Goal: Task Accomplishment & Management: Use online tool/utility

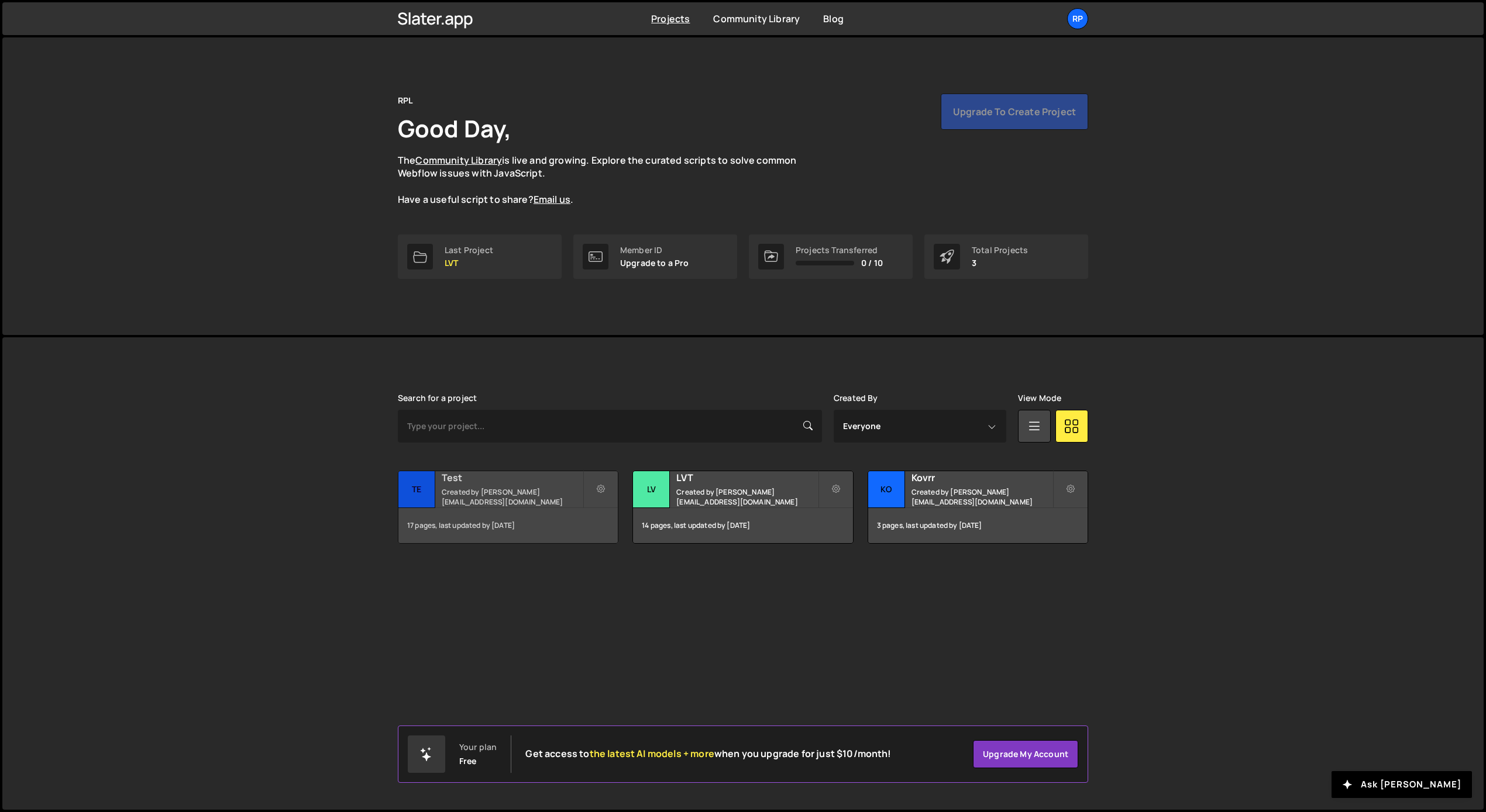
click at [571, 484] on h2 "Test" at bounding box center [512, 478] width 141 height 13
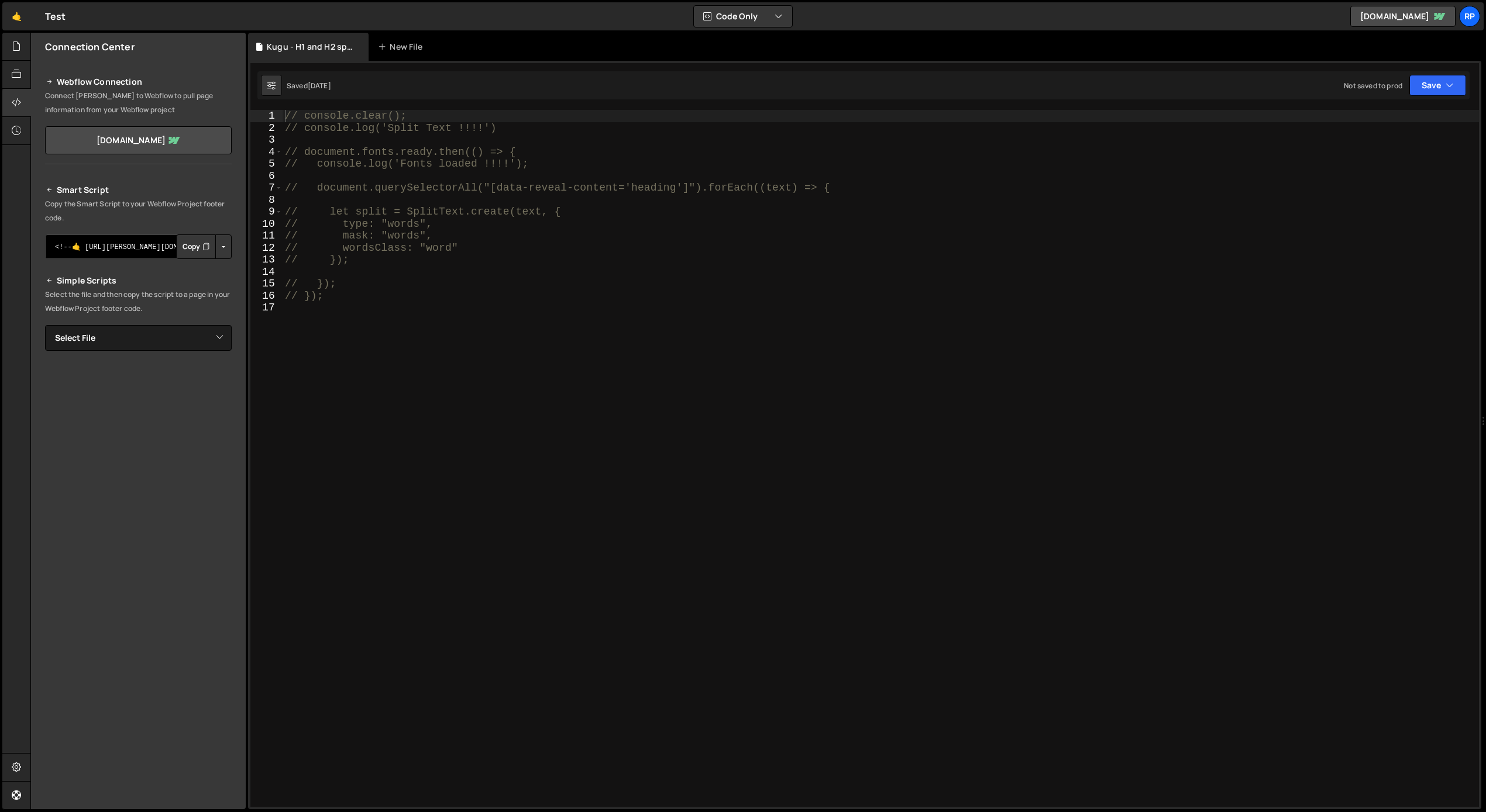
click at [109, 250] on textarea "<!--🤙 [URL][PERSON_NAME][DOMAIN_NAME]> <script>document.addEventListener("DOMCo…" at bounding box center [138, 246] width 186 height 25
click at [318, 223] on div "// console.clear(); // console.log('Split Text !!!!') // document.fonts.ready.t…" at bounding box center [881, 470] width 1197 height 721
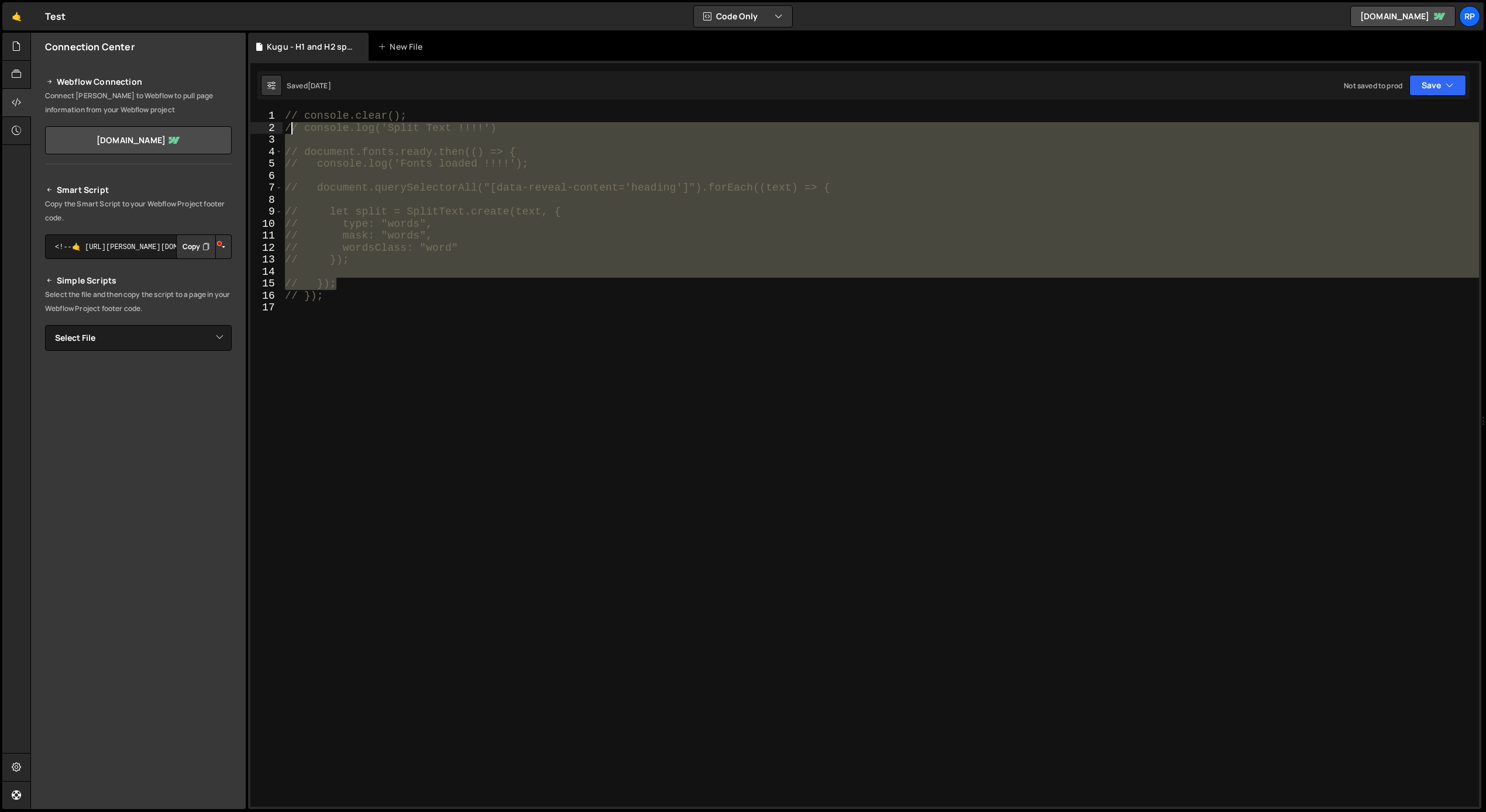
drag, startPoint x: 346, startPoint y: 289, endPoint x: 293, endPoint y: 123, distance: 174.3
click at [293, 123] on div "// console.clear(); // console.log('Split Text !!!!') // document.fonts.ready.t…" at bounding box center [881, 470] width 1197 height 721
type textarea "// console.log('Split Text !!!!')"
click at [341, 275] on div "// console.clear(); // console.log('Split Text !!!!') // document.fonts.ready.t…" at bounding box center [881, 470] width 1197 height 721
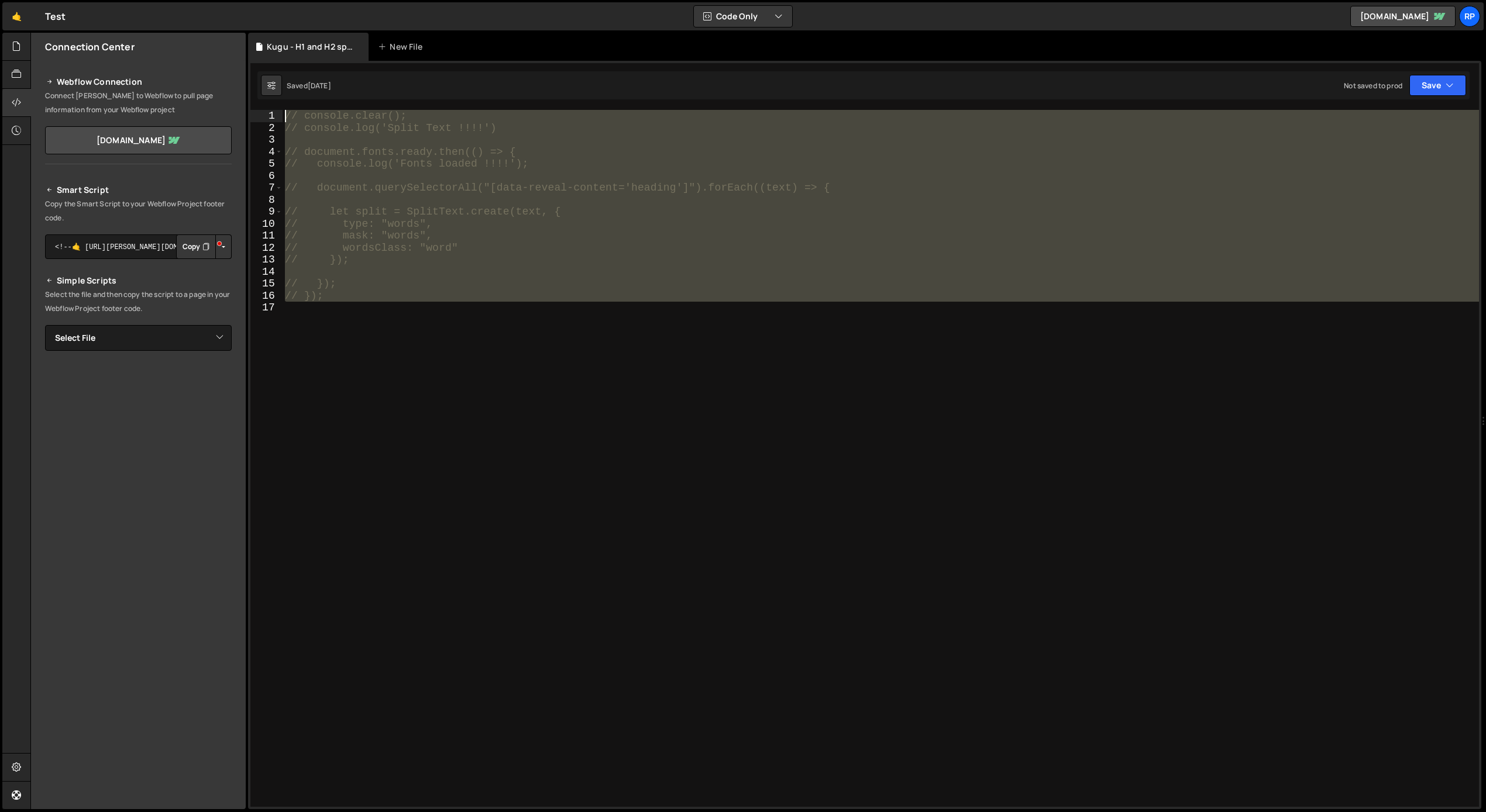
drag, startPoint x: 341, startPoint y: 303, endPoint x: 278, endPoint y: 117, distance: 196.4
click at [278, 117] on div "1 2 3 4 5 6 7 8 9 10 11 12 13 14 15 16 17 // console.clear(); // console.log('S…" at bounding box center [864, 458] width 1228 height 697
type textarea "// console.clear(); // console.log('Split Text !!!!')"
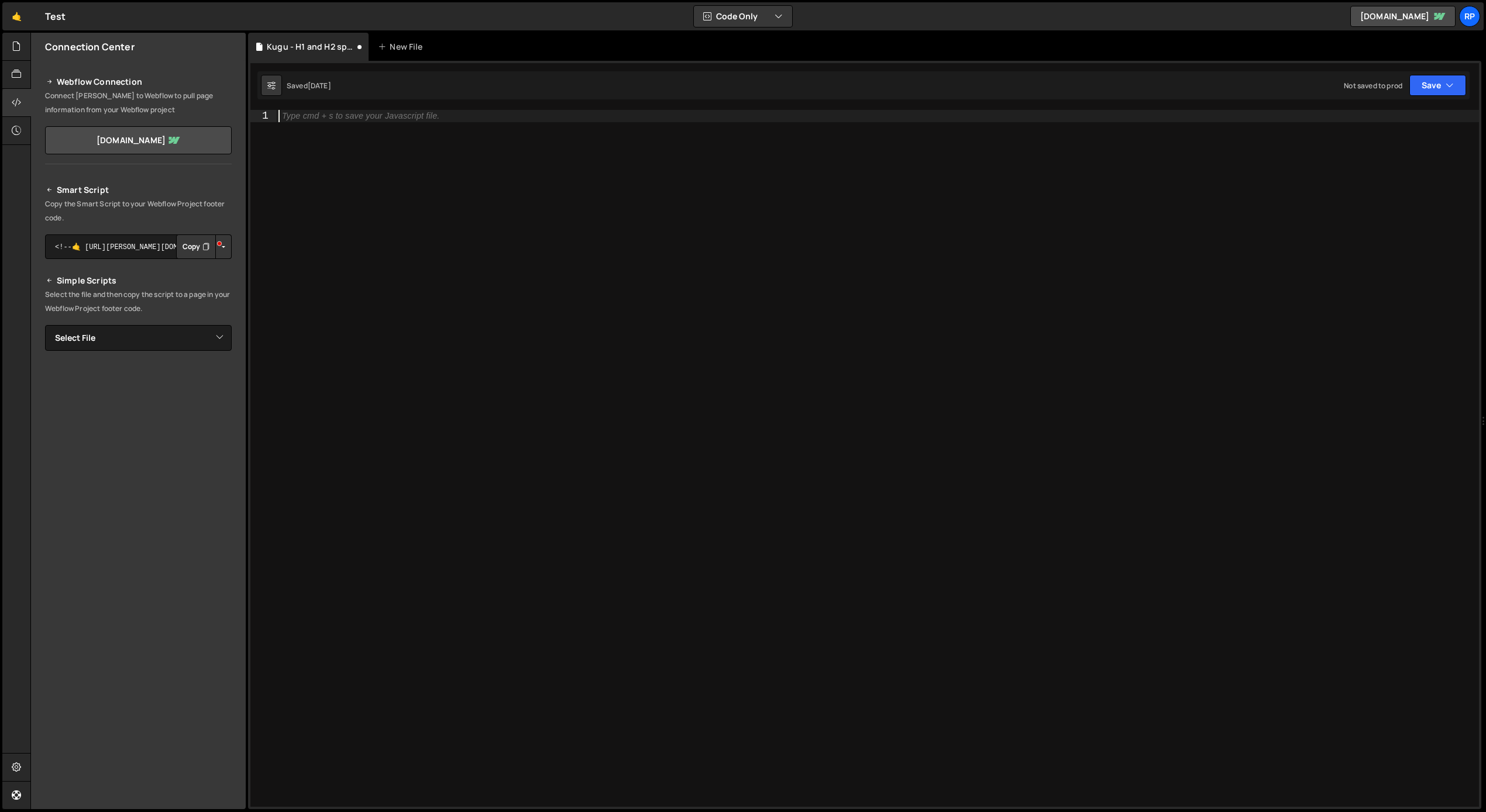
click at [359, 229] on div "Type cmd + s to save your Javascript file." at bounding box center [878, 470] width 1203 height 721
type textarea "// });"
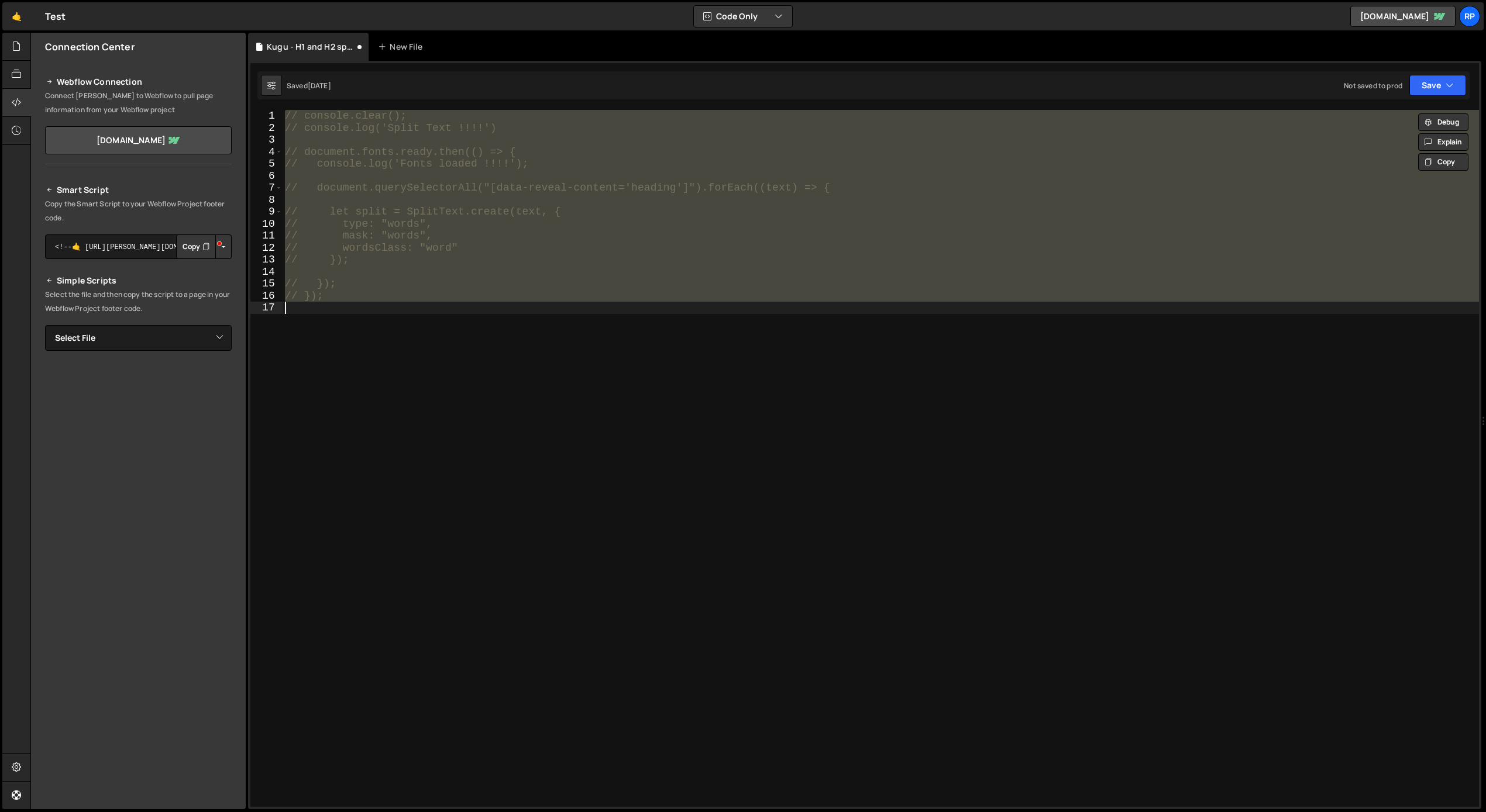
click at [333, 381] on div "// console.clear(); // console.log('Split Text !!!!') // document.fonts.ready.t…" at bounding box center [881, 470] width 1197 height 721
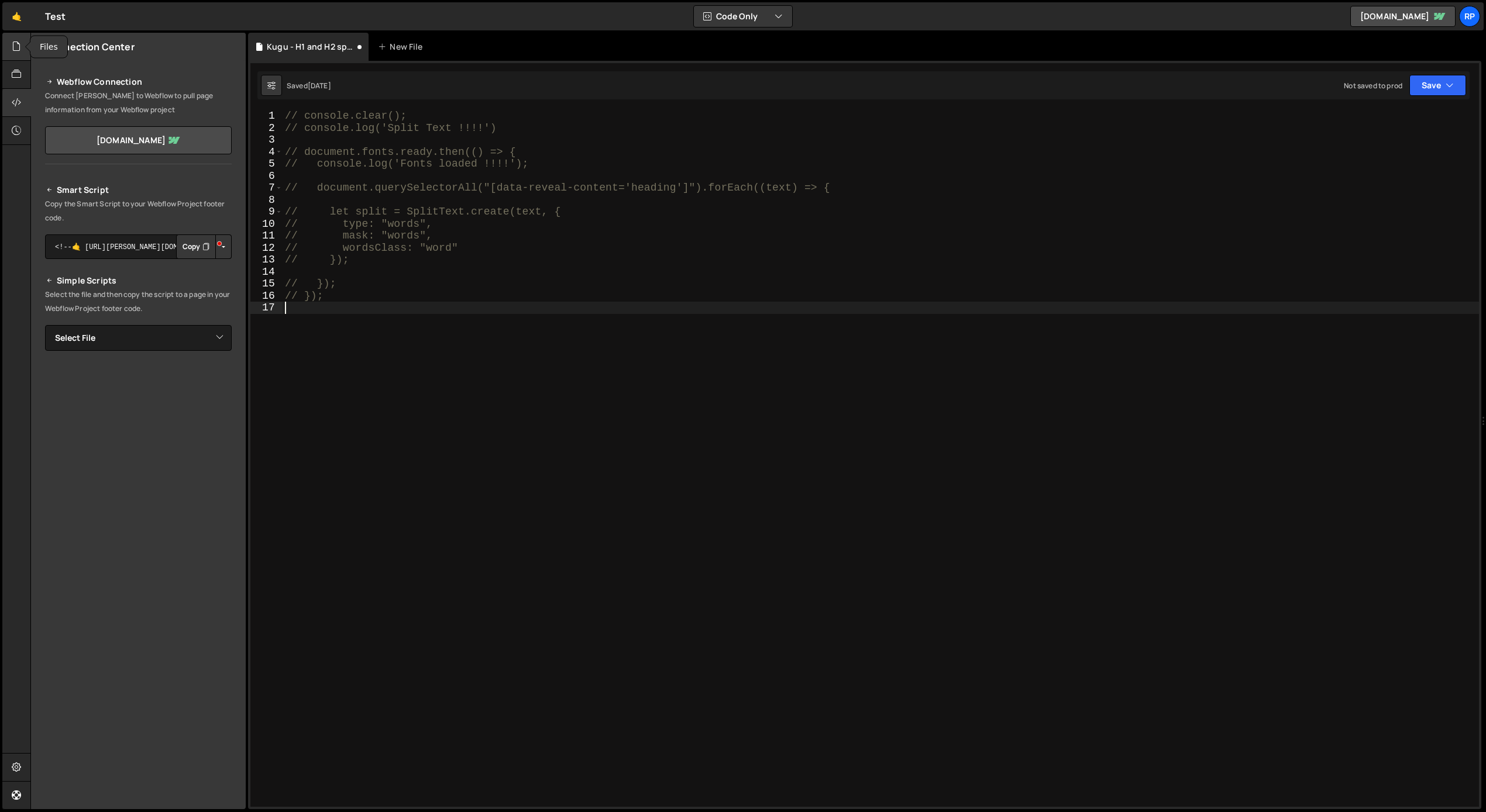
click at [17, 42] on icon at bounding box center [17, 46] width 10 height 13
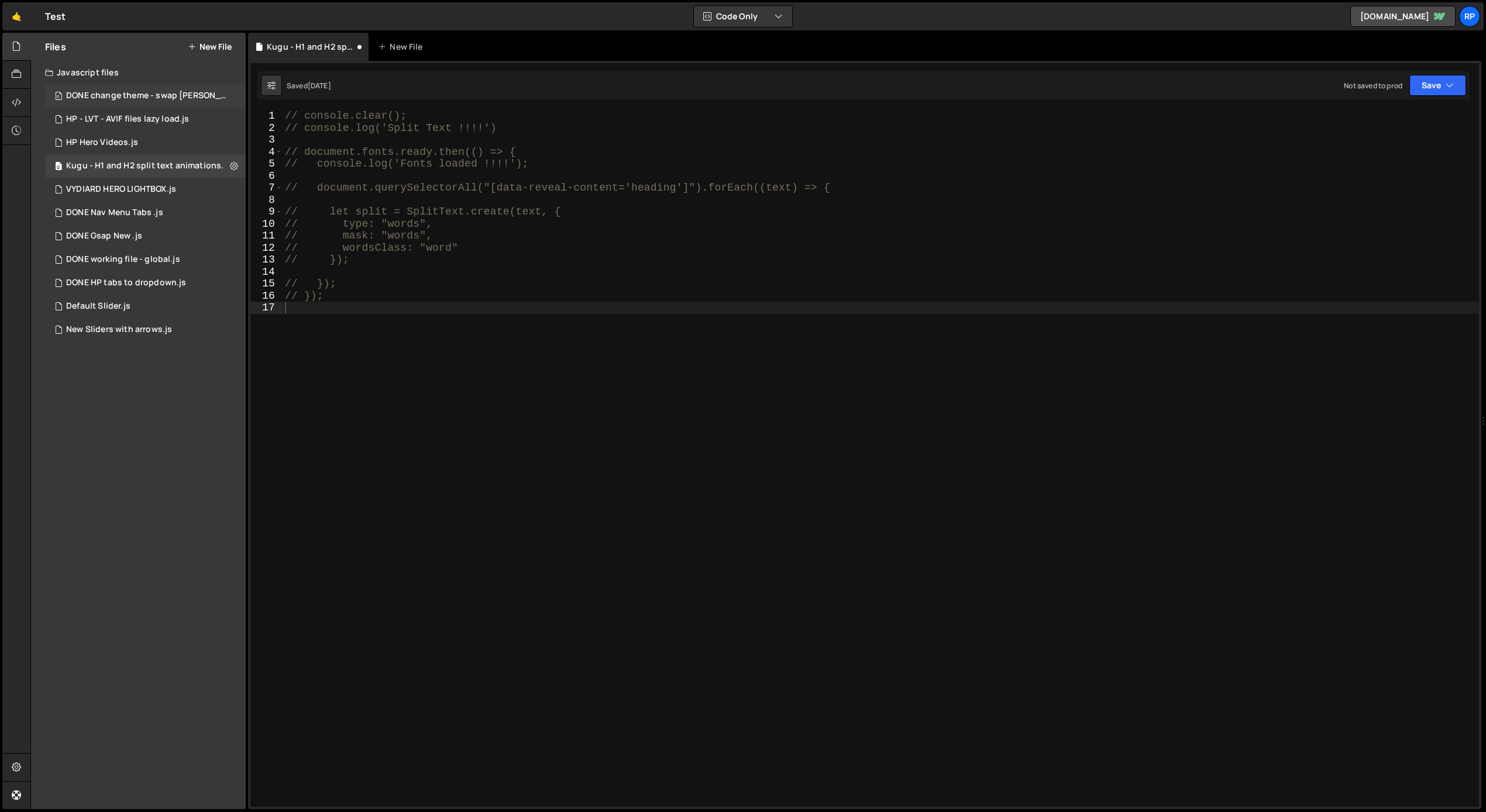
click at [224, 94] on div "0 DONE change theme - swap [PERSON_NAME].js 0" at bounding box center [147, 96] width 205 height 24
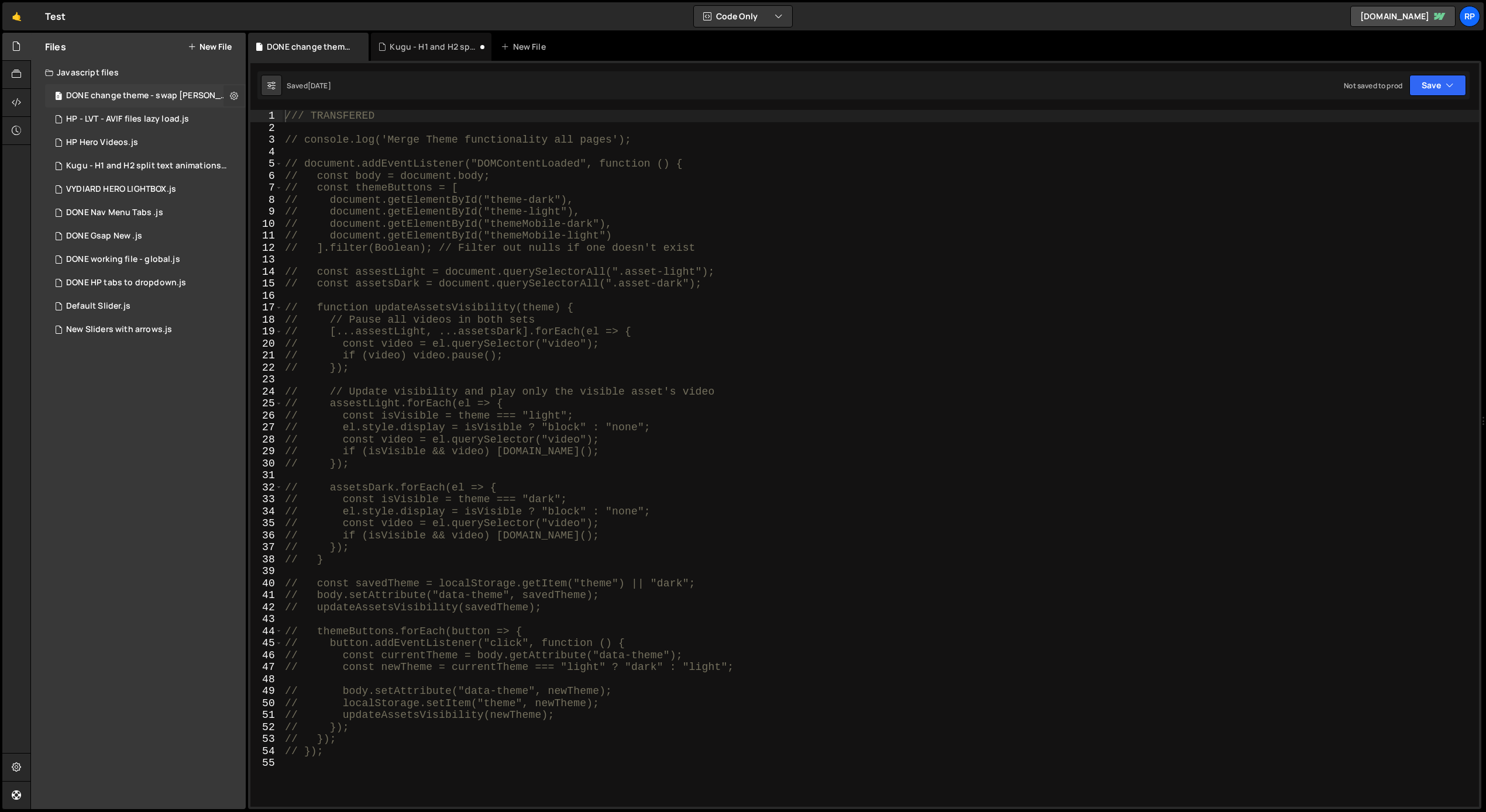
click at [231, 94] on icon at bounding box center [233, 95] width 8 height 11
click at [277, 166] on button "Delete File" at bounding box center [305, 168] width 115 height 24
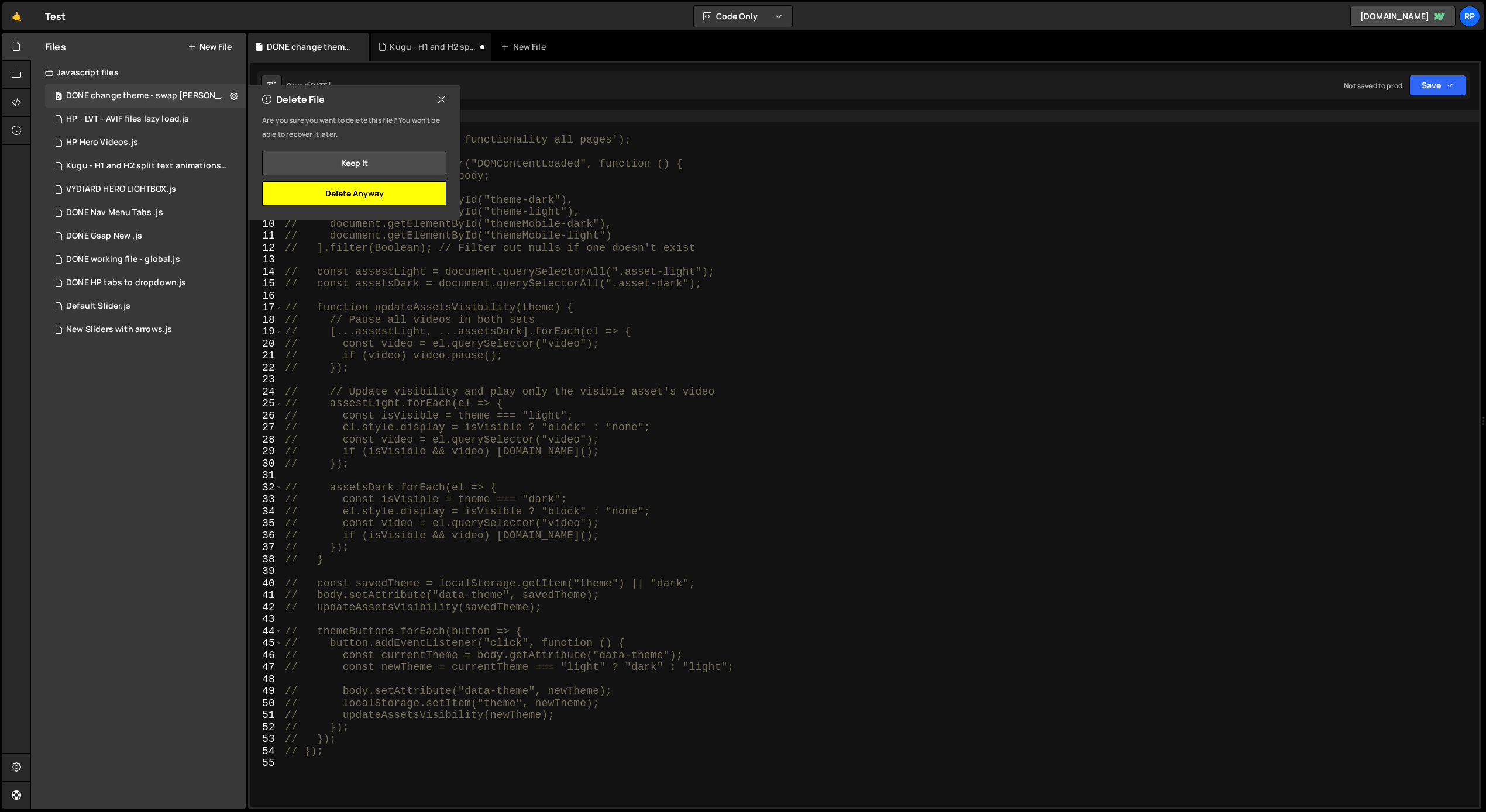
drag, startPoint x: 378, startPoint y: 198, endPoint x: 324, endPoint y: 196, distance: 54.0
click at [378, 198] on button "Delete Anyway" at bounding box center [354, 193] width 184 height 25
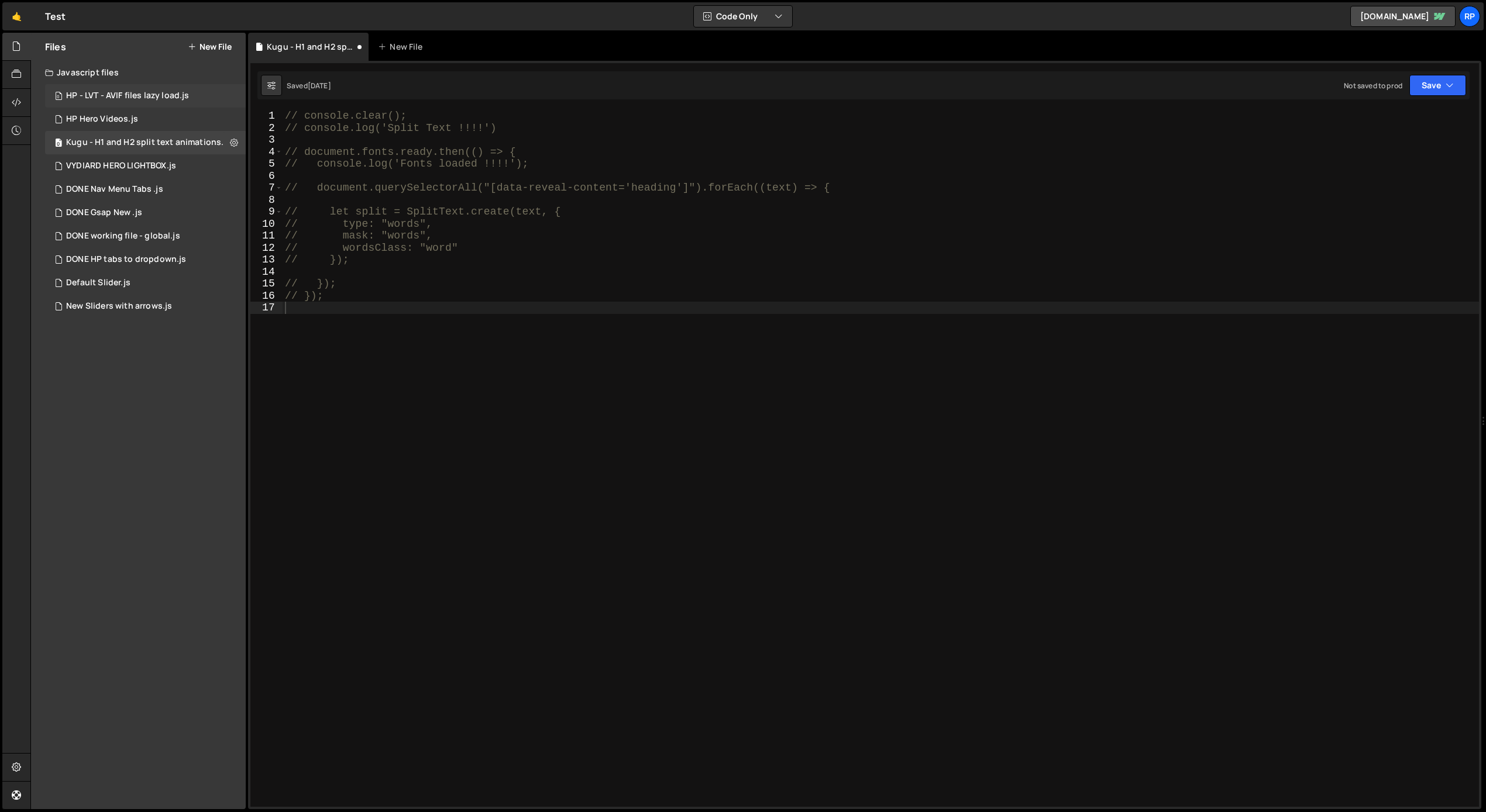
click at [226, 98] on div "0 HP - LVT - AVIF files lazy load.js 0" at bounding box center [145, 96] width 201 height 24
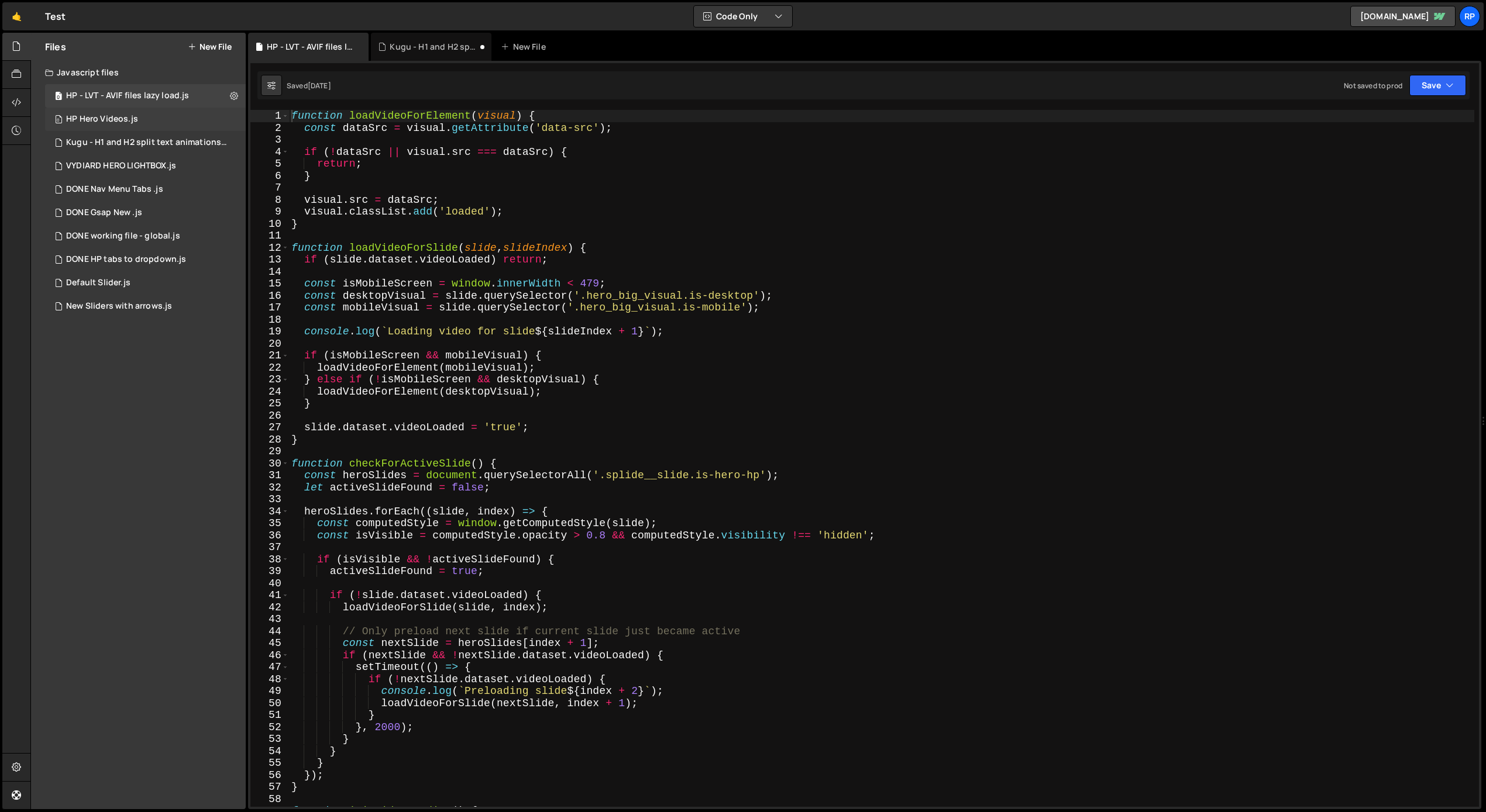
click at [184, 118] on div "0 HP Hero Videos.js 0" at bounding box center [145, 120] width 201 height 24
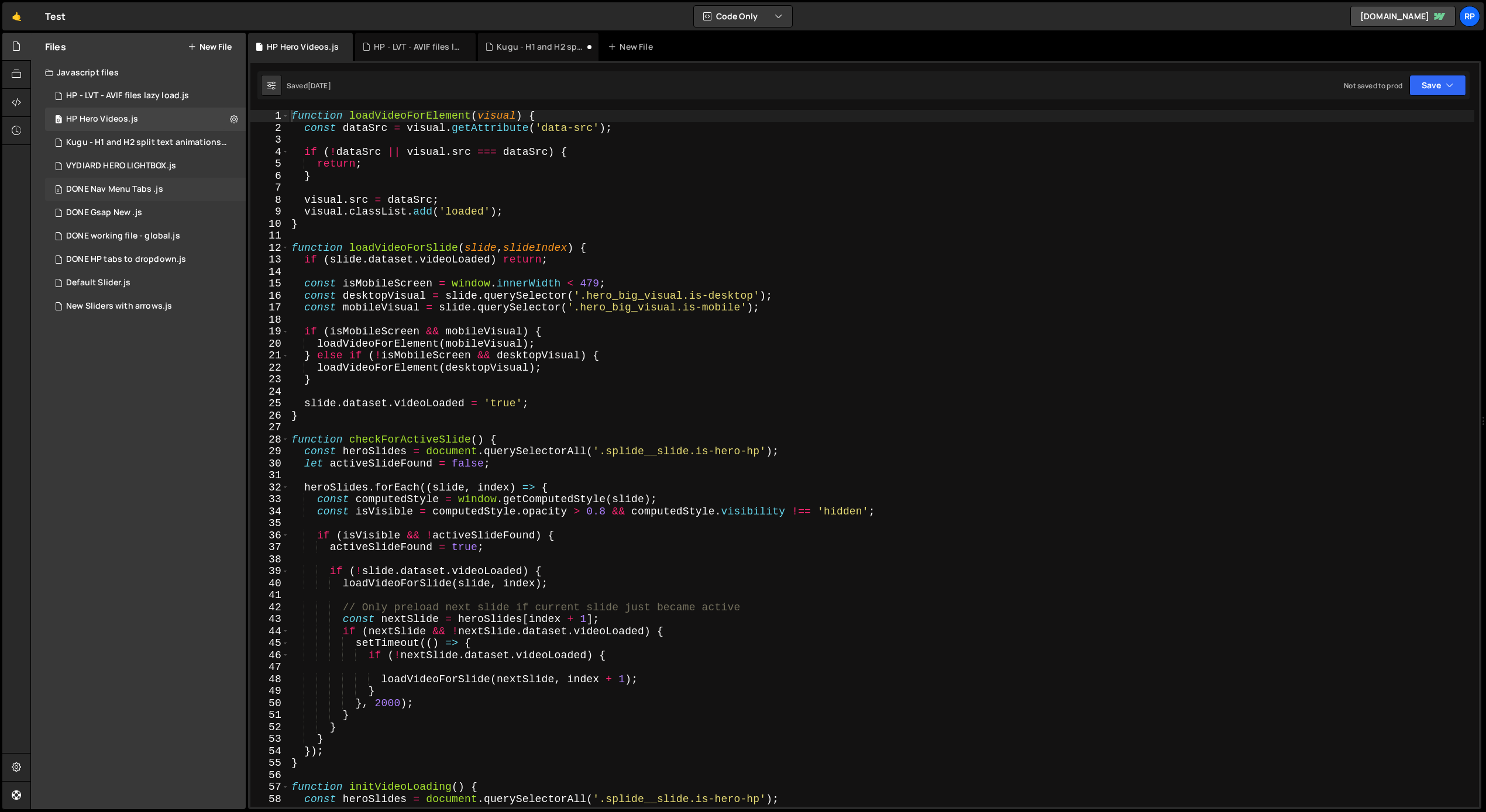
click at [156, 182] on div "0 DONE Nav Menu Tabs .js 0" at bounding box center [145, 189] width 201 height 24
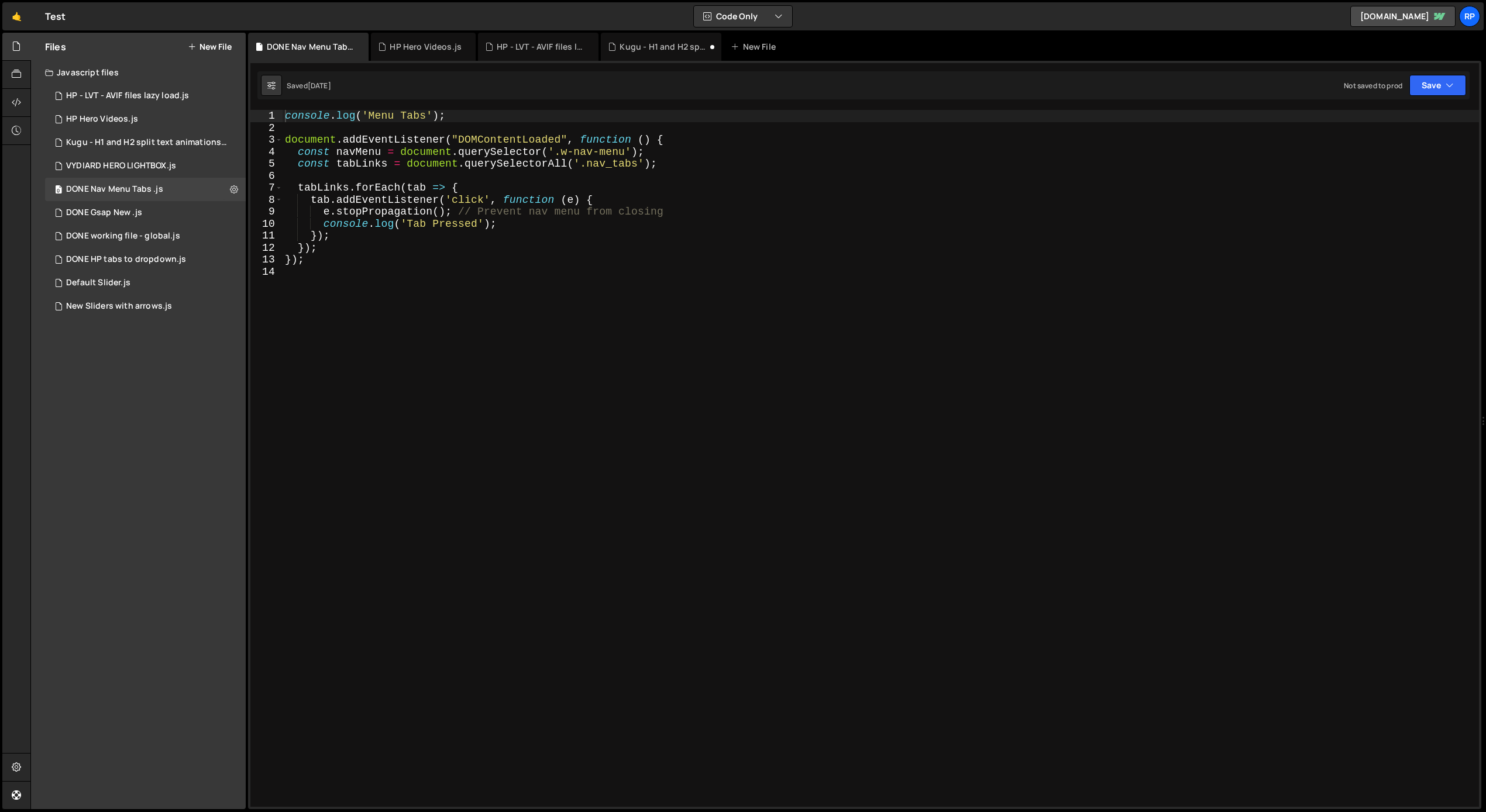
click at [208, 35] on div "Files New File" at bounding box center [138, 46] width 215 height 28
click at [202, 50] on button "New File" at bounding box center [209, 47] width 44 height 10
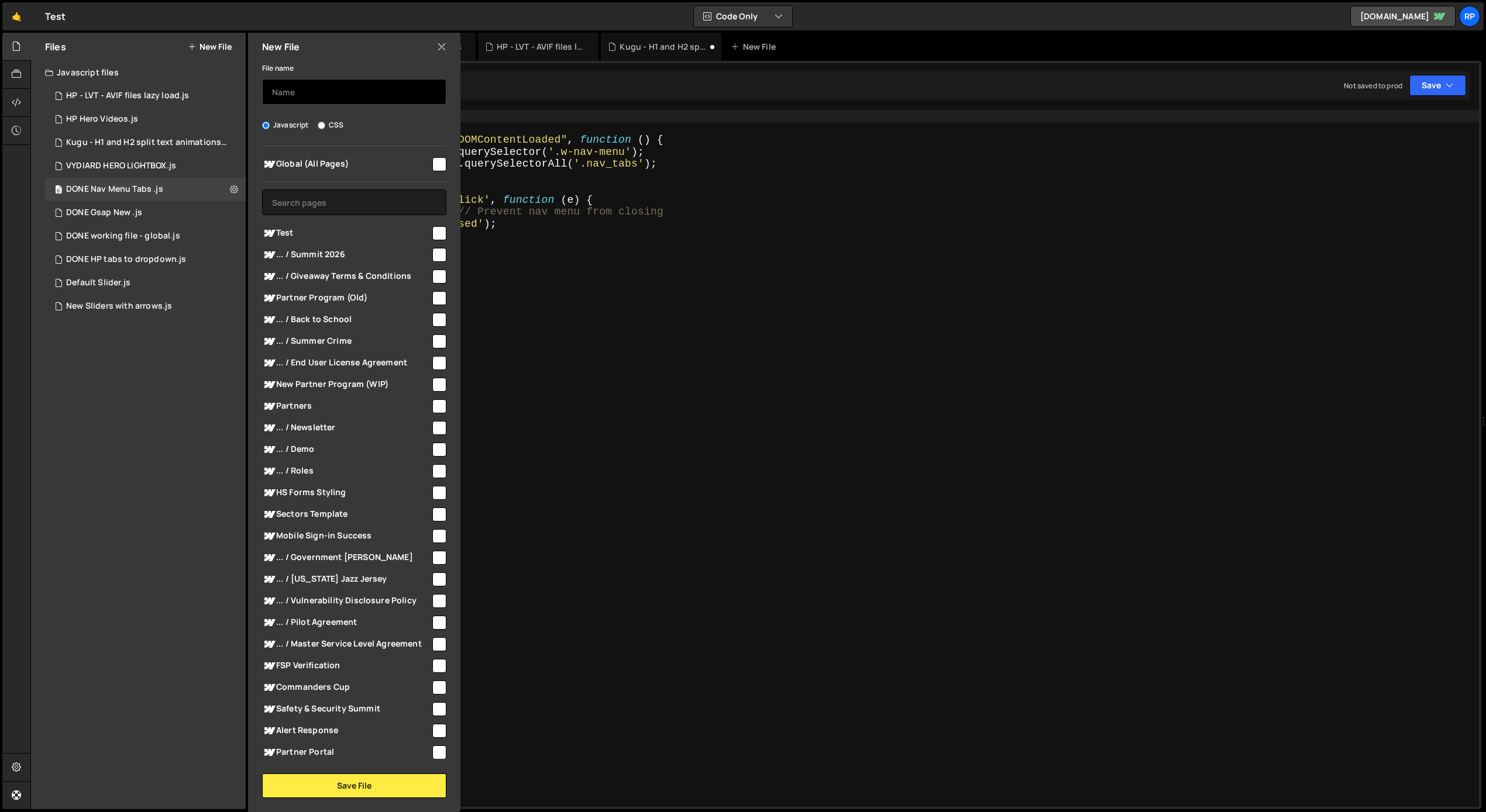
click at [315, 93] on input "text" at bounding box center [354, 92] width 184 height 25
type input "Working File"
click at [348, 778] on button "Save File" at bounding box center [354, 786] width 184 height 25
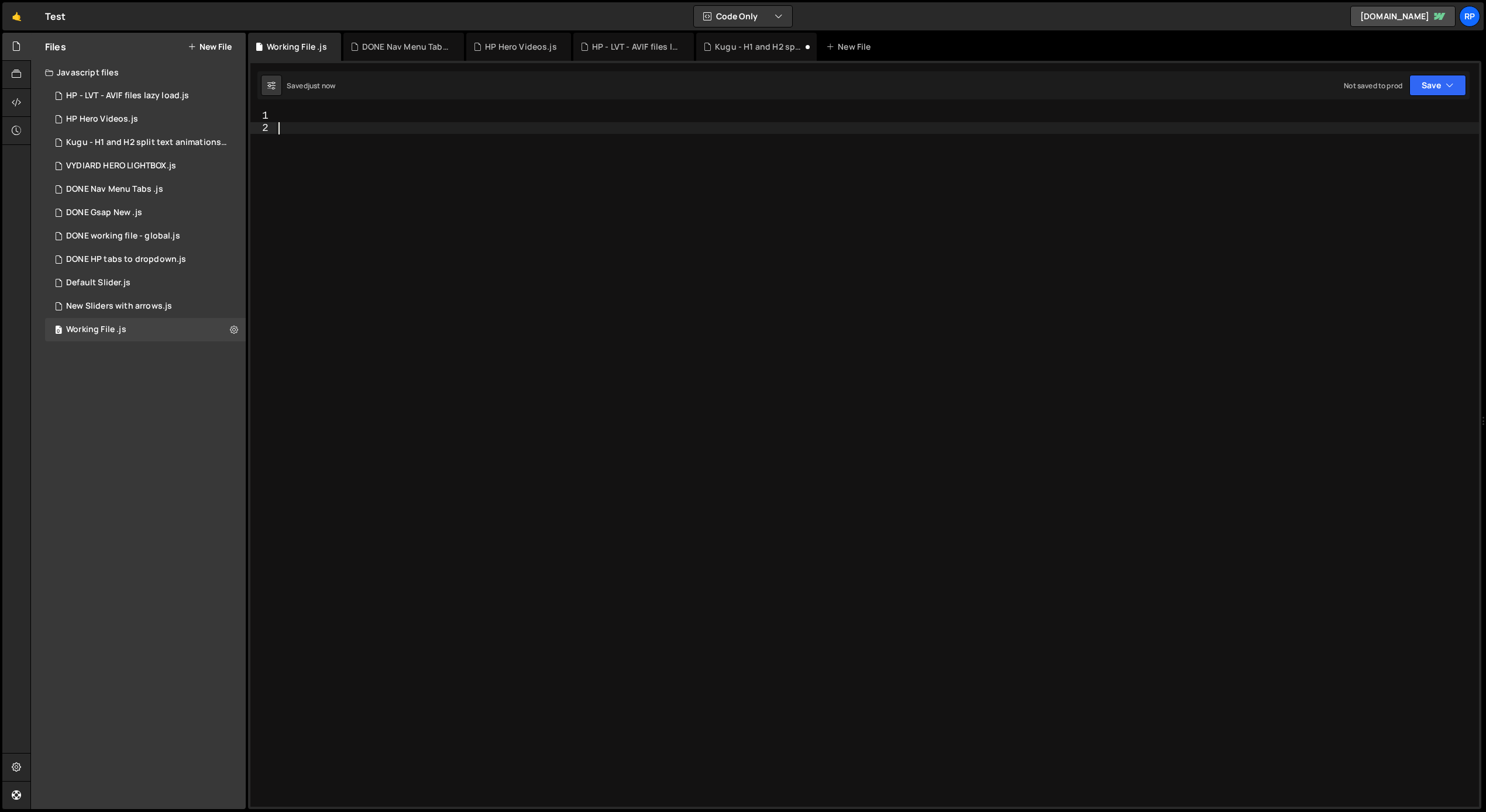
click at [301, 149] on div at bounding box center [878, 470] width 1203 height 721
click at [301, 113] on div at bounding box center [878, 470] width 1203 height 721
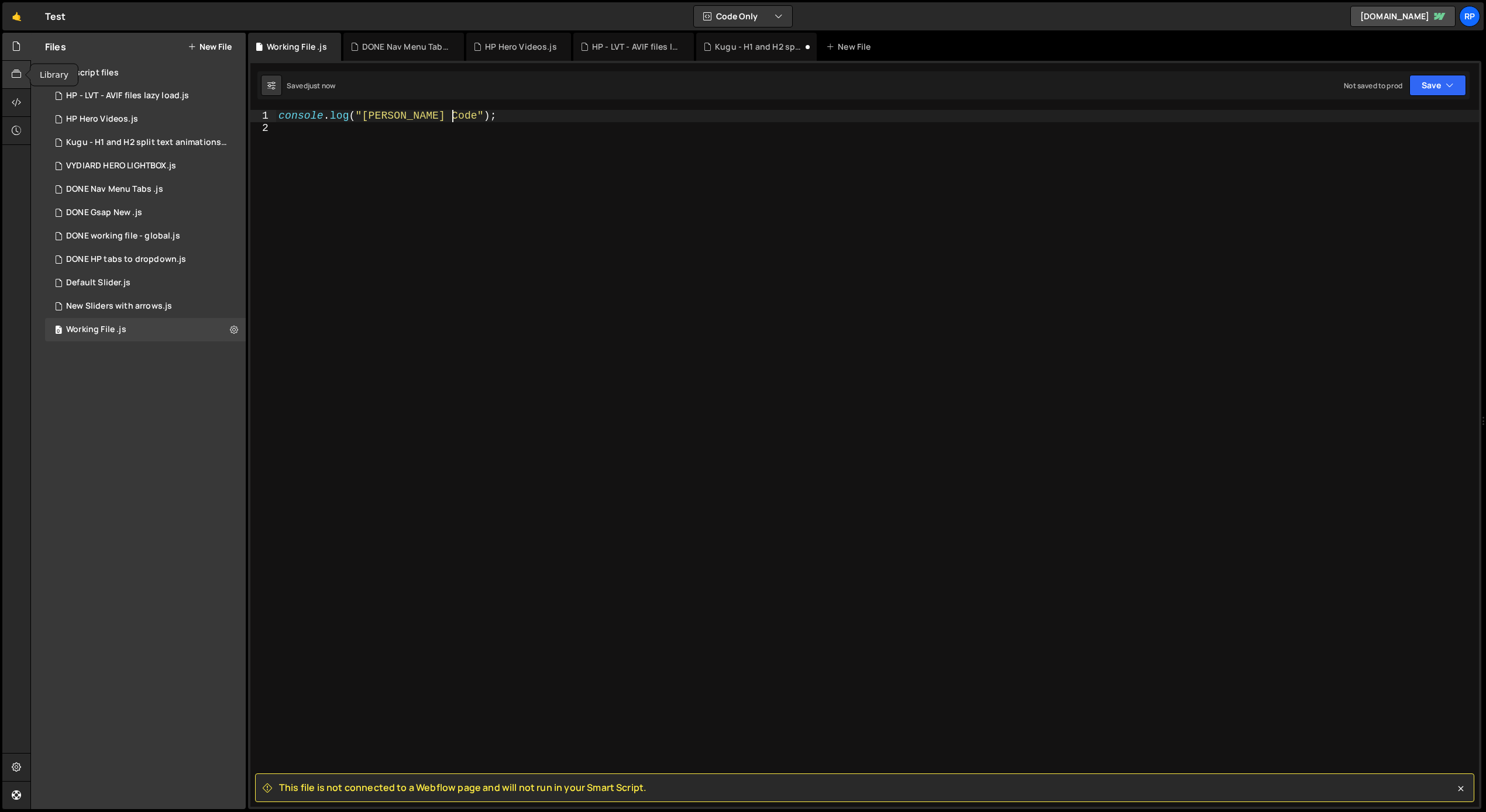
type textarea "console.log("[PERSON_NAME] Code");"
click at [14, 77] on icon at bounding box center [17, 74] width 10 height 13
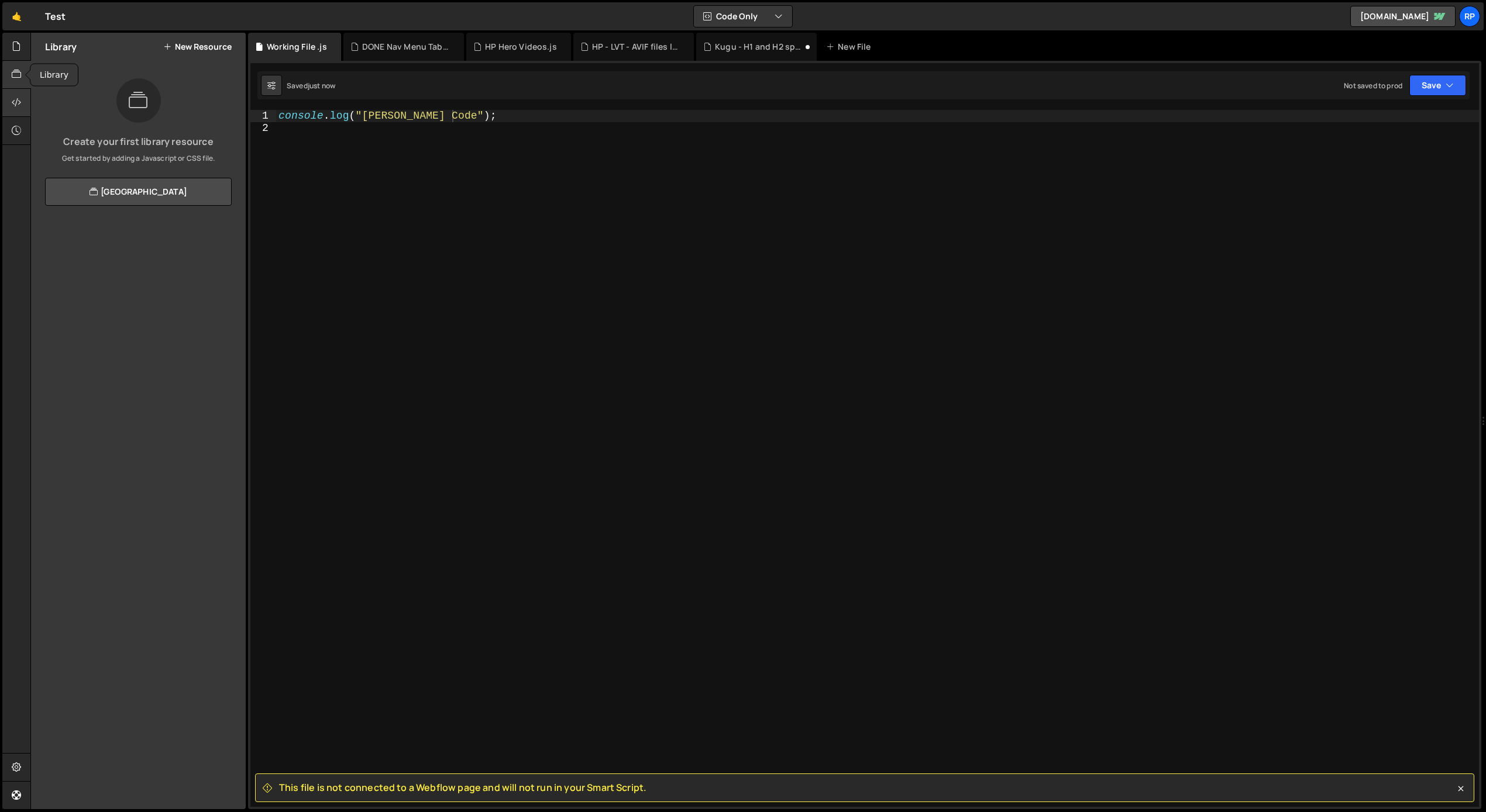
click at [19, 102] on icon at bounding box center [17, 102] width 10 height 13
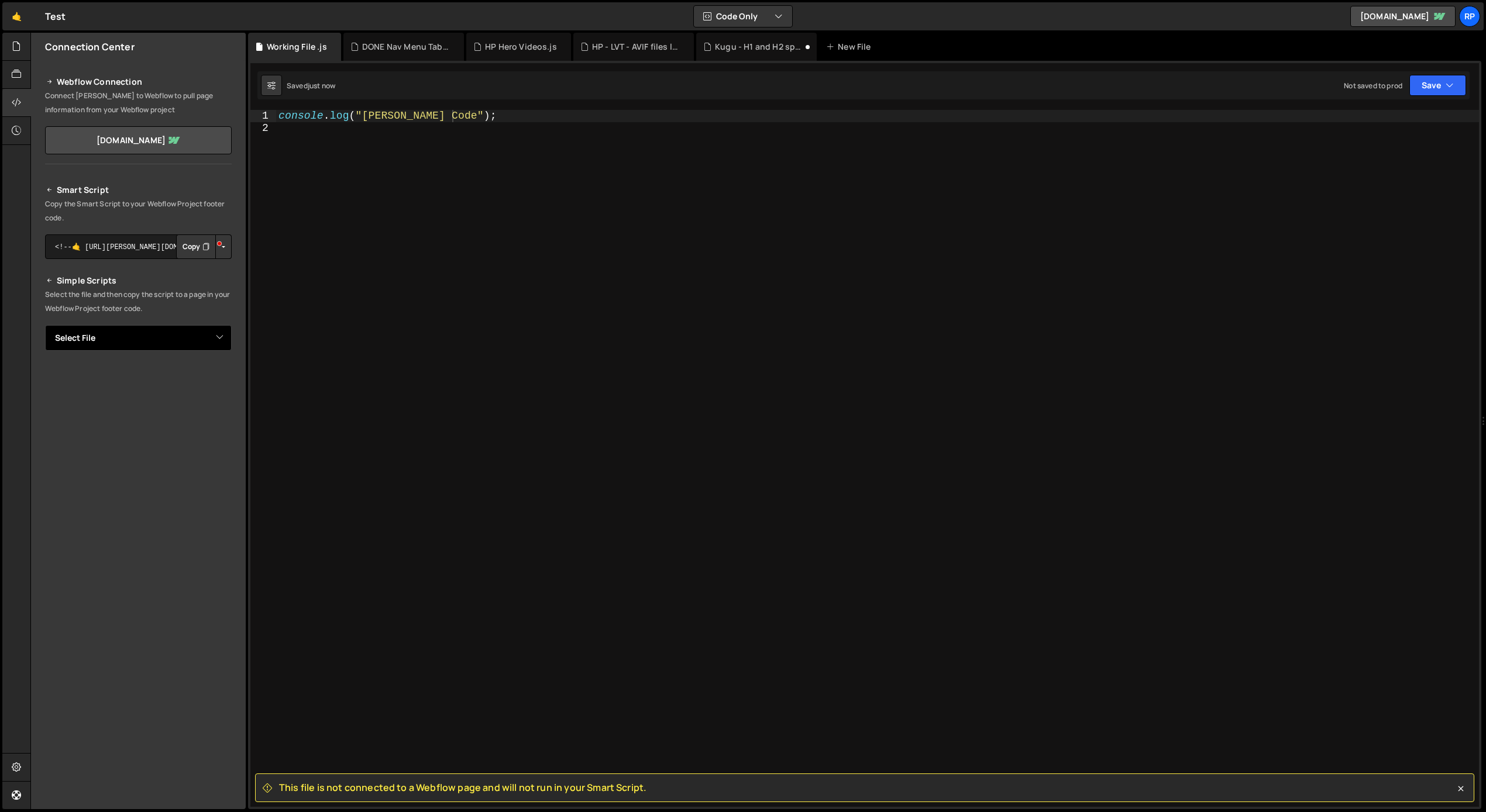
click at [179, 337] on select "Select File DONE change theme - swap [PERSON_NAME].js HP - LVT - AVIF files laz…" at bounding box center [138, 338] width 186 height 25
select select "47578"
click at [45, 326] on select "Select File DONE change theme - swap [PERSON_NAME].js HP - LVT - AVIF files laz…" at bounding box center [138, 338] width 186 height 25
click at [223, 250] on button "Button group with nested dropdown" at bounding box center [223, 246] width 17 height 25
click at [192, 266] on link "Copy Staging Script" at bounding box center [174, 269] width 115 height 17
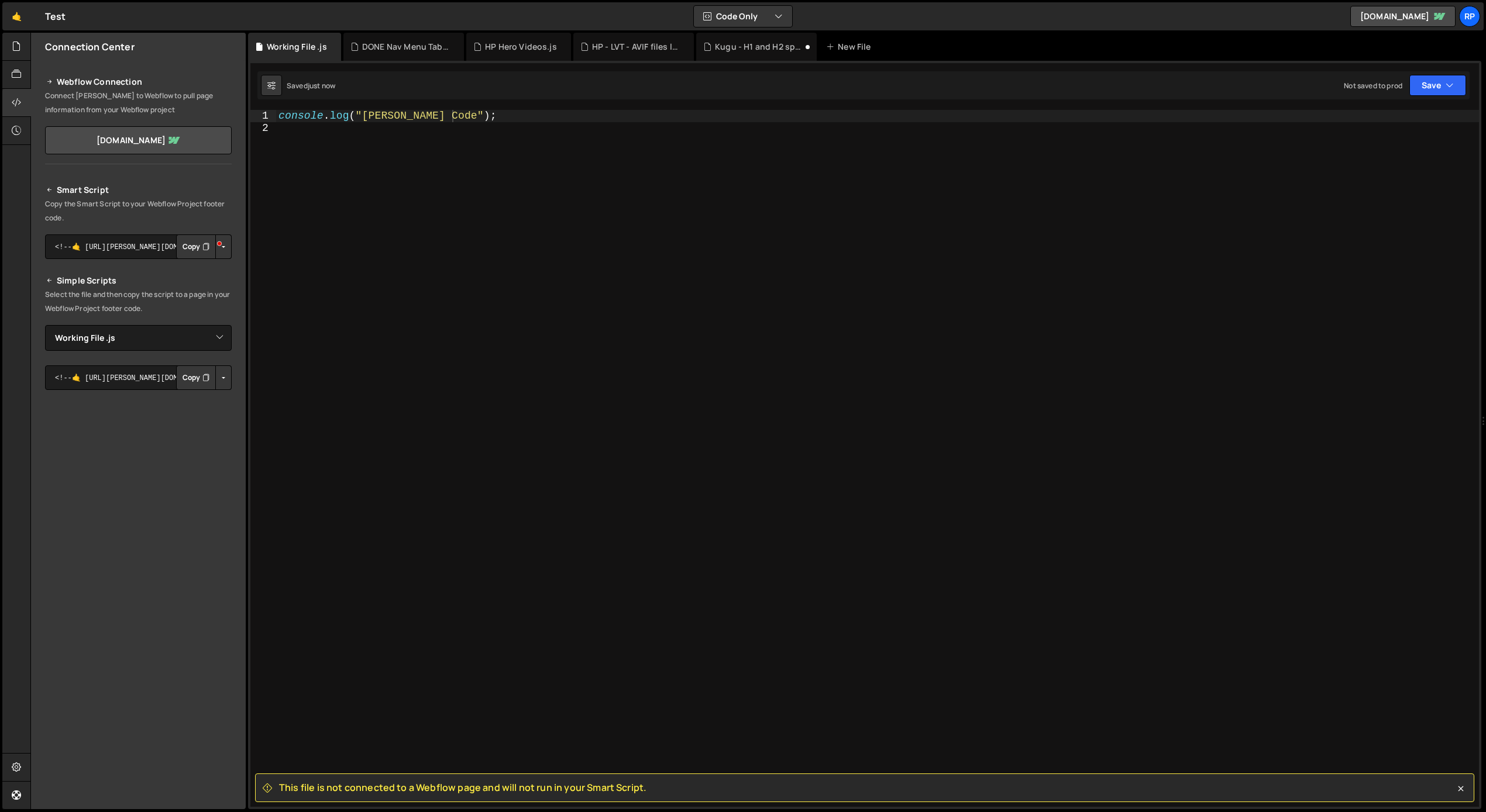
click at [207, 244] on icon "Button group with nested dropdown" at bounding box center [205, 247] width 7 height 12
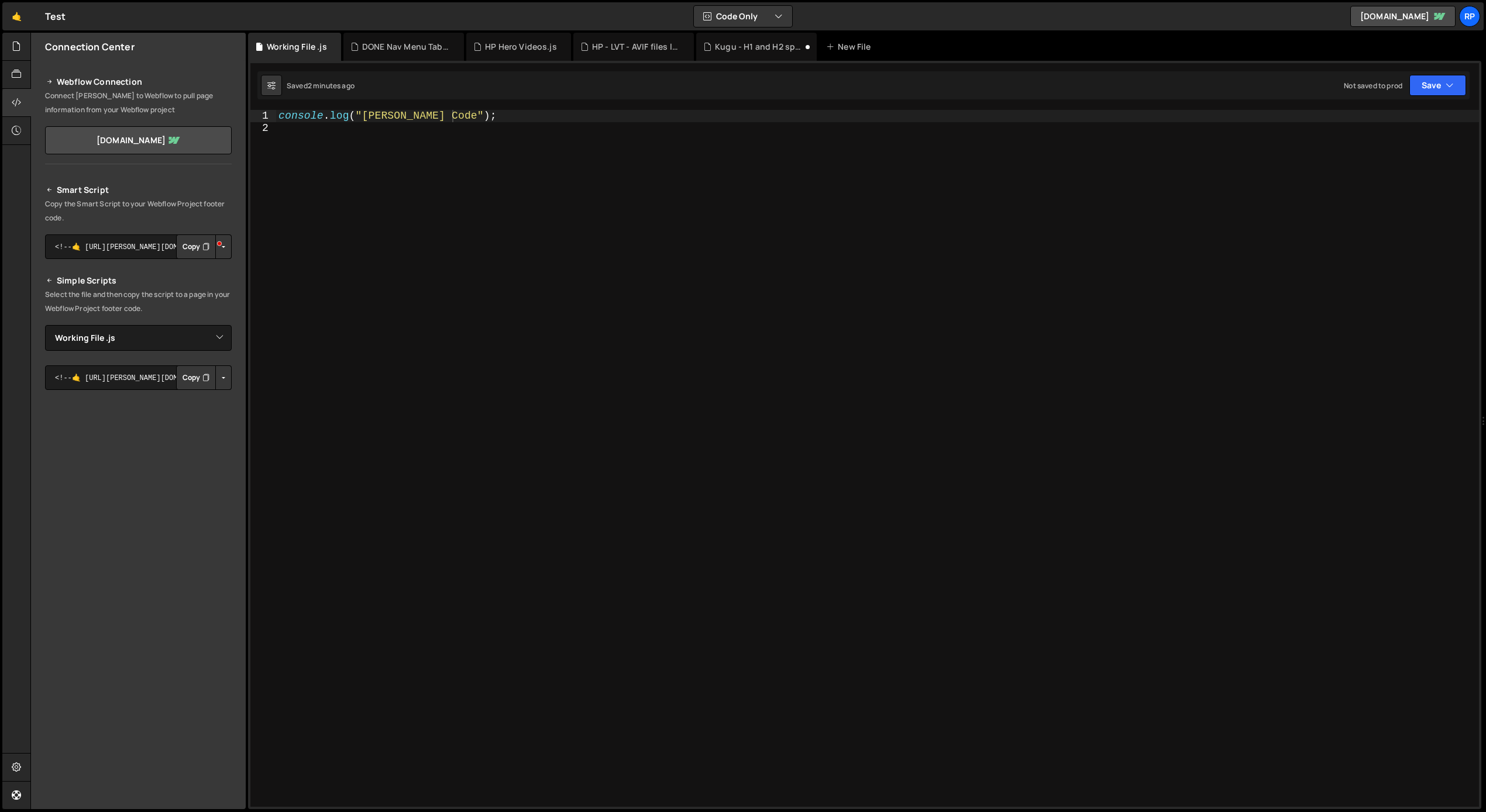
click at [295, 116] on div "console . log ( "[PERSON_NAME] Code" ) ;" at bounding box center [878, 470] width 1203 height 721
click at [468, 121] on div "console . log ( "[PERSON_NAME] Code" ) ;" at bounding box center [878, 470] width 1203 height 721
drag, startPoint x: 348, startPoint y: 115, endPoint x: 258, endPoint y: 117, distance: 90.0
click at [258, 117] on div "console.log("[PERSON_NAME] Code"); 1 2 console . log ( "[PERSON_NAME] Code" ) ;…" at bounding box center [864, 458] width 1228 height 697
paste textarea
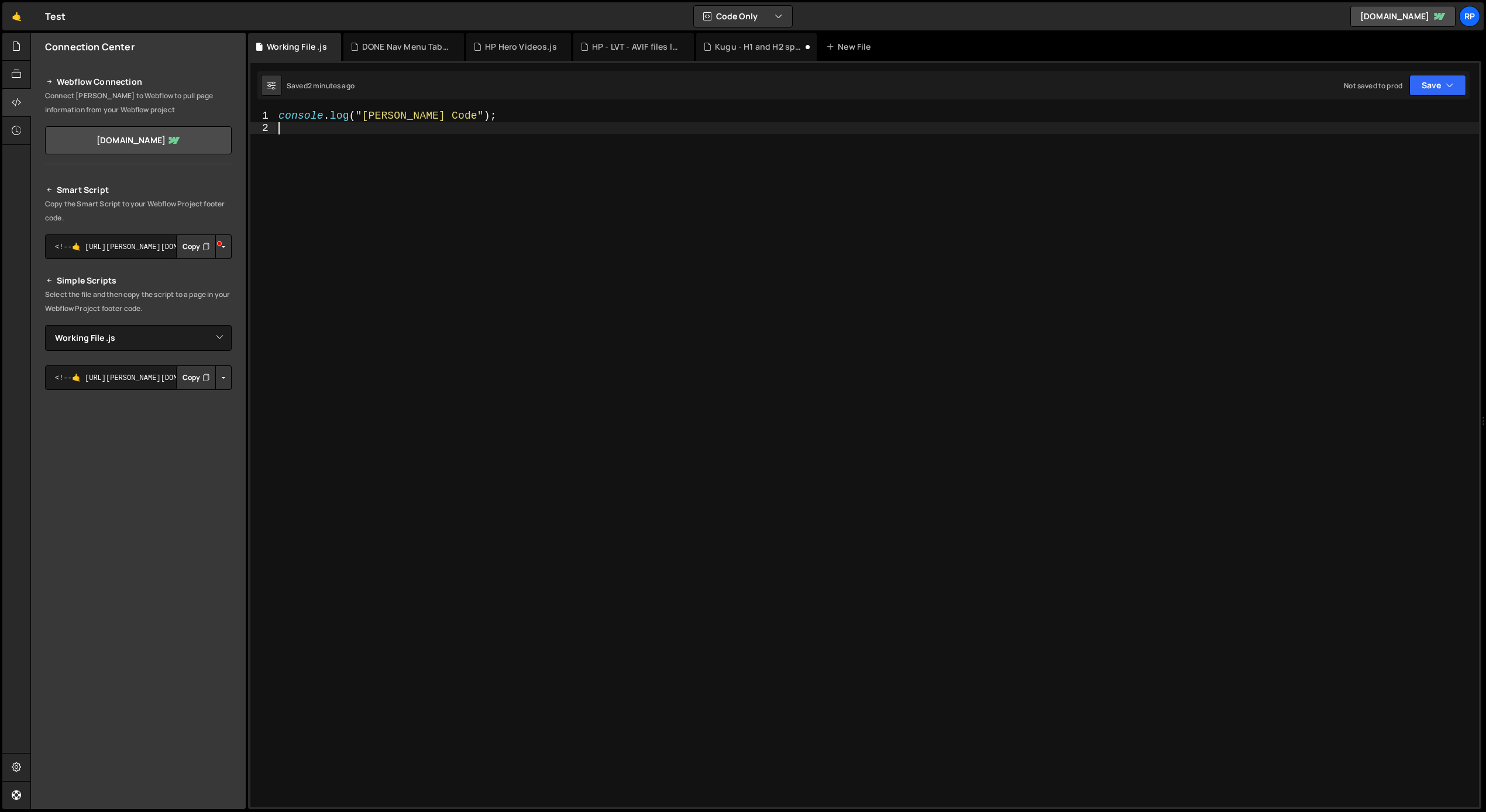
click at [438, 167] on div "console . log ( "[PERSON_NAME] Code" ) ;" at bounding box center [878, 470] width 1203 height 721
click at [505, 275] on div "console . log ( "[PERSON_NAME] Code" ) ;" at bounding box center [878, 470] width 1203 height 721
paste textarea "<!--///// END SPLIDE SLIDERS -->"
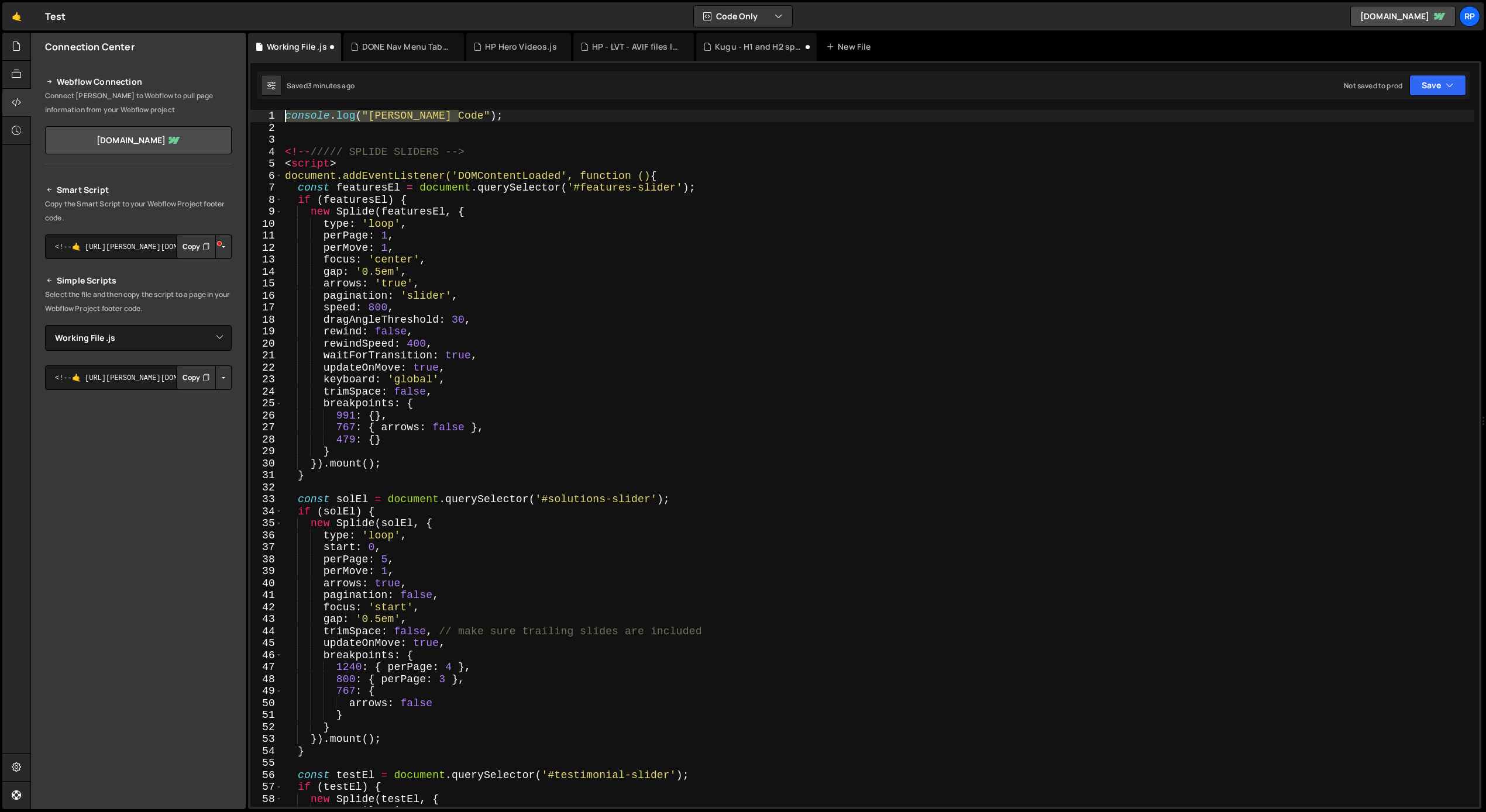
drag, startPoint x: 463, startPoint y: 118, endPoint x: 274, endPoint y: 115, distance: 189.0
click at [272, 116] on div "<!--///// END SPLIDE SLIDERS --> 1 2 3 4 5 6 7 8 9 10 11 12 13 14 15 16 17 18 1…" at bounding box center [864, 458] width 1228 height 697
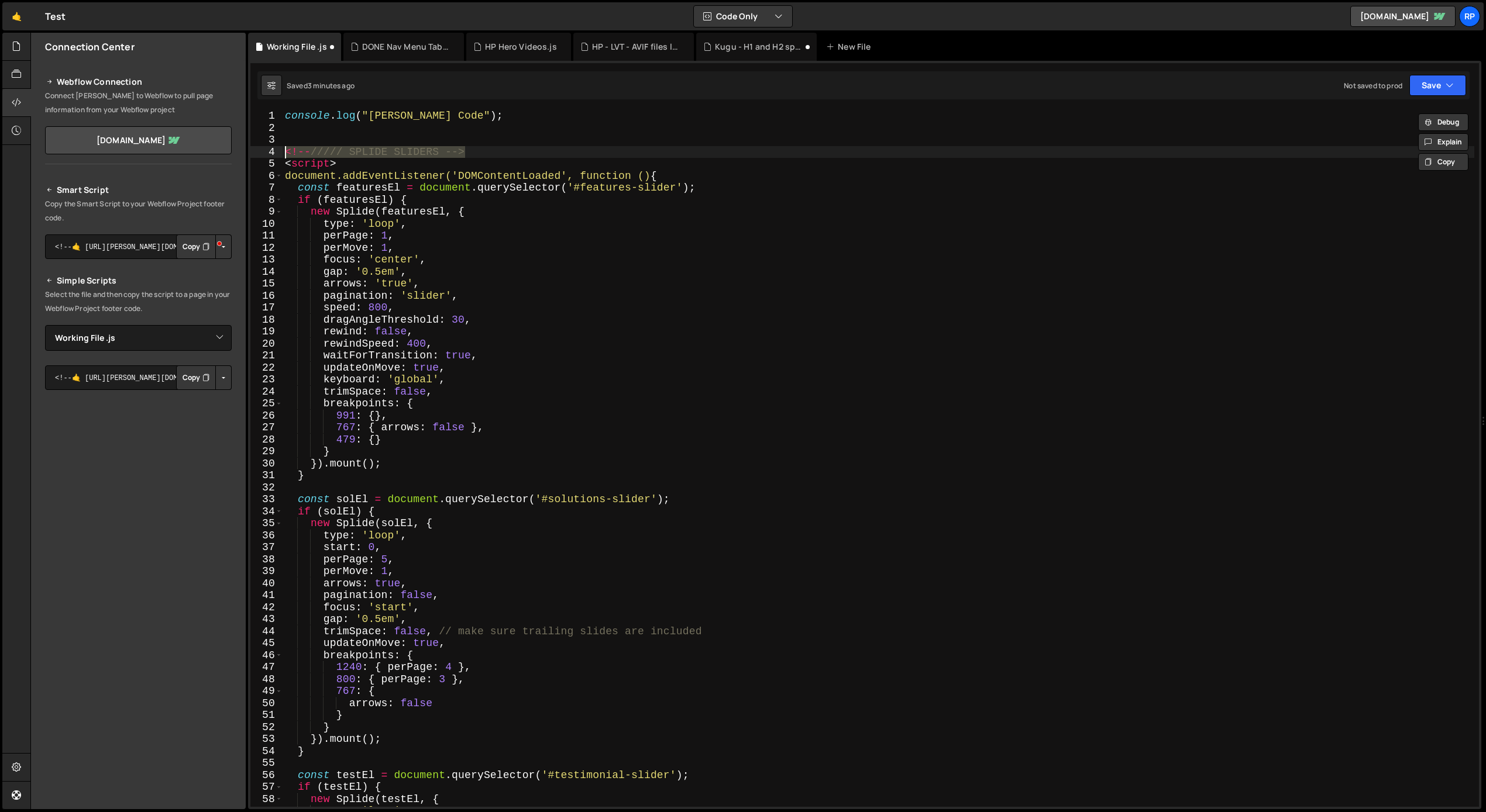
drag, startPoint x: 464, startPoint y: 152, endPoint x: 271, endPoint y: 154, distance: 193.0
click at [271, 154] on div "console.log("[PERSON_NAME] Code"); 1 2 3 4 5 6 7 8 9 10 11 12 13 14 15 16 17 18…" at bounding box center [864, 458] width 1228 height 697
type textarea "<!--///// SPLIDE SLIDERS -->"
drag, startPoint x: 320, startPoint y: 164, endPoint x: 265, endPoint y: 162, distance: 55.0
click at [264, 162] on div "1 2 3 4 5 6 7 8 9 10 11 12 13 14 15 16 17 18 19 20 21 22 23 24 25 26 27 28 29 3…" at bounding box center [864, 458] width 1228 height 697
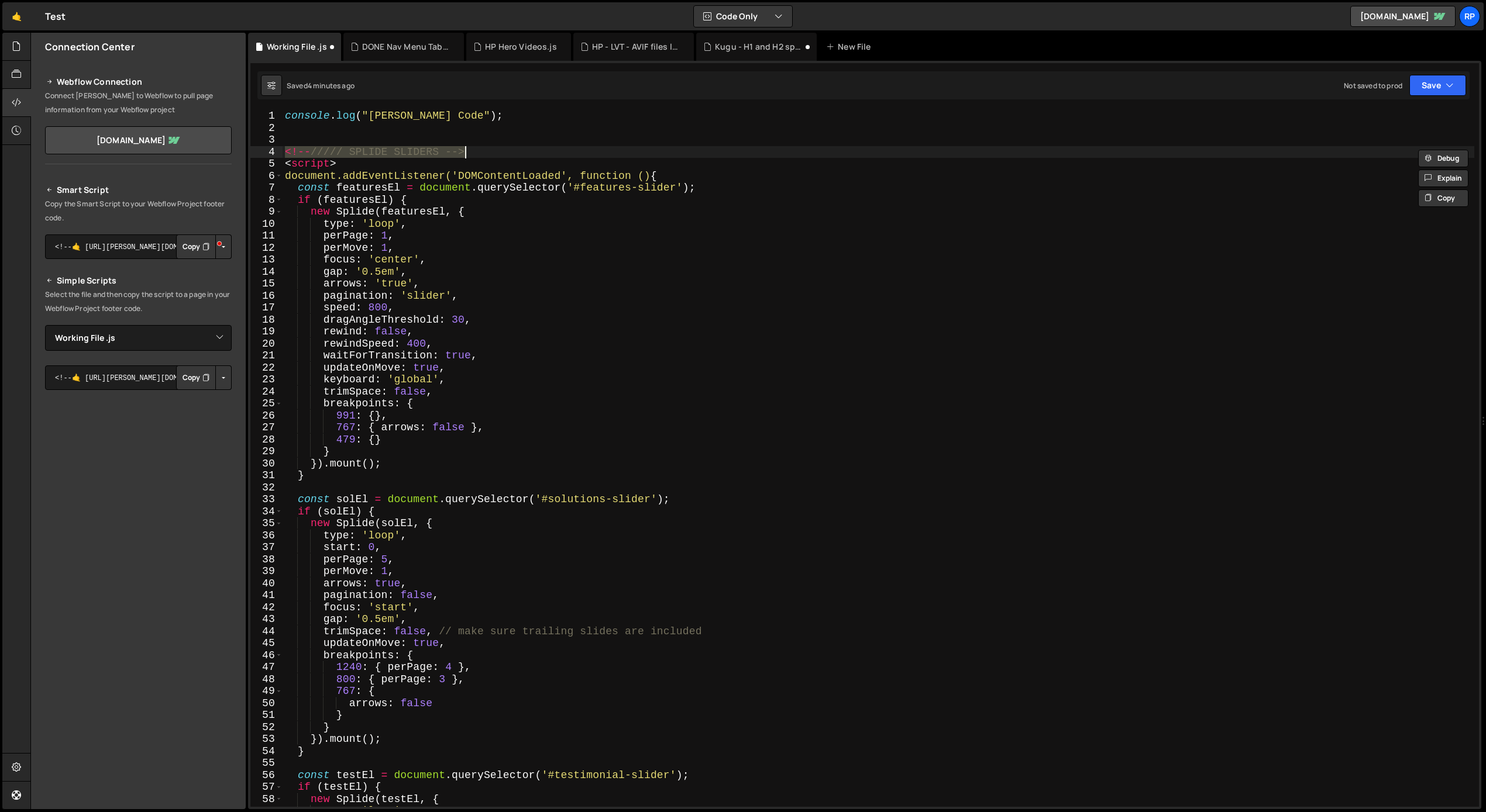
click at [354, 163] on div "console . log ( "[PERSON_NAME] Code" ) ; <!-- ///// SPLIDE SLIDERS --> < script…" at bounding box center [878, 470] width 1192 height 721
type textarea "<script>"
drag, startPoint x: 341, startPoint y: 163, endPoint x: 269, endPoint y: 163, distance: 72.0
click at [269, 163] on div "<script> 1 2 3 4 5 6 7 8 9 10 11 12 13 14 15 16 17 18 19 20 21 22 23 24 25 26 2…" at bounding box center [864, 458] width 1228 height 697
drag, startPoint x: 313, startPoint y: 150, endPoint x: 271, endPoint y: 150, distance: 42.0
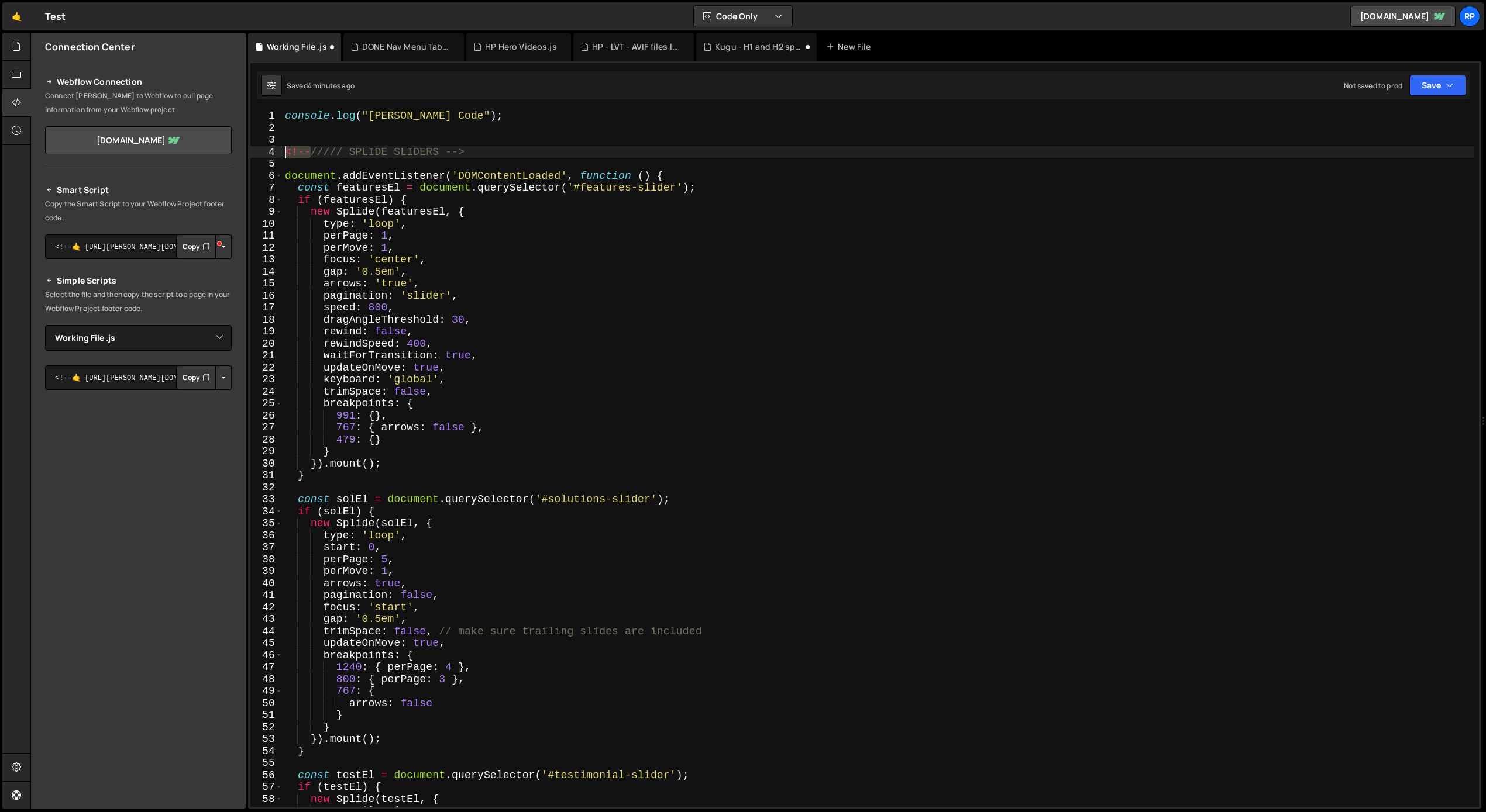
click at [271, 150] on div "1 2 3 4 5 6 7 8 9 10 11 12 13 14 15 16 17 18 19 20 21 22 23 24 25 26 27 28 29 3…" at bounding box center [864, 458] width 1228 height 697
drag, startPoint x: 418, startPoint y: 150, endPoint x: 508, endPoint y: 150, distance: 90.0
click at [507, 150] on div "console . log ( "[PERSON_NAME] Code" ) ; ///// SPLIDE SLIDERS --> document . ad…" at bounding box center [878, 470] width 1192 height 721
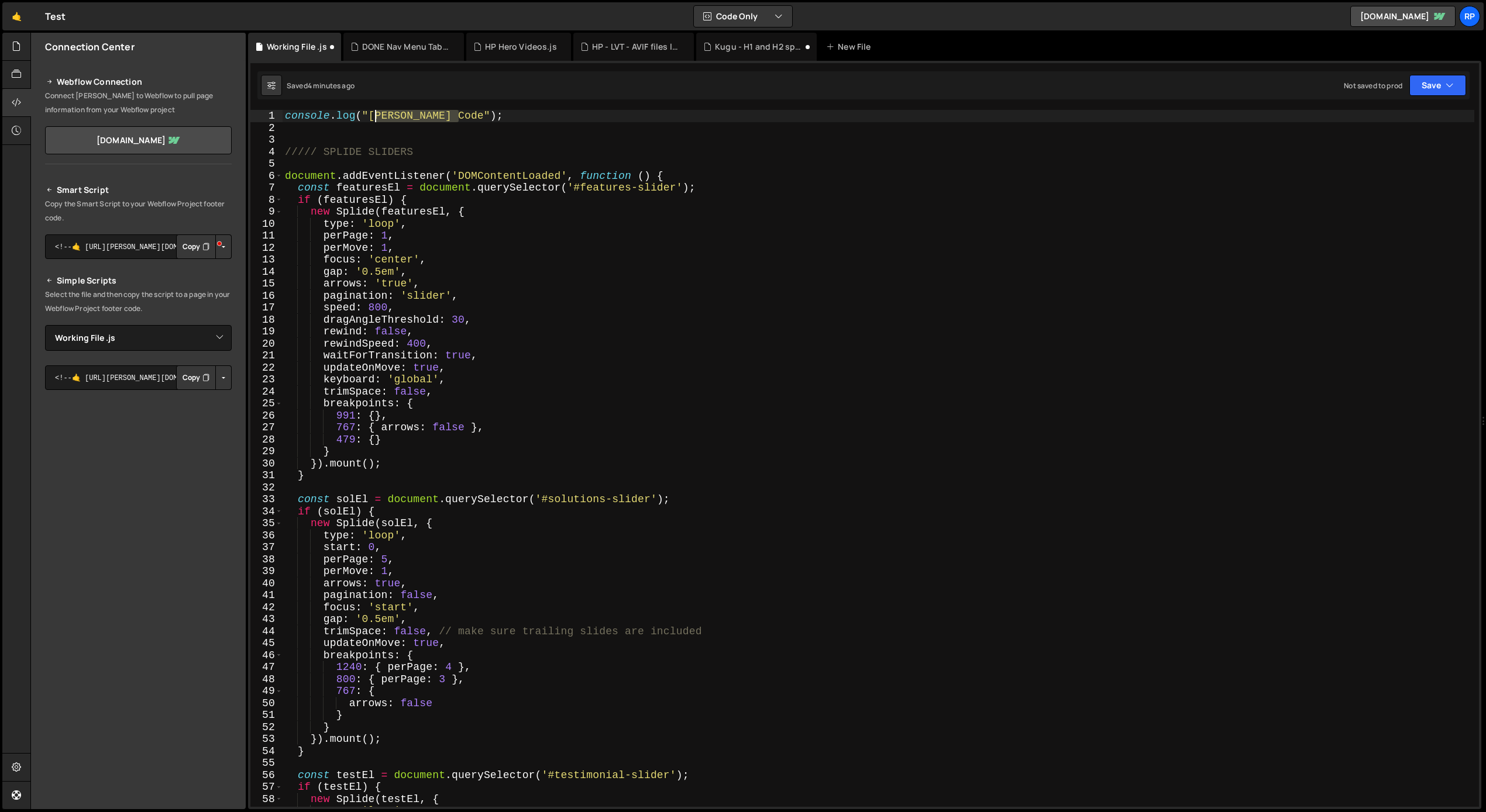
drag, startPoint x: 483, startPoint y: 114, endPoint x: 278, endPoint y: 117, distance: 205.0
click at [278, 117] on div "///// SPLIDE SLIDERS 1 2 3 4 5 6 7 8 9 10 11 12 13 14 15 16 17 18 19 20 21 22 2…" at bounding box center [864, 458] width 1228 height 697
type textarea "console.log("[PERSON_NAME] Code");"
click at [297, 127] on div "console . log ( "[PERSON_NAME] Code" ) ; ///// SPLIDE SLIDERS document . addEve…" at bounding box center [878, 470] width 1192 height 721
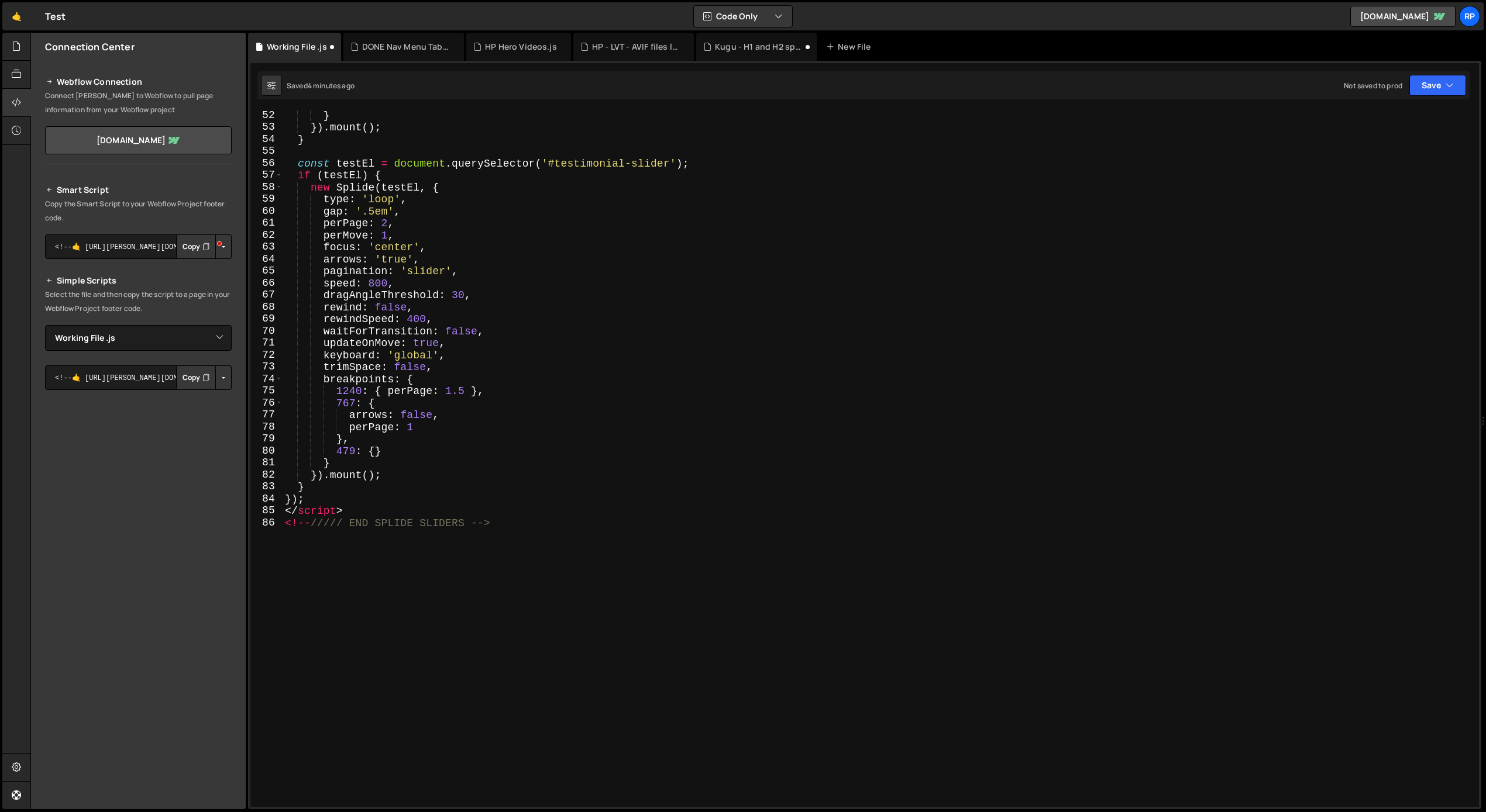
scroll to position [675, 0]
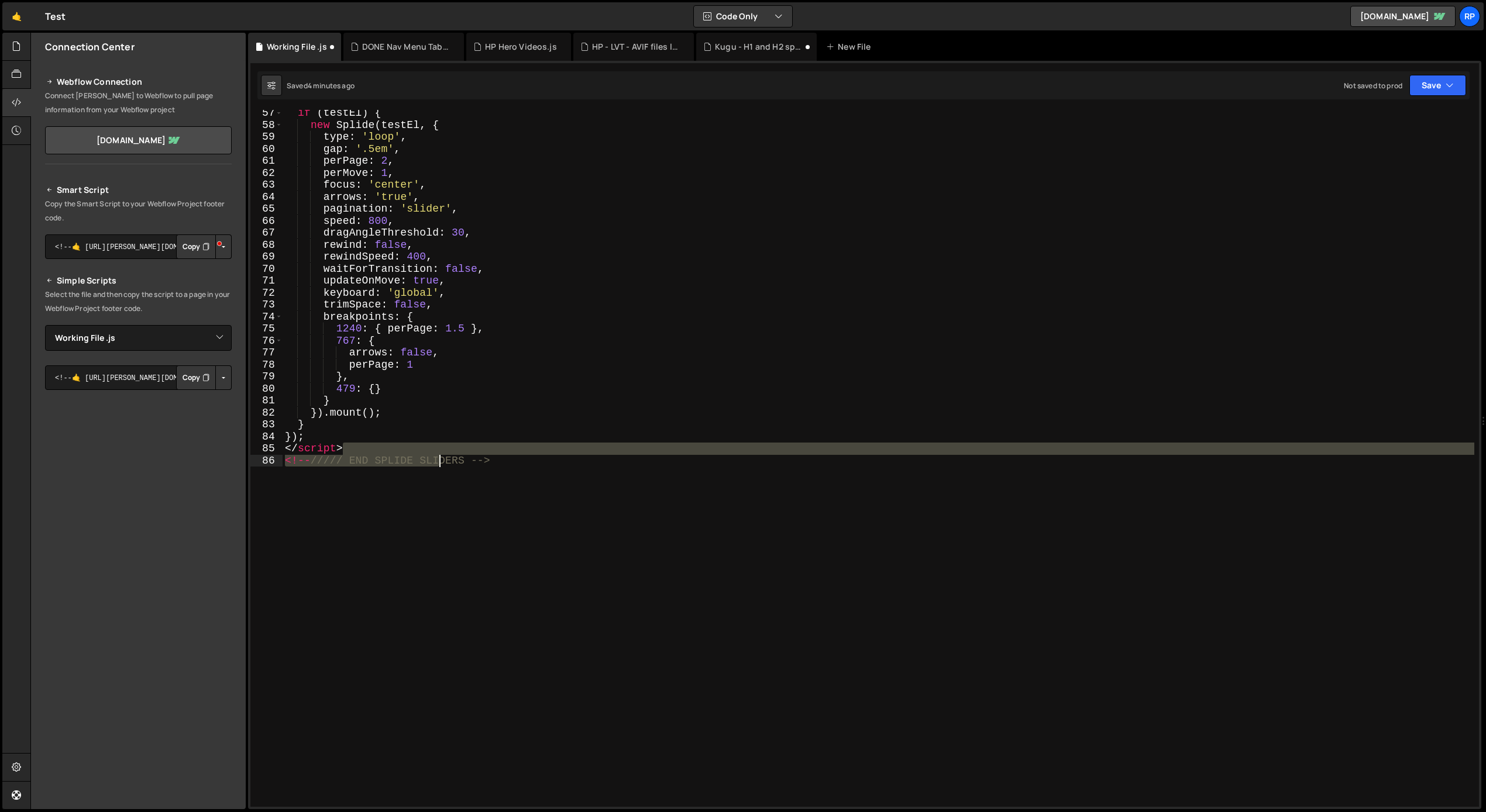
drag, startPoint x: 500, startPoint y: 453, endPoint x: 436, endPoint y: 458, distance: 64.2
click at [436, 458] on div "if ( testEl ) { new Splide ( testEl , { type : 'loop' , gap : '.5em' , perPage …" at bounding box center [878, 467] width 1192 height 721
click at [389, 445] on div "if ( testEl ) { new Splide ( testEl , { type : 'loop' , gap : '.5em' , perPage …" at bounding box center [878, 458] width 1192 height 697
type textarea "</script>"
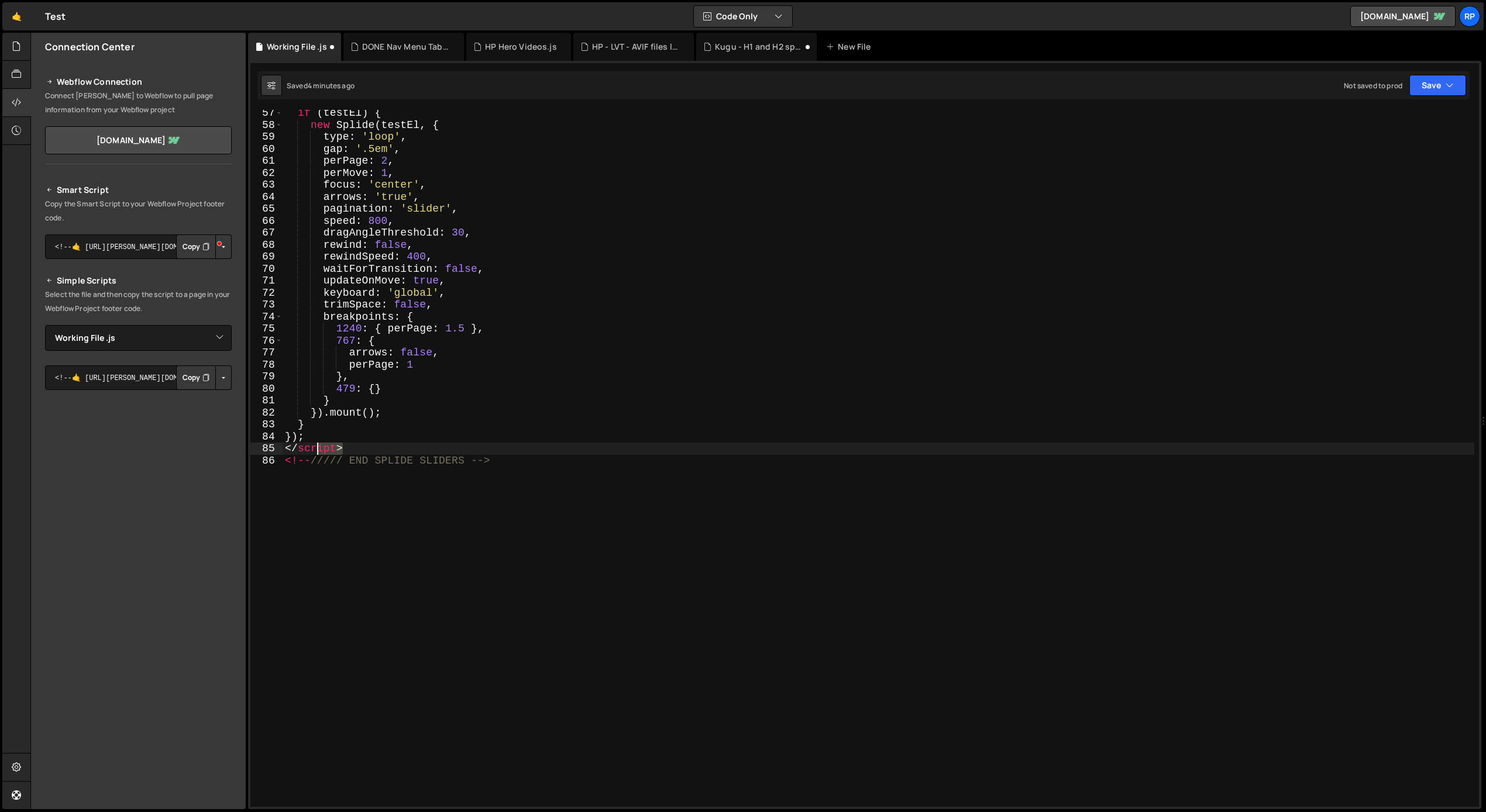
drag, startPoint x: 355, startPoint y: 453, endPoint x: 267, endPoint y: 451, distance: 88.0
click at [267, 451] on div "</script> 57 58 59 60 61 62 63 64 65 66 67 68 69 70 71 72 73 74 75 76 77 78 79 …" at bounding box center [864, 458] width 1228 height 697
drag, startPoint x: 312, startPoint y: 460, endPoint x: 272, endPoint y: 461, distance: 40.0
click at [272, 461] on div "57 58 59 60 61 62 63 64 65 66 67 68 69 70 71 72 73 74 75 76 77 78 79 80 81 82 8…" at bounding box center [864, 458] width 1228 height 697
click at [441, 431] on div "if ( testEl ) { new Splide ( testEl , { type : 'loop' , gap : '.5em' , perPage …" at bounding box center [878, 467] width 1192 height 721
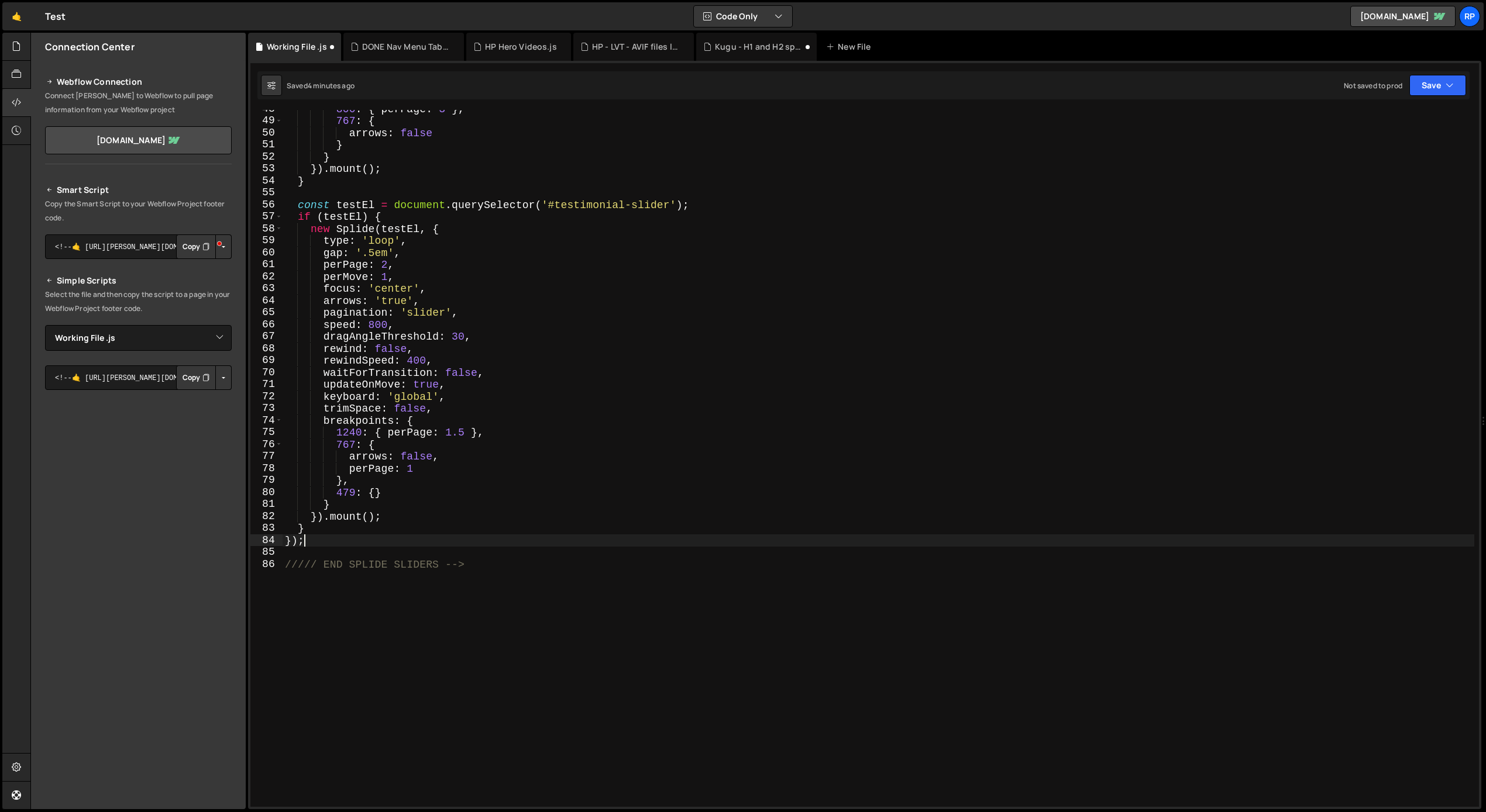
scroll to position [562, 0]
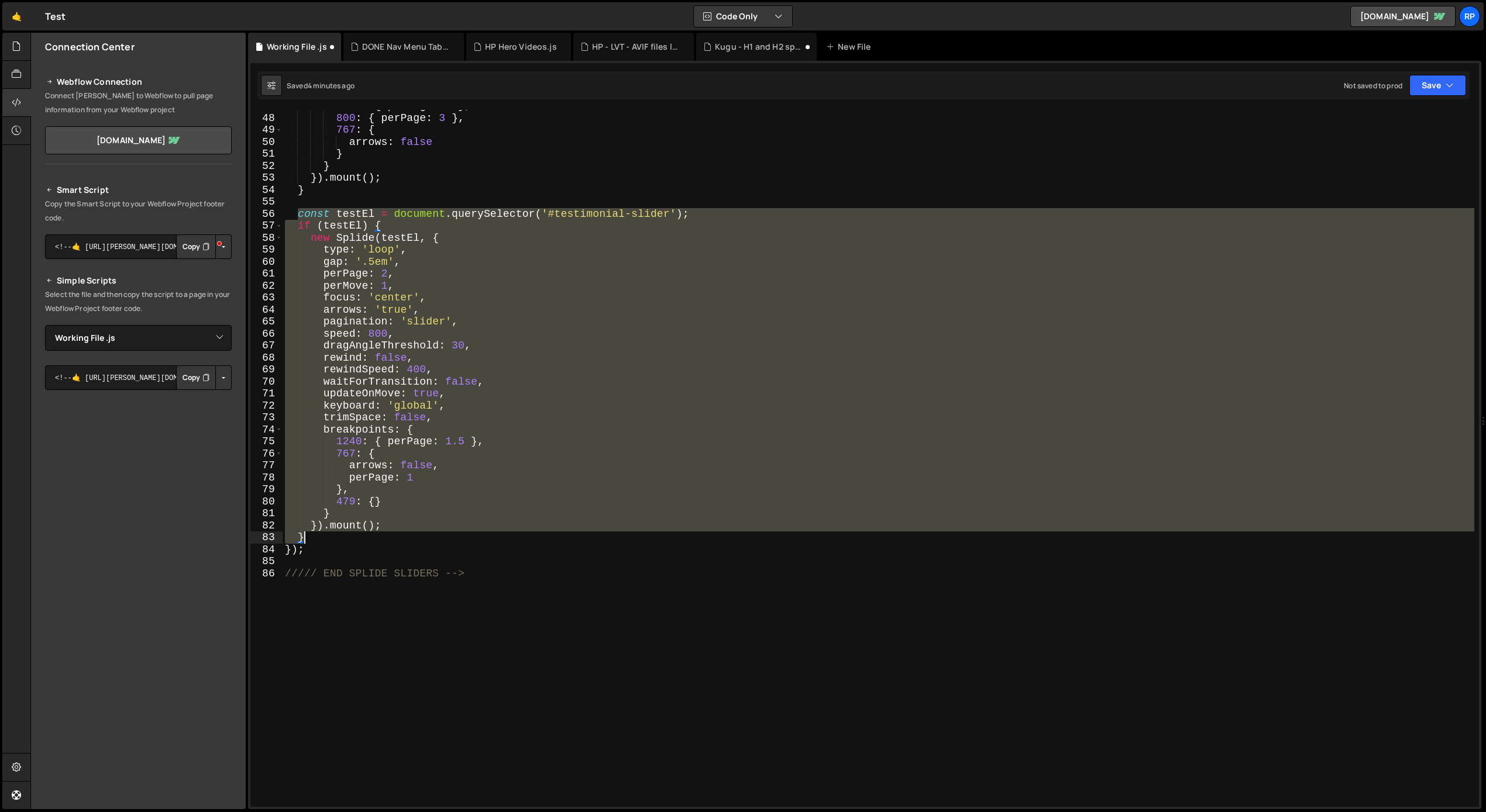
drag, startPoint x: 301, startPoint y: 212, endPoint x: 414, endPoint y: 533, distance: 340.3
click at [414, 533] on div "1240 : { perPage : 4 } , 800 : { perPage : 3 } , 767 : { arrows : false } } }) …" at bounding box center [878, 460] width 1192 height 721
type textarea "}).mount(); }"
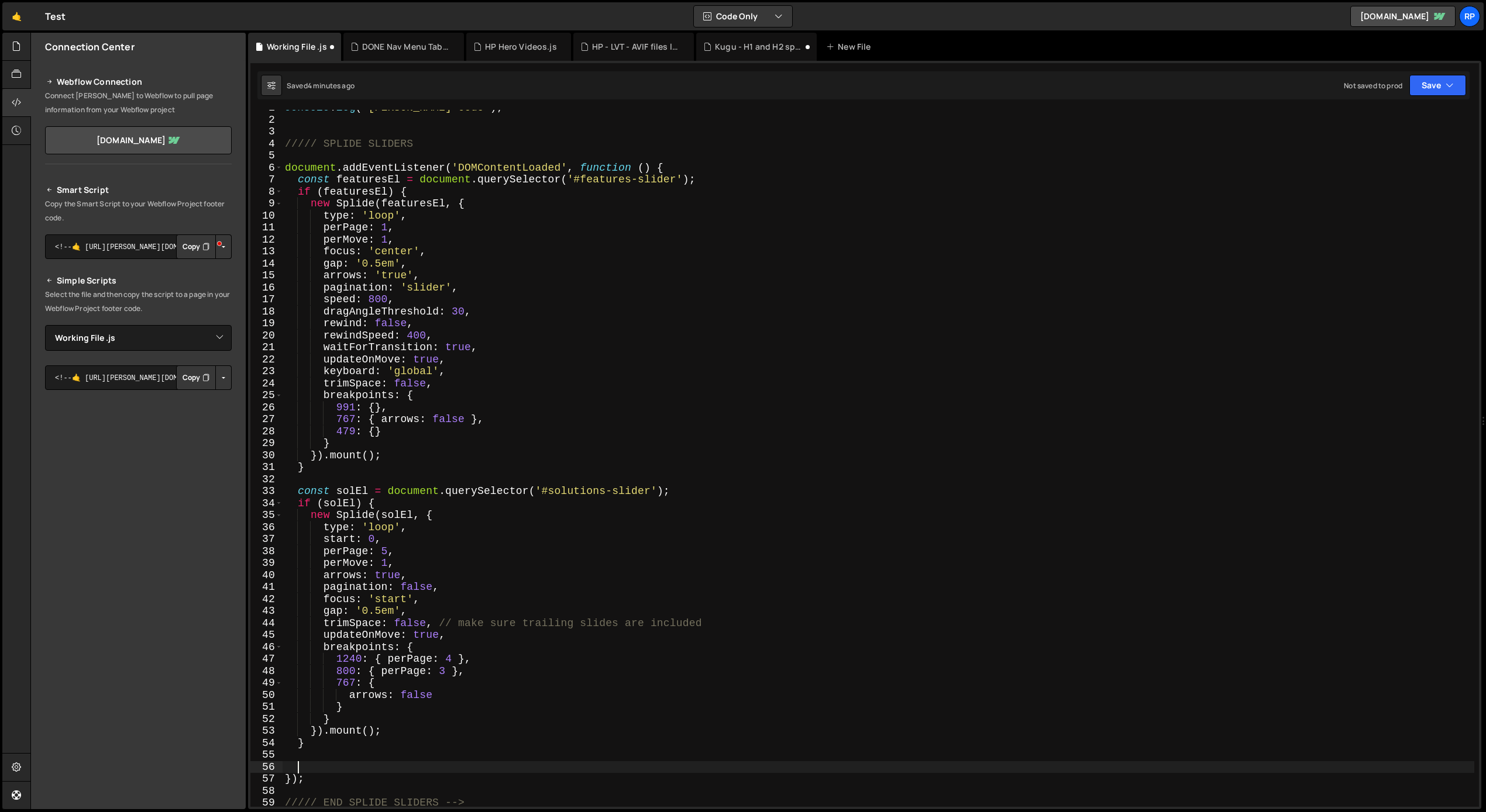
scroll to position [8, 0]
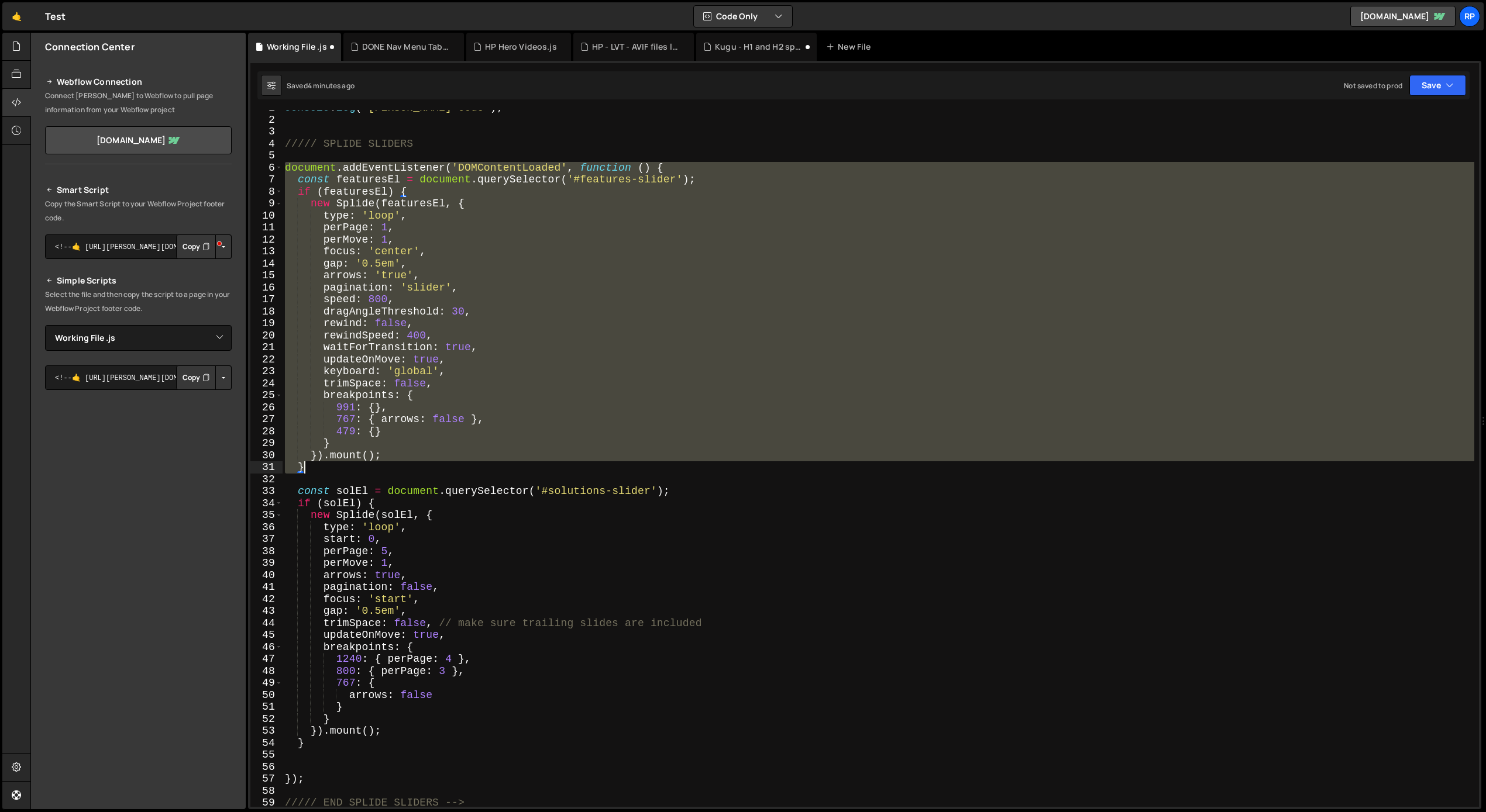
drag, startPoint x: 286, startPoint y: 168, endPoint x: 408, endPoint y: 470, distance: 325.7
click at [408, 470] on div "console . log ( "[PERSON_NAME] Code" ) ; ///// SPLIDE SLIDERS document . addEve…" at bounding box center [878, 462] width 1192 height 721
type textarea "}).mount(); }"
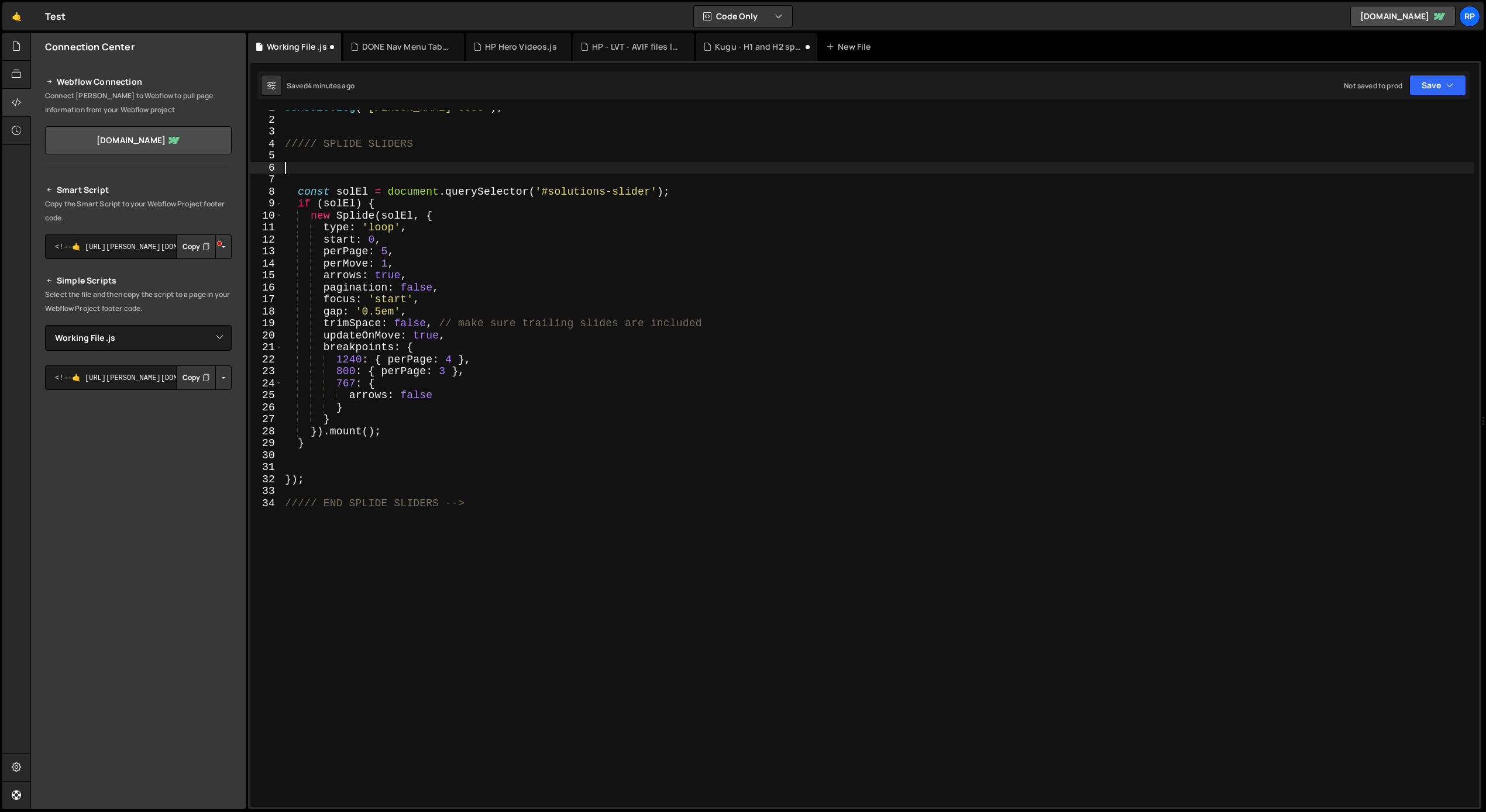
scroll to position [0, 0]
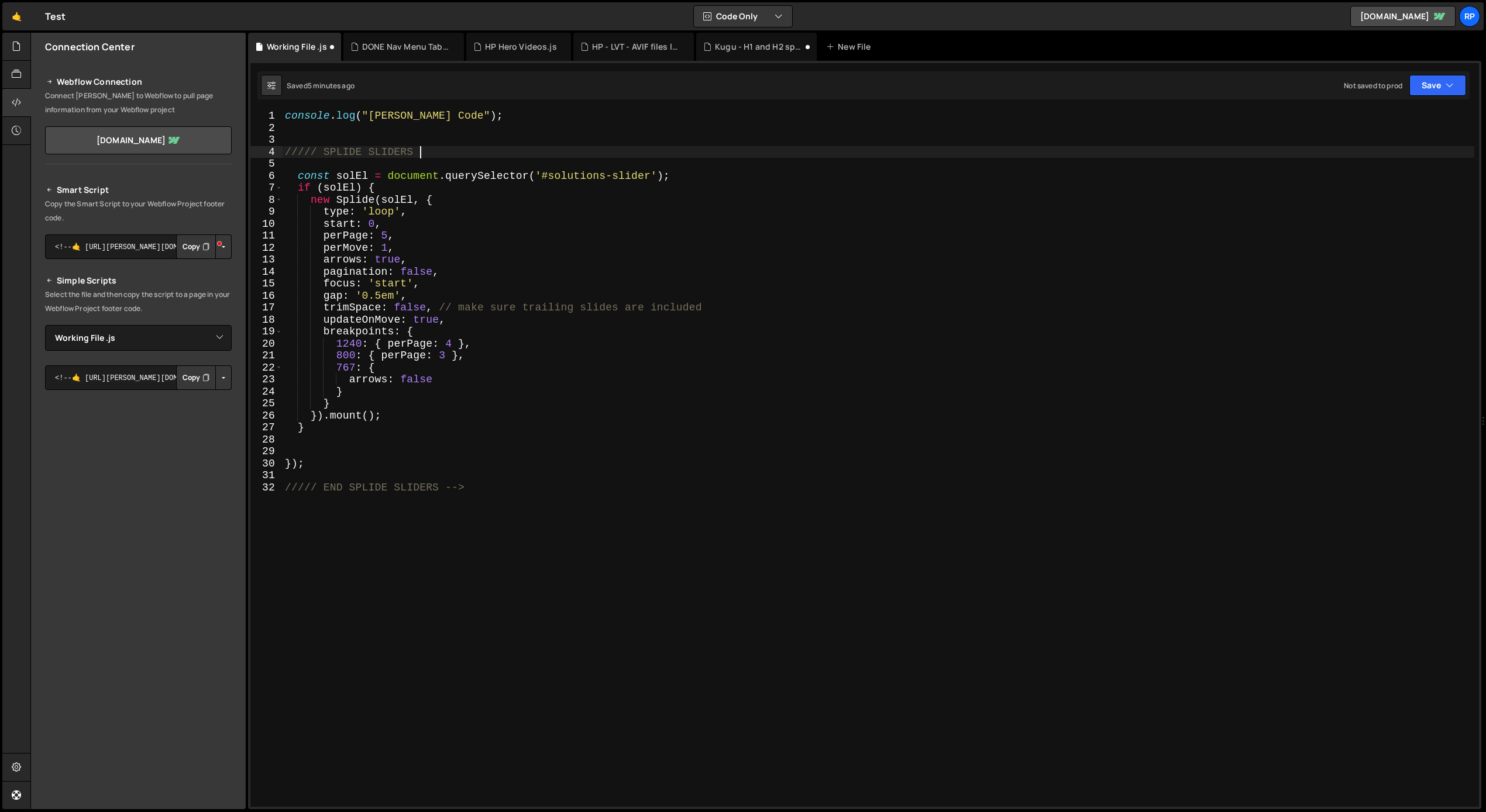
click at [576, 174] on div "console . log ( "[PERSON_NAME] Code" ) ; ///// SPLIDE SLIDERS const solEl = doc…" at bounding box center [878, 470] width 1192 height 721
paste textarea "values-slider"
drag, startPoint x: 633, startPoint y: 177, endPoint x: 679, endPoint y: 175, distance: 46.0
click at [679, 175] on div "console . log ( "[PERSON_NAME] Code" ) ; ///// SPLIDE SLIDERS const solEl = doc…" at bounding box center [878, 470] width 1192 height 721
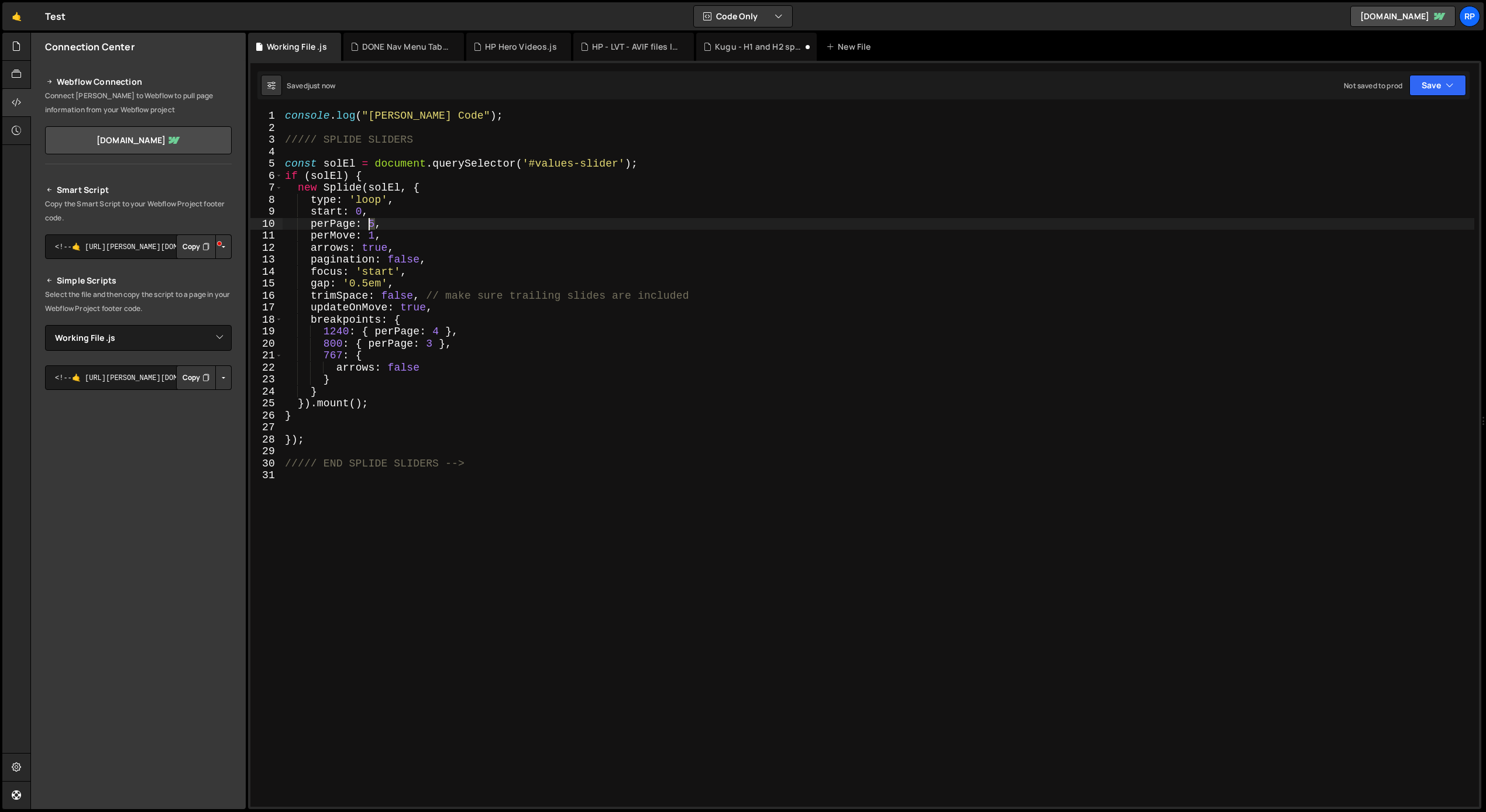
click at [371, 225] on div "console . log ( "[PERSON_NAME] Code" ) ; ///// SPLIDE SLIDERS const solEl = doc…" at bounding box center [878, 470] width 1192 height 721
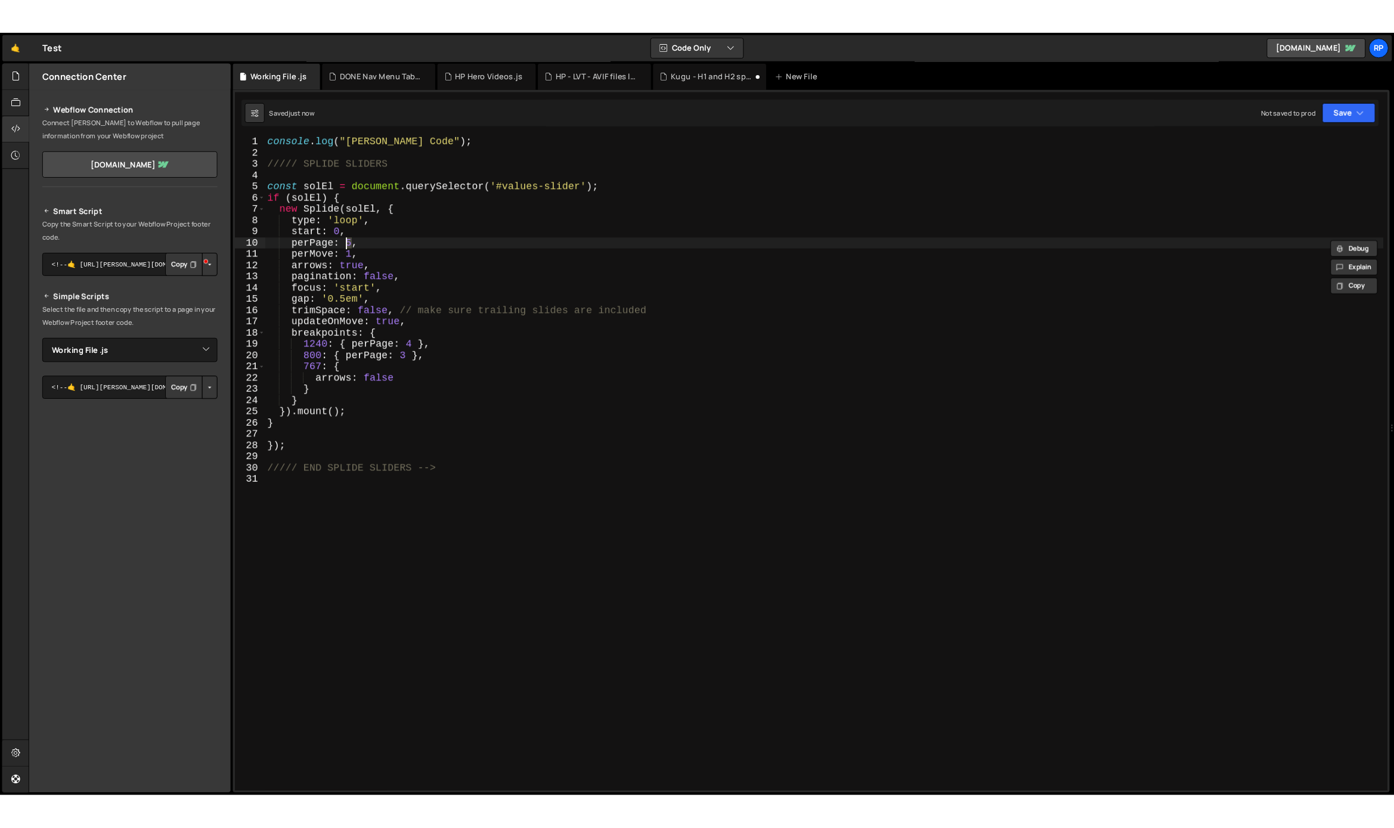
scroll to position [0, 5]
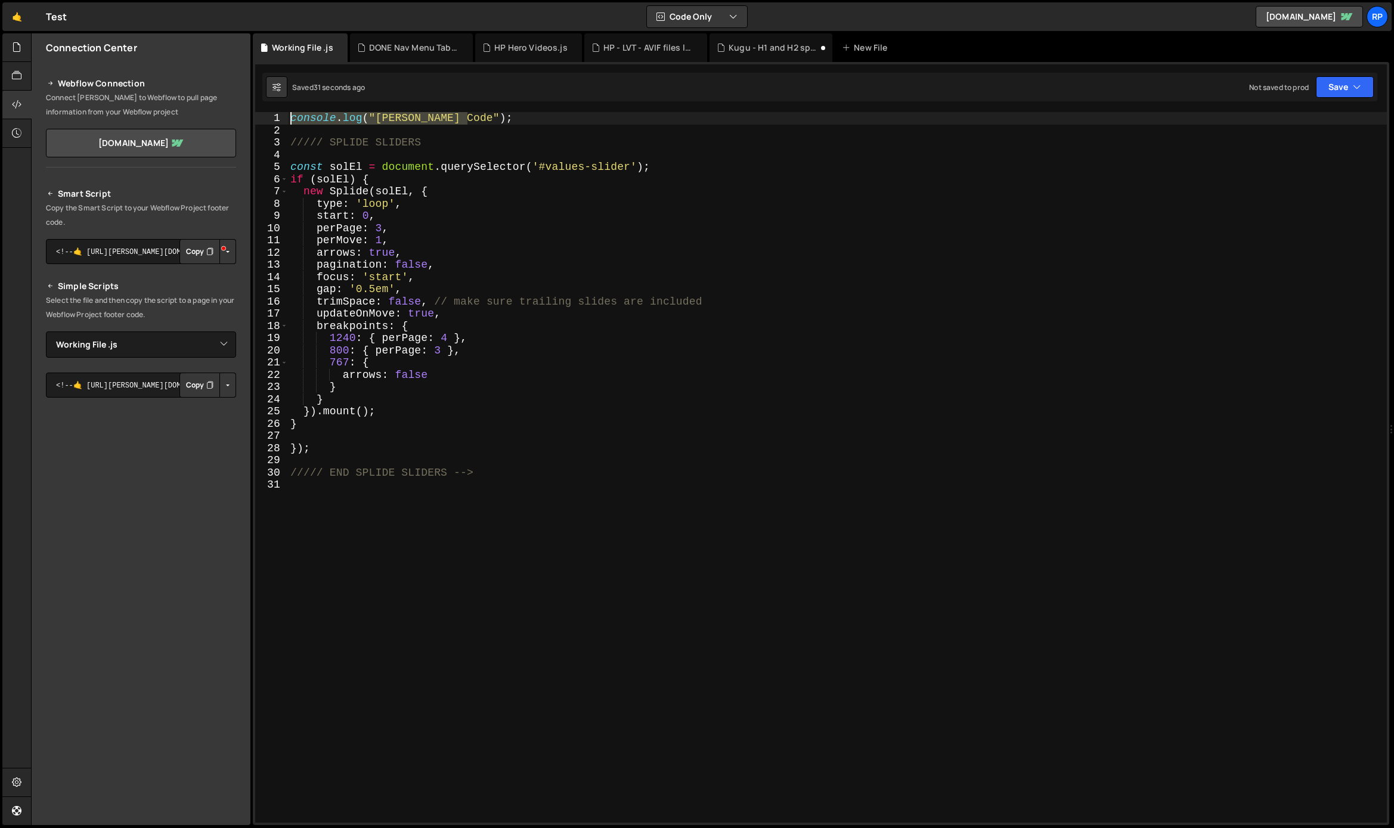
drag, startPoint x: 482, startPoint y: 119, endPoint x: 274, endPoint y: 114, distance: 208.8
click at [274, 114] on div "perPage: 3, 1 2 3 4 5 6 7 8 9 10 11 12 13 14 15 16 17 18 19 20 21 22 23 24 25 2…" at bounding box center [821, 467] width 1132 height 711
type textarea "console.log("[PERSON_NAME] Code");"
type textarea "alert("[PERSON_NAME])"
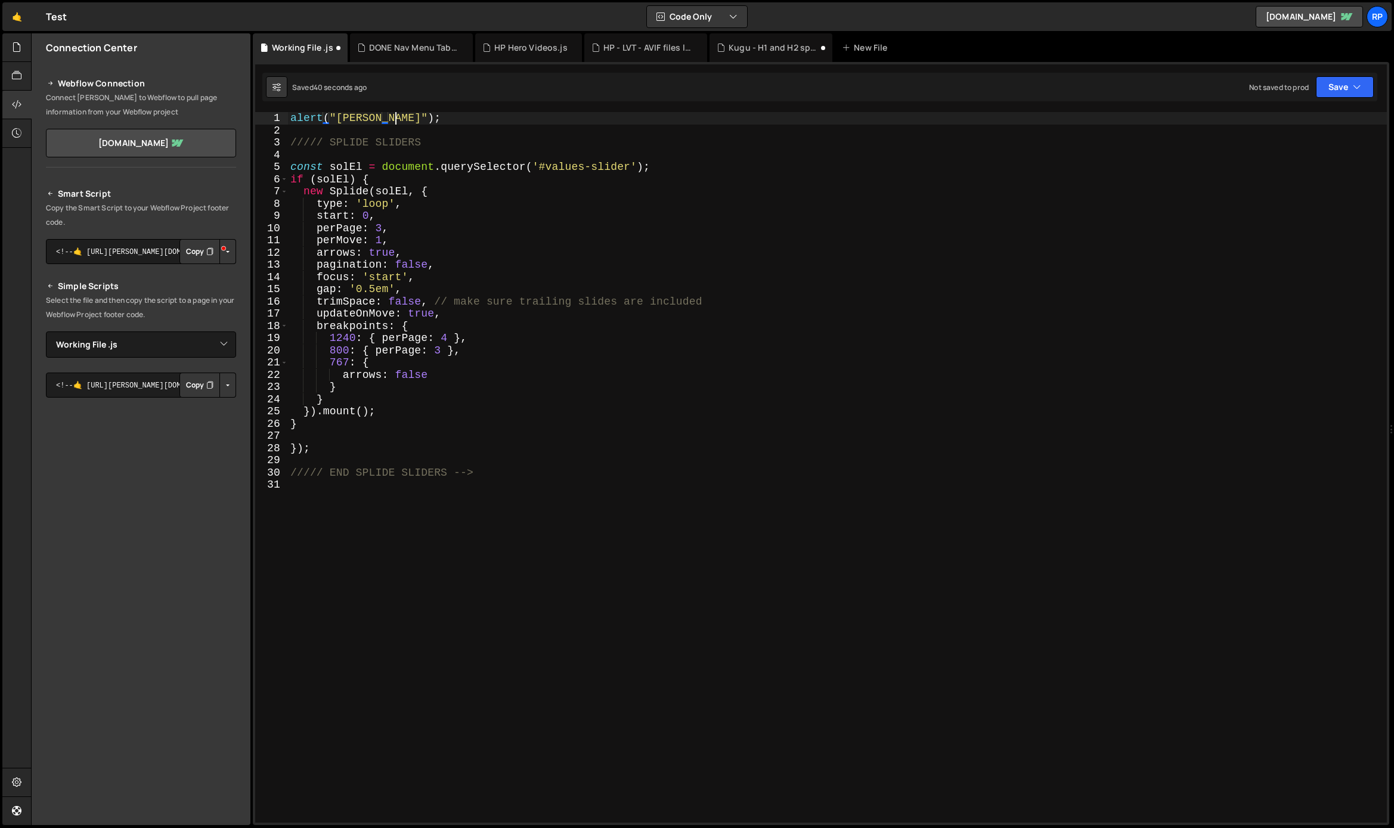
scroll to position [0, 5]
drag, startPoint x: 364, startPoint y: 121, endPoint x: 289, endPoint y: 119, distance: 75.2
click at [289, 119] on div "alert ( "[PERSON_NAME]" ) ; ///// SPLIDE SLIDERS const solEl = document . query…" at bounding box center [837, 479] width 1099 height 735
paste textarea "Hello world!"
click at [228, 252] on span at bounding box center [224, 248] width 8 height 13
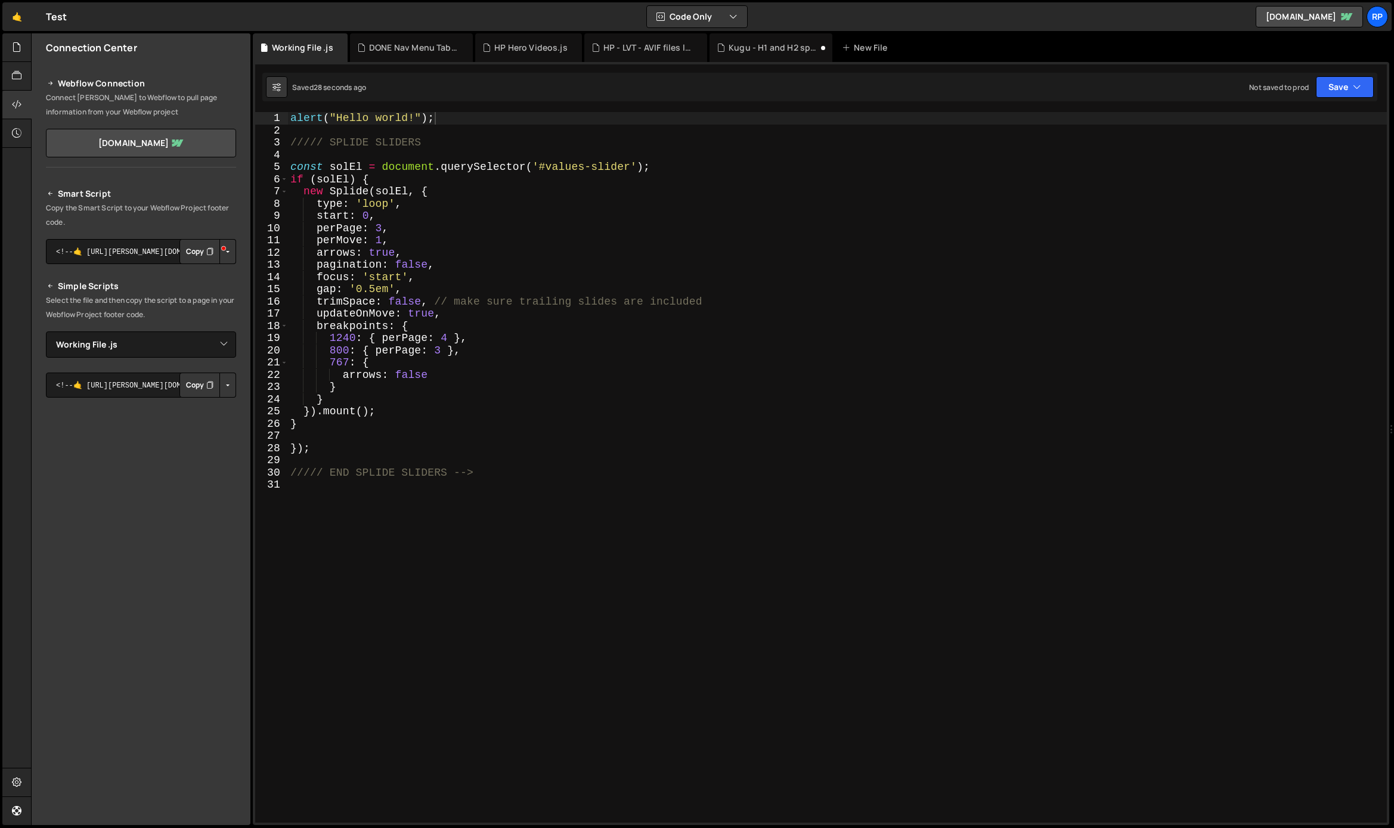
click at [226, 384] on button "Button group with nested dropdown" at bounding box center [227, 385] width 17 height 25
click at [187, 406] on link "Copy Staging js" at bounding box center [186, 408] width 99 height 17
type textarea "});"
click at [314, 448] on div "alert ( "Hello world!" ) ; ///// SPLIDE SLIDERS const solEl = document . queryS…" at bounding box center [837, 479] width 1099 height 735
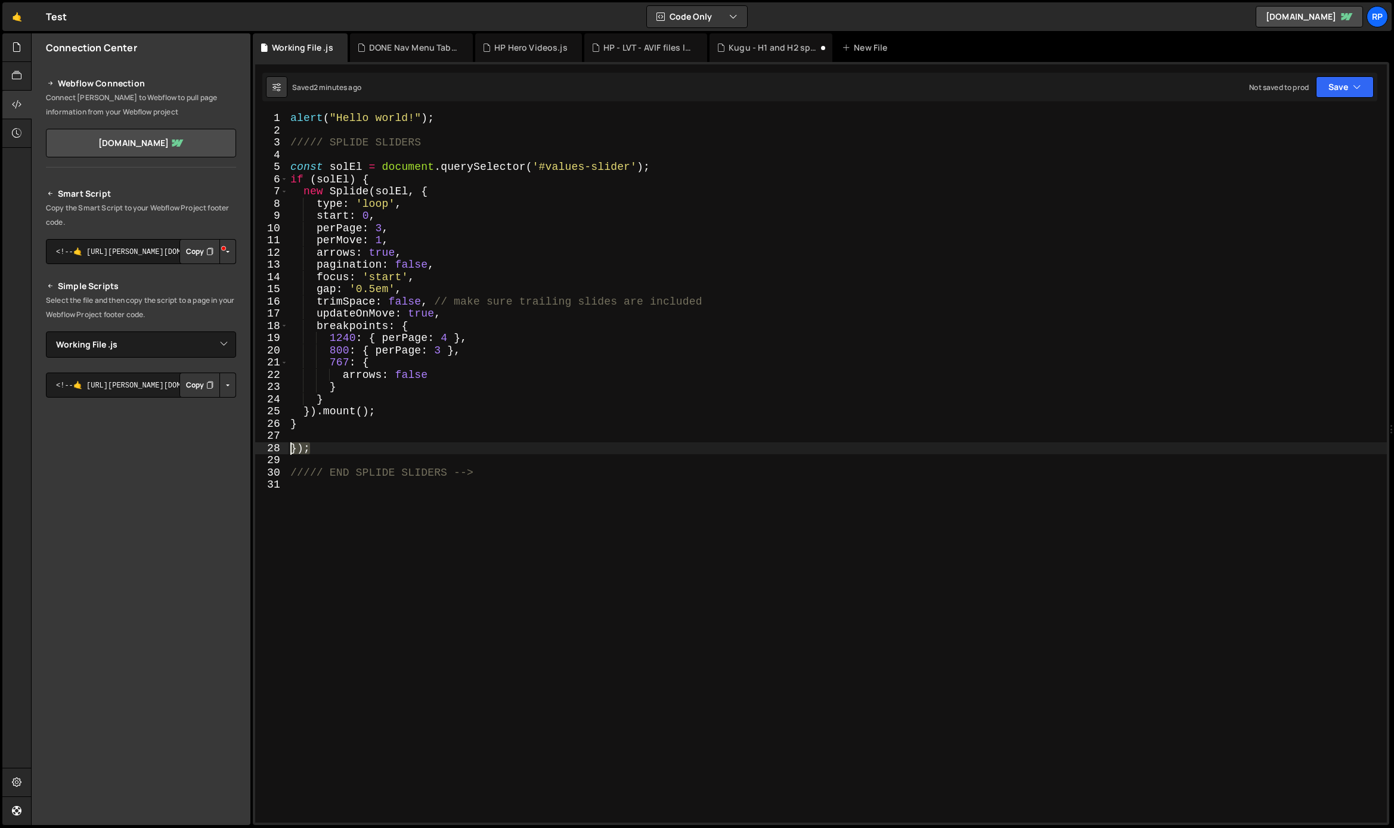
drag, startPoint x: 317, startPoint y: 446, endPoint x: 251, endPoint y: 430, distance: 67.4
click at [277, 447] on div "}); 1 2 3 4 5 6 7 8 9 10 11 12 13 14 15 16 17 18 19 20 21 22 23 24 25 26 27 28 …" at bounding box center [821, 467] width 1132 height 711
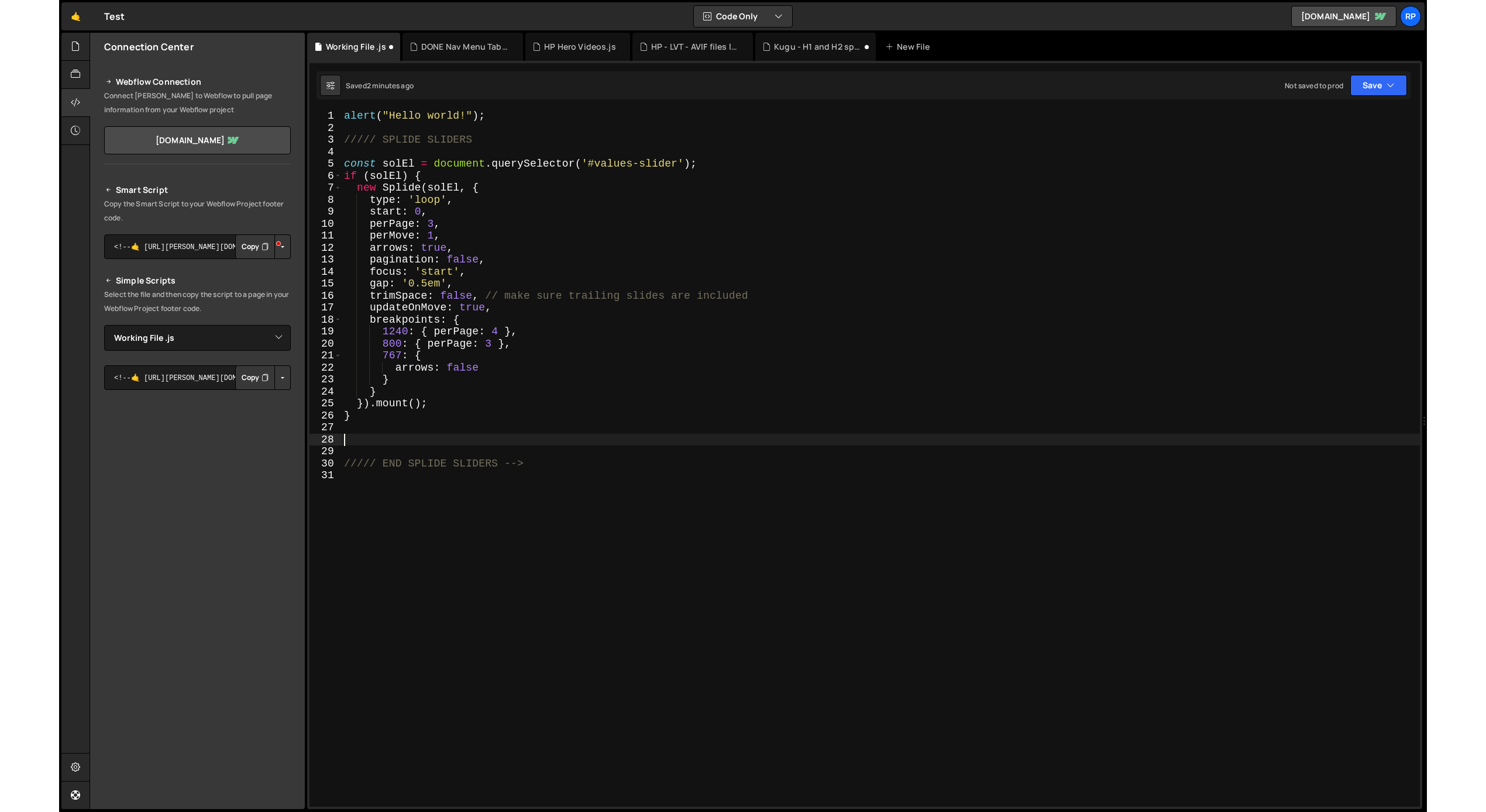
scroll to position [0, 0]
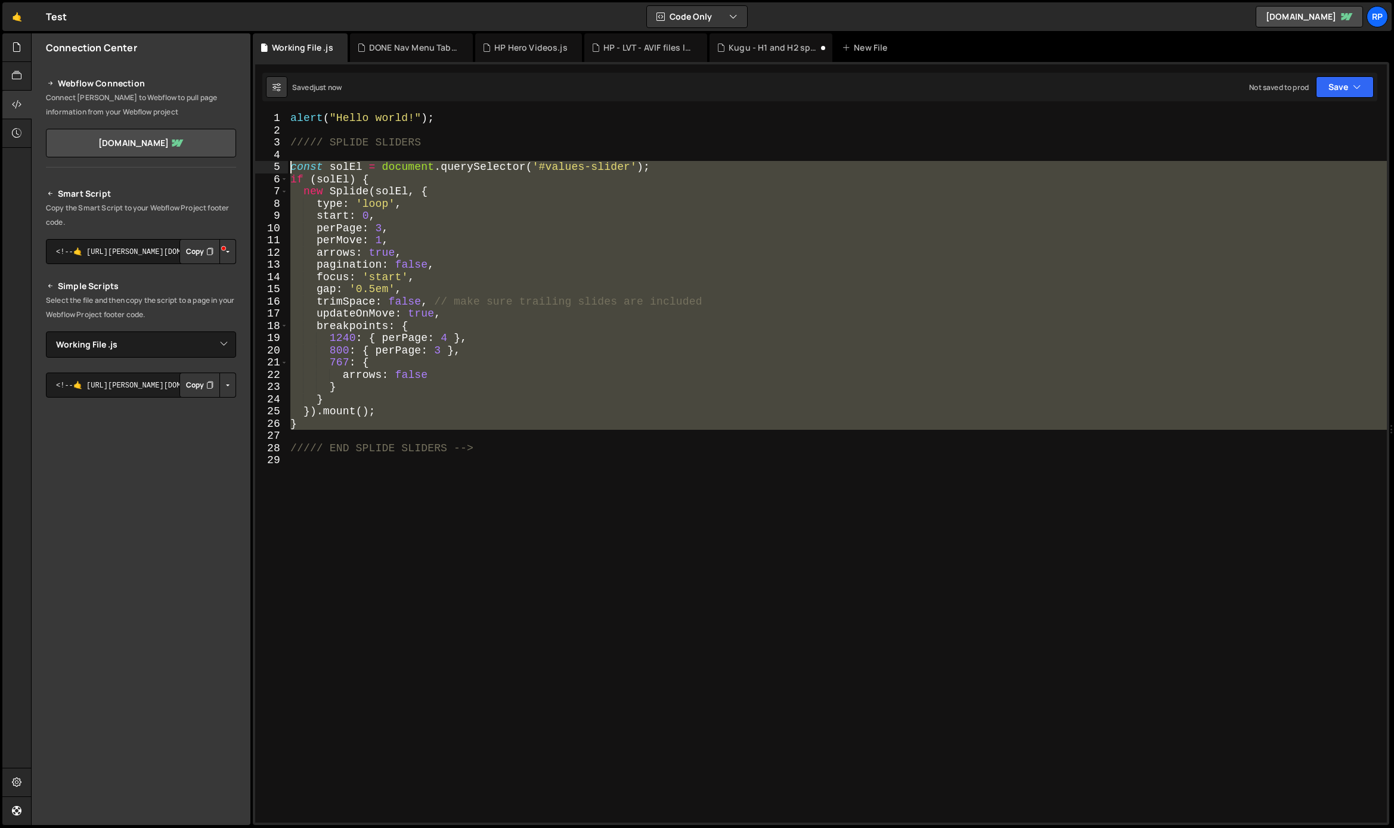
drag, startPoint x: 294, startPoint y: 429, endPoint x: 267, endPoint y: 163, distance: 267.4
click at [267, 163] on div "1 2 3 4 5 6 7 8 9 10 11 12 13 14 15 16 17 18 19 20 21 22 23 24 25 26 27 28 29 a…" at bounding box center [821, 467] width 1132 height 711
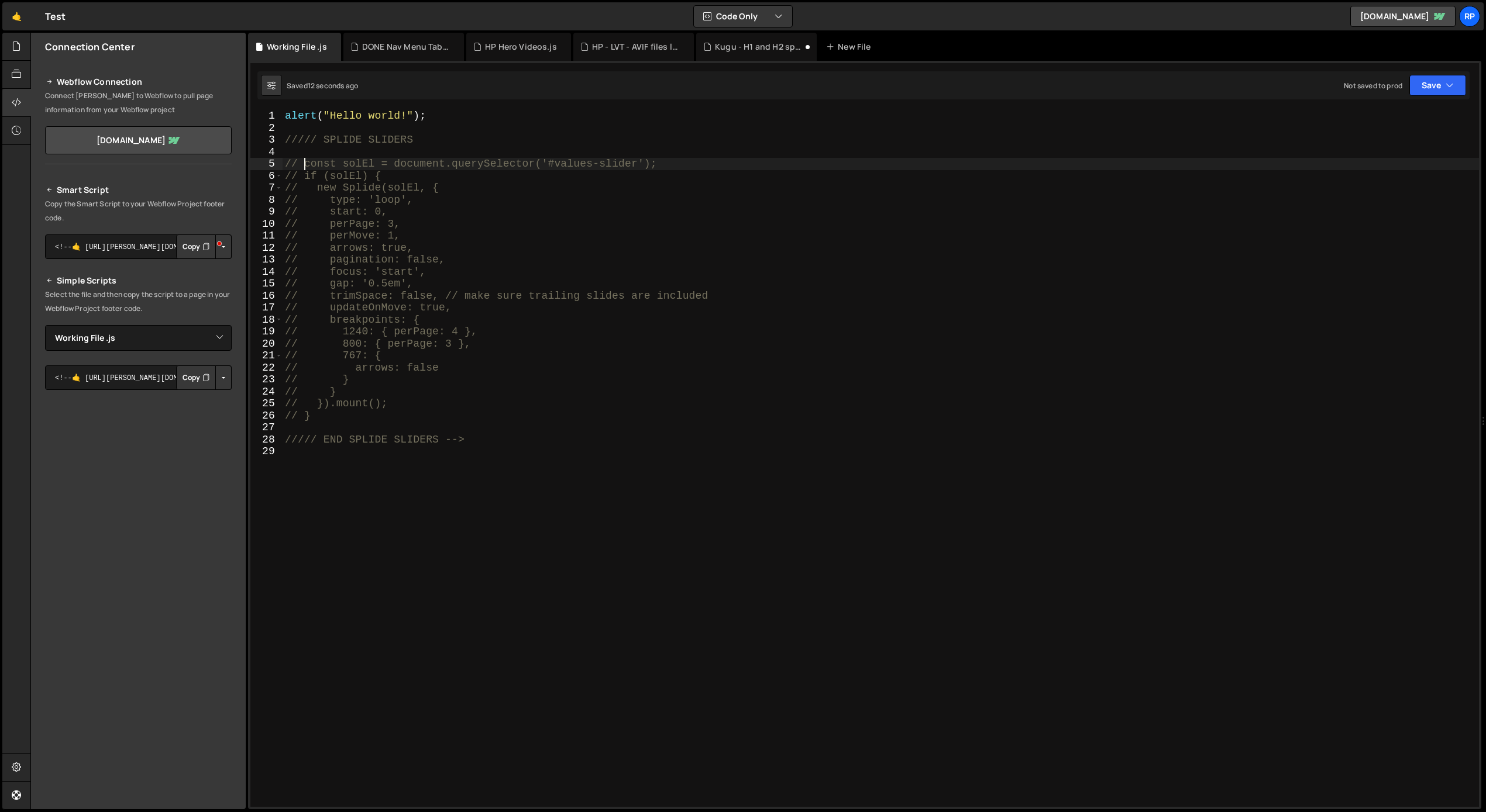
click at [304, 115] on div "alert ( "Hello world!" ) ; ///// SPLIDE SLIDERS // const solEl = document.query…" at bounding box center [881, 470] width 1197 height 721
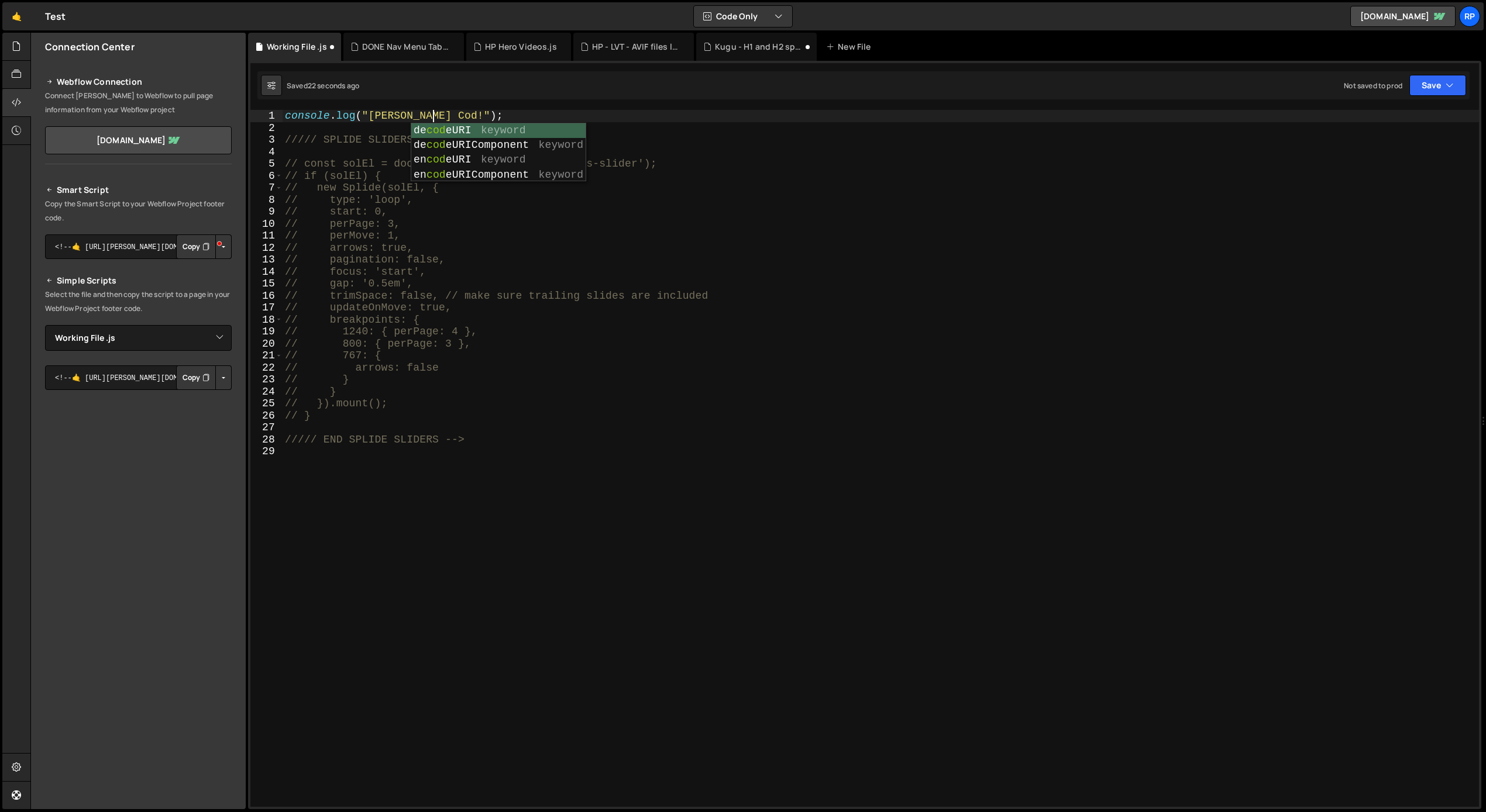
scroll to position [0, 8]
click at [356, 141] on div "console . log ( "[PERSON_NAME] Code !" ) ; ///// SPLIDE SLIDERS // const solEl …" at bounding box center [881, 470] width 1197 height 721
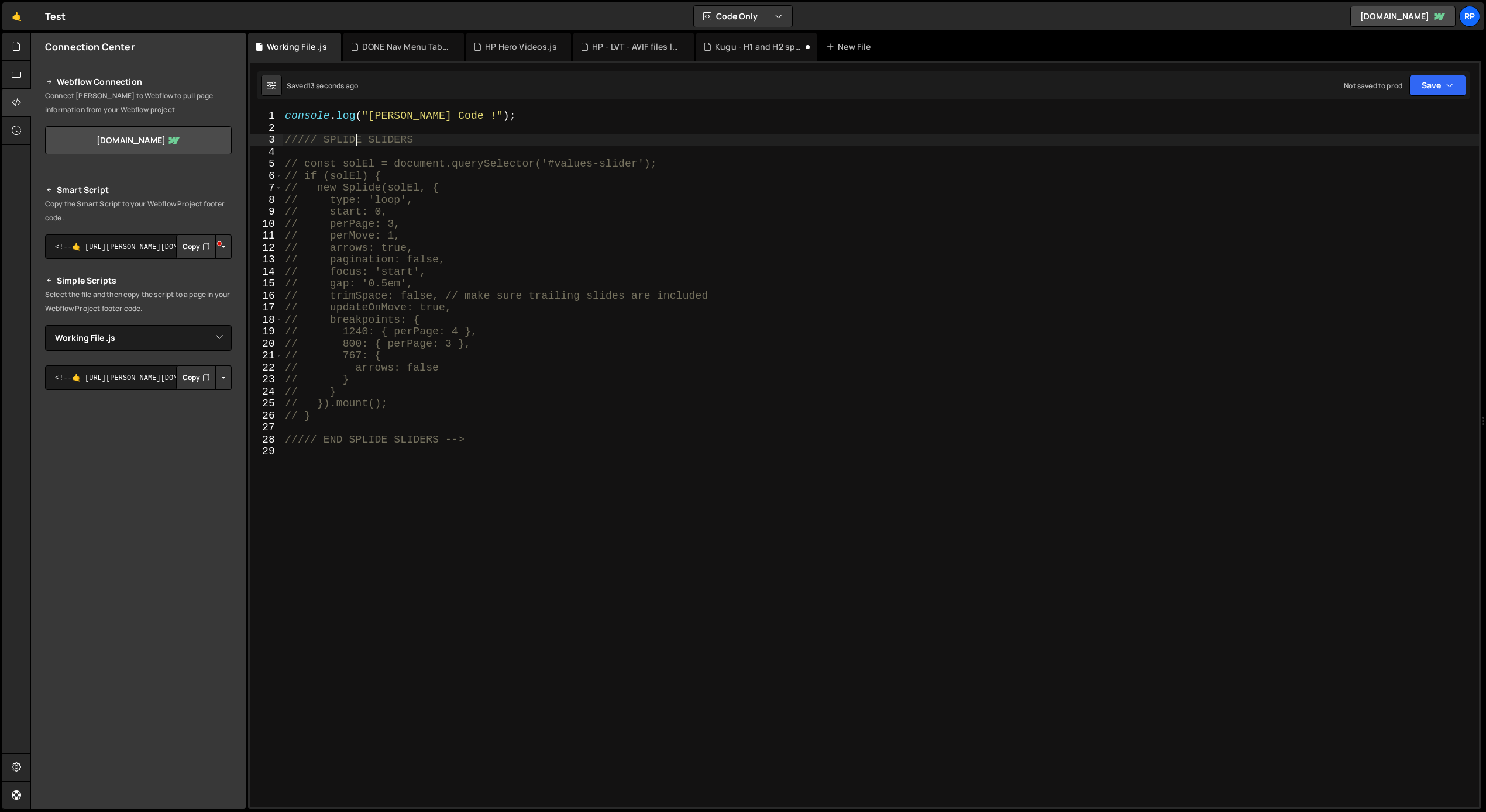
scroll to position [0, 7]
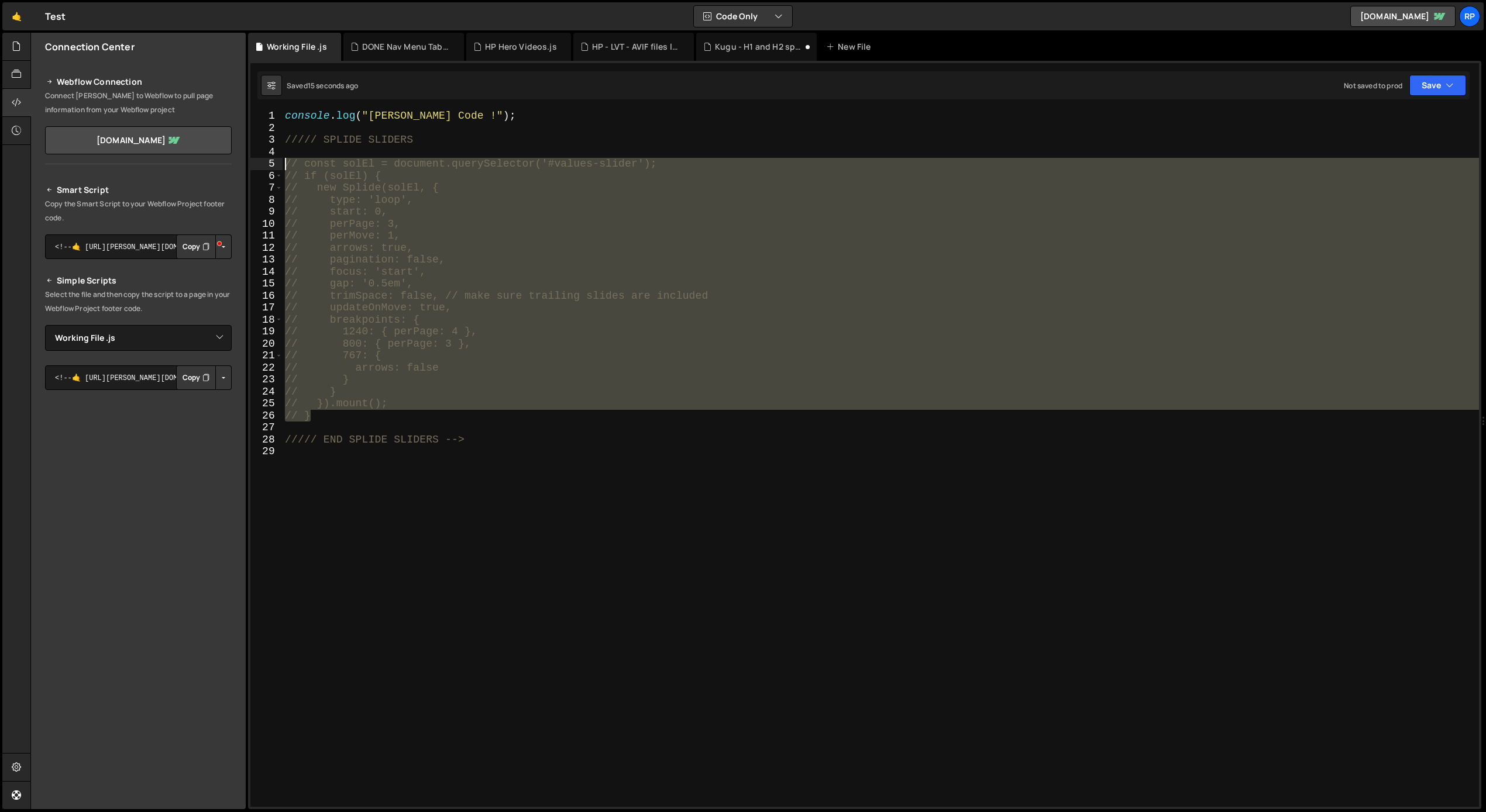
drag, startPoint x: 318, startPoint y: 417, endPoint x: 277, endPoint y: 163, distance: 257.3
click at [277, 163] on div "///// SPLIDE SLIDERS 1 2 3 4 5 6 7 8 9 10 11 12 13 14 15 16 17 18 19 20 21 22 2…" at bounding box center [864, 458] width 1228 height 697
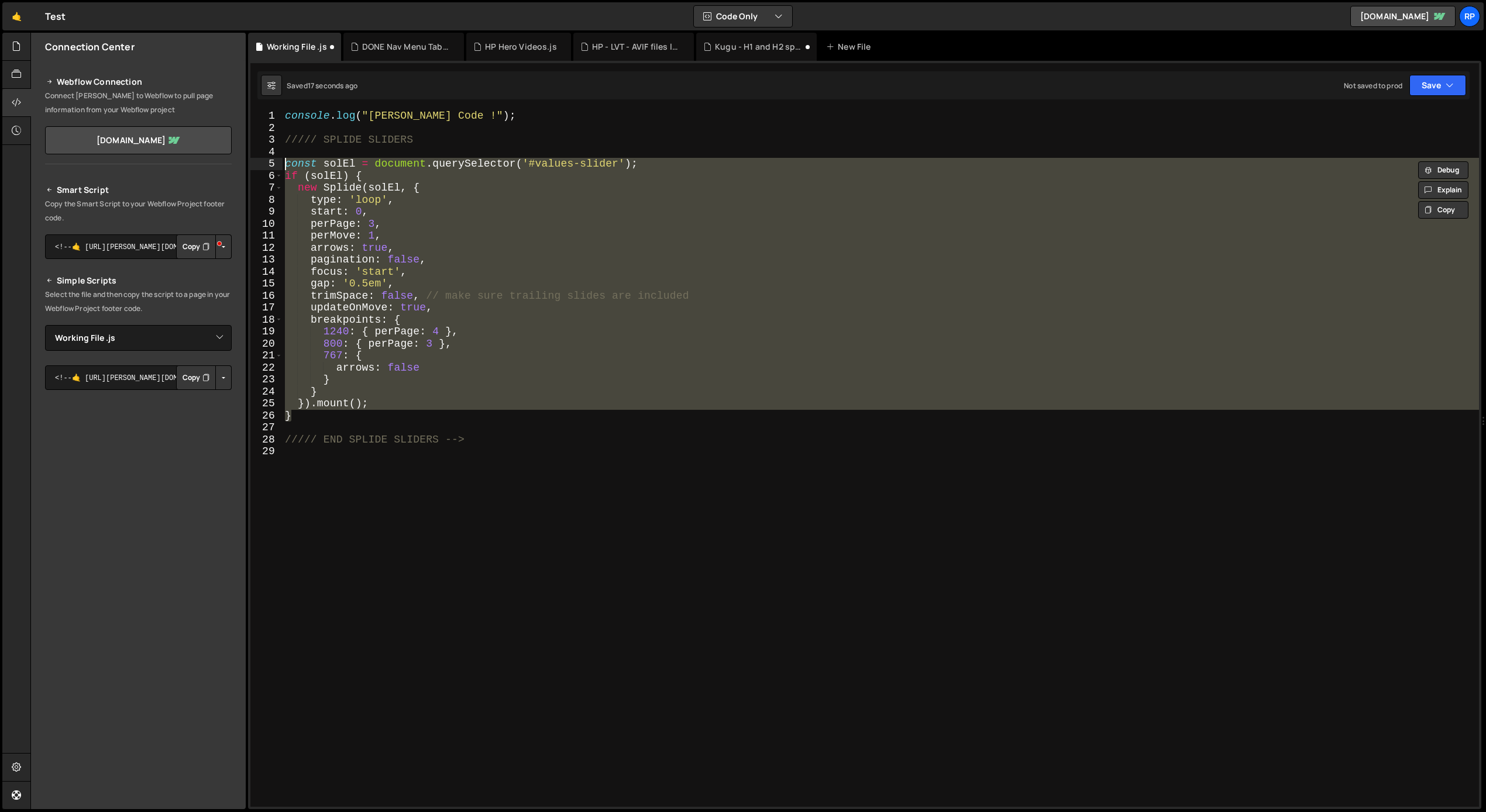
click at [373, 181] on div "console . log ( "[PERSON_NAME] Code !" ) ; ///// SPLIDE SLIDERS const solEl = d…" at bounding box center [881, 458] width 1197 height 697
type textarea "new Splide(solEl, {"
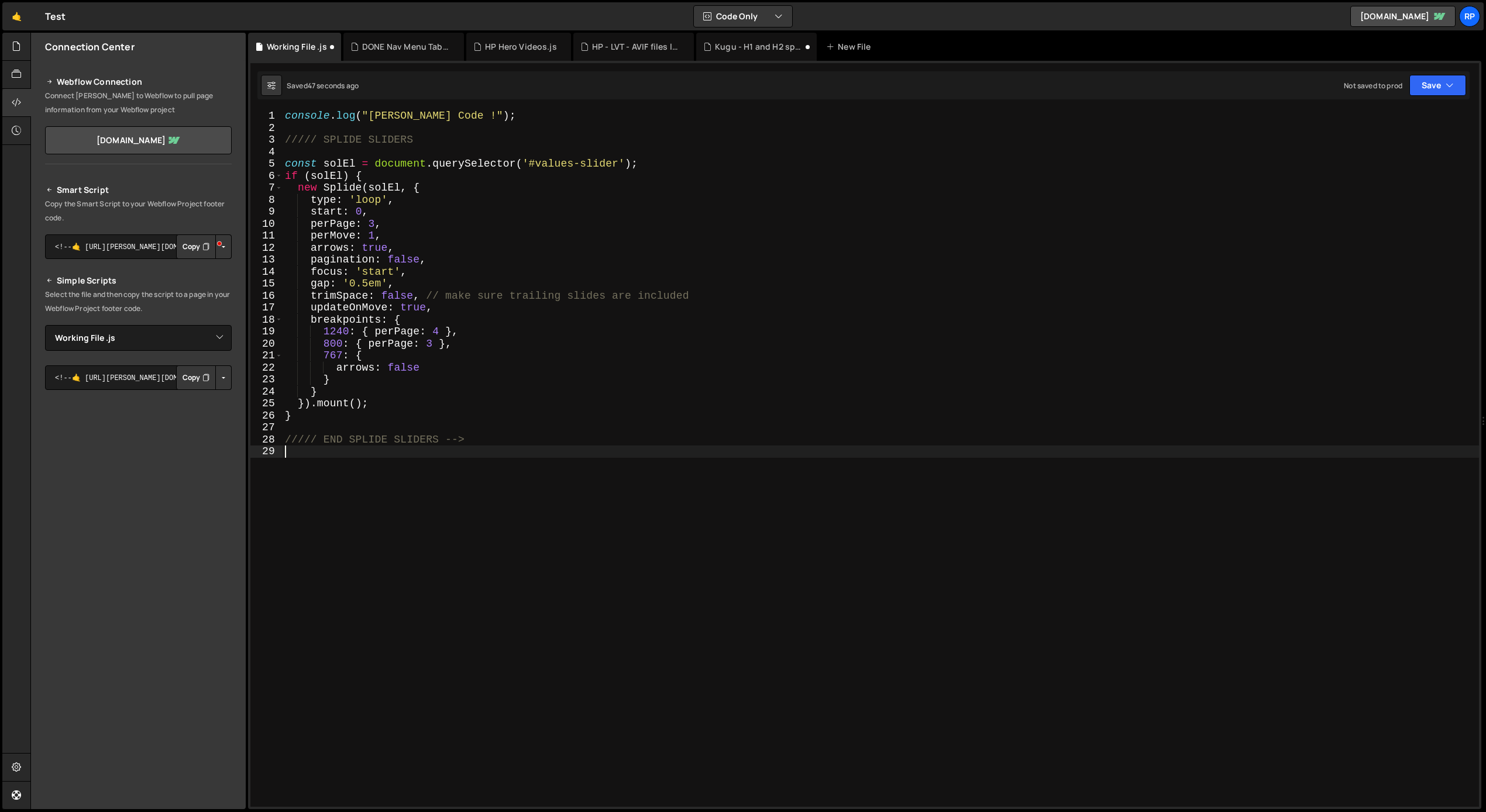
drag, startPoint x: 414, startPoint y: 515, endPoint x: 469, endPoint y: 506, distance: 55.7
click at [414, 515] on div "console . log ( "[PERSON_NAME] Code !" ) ; ///// SPLIDE SLIDERS const solEl = d…" at bounding box center [881, 470] width 1197 height 721
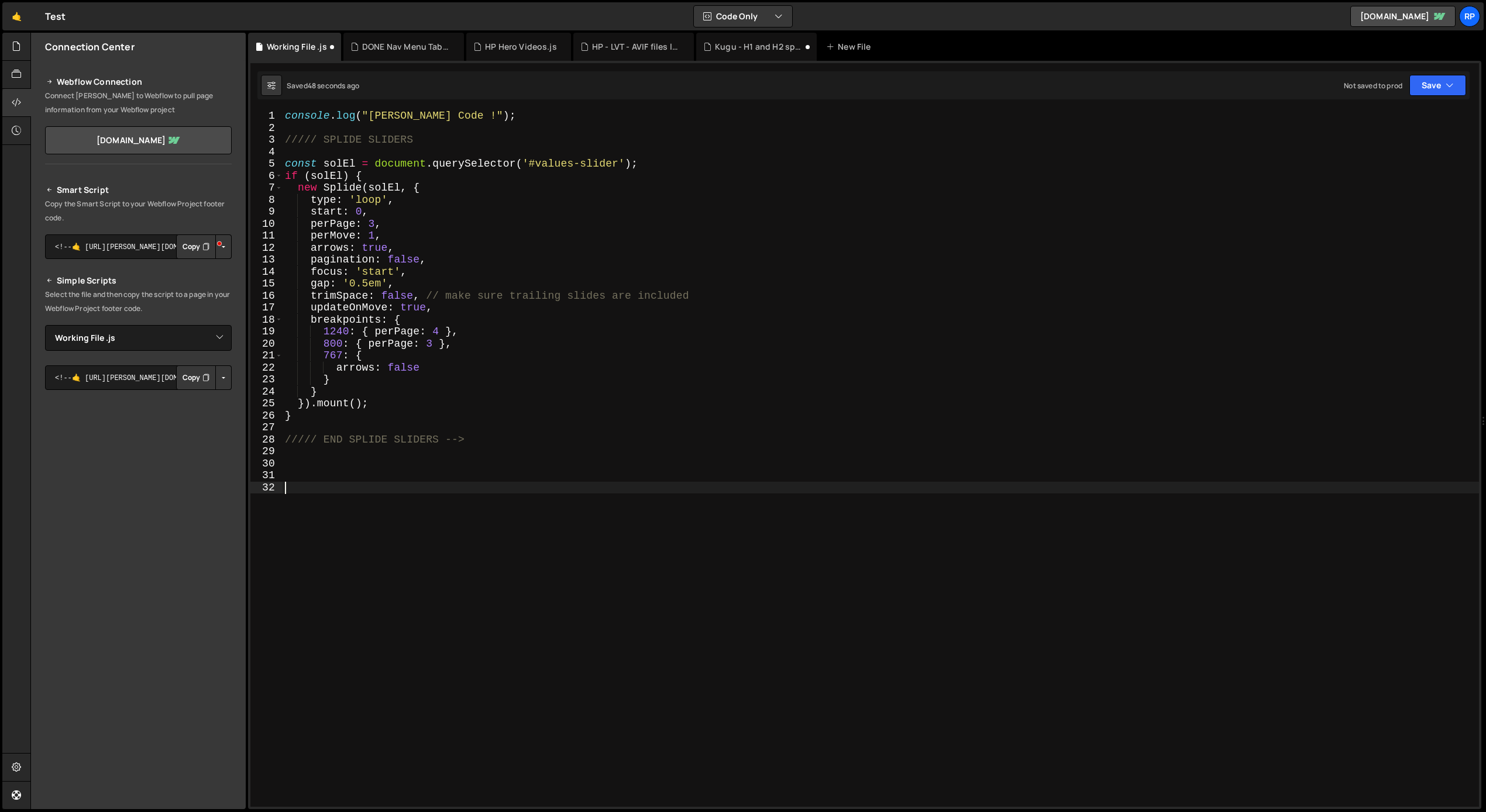
paste textarea "});"
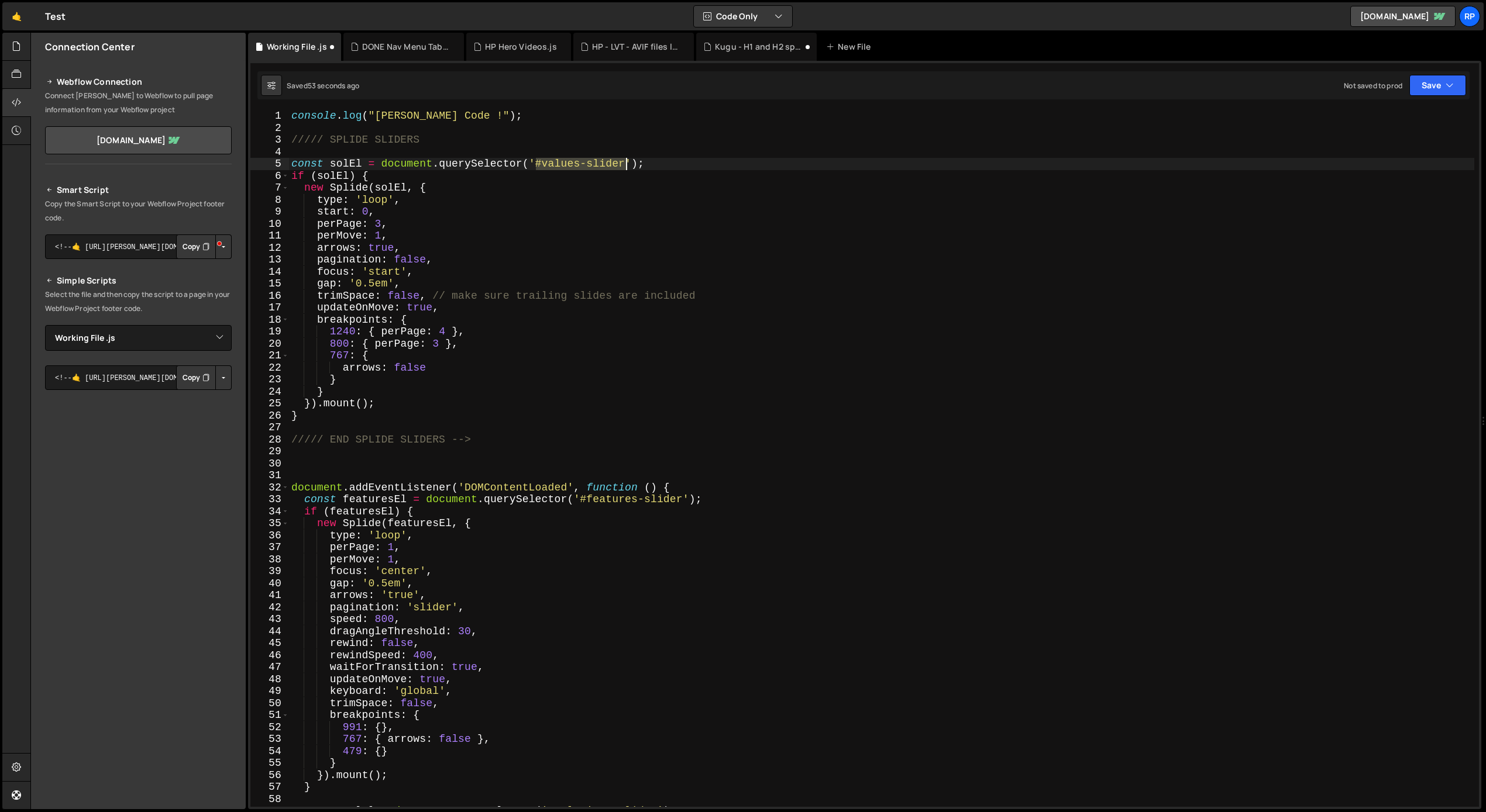
drag, startPoint x: 536, startPoint y: 163, endPoint x: 629, endPoint y: 162, distance: 93.0
click at [629, 162] on div "console . log ( "[PERSON_NAME] Code !" ) ; ///// SPLIDE SLIDERS const solEl = d…" at bounding box center [882, 470] width 1185 height 721
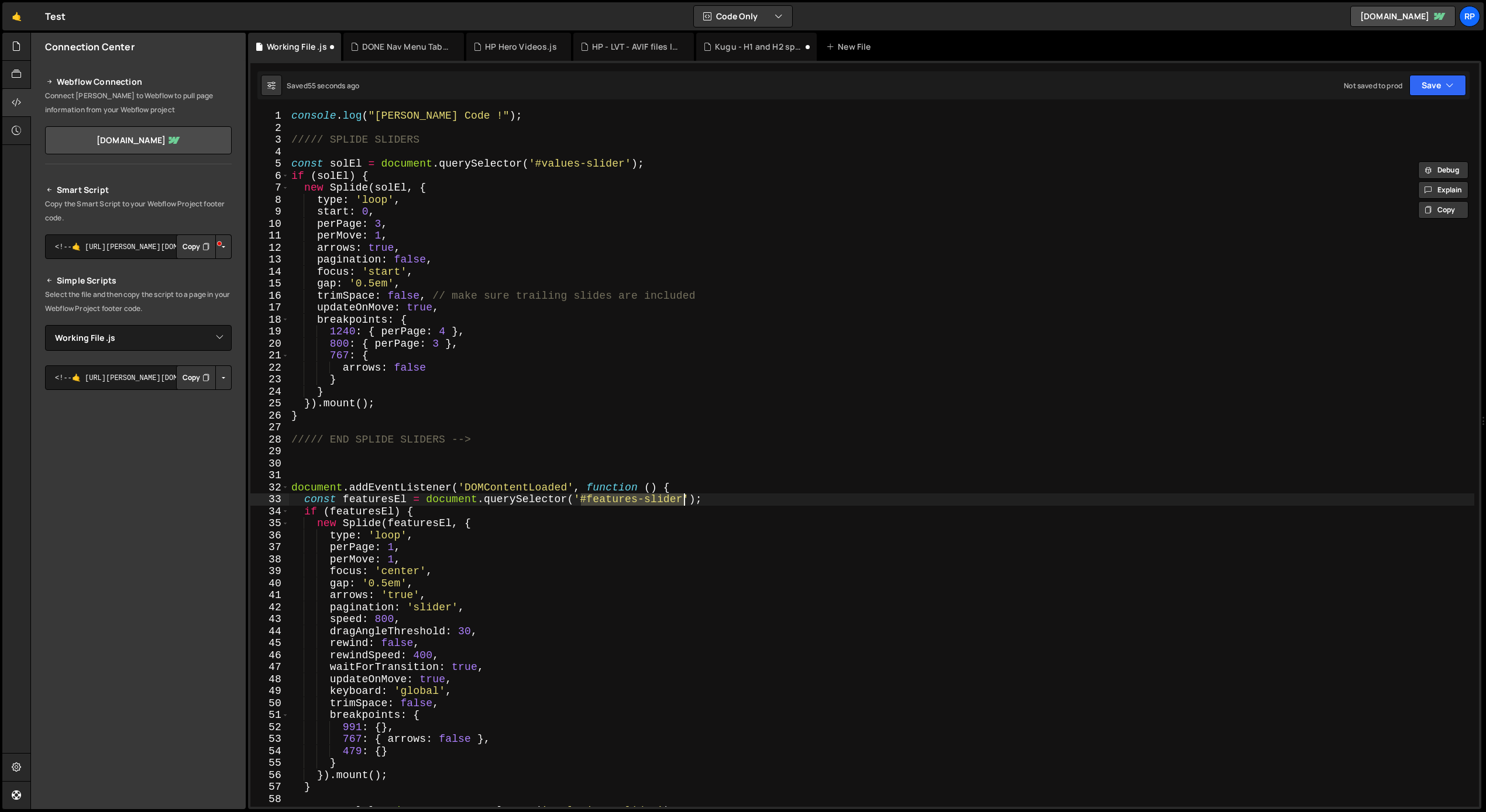
drag, startPoint x: 583, startPoint y: 500, endPoint x: 682, endPoint y: 501, distance: 99.0
click at [682, 501] on div "console . log ( "[PERSON_NAME] Code !" ) ; ///// SPLIDE SLIDERS const solEl = d…" at bounding box center [882, 470] width 1185 height 721
paste textarea "valu"
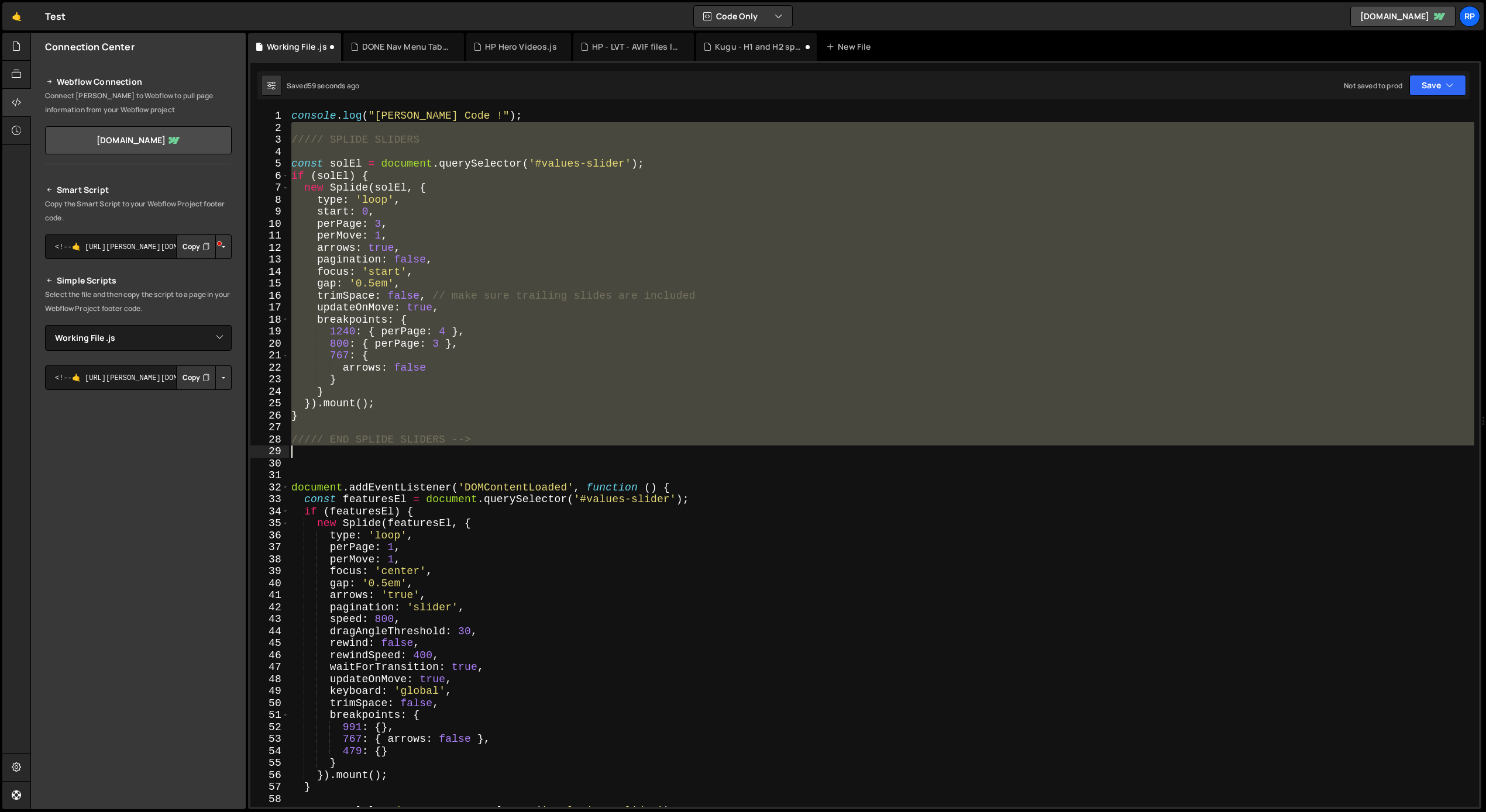
drag, startPoint x: 293, startPoint y: 132, endPoint x: 524, endPoint y: 451, distance: 393.9
click at [524, 451] on div "console . log ( "[PERSON_NAME] Code !" ) ; ///// SPLIDE SLIDERS const solEl = d…" at bounding box center [882, 470] width 1185 height 721
type textarea "///// END SPLIDE SLIDERS -->"
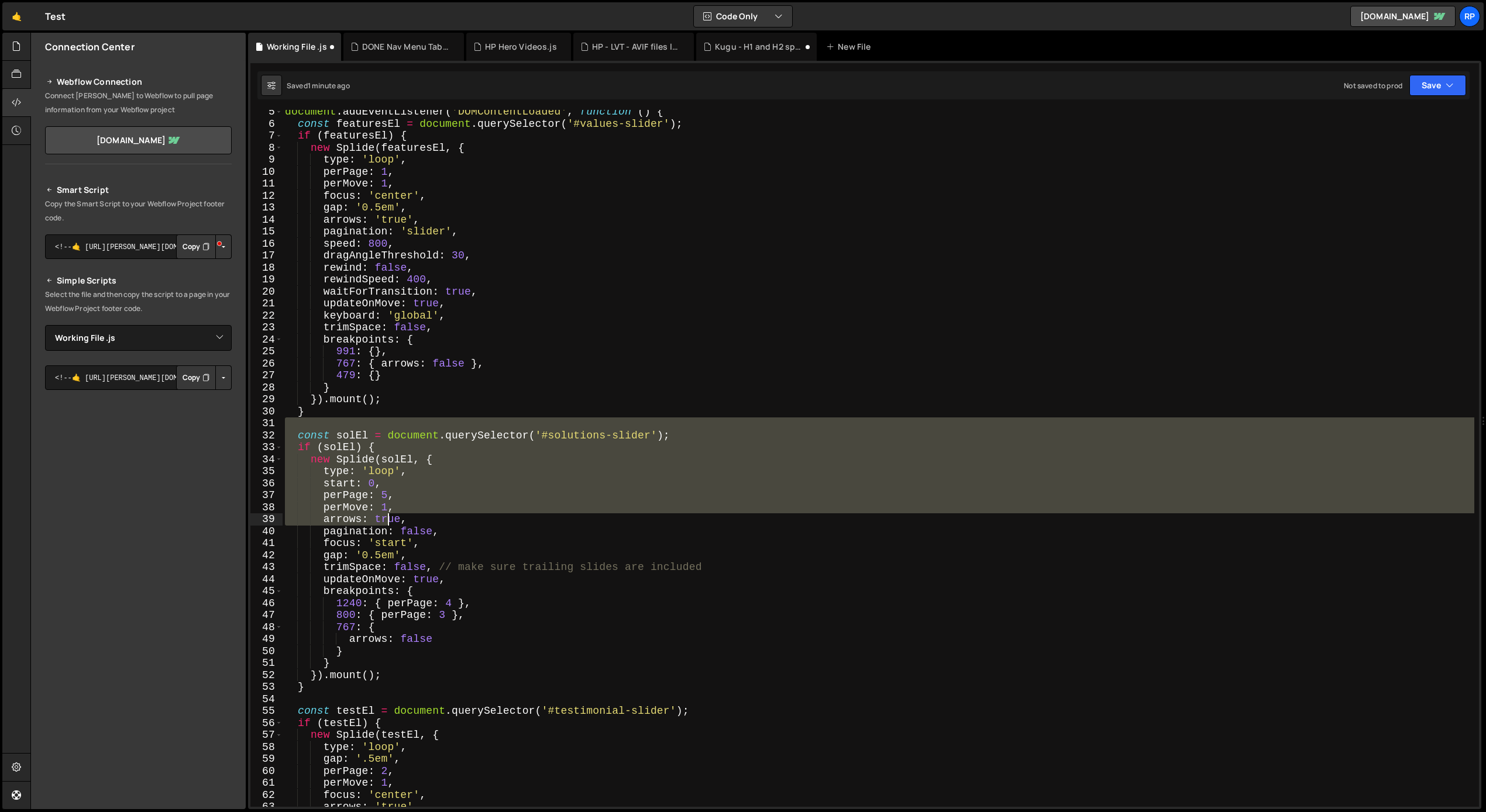
scroll to position [76, 0]
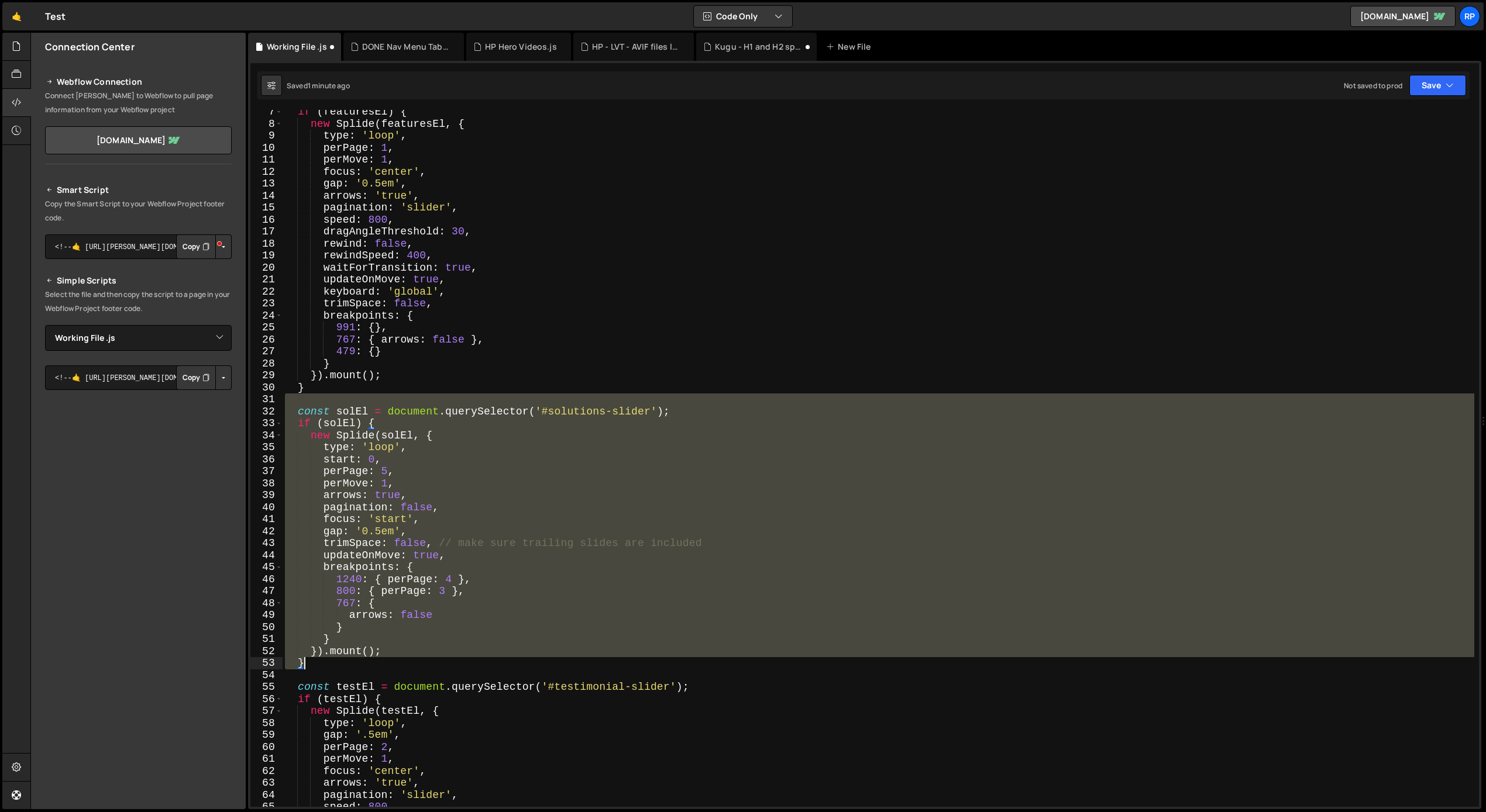
drag, startPoint x: 299, startPoint y: 476, endPoint x: 421, endPoint y: 662, distance: 222.4
click at [421, 662] on div "if ( featuresEl ) { new Splide ( featuresEl , { type : 'loop' , perPage : 1 , p…" at bounding box center [878, 466] width 1192 height 721
type textarea "}).mount(); }"
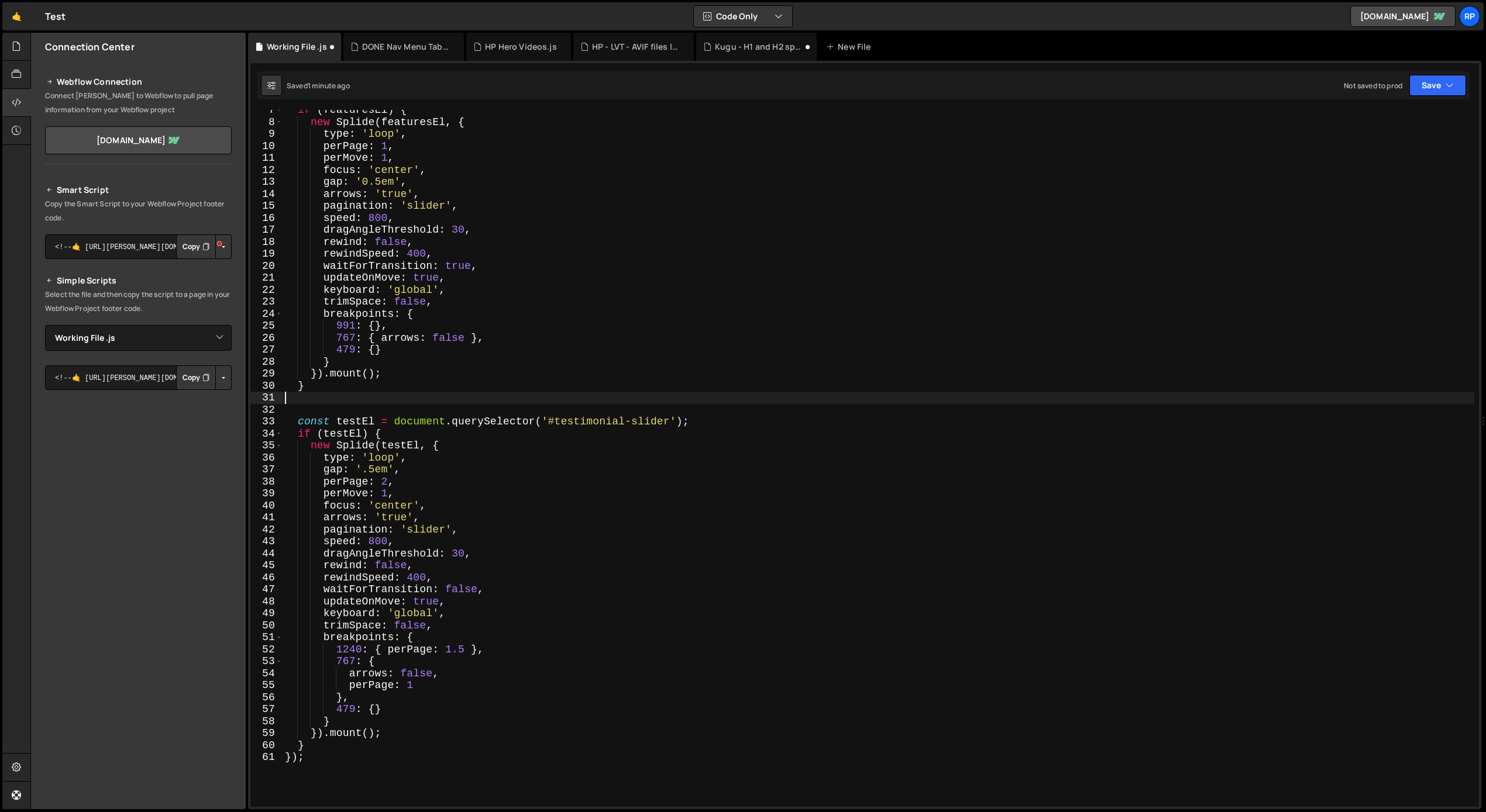
scroll to position [77, 0]
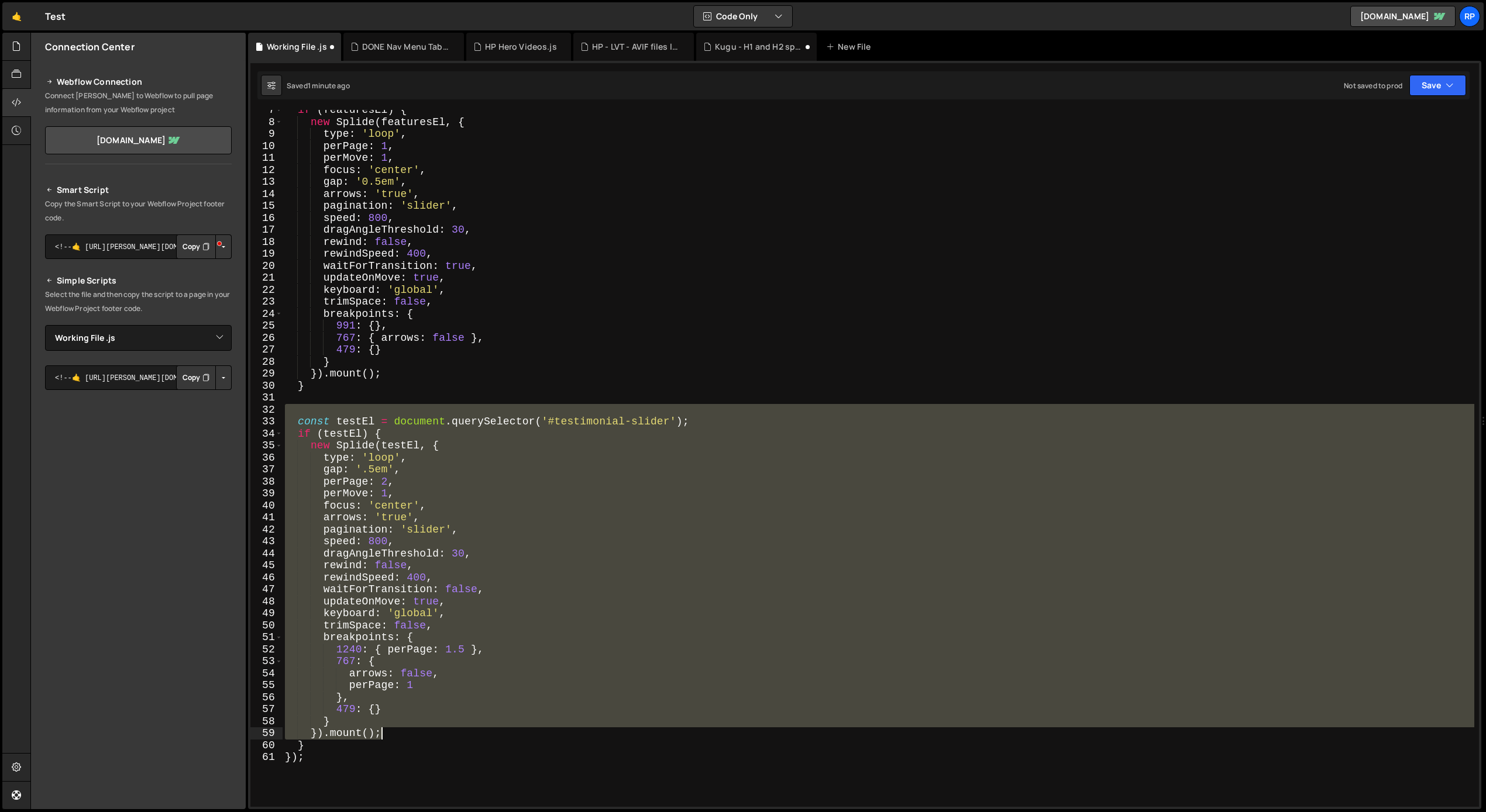
drag, startPoint x: 292, startPoint y: 408, endPoint x: 451, endPoint y: 739, distance: 367.2
click at [451, 739] on div "if ( featuresEl ) { new Splide ( featuresEl , { type : 'loop' , perPage : 1 , p…" at bounding box center [878, 464] width 1192 height 721
type textarea "} }).mount();"
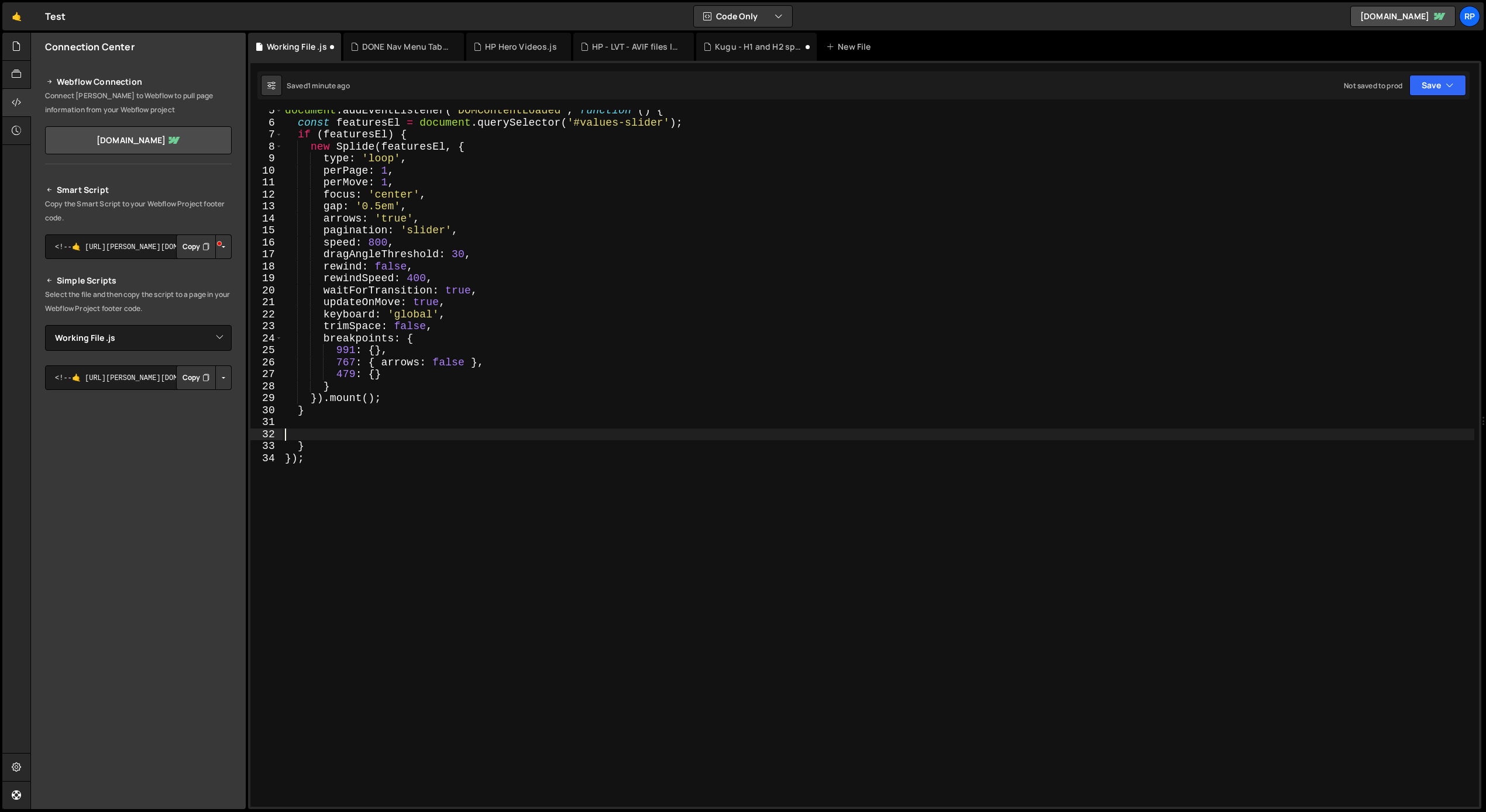
scroll to position [53, 0]
click at [314, 447] on div "document . addEventListener ( 'DOMContentLoaded' , function ( ) { const feature…" at bounding box center [878, 465] width 1192 height 721
type textarea "}"
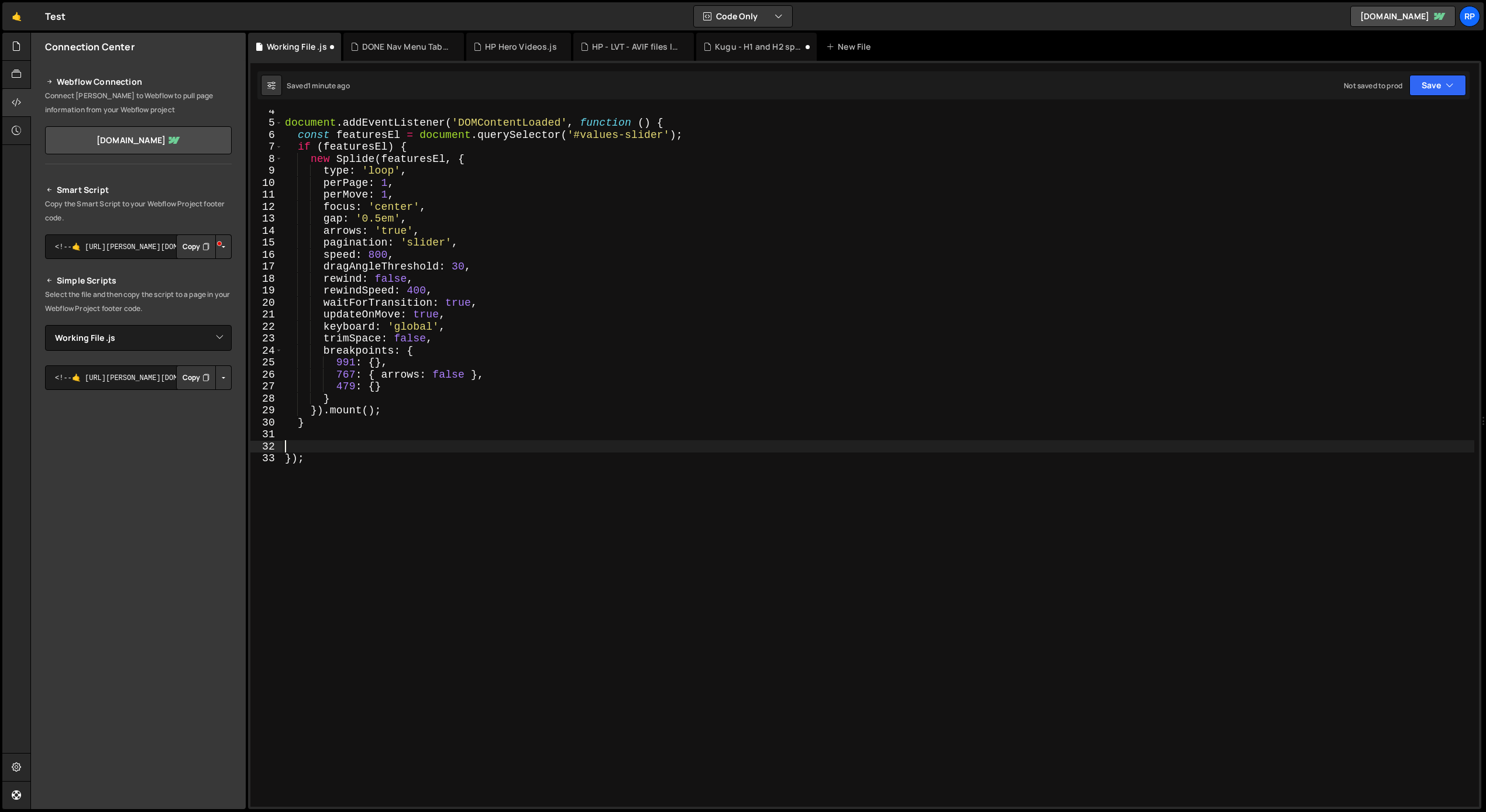
scroll to position [0, 0]
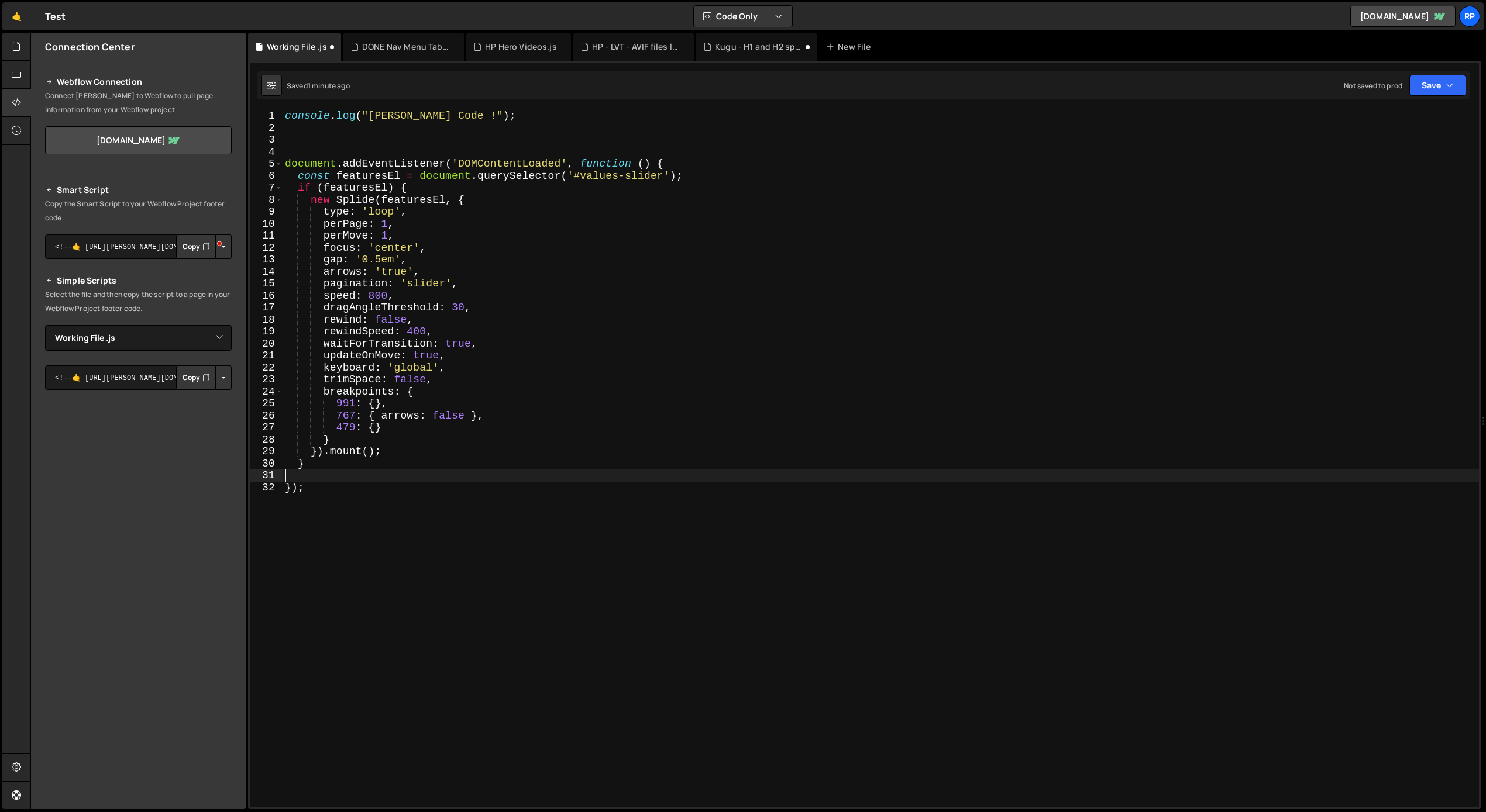
type textarea "}"
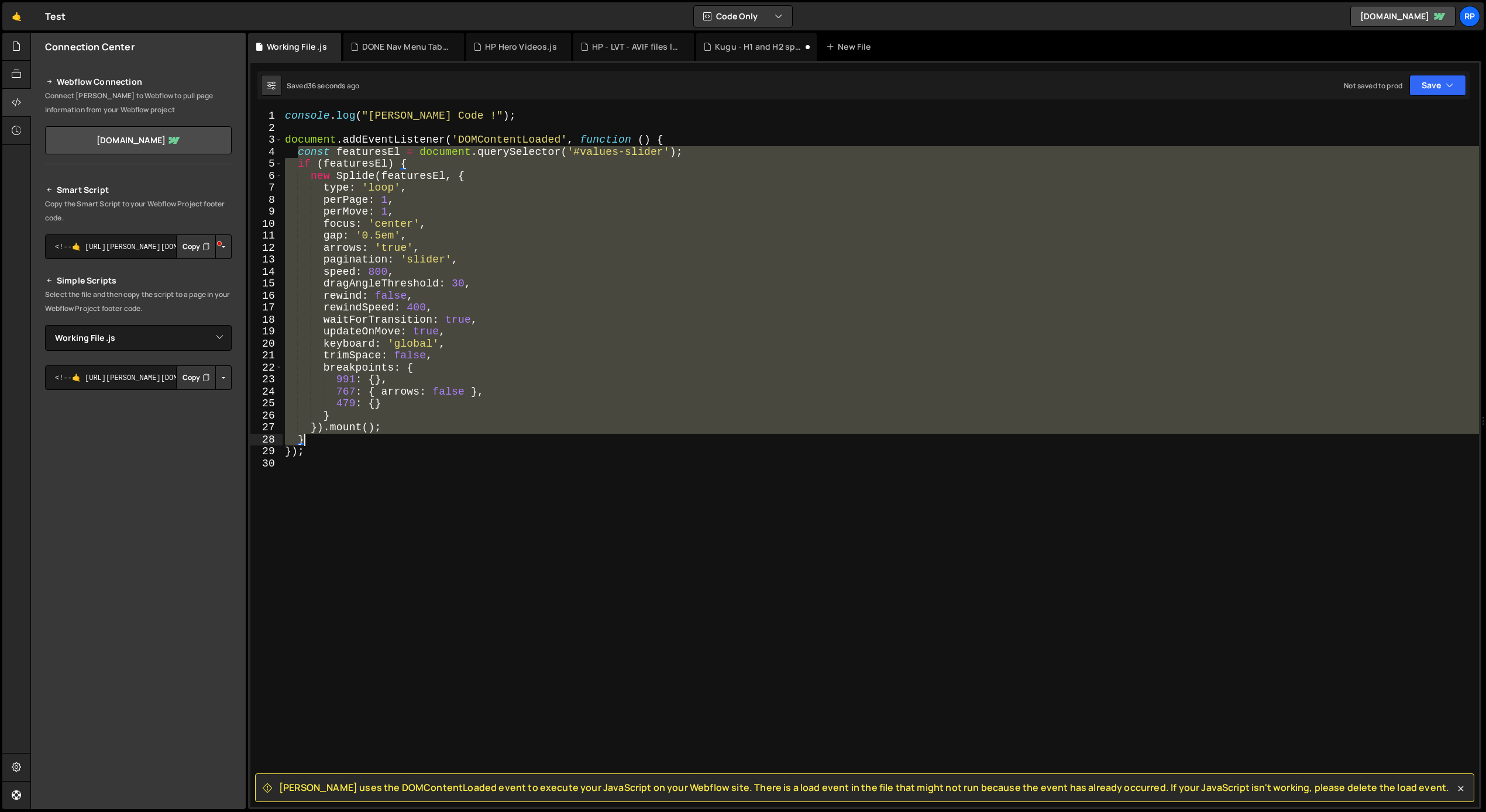
drag, startPoint x: 298, startPoint y: 153, endPoint x: 474, endPoint y: 437, distance: 334.1
click at [474, 437] on div "console . log ( "[PERSON_NAME] Code !" ) ; document . addEventListener ( 'DOMCo…" at bounding box center [881, 470] width 1197 height 721
click at [390, 438] on div "console . log ( "[PERSON_NAME] Code !" ) ; document . addEventListener ( 'DOMCo…" at bounding box center [881, 458] width 1197 height 697
type textarea "}"
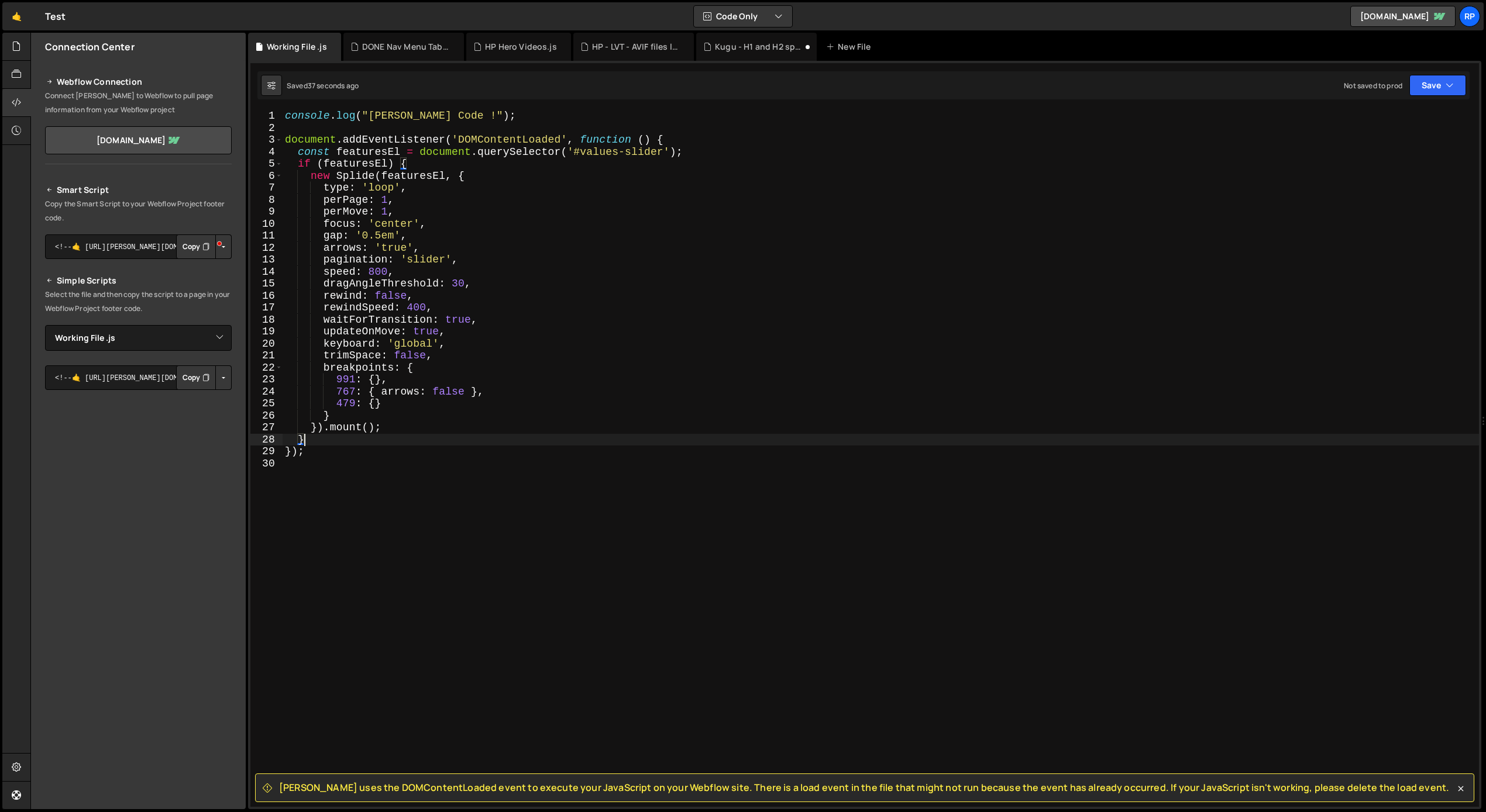
click at [318, 440] on div "console . log ( "[PERSON_NAME] Code !" ) ; document . addEventListener ( 'DOMCo…" at bounding box center [881, 470] width 1197 height 721
paste textarea "}"
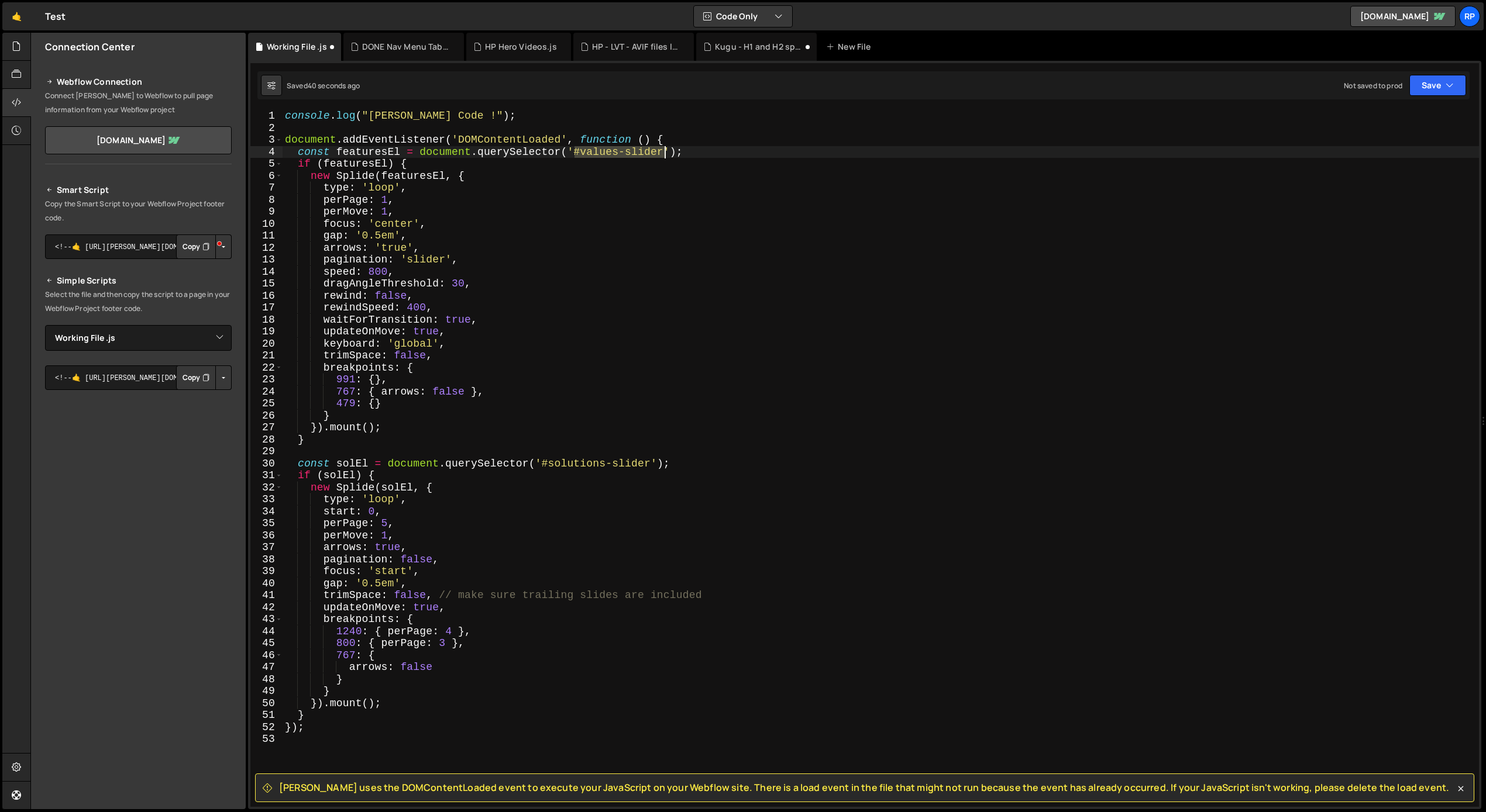
drag, startPoint x: 583, startPoint y: 152, endPoint x: 667, endPoint y: 153, distance: 84.0
click at [667, 153] on div "console . log ( "[PERSON_NAME] Code !" ) ; document . addEventListener ( 'DOMCo…" at bounding box center [881, 470] width 1197 height 721
drag, startPoint x: 542, startPoint y: 464, endPoint x: 650, endPoint y: 465, distance: 108.0
click at [650, 465] on div "console . log ( "[PERSON_NAME] Code !" ) ; document . addEventListener ( 'DOMCo…" at bounding box center [881, 470] width 1197 height 721
paste textarea "value"
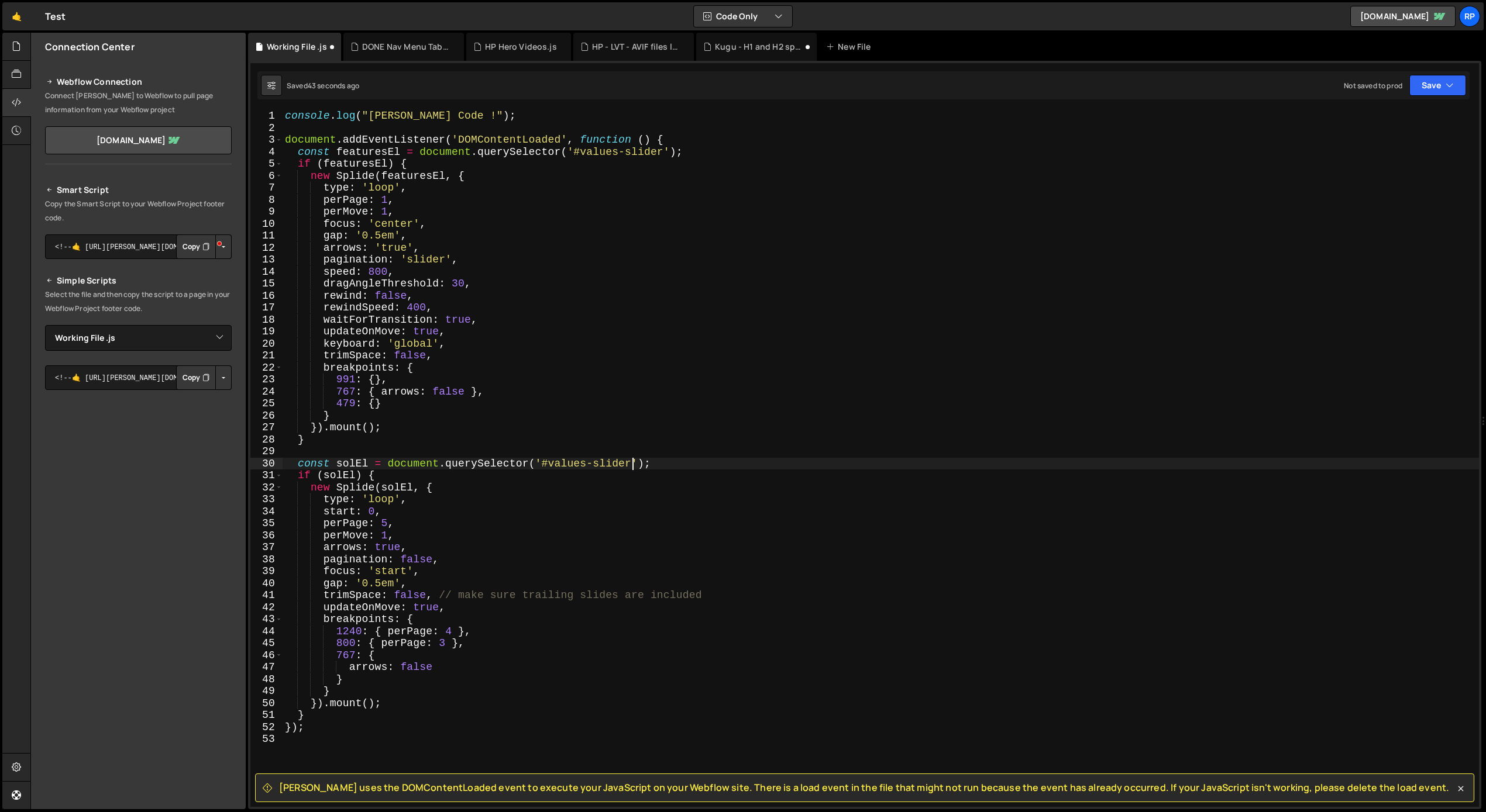
click at [330, 172] on div "console . log ( "[PERSON_NAME] Code !" ) ; document . addEventListener ( 'DOMCo…" at bounding box center [881, 470] width 1197 height 721
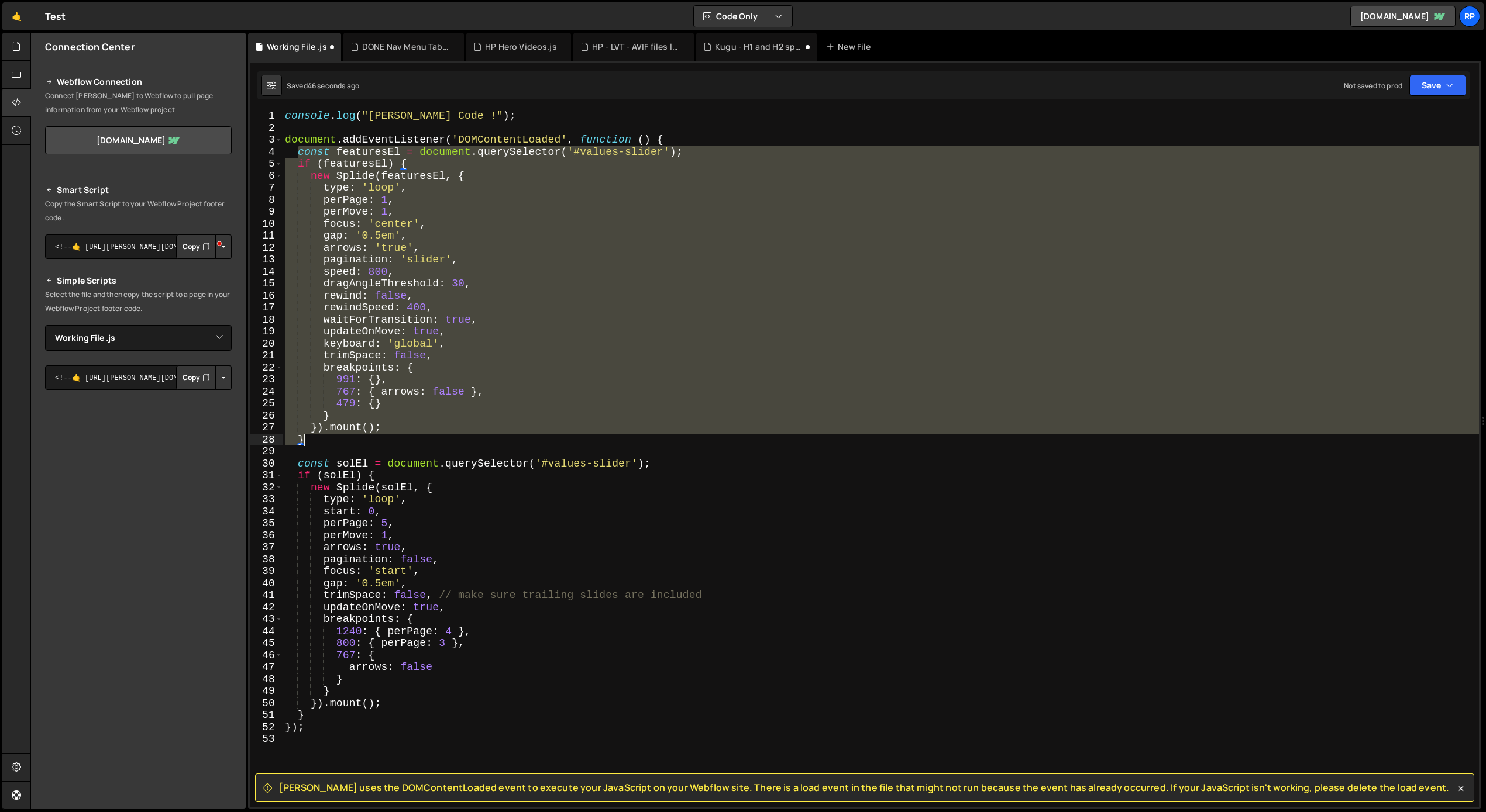
drag, startPoint x: 299, startPoint y: 153, endPoint x: 432, endPoint y: 439, distance: 315.4
click at [432, 439] on div "console . log ( "[PERSON_NAME] Code !" ) ; document . addEventListener ( 'DOMCo…" at bounding box center [881, 470] width 1197 height 721
type textarea "}).mount(); }"
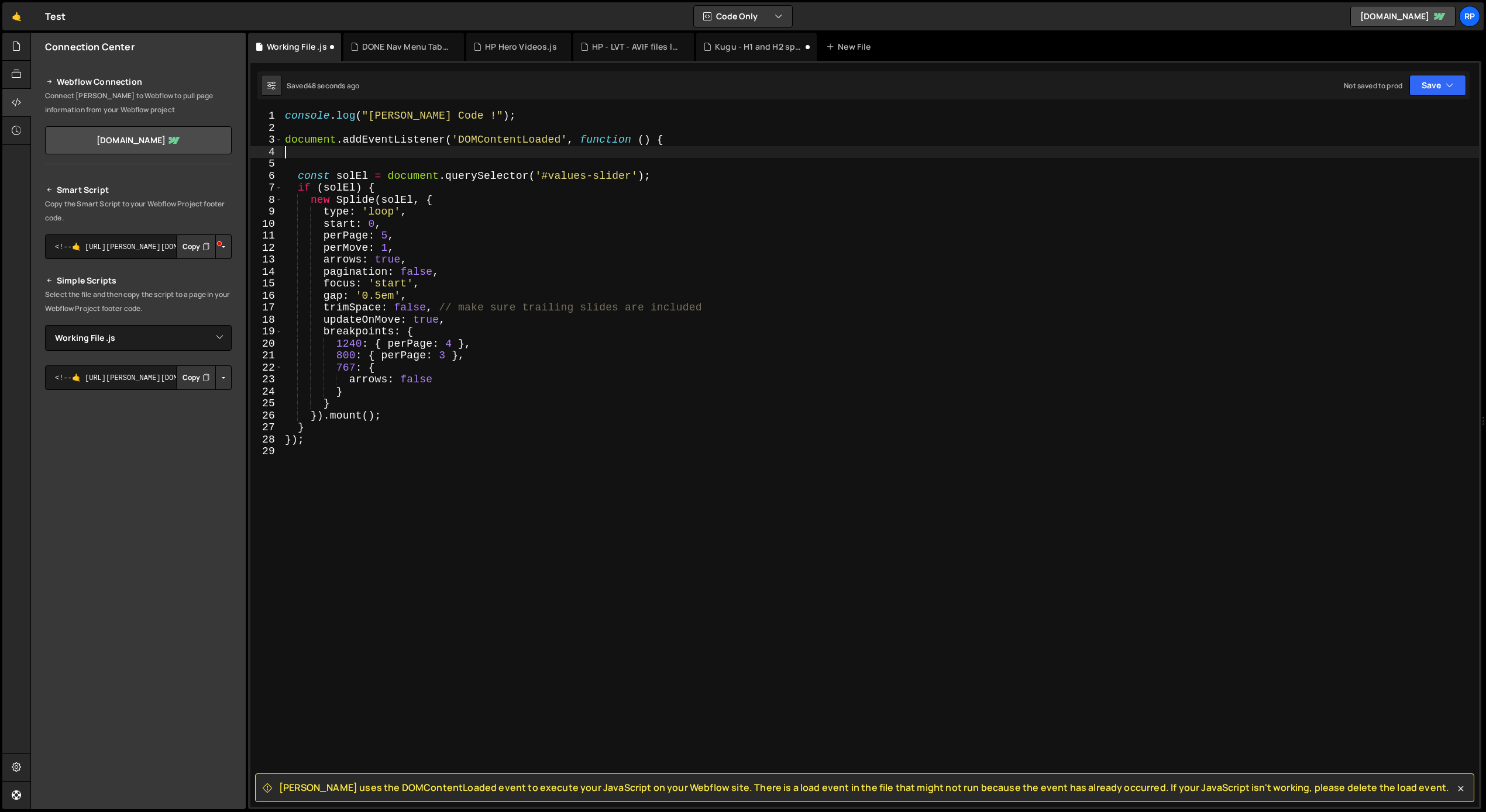
click at [351, 169] on div "console . log ( "[PERSON_NAME] Code !" ) ; document . addEventListener ( 'DOMCo…" at bounding box center [881, 470] width 1197 height 721
click at [344, 175] on div "console . log ( "[PERSON_NAME] Code !" ) ; document . addEventListener ( 'DOMCo…" at bounding box center [881, 470] width 1197 height 721
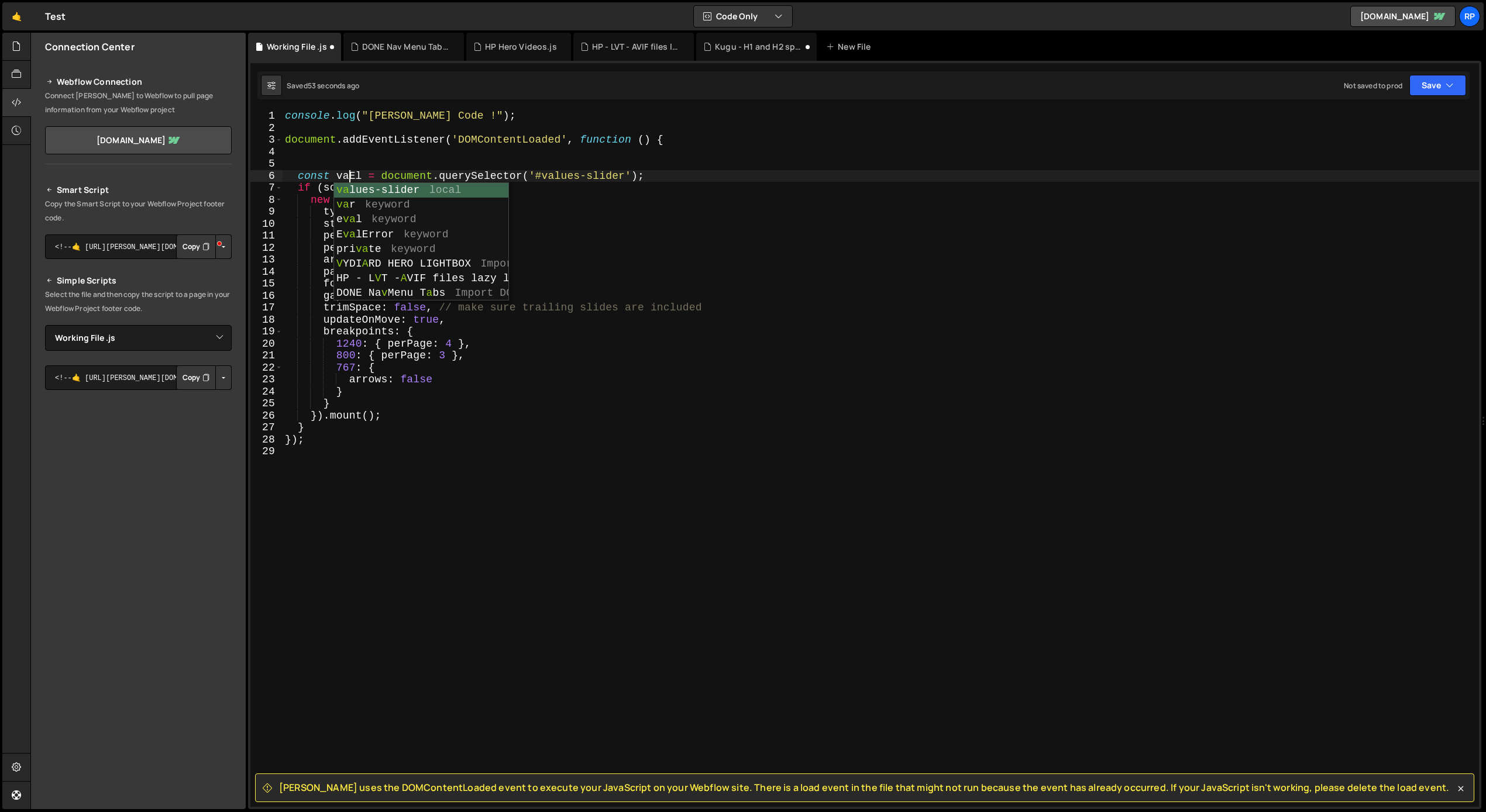
type textarea "const valEl = document.querySelector('#values-slider');"
click at [343, 159] on div "console . log ( "[PERSON_NAME] Code !" ) ; document . addEventListener ( 'DOMCo…" at bounding box center [881, 470] width 1197 height 721
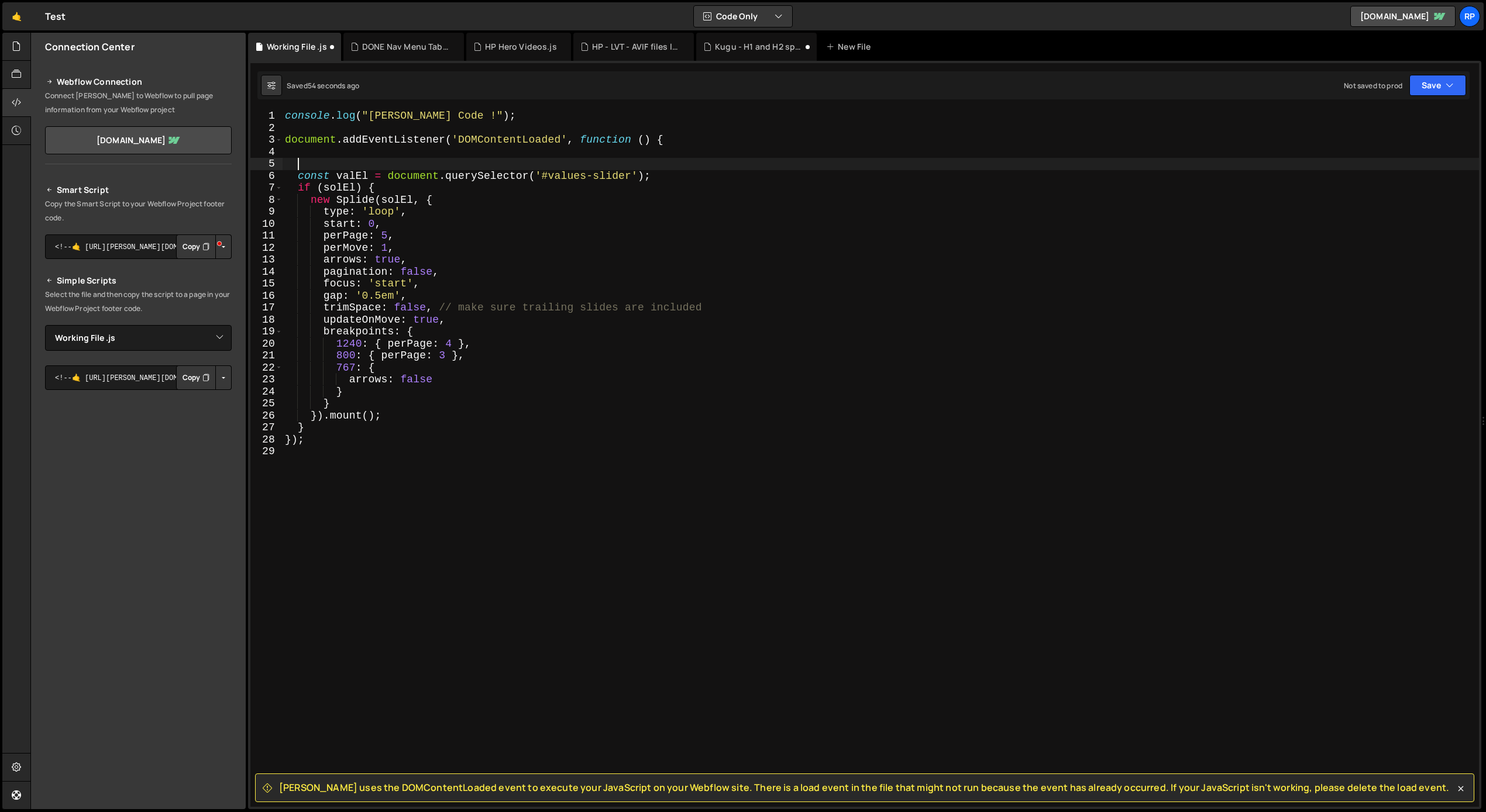
scroll to position [0, 0]
drag, startPoint x: 338, startPoint y: 177, endPoint x: 368, endPoint y: 174, distance: 30.1
click at [368, 174] on div "console . log ( "[PERSON_NAME] Code !" ) ; document . addEventListener ( 'DOMCo…" at bounding box center [881, 470] width 1197 height 721
click at [336, 190] on div "console . log ( "[PERSON_NAME] Code !" ) ; document . addEventListener ( 'DOMCo…" at bounding box center [881, 470] width 1197 height 721
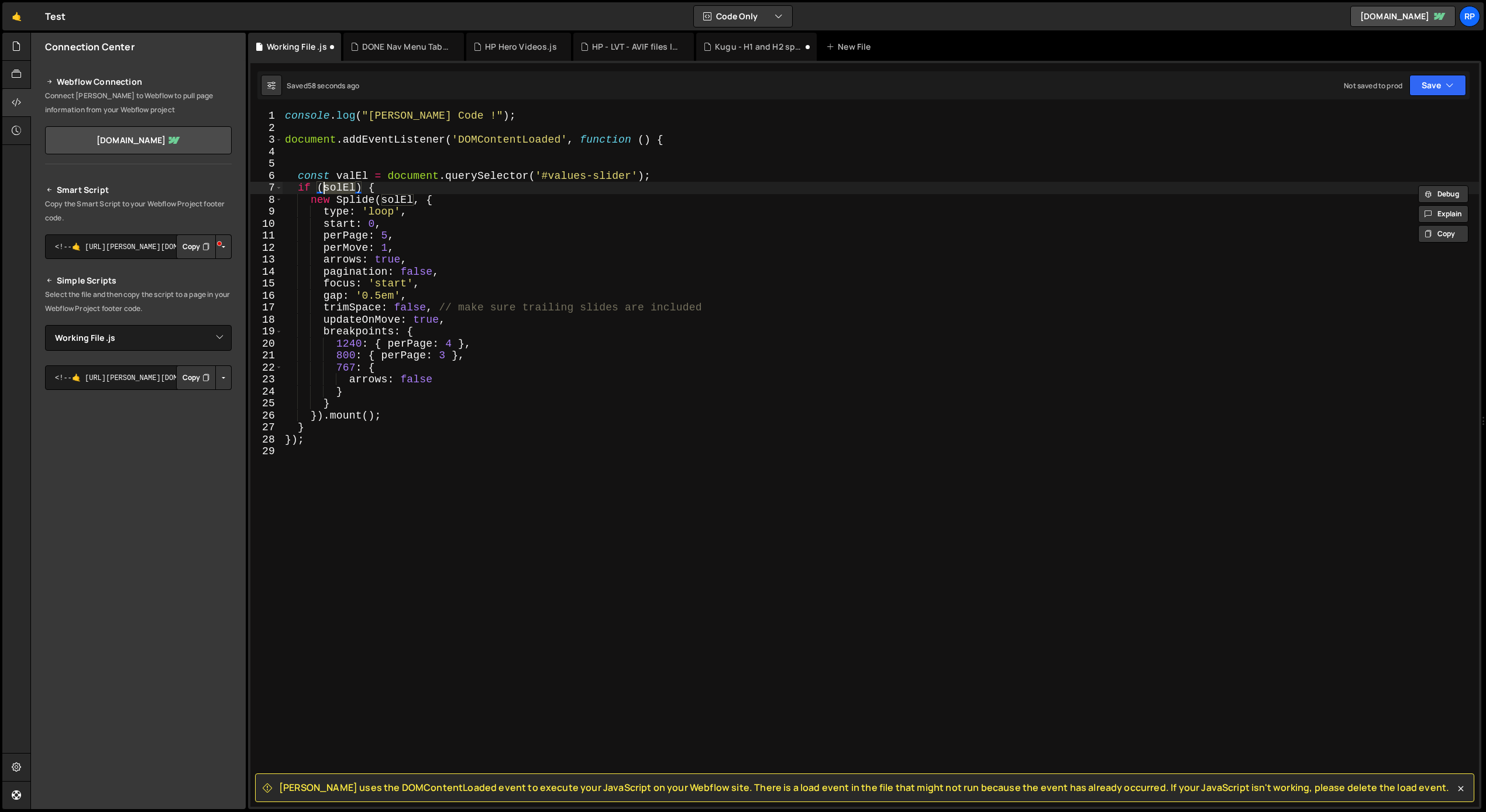
click at [339, 186] on div "console . log ( "[PERSON_NAME] Code !" ) ; document . addEventListener ( 'DOMCo…" at bounding box center [881, 458] width 1197 height 697
click at [339, 186] on div "console . log ( "[PERSON_NAME] Code !" ) ; document . addEventListener ( 'DOMCo…" at bounding box center [881, 470] width 1197 height 721
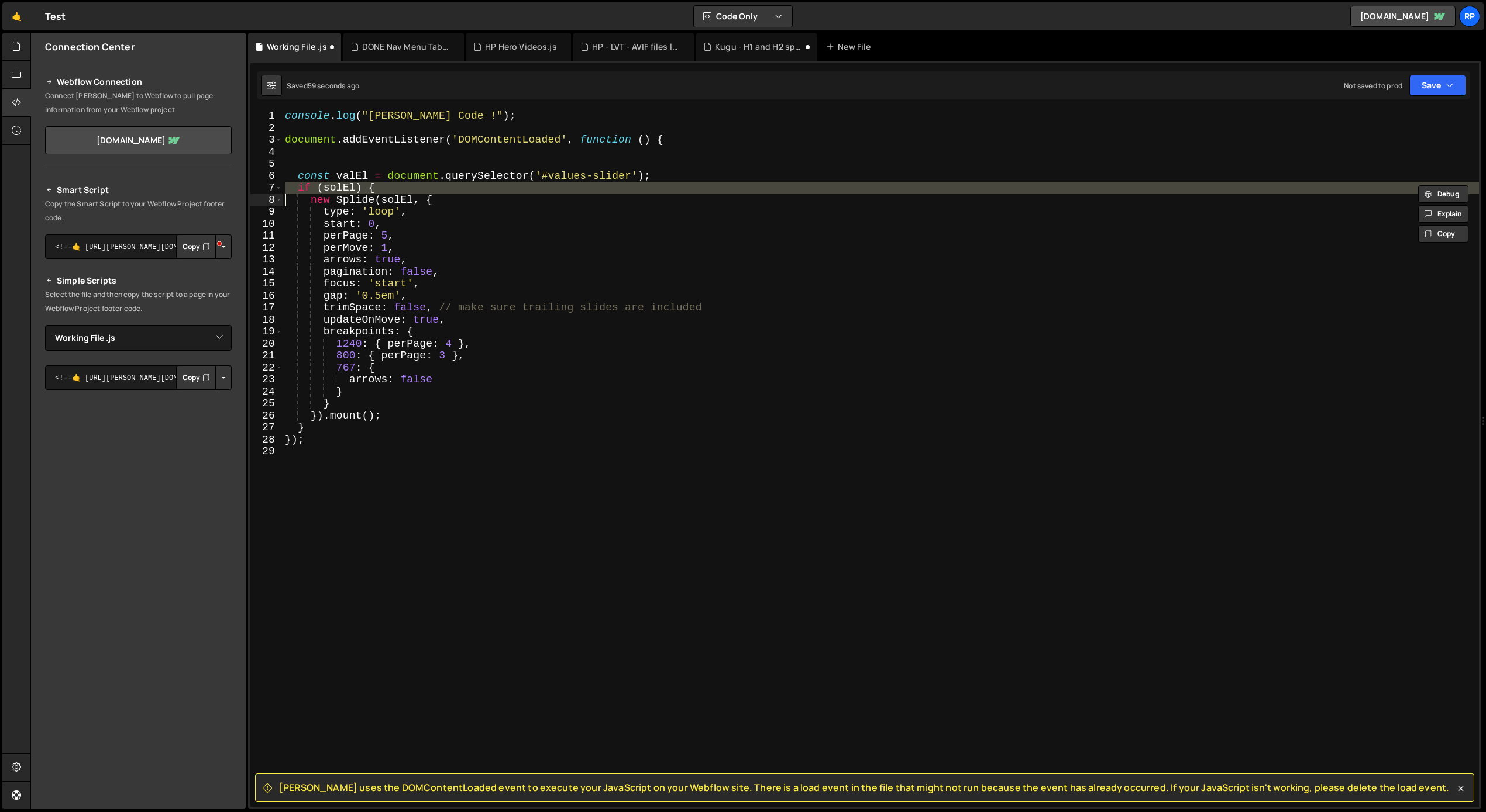
click at [339, 186] on div "console . log ( "[PERSON_NAME] Code !" ) ; document . addEventListener ( 'DOMCo…" at bounding box center [881, 470] width 1197 height 721
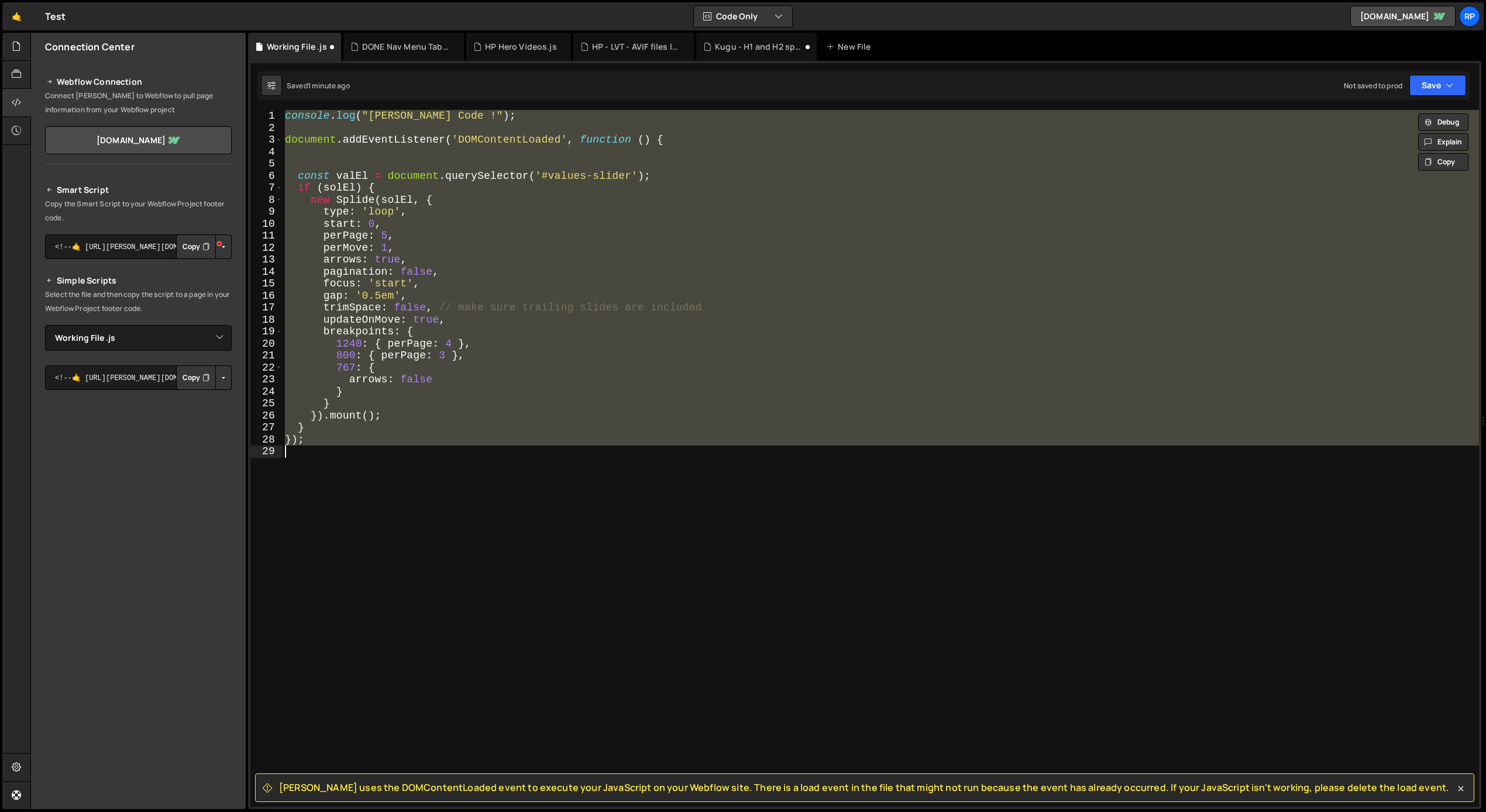
click at [338, 187] on div "console . log ( "[PERSON_NAME] Code !" ) ; document . addEventListener ( 'DOMCo…" at bounding box center [881, 458] width 1197 height 697
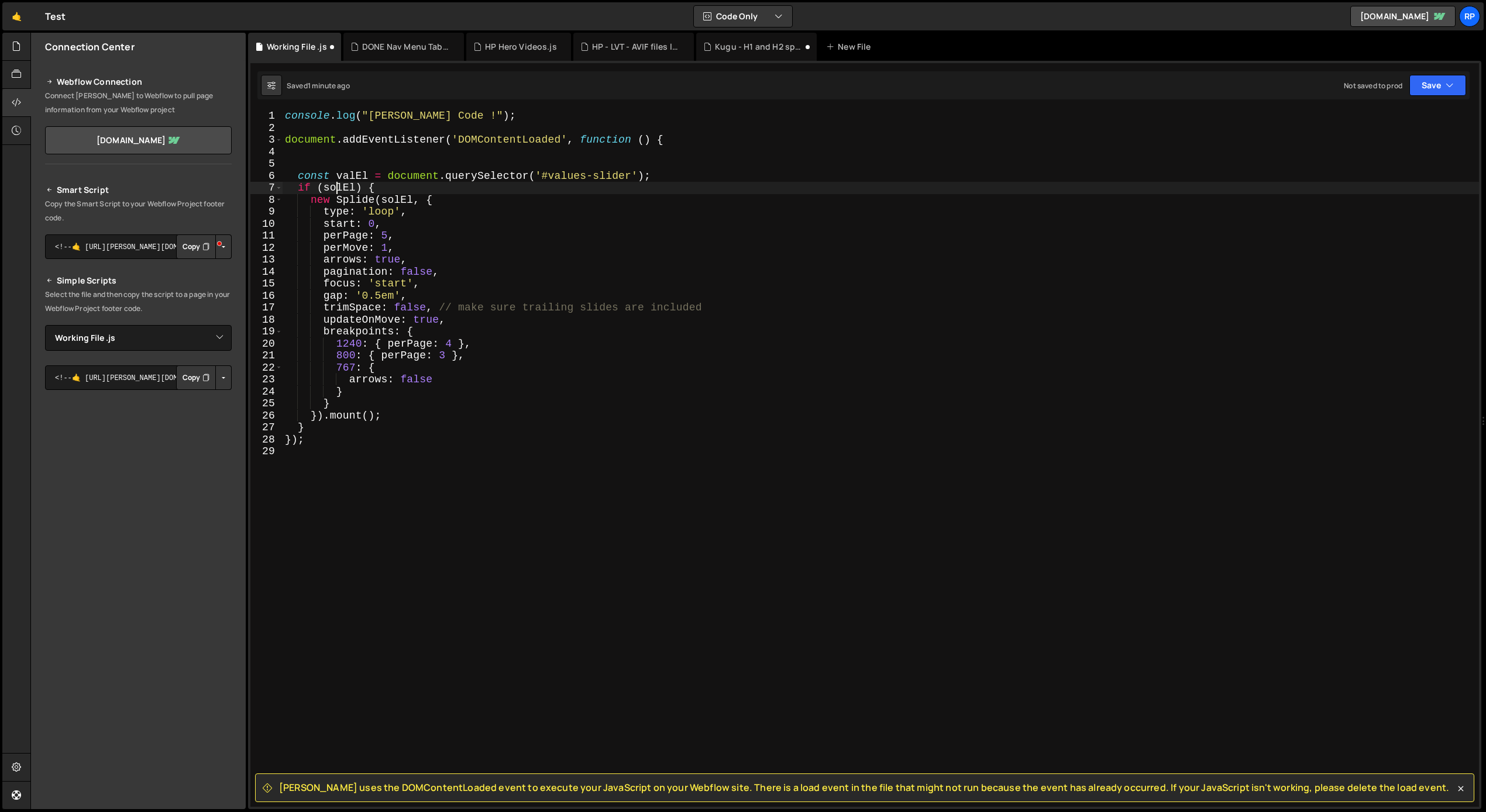
click at [338, 187] on div "console . log ( "[PERSON_NAME] Code !" ) ; document . addEventListener ( 'DOMCo…" at bounding box center [881, 470] width 1197 height 721
click at [338, 187] on div "console . log ( "[PERSON_NAME] Code !" ) ; document . addEventListener ( 'DOMCo…" at bounding box center [881, 458] width 1197 height 697
click at [338, 187] on div "console . log ( "[PERSON_NAME] Code !" ) ; document . addEventListener ( 'DOMCo…" at bounding box center [881, 470] width 1197 height 721
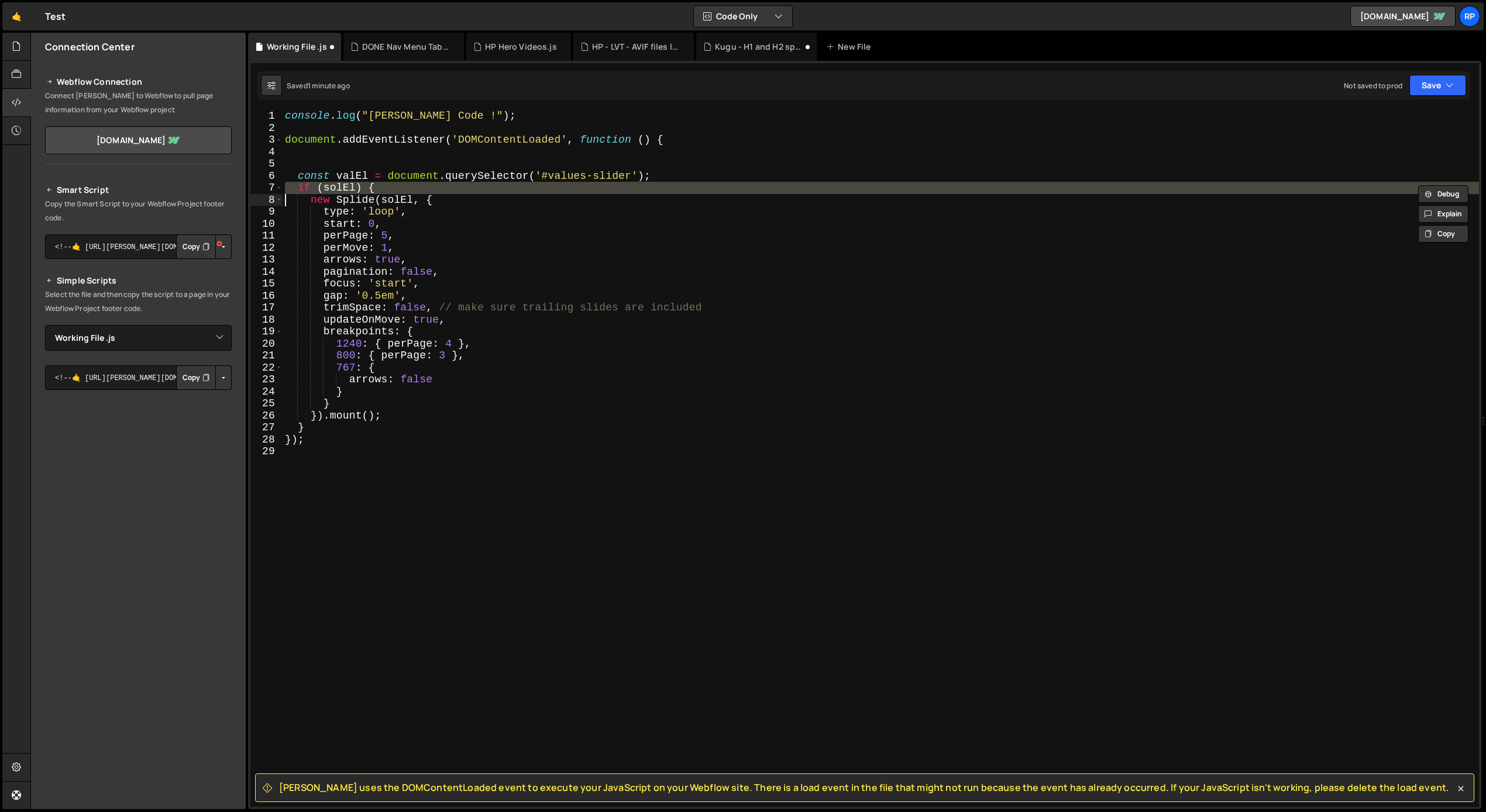
click at [338, 187] on div "console . log ( "[PERSON_NAME] Code !" ) ; document . addEventListener ( 'DOMCo…" at bounding box center [881, 470] width 1197 height 721
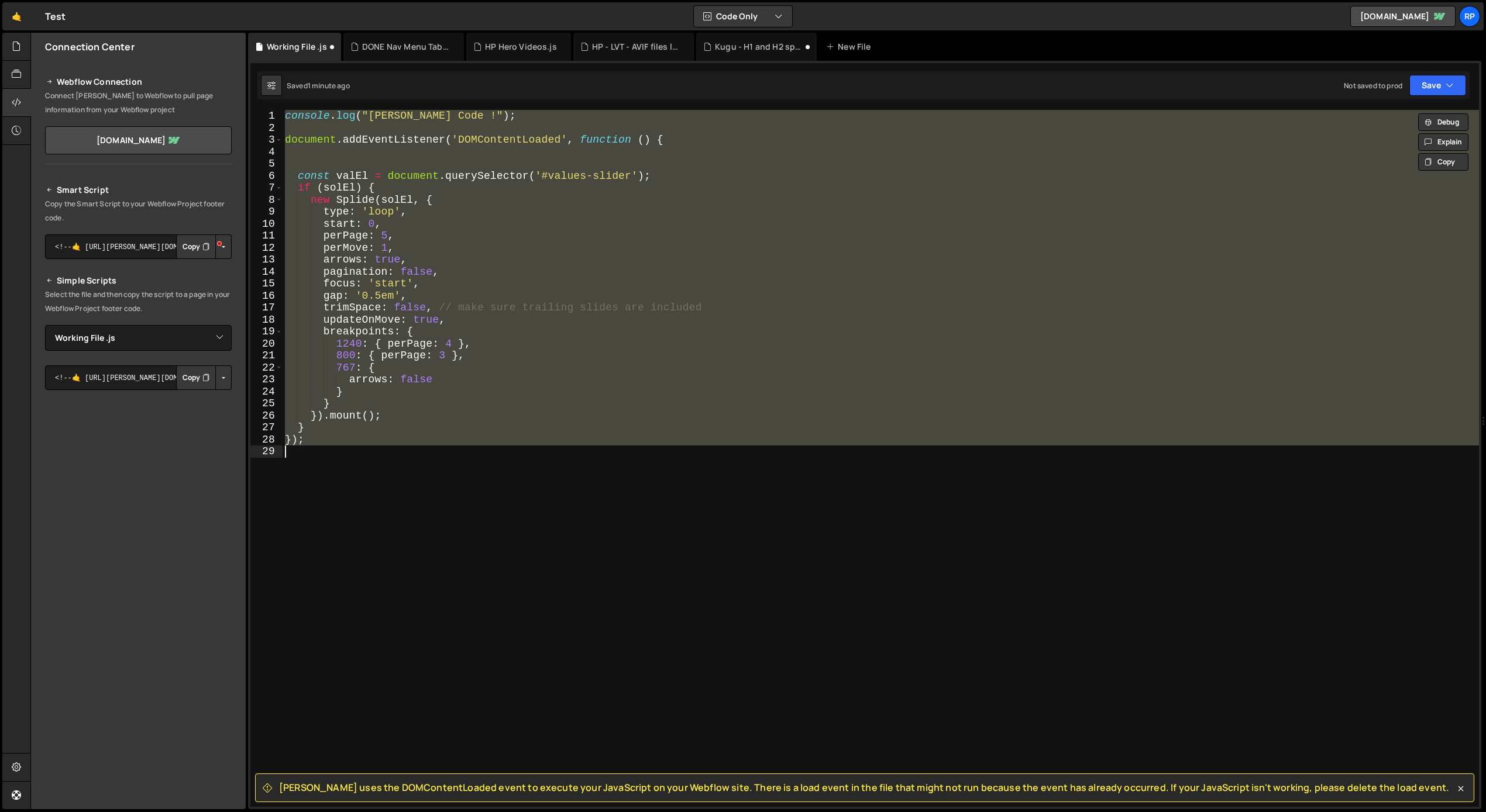
click at [339, 187] on div "console . log ( "[PERSON_NAME] Code !" ) ; document . addEventListener ( 'DOMCo…" at bounding box center [881, 458] width 1197 height 697
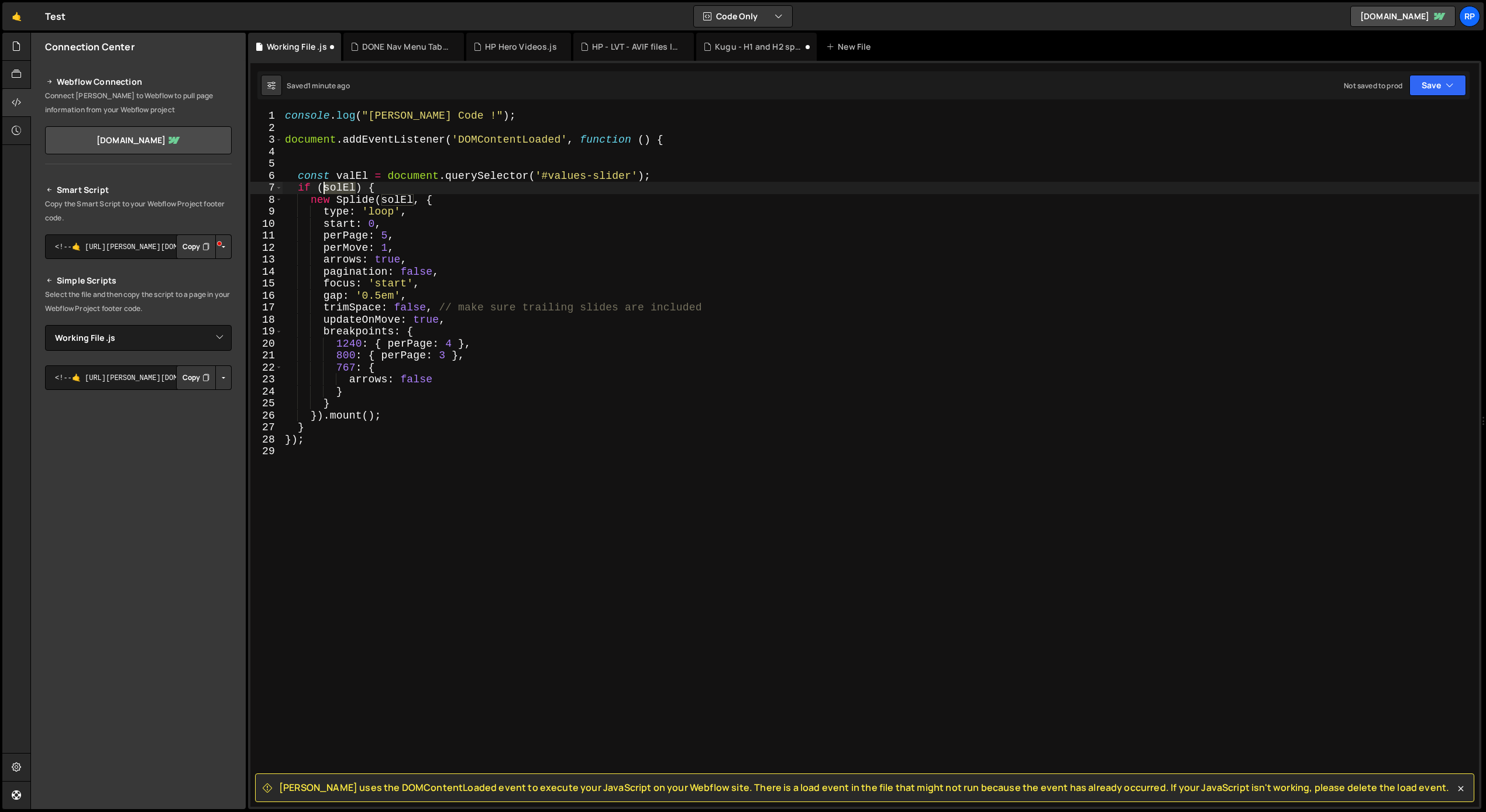
click at [339, 187] on div "console . log ( "[PERSON_NAME] Code !" ) ; document . addEventListener ( 'DOMCo…" at bounding box center [881, 470] width 1197 height 721
click at [340, 186] on div "console . log ( "[PERSON_NAME] Code !" ) ; document . addEventListener ( 'DOMCo…" at bounding box center [881, 458] width 1197 height 697
click at [340, 186] on div "console . log ( "[PERSON_NAME] Code !" ) ; document . addEventListener ( 'DOMCo…" at bounding box center [881, 470] width 1197 height 721
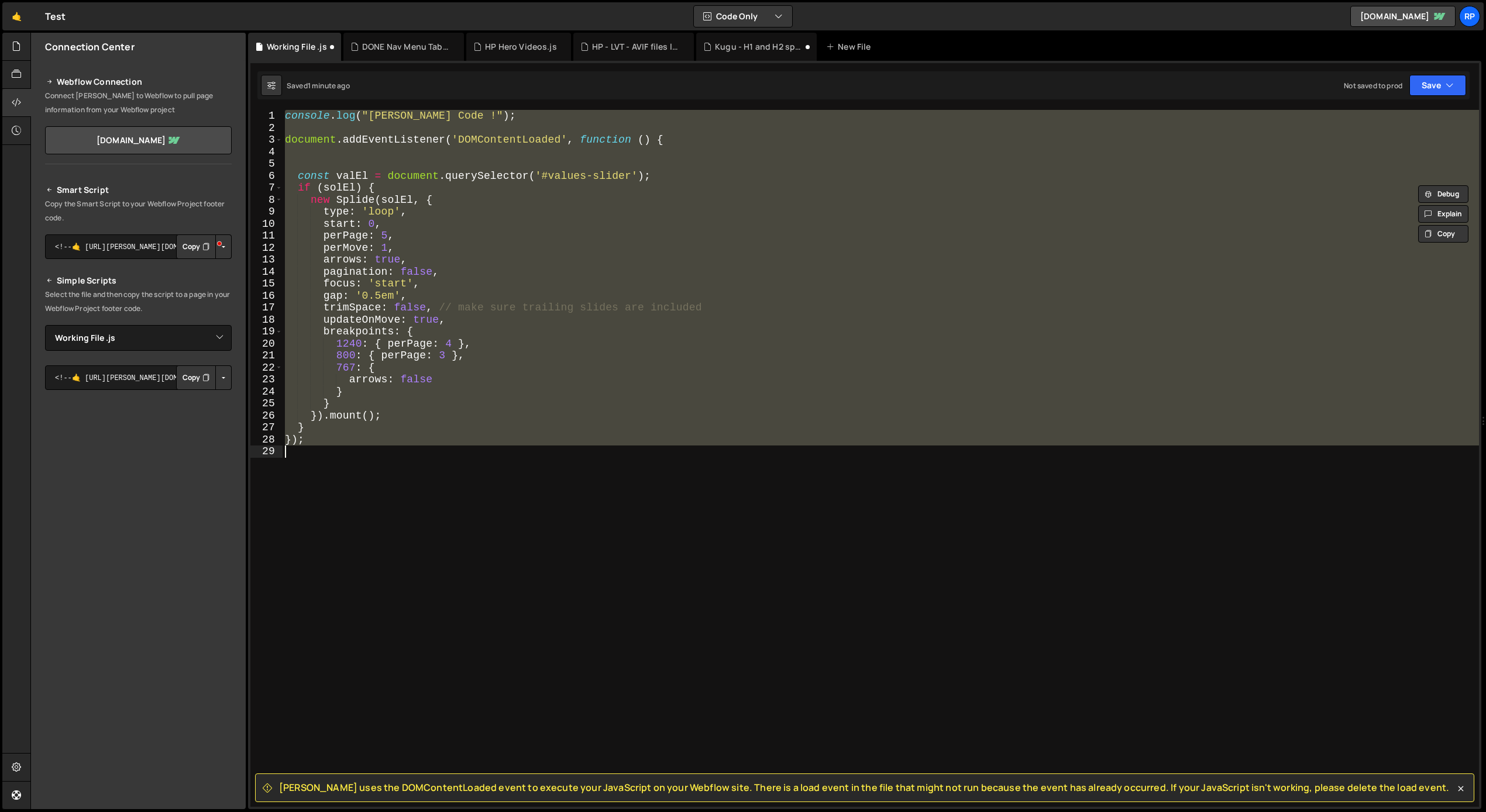
click at [340, 186] on div "console . log ( "[PERSON_NAME] Code !" ) ; document . addEventListener ( 'DOMCo…" at bounding box center [881, 470] width 1197 height 721
click at [340, 186] on div "console . log ( "[PERSON_NAME] Code !" ) ; document . addEventListener ( 'DOMCo…" at bounding box center [881, 458] width 1197 height 697
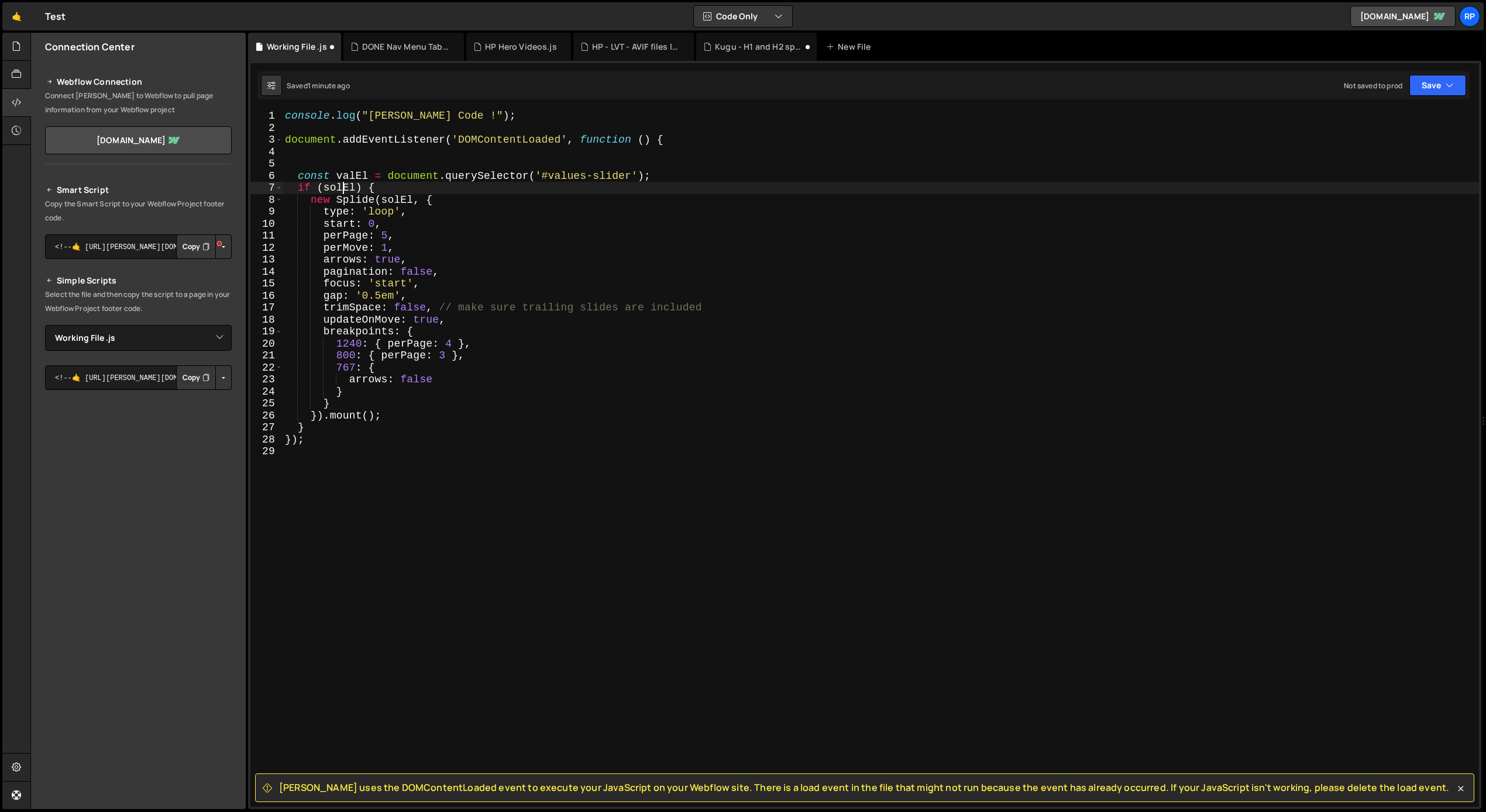
click at [340, 186] on div "console . log ( "[PERSON_NAME] Code !" ) ; document . addEventListener ( 'DOMCo…" at bounding box center [881, 470] width 1197 height 721
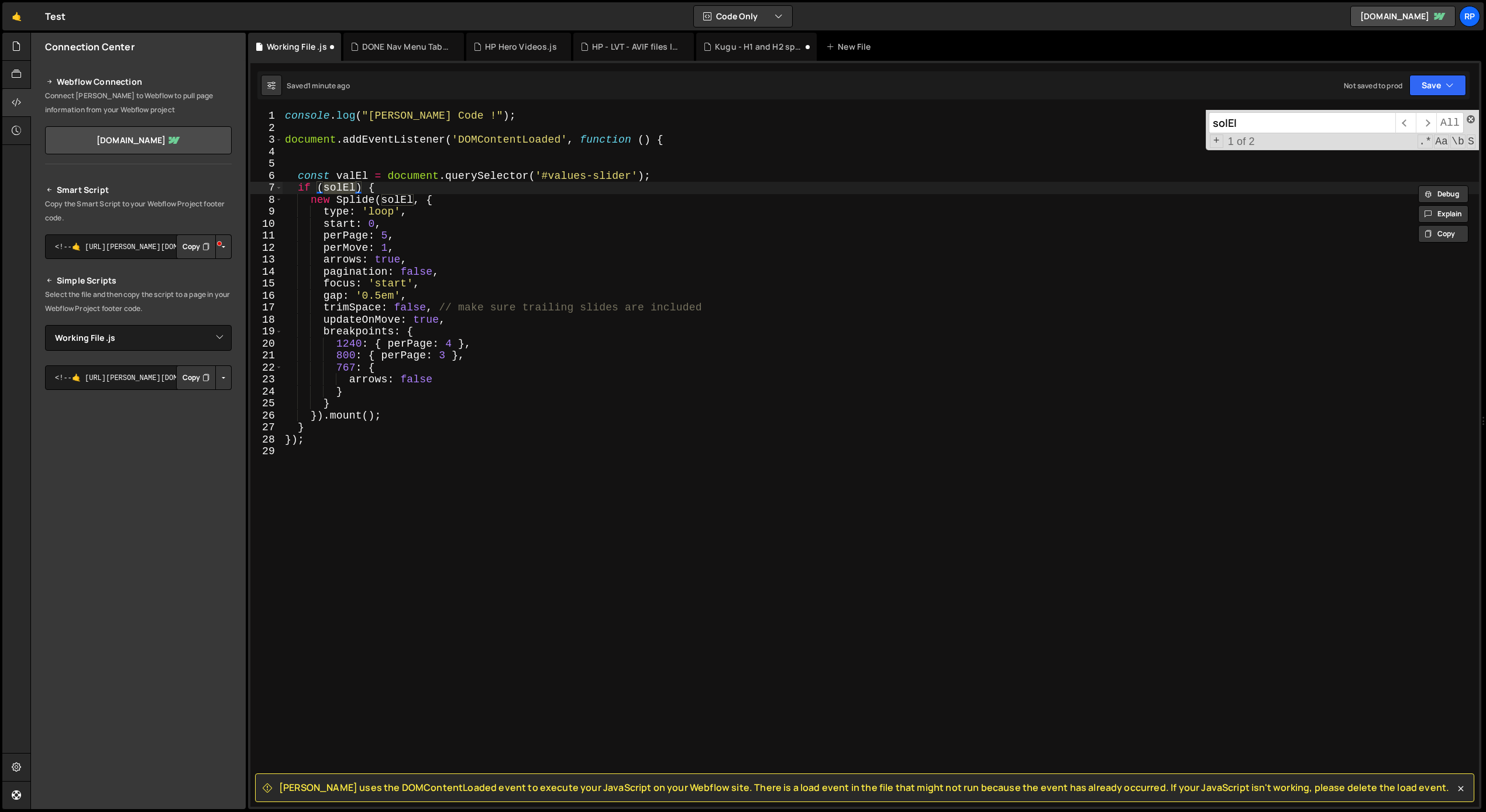
click at [1469, 121] on span at bounding box center [1470, 119] width 8 height 8
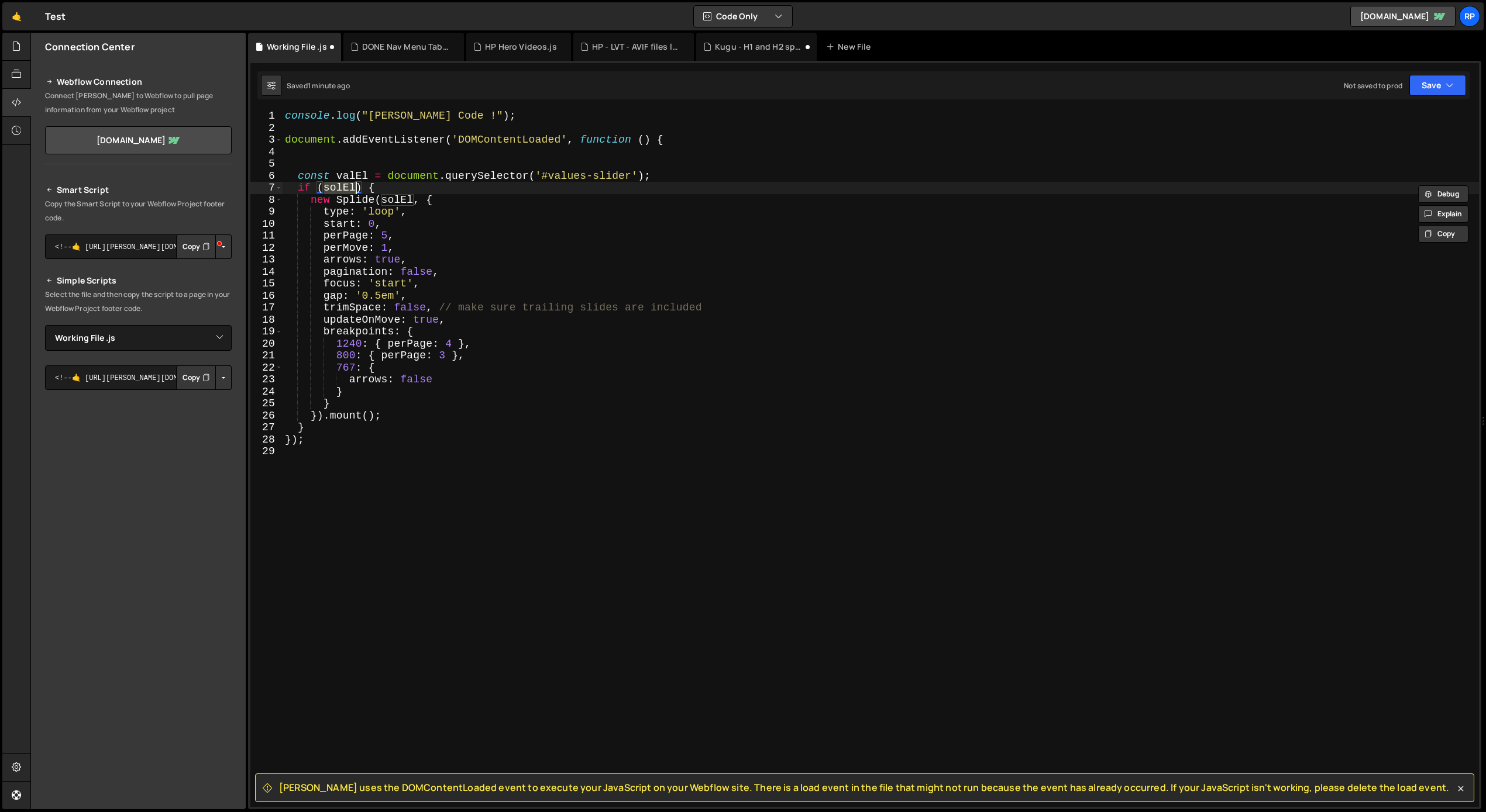
click at [332, 188] on div "console . log ( "[PERSON_NAME] Code !" ) ; document . addEventListener ( 'DOMCo…" at bounding box center [881, 458] width 1197 height 697
click at [332, 188] on div "console . log ( "[PERSON_NAME] Code !" ) ; document . addEventListener ( 'DOMCo…" at bounding box center [881, 470] width 1197 height 721
paste textarea "va"
click at [389, 199] on div "console . log ( "[PERSON_NAME] Code !" ) ; document . addEventListener ( 'DOMCo…" at bounding box center [881, 470] width 1197 height 721
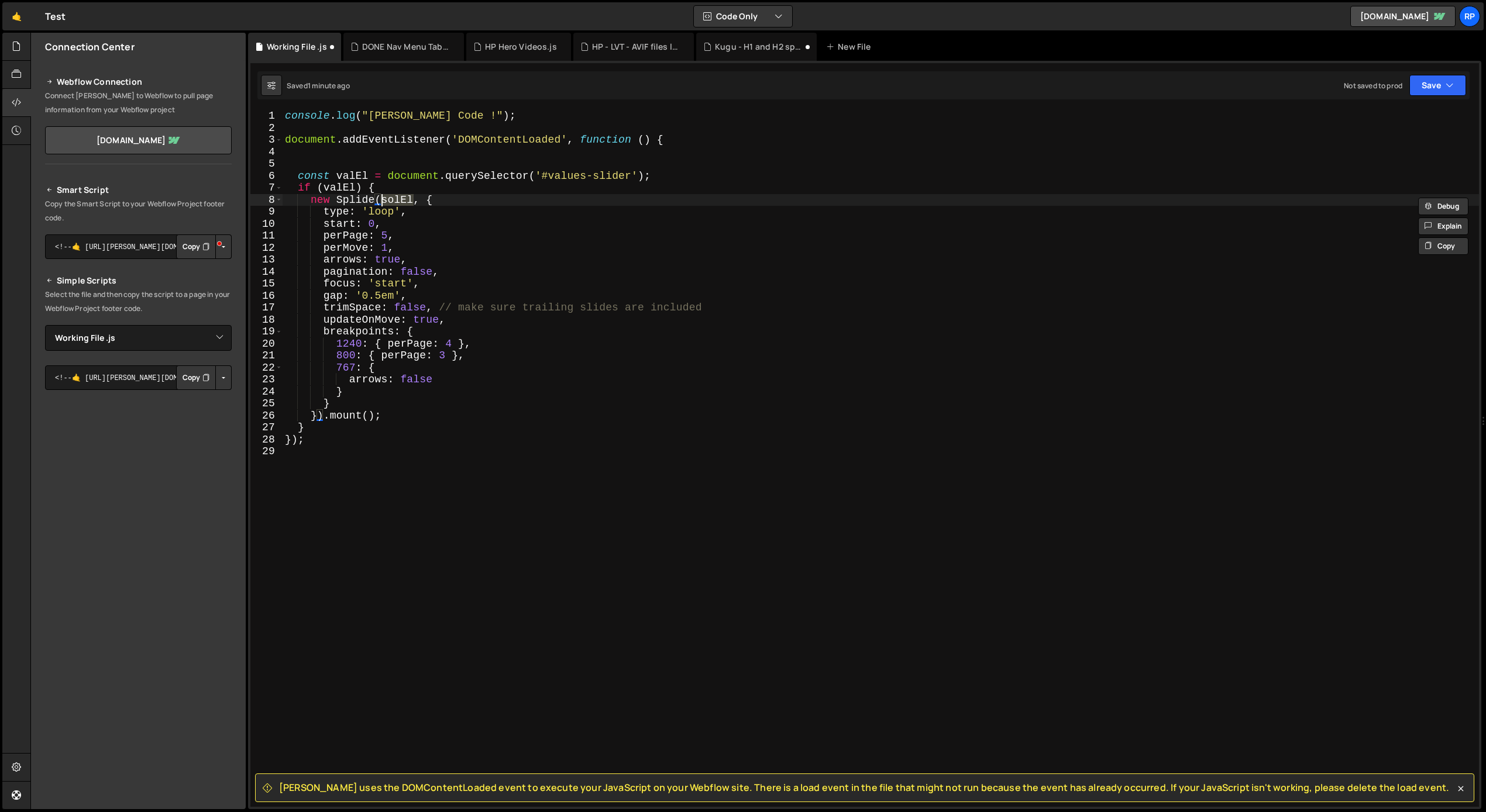
paste textarea "va"
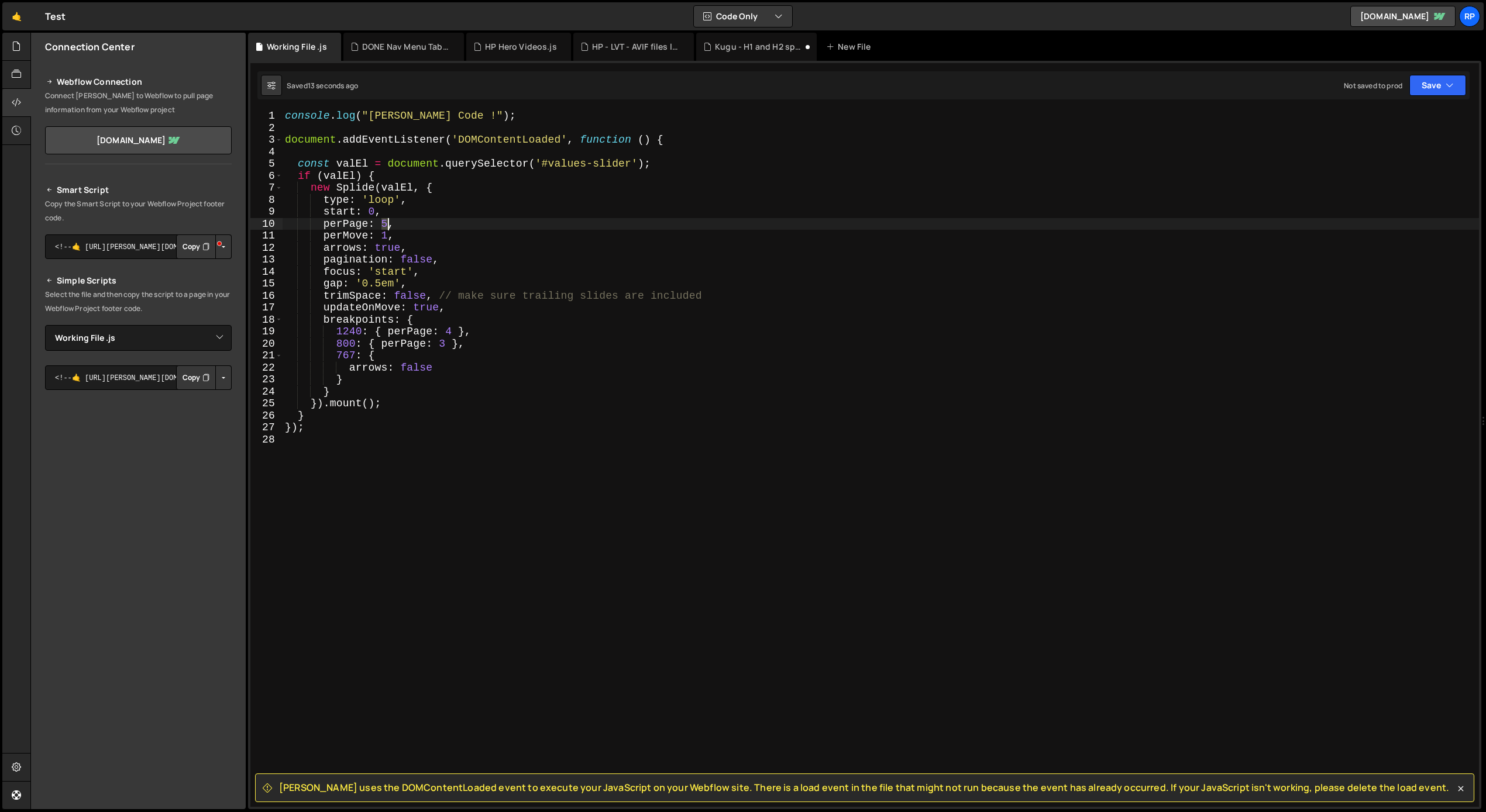
click at [386, 223] on div "console . log ( "[PERSON_NAME] Code !" ) ; document . addEventListener ( 'DOMCo…" at bounding box center [881, 470] width 1197 height 721
click at [411, 260] on div "console . log ( "[PERSON_NAME] Code !" ) ; document . addEventListener ( 'DOMCo…" at bounding box center [881, 470] width 1197 height 721
click at [412, 259] on div "console . log ( "[PERSON_NAME] Code !" ) ; document . addEventListener ( 'DOMCo…" at bounding box center [881, 470] width 1197 height 721
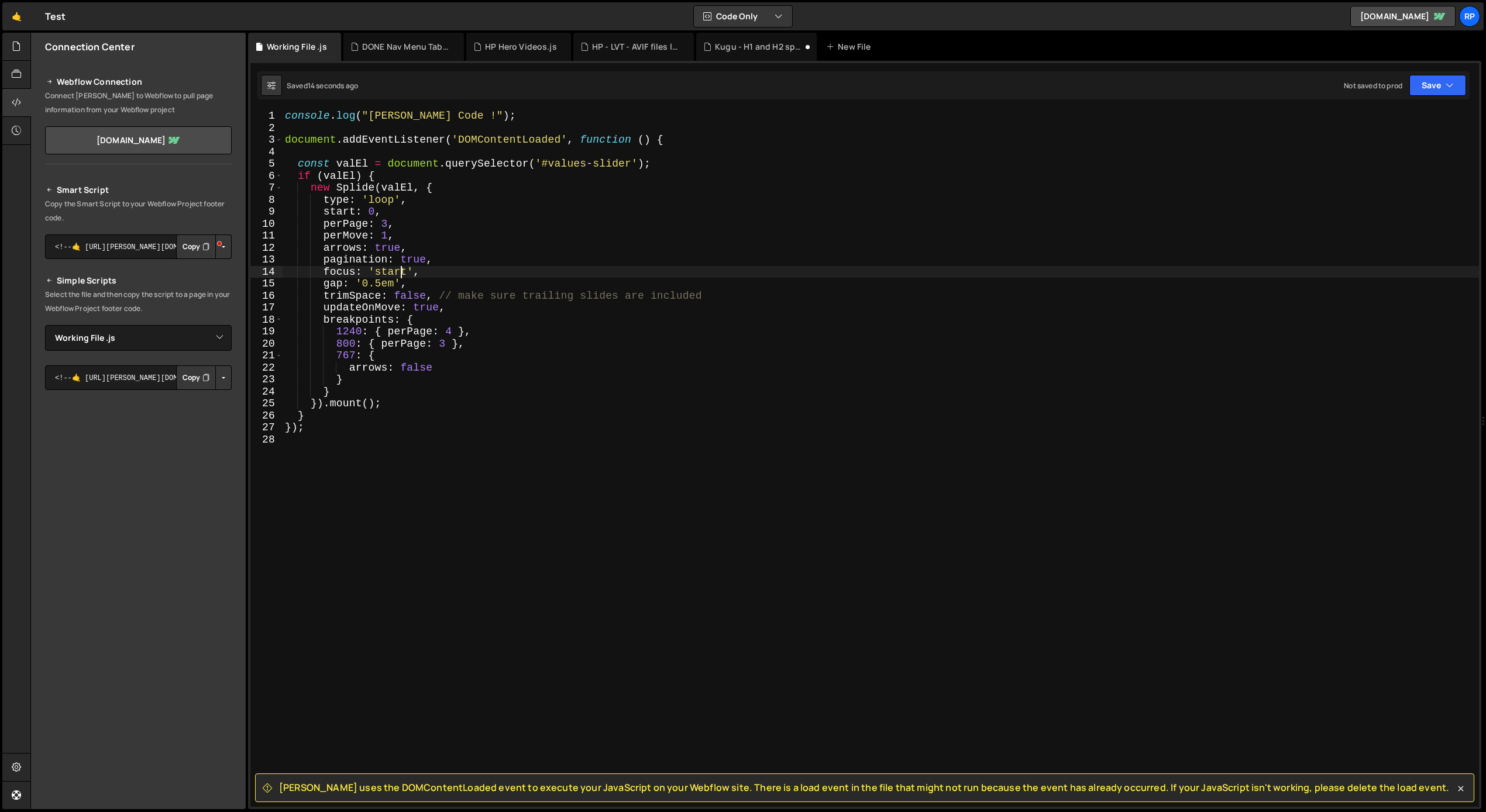
click at [401, 271] on div "console . log ( "[PERSON_NAME] Code !" ) ; document . addEventListener ( 'DOMCo…" at bounding box center [881, 470] width 1197 height 721
click at [421, 198] on div "console . log ( "[PERSON_NAME] Code !" ) ; document . addEventListener ( 'DOMCo…" at bounding box center [881, 470] width 1197 height 721
type textarea "type: 'loop',"
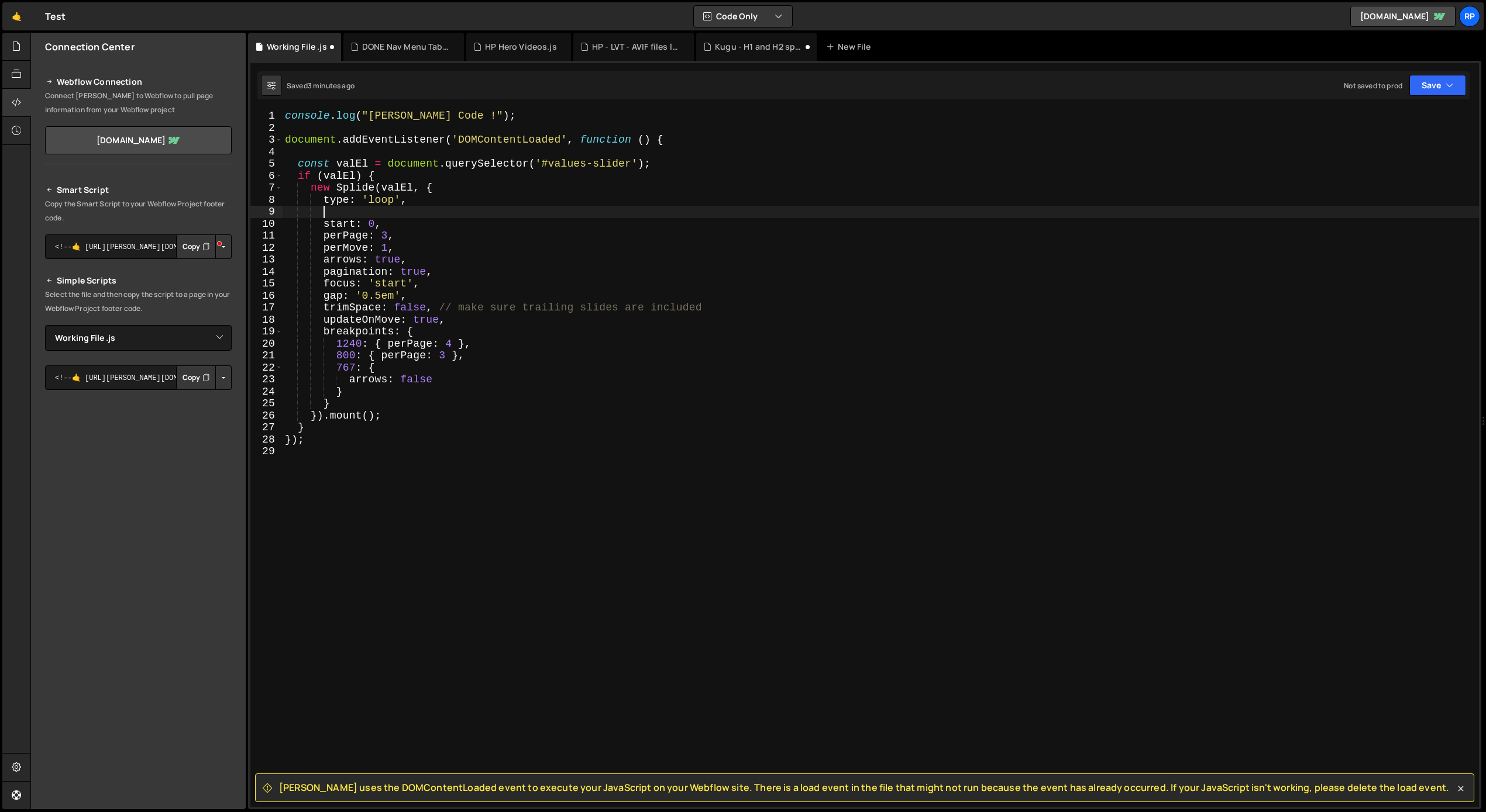
paste textarea "autoplay: 'pause',"
type textarea "autoplay: 'pause',"
drag, startPoint x: 448, startPoint y: 212, endPoint x: 322, endPoint y: 211, distance: 126.0
click at [322, 211] on div "console . log ( "[PERSON_NAME] Code !" ) ; document . addEventListener ( 'DOMCo…" at bounding box center [881, 470] width 1197 height 721
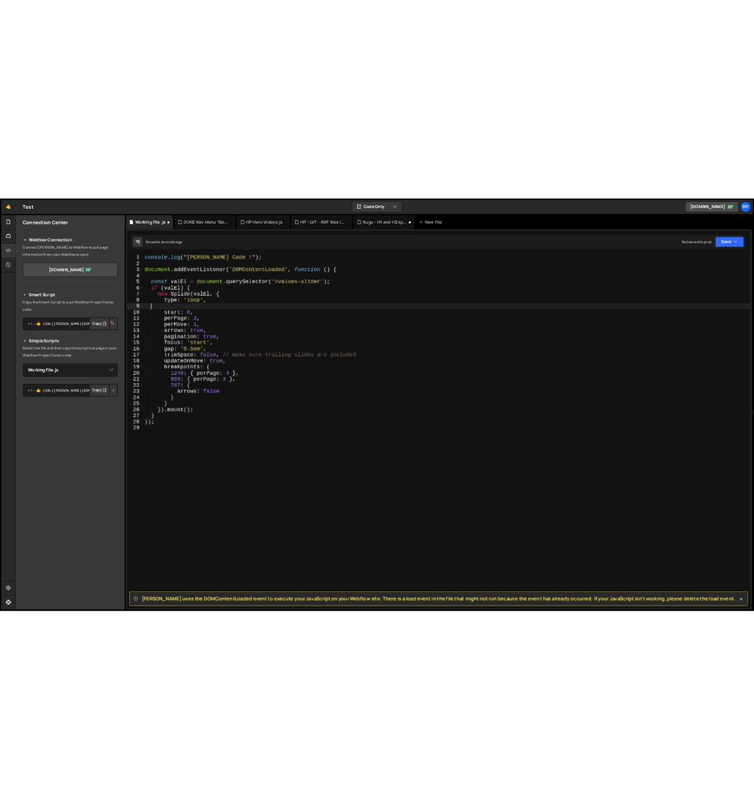
scroll to position [0, 0]
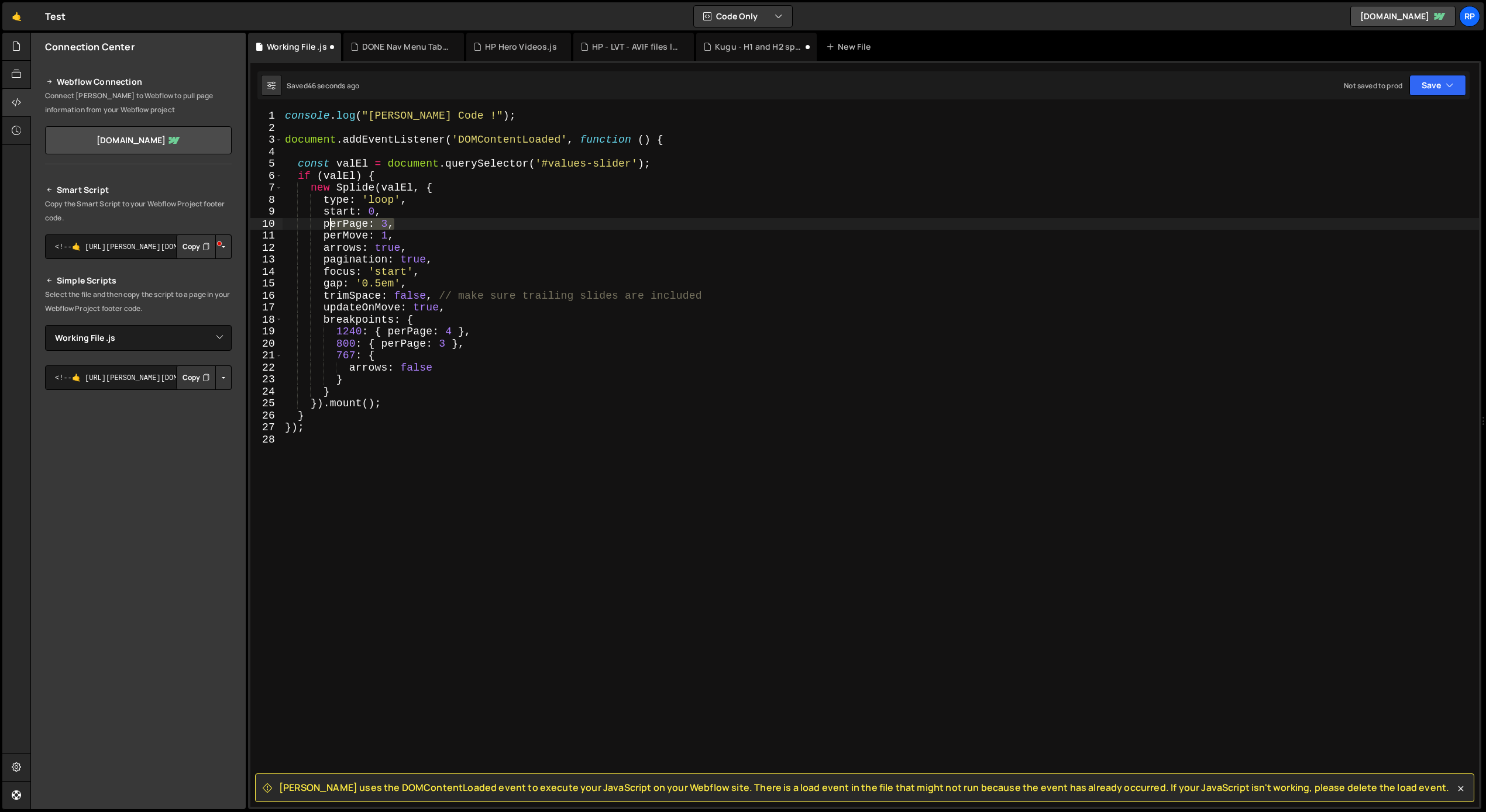
click at [349, 223] on div "console . log ( "[PERSON_NAME] Code !" ) ; document . addEventListener ( 'DOMCo…" at bounding box center [881, 470] width 1197 height 721
click at [390, 225] on div "console . log ( "[PERSON_NAME] Code !" ) ; document . addEventListener ( 'DOMCo…" at bounding box center [881, 458] width 1197 height 697
click at [384, 224] on div "console . log ( "[PERSON_NAME] Code !" ) ; document . addEventListener ( 'DOMCo…" at bounding box center [881, 470] width 1197 height 721
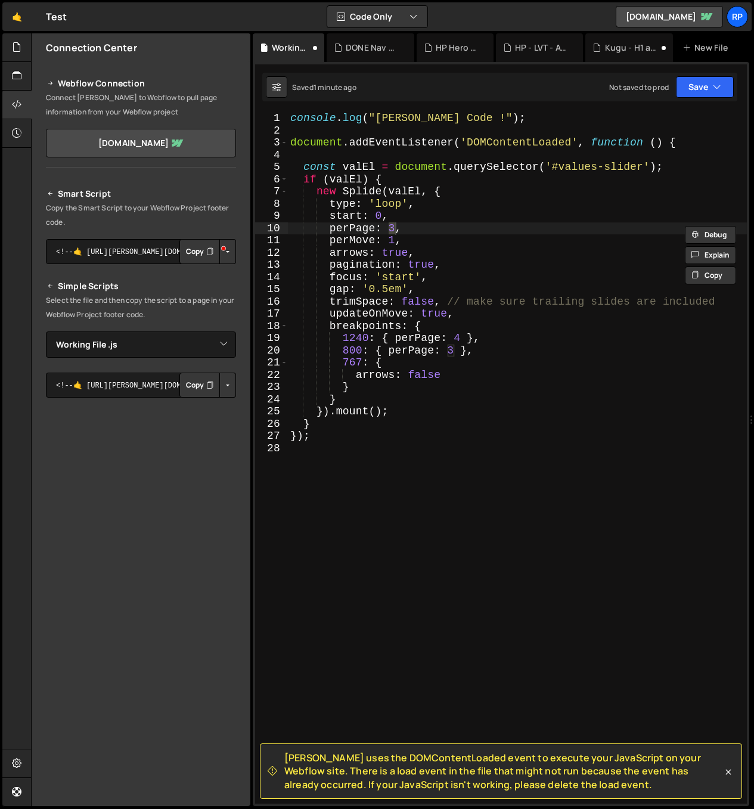
click at [414, 227] on div "console . log ( "[PERSON_NAME] Code !" ) ; document . addEventListener ( 'DOMCo…" at bounding box center [517, 470] width 459 height 716
type textarea "start: 0,"
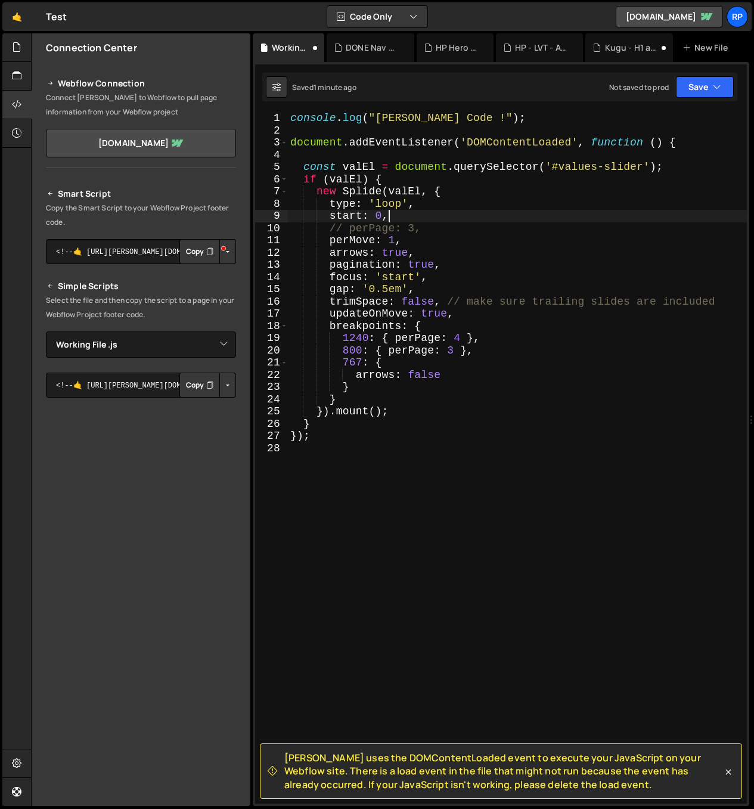
scroll to position [0, 1]
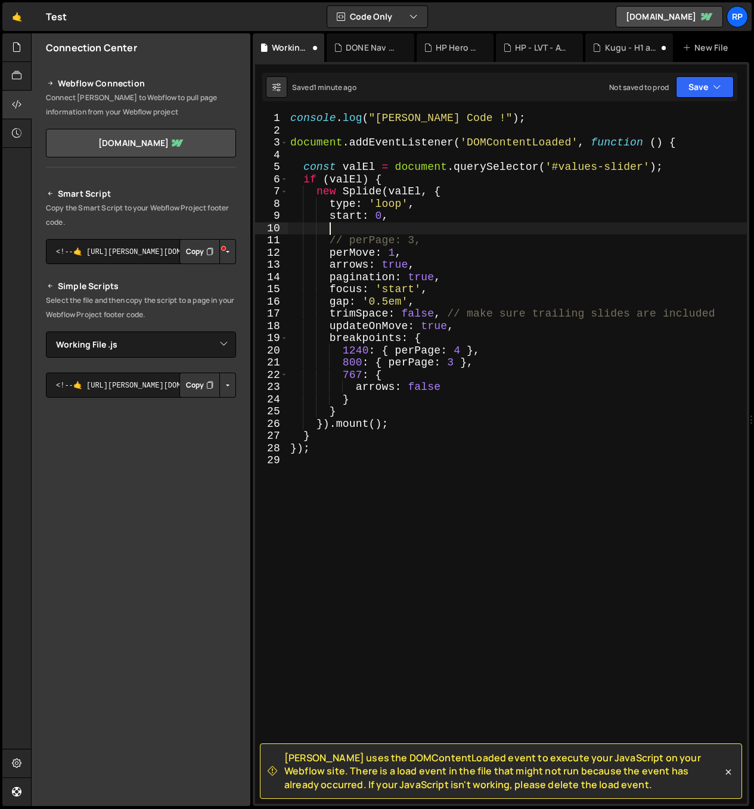
paste textarea "fixedWidth: 100,"
drag, startPoint x: 413, startPoint y: 228, endPoint x: 422, endPoint y: 226, distance: 9.1
click at [422, 226] on div "console . log ( "[PERSON_NAME] Code !" ) ; document . addEventListener ( 'DOMCo…" at bounding box center [517, 470] width 459 height 716
click at [421, 228] on div "console . log ( "[PERSON_NAME] Code !" ) ; document . addEventListener ( 'DOMCo…" at bounding box center [517, 470] width 459 height 716
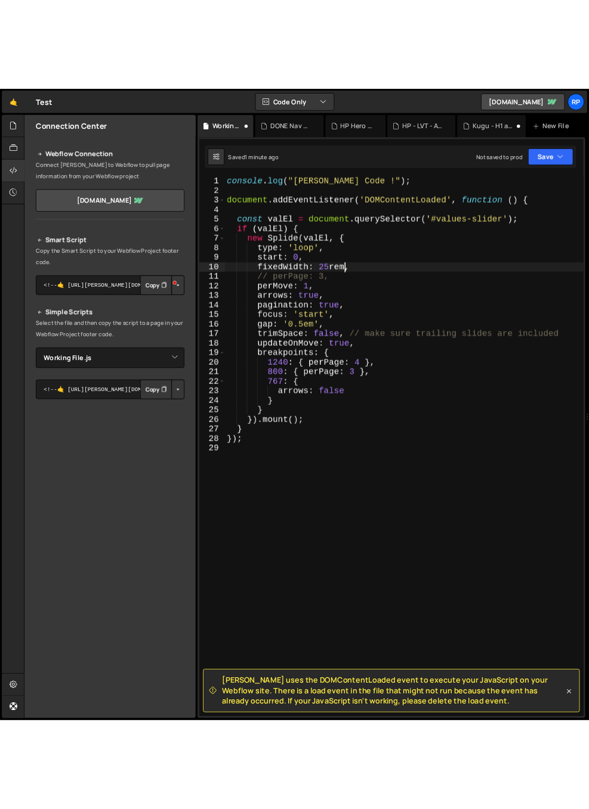
scroll to position [0, 8]
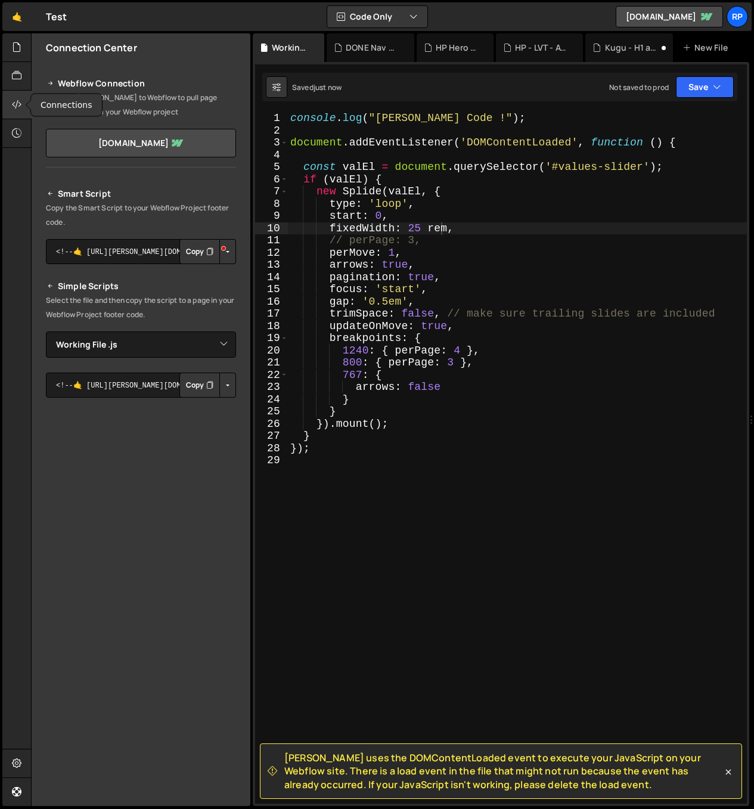
click at [14, 101] on icon at bounding box center [17, 104] width 10 height 13
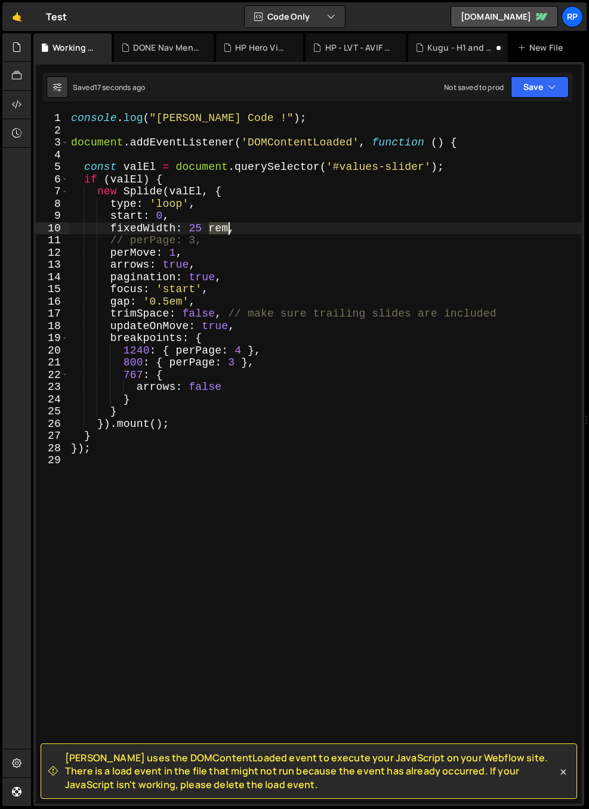
drag, startPoint x: 210, startPoint y: 228, endPoint x: 227, endPoint y: 226, distance: 17.5
click at [227, 226] on div "console . log ( "[PERSON_NAME] Code !" ) ; document . addEventListener ( 'DOMCo…" at bounding box center [325, 470] width 513 height 716
drag, startPoint x: 239, startPoint y: 228, endPoint x: 228, endPoint y: 225, distance: 11.1
click at [228, 225] on div "console . log ( "[PERSON_NAME] Code !" ) ; document . addEventListener ( 'DOMCo…" at bounding box center [325, 470] width 513 height 716
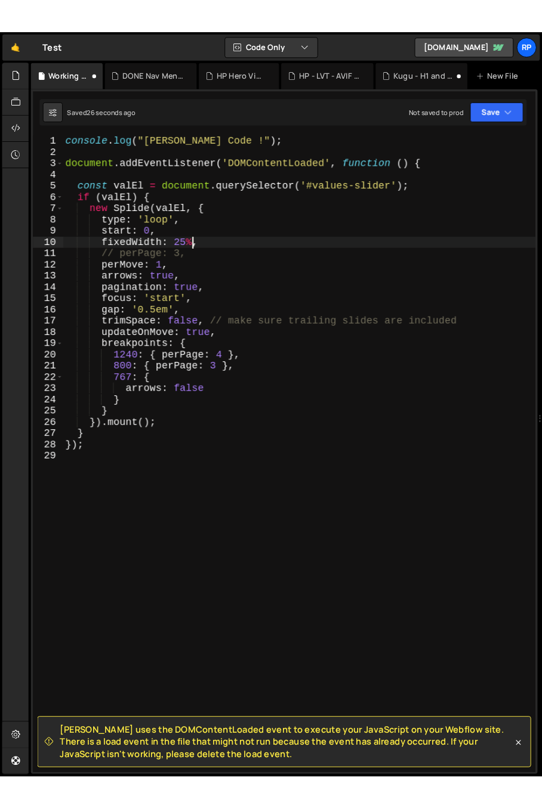
scroll to position [0, 7]
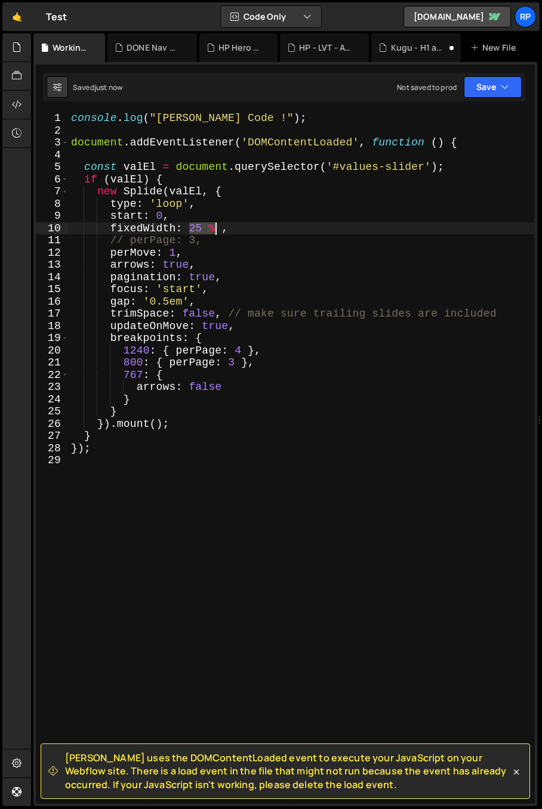
drag, startPoint x: 187, startPoint y: 229, endPoint x: 213, endPoint y: 225, distance: 26.5
click at [213, 225] on div "console . log ( "[PERSON_NAME] Code !" ) ; document . addEventListener ( 'DOMCo…" at bounding box center [302, 470] width 466 height 716
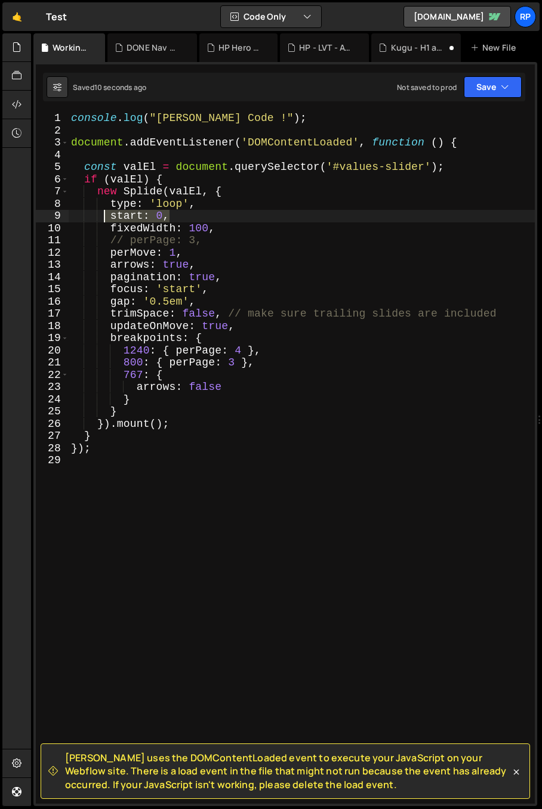
drag, startPoint x: 141, startPoint y: 214, endPoint x: 106, endPoint y: 212, distance: 34.6
click at [106, 212] on div "console . log ( "[PERSON_NAME] Code !" ) ; document . addEventListener ( 'DOMCo…" at bounding box center [302, 470] width 466 height 716
click at [196, 228] on div "console . log ( "[PERSON_NAME] Code !" ) ; document . addEventListener ( 'DOMCo…" at bounding box center [302, 470] width 466 height 716
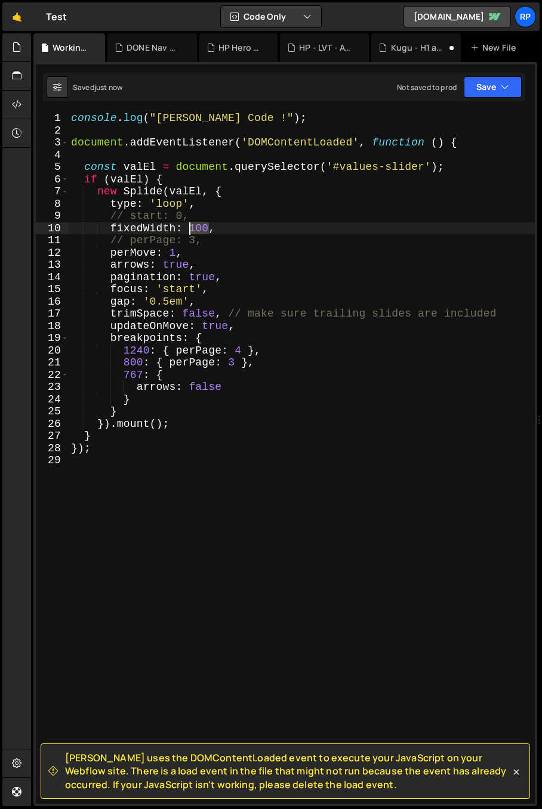
click at [196, 228] on div "console . log ( "[PERSON_NAME] Code !" ) ; document . addEventListener ( 'DOMCo…" at bounding box center [302, 470] width 466 height 716
click at [203, 226] on div "console . log ( "[PERSON_NAME] Code !" ) ; document . addEventListener ( 'DOMCo…" at bounding box center [302, 470] width 466 height 716
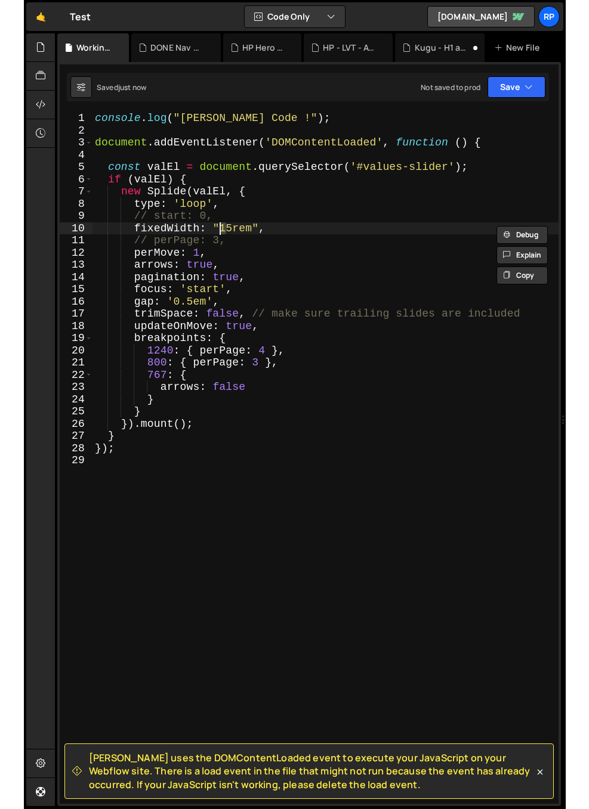
scroll to position [0, 7]
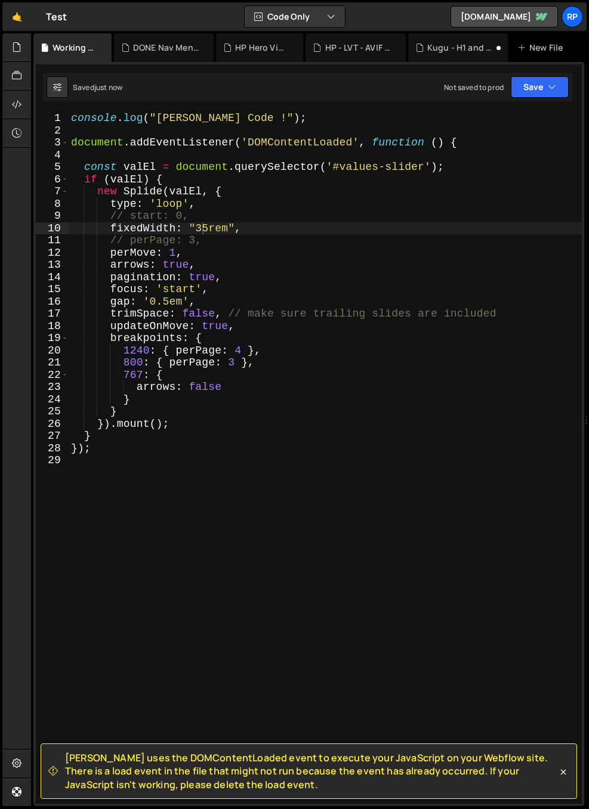
click at [315, 269] on div "console . log ( "[PERSON_NAME] Code !" ) ; document . addEventListener ( 'DOMCo…" at bounding box center [325, 470] width 513 height 716
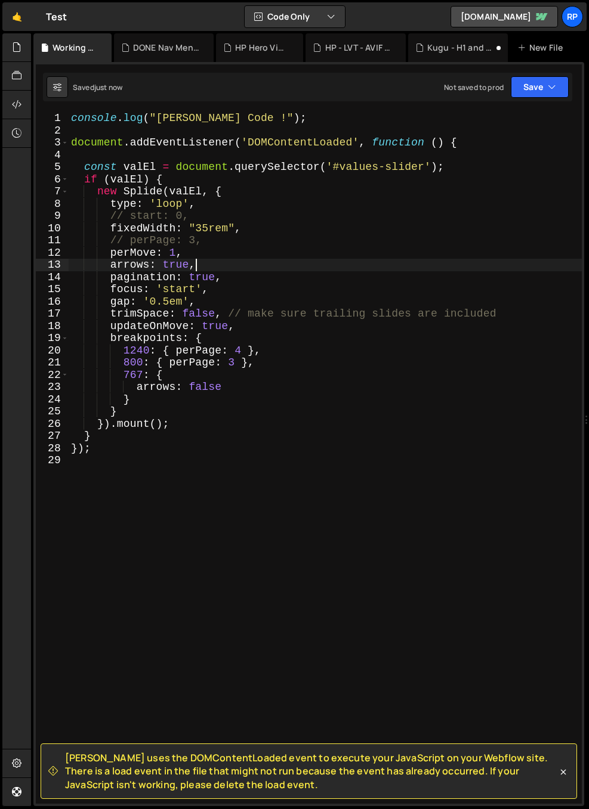
scroll to position [0, 6]
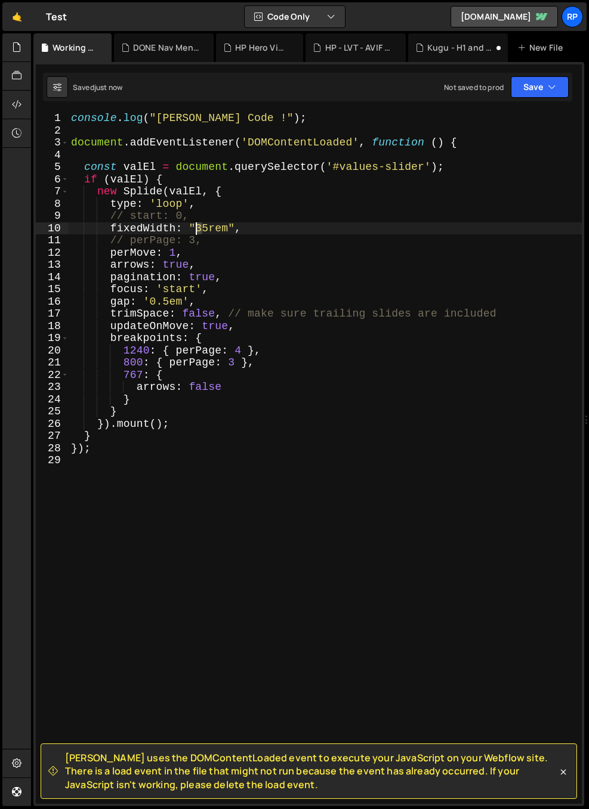
click at [197, 230] on div "console . log ( "[PERSON_NAME] Code !" ) ; document . addEventListener ( 'DOMCo…" at bounding box center [325, 470] width 513 height 716
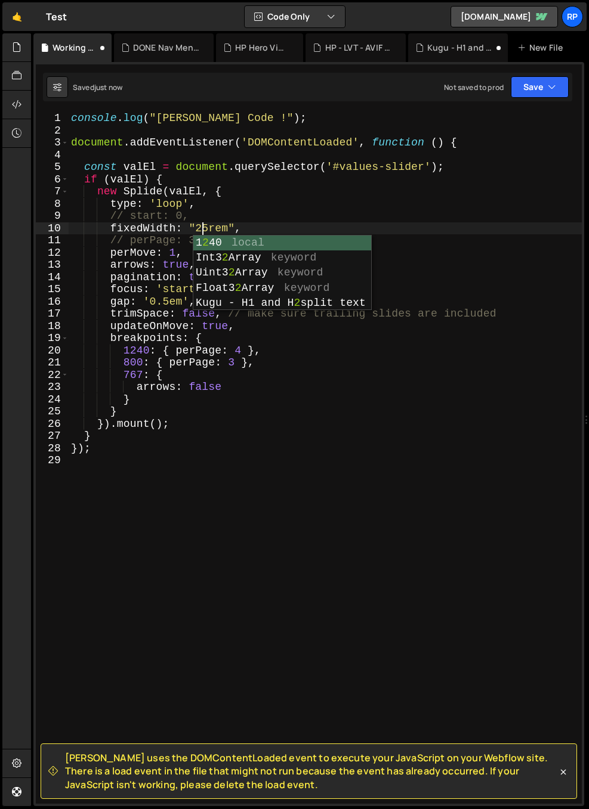
click at [322, 217] on div "console . log ( "[PERSON_NAME] Code !" ) ; document . addEventListener ( 'DOMCo…" at bounding box center [325, 470] width 513 height 716
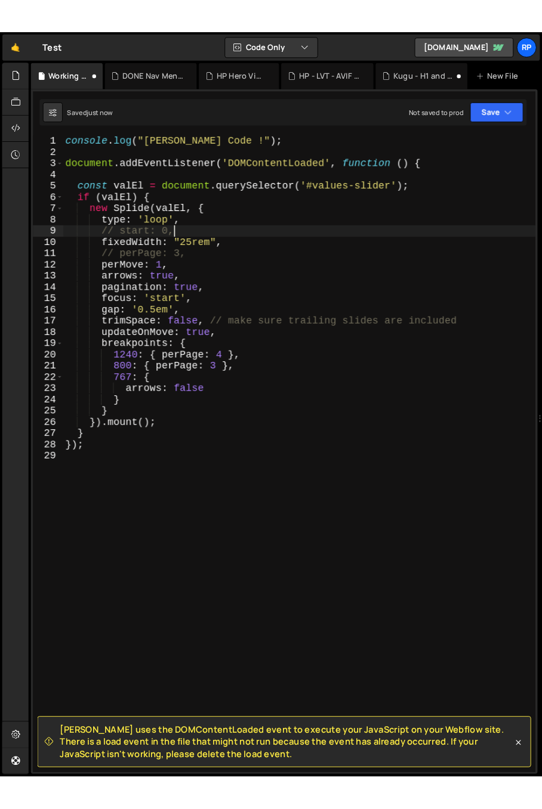
scroll to position [0, 6]
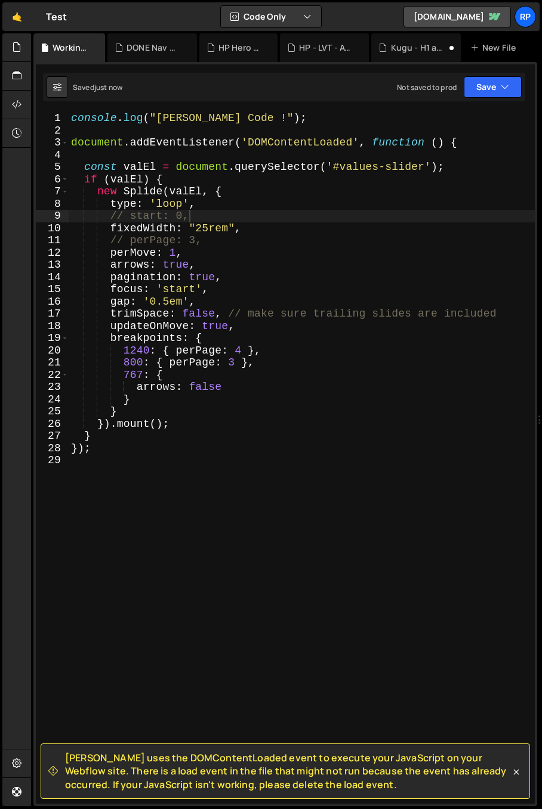
click at [200, 203] on div "console . log ( "[PERSON_NAME] Code !" ) ; document . addEventListener ( 'DOMCo…" at bounding box center [302, 470] width 466 height 716
type textarea "type: 'loop',"
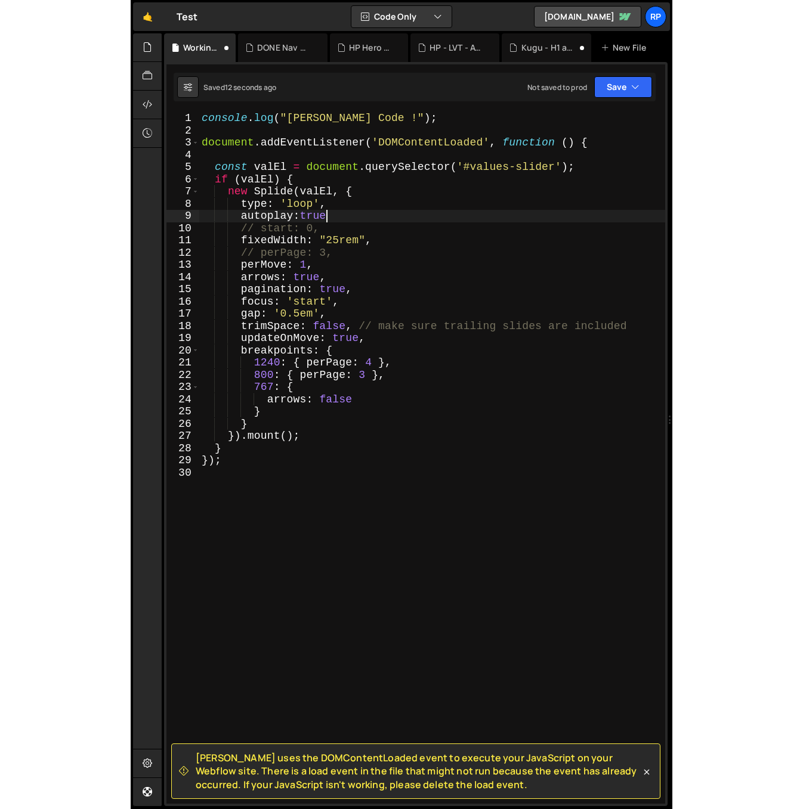
scroll to position [0, 7]
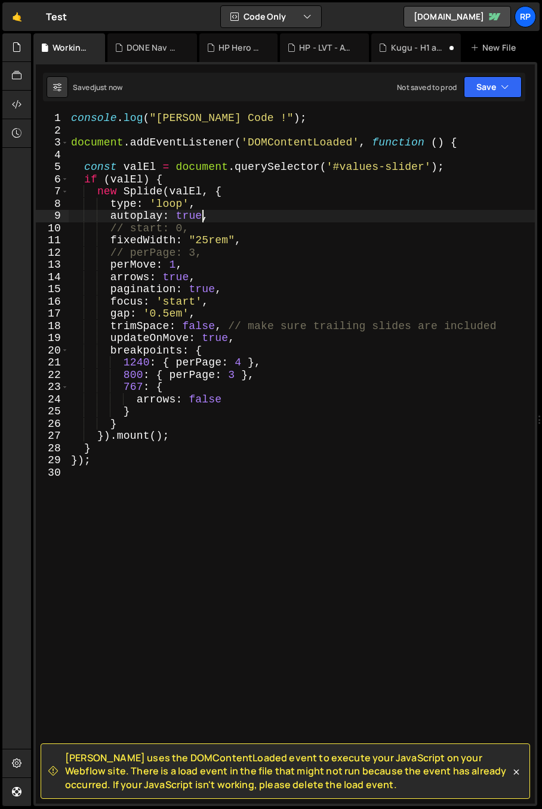
type textarea "autoplay: true,"
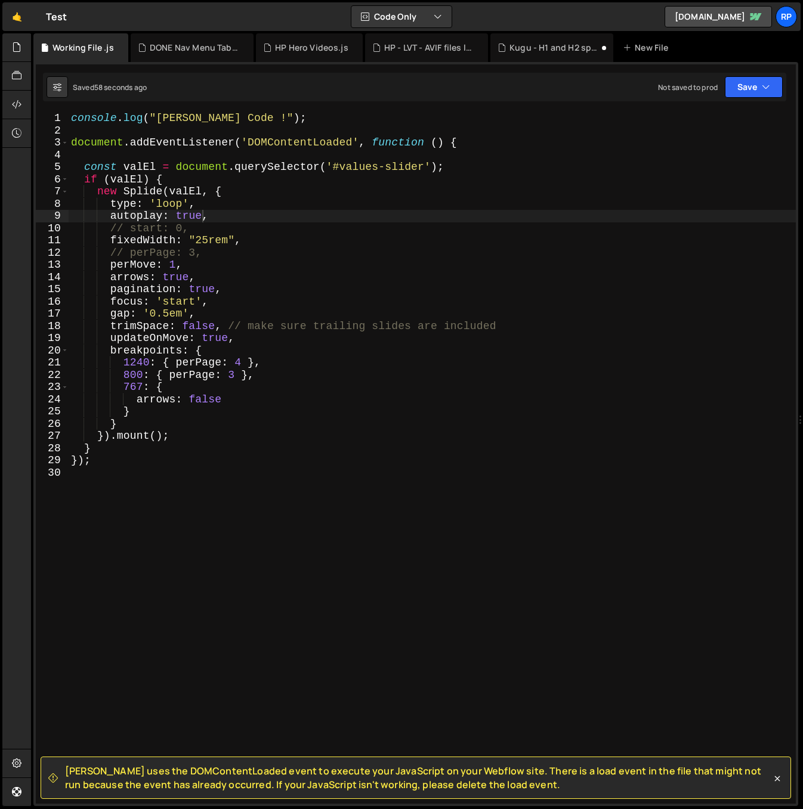
click at [224, 216] on div "console . log ( "[PERSON_NAME] Code !" ) ; document . addEventListener ( 'DOMCo…" at bounding box center [432, 470] width 727 height 716
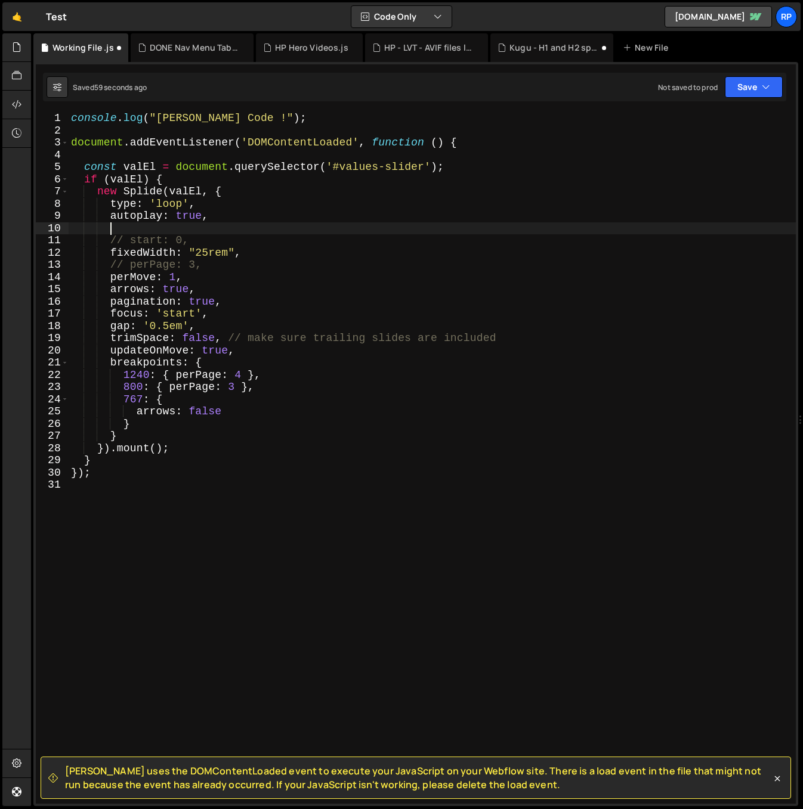
scroll to position [0, 1]
paste textarea "interval"
click at [183, 228] on div "console . log ( "[PERSON_NAME] Code !" ) ; document . addEventListener ( 'DOMCo…" at bounding box center [432, 470] width 727 height 716
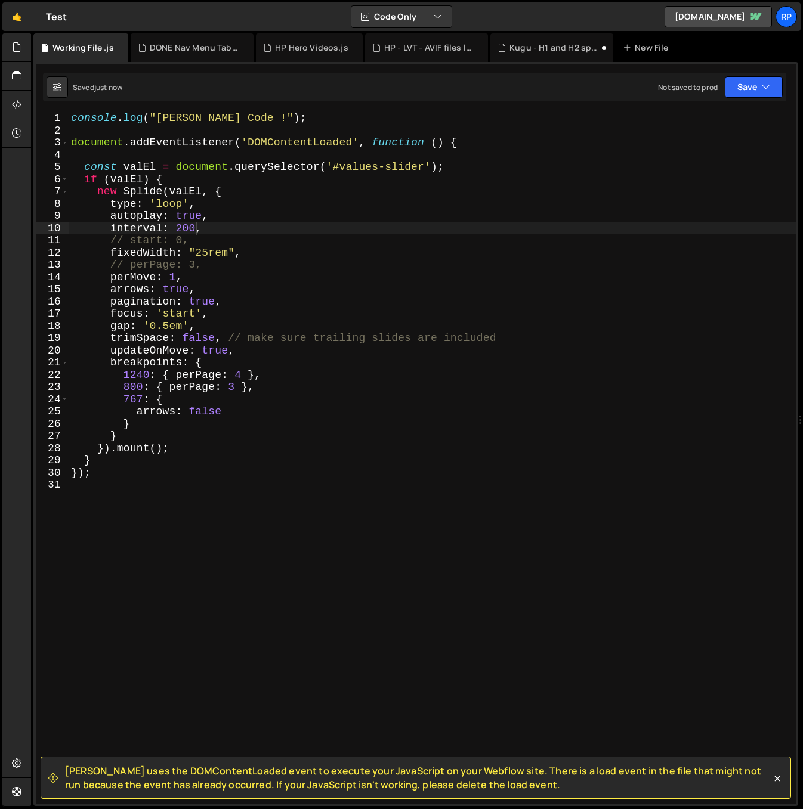
click at [196, 223] on div "console . log ( "[PERSON_NAME] Code !" ) ; document . addEventListener ( 'DOMCo…" at bounding box center [432, 470] width 727 height 716
click at [180, 228] on div "console . log ( "[PERSON_NAME] Code !" ) ; document . addEventListener ( 'DOMCo…" at bounding box center [432, 470] width 727 height 716
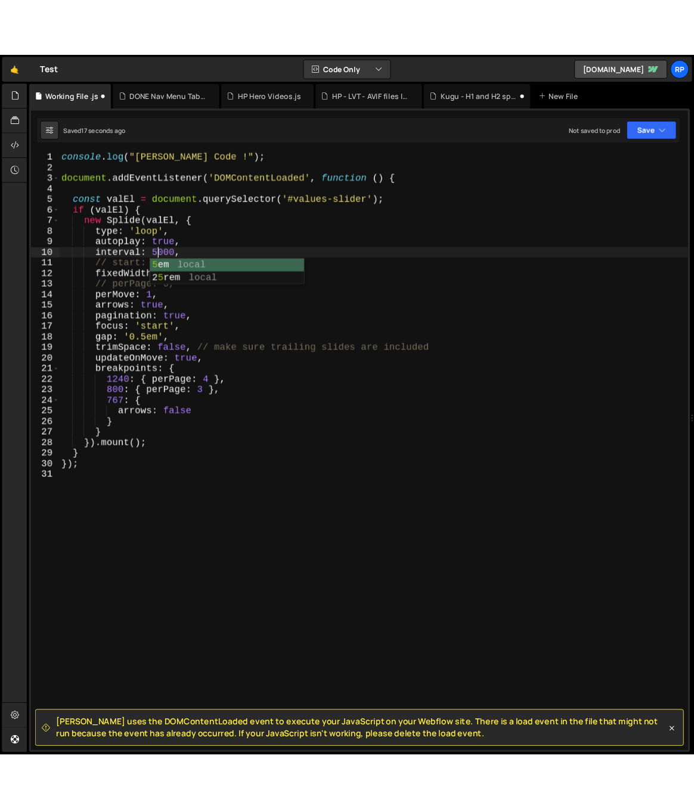
scroll to position [0, 6]
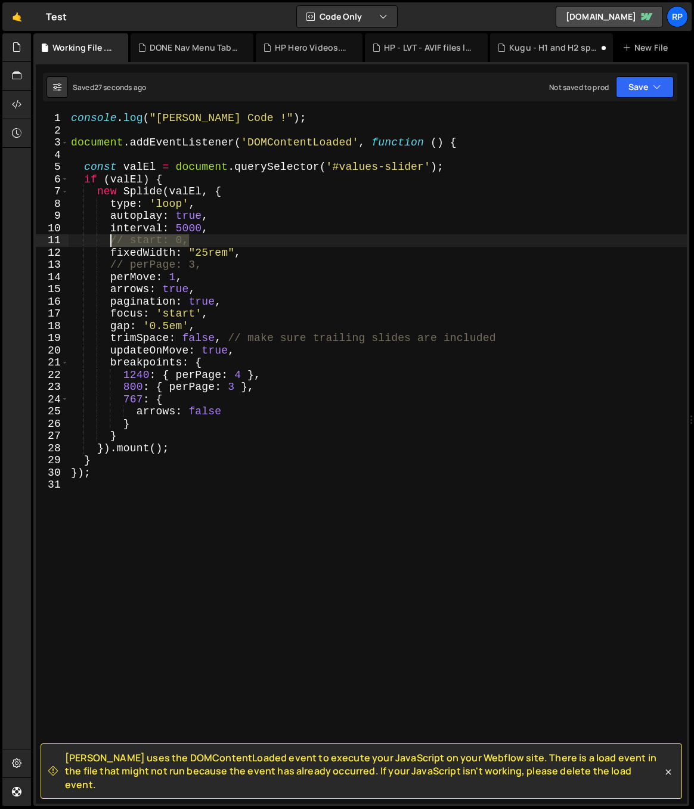
drag, startPoint x: 192, startPoint y: 242, endPoint x: 111, endPoint y: 239, distance: 81.2
click at [111, 239] on div "console . log ( "[PERSON_NAME] Code !" ) ; document . addEventListener ( 'DOMCo…" at bounding box center [378, 470] width 618 height 716
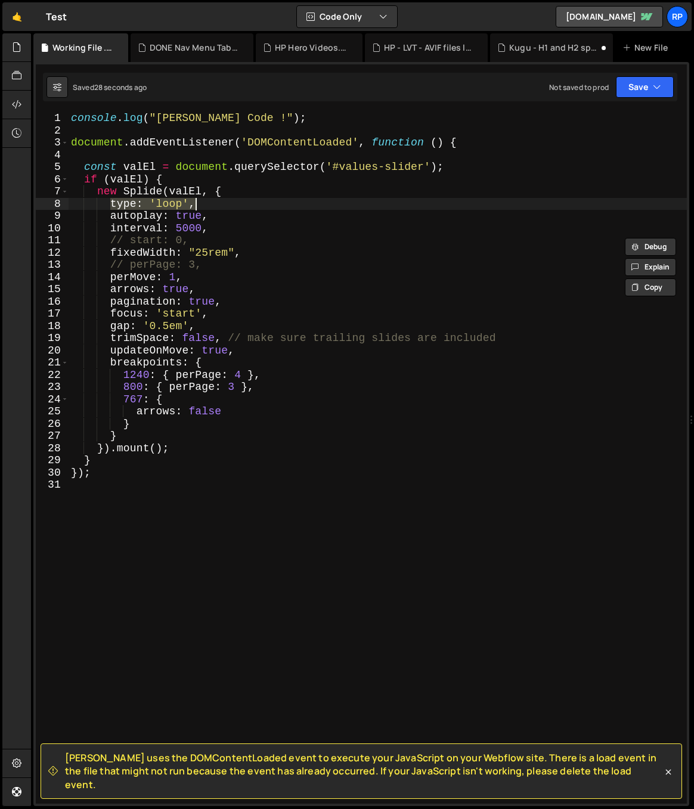
drag, startPoint x: 111, startPoint y: 205, endPoint x: 203, endPoint y: 204, distance: 91.8
click at [203, 204] on div "console . log ( "[PERSON_NAME] Code !" ) ; document . addEventListener ( 'DOMCo…" at bounding box center [378, 470] width 618 height 716
click at [214, 205] on div "console . log ( "[PERSON_NAME] Code !" ) ; document . addEventListener ( 'DOMCo…" at bounding box center [378, 470] width 618 height 716
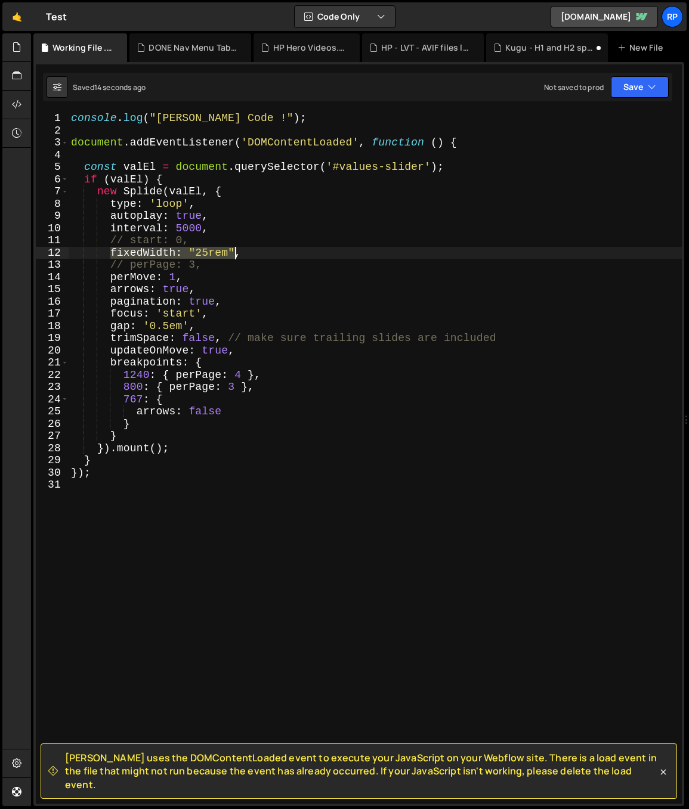
drag, startPoint x: 111, startPoint y: 252, endPoint x: 234, endPoint y: 251, distance: 123.5
click at [234, 251] on div "console . log ( "[PERSON_NAME] Code !" ) ; document . addEventListener ( 'DOMCo…" at bounding box center [375, 470] width 613 height 716
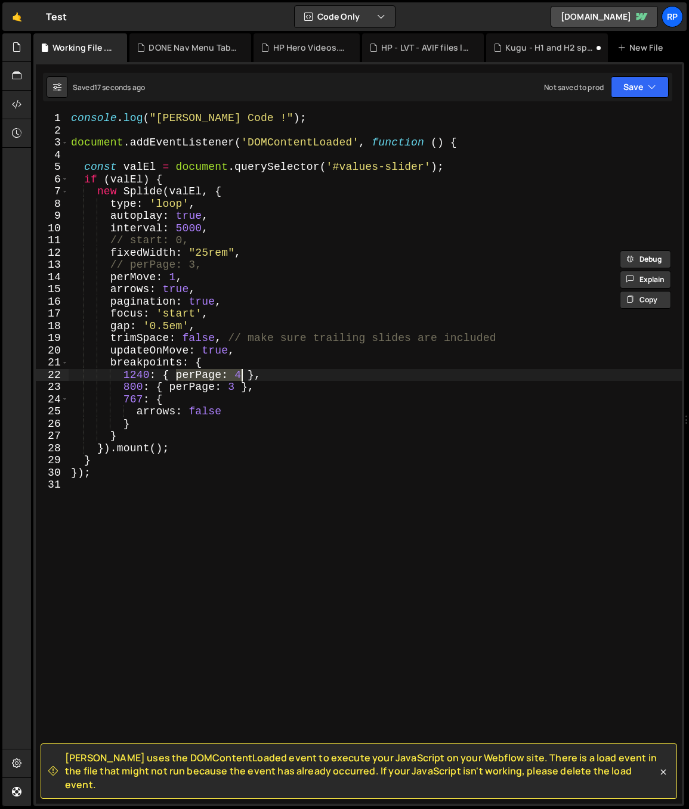
drag, startPoint x: 176, startPoint y: 376, endPoint x: 242, endPoint y: 372, distance: 65.7
click at [242, 372] on div "console . log ( "[PERSON_NAME] Code !" ) ; document . addEventListener ( 'DOMCo…" at bounding box center [375, 470] width 613 height 716
paste textarea "fixedWidth: "25rem""
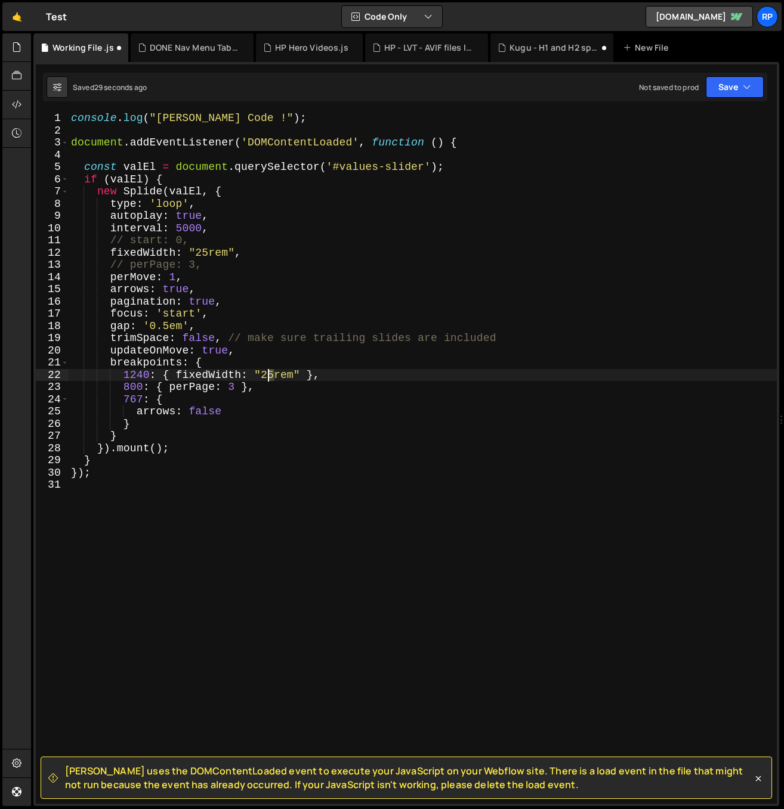
click at [270, 375] on div "console . log ( "[PERSON_NAME] Code !" ) ; document . addEventListener ( 'DOMCo…" at bounding box center [423, 470] width 708 height 716
click at [268, 373] on div "console . log ( "[PERSON_NAME] Code !" ) ; document . addEventListener ( 'DOMCo…" at bounding box center [423, 470] width 708 height 716
drag, startPoint x: 178, startPoint y: 375, endPoint x: 287, endPoint y: 373, distance: 109.2
click at [287, 373] on div "console . log ( "[PERSON_NAME] Code !" ) ; document . addEventListener ( 'DOMCo…" at bounding box center [423, 470] width 708 height 716
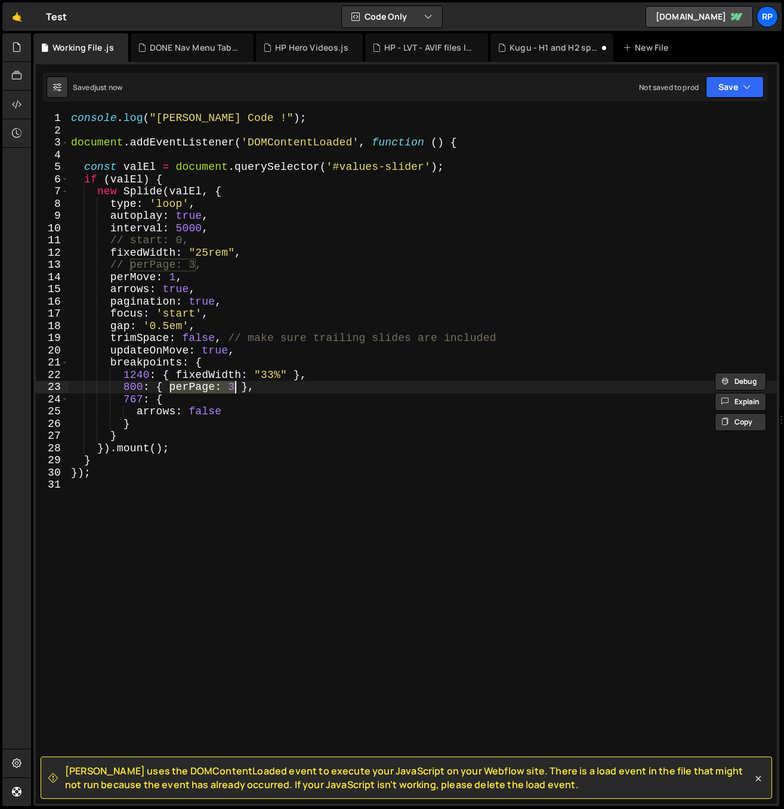
drag, startPoint x: 171, startPoint y: 389, endPoint x: 237, endPoint y: 388, distance: 65.6
click at [237, 388] on div "console . log ( "[PERSON_NAME] Code !" ) ; document . addEventListener ( 'DOMCo…" at bounding box center [423, 470] width 708 height 716
paste textarea "fixedWidth: "33%""
click at [265, 387] on div "console . log ( "[PERSON_NAME] Code !" ) ; document . addEventListener ( 'DOMCo…" at bounding box center [423, 470] width 708 height 716
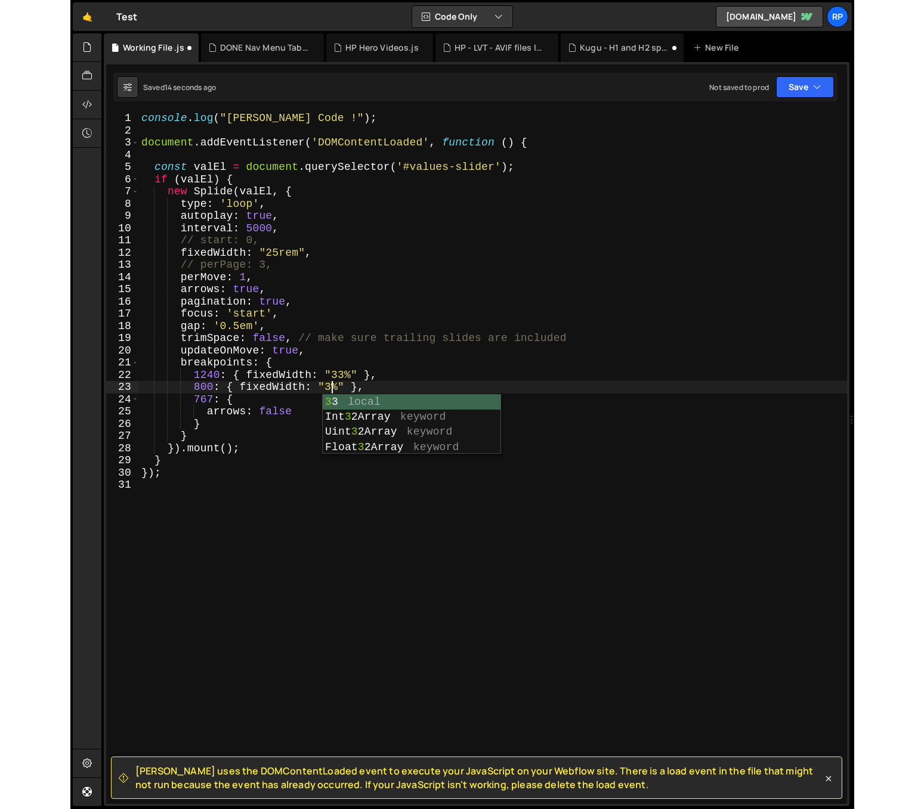
scroll to position [0, 10]
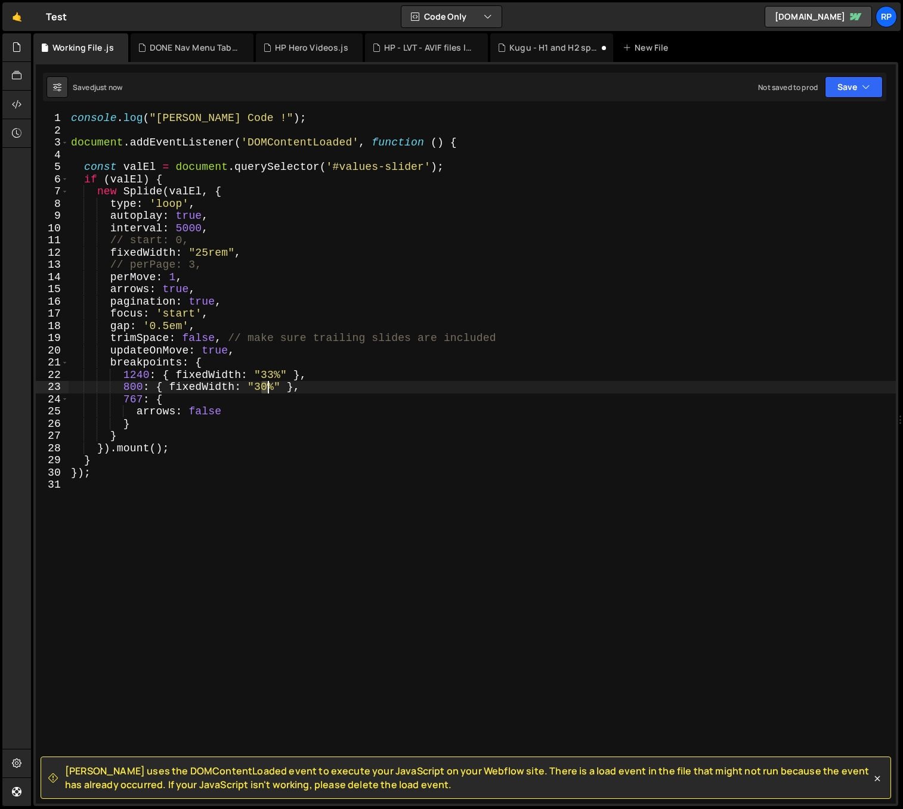
click at [265, 386] on div "console . log ( "[PERSON_NAME] Code !" ) ; document . addEventListener ( 'DOMCo…" at bounding box center [482, 470] width 827 height 716
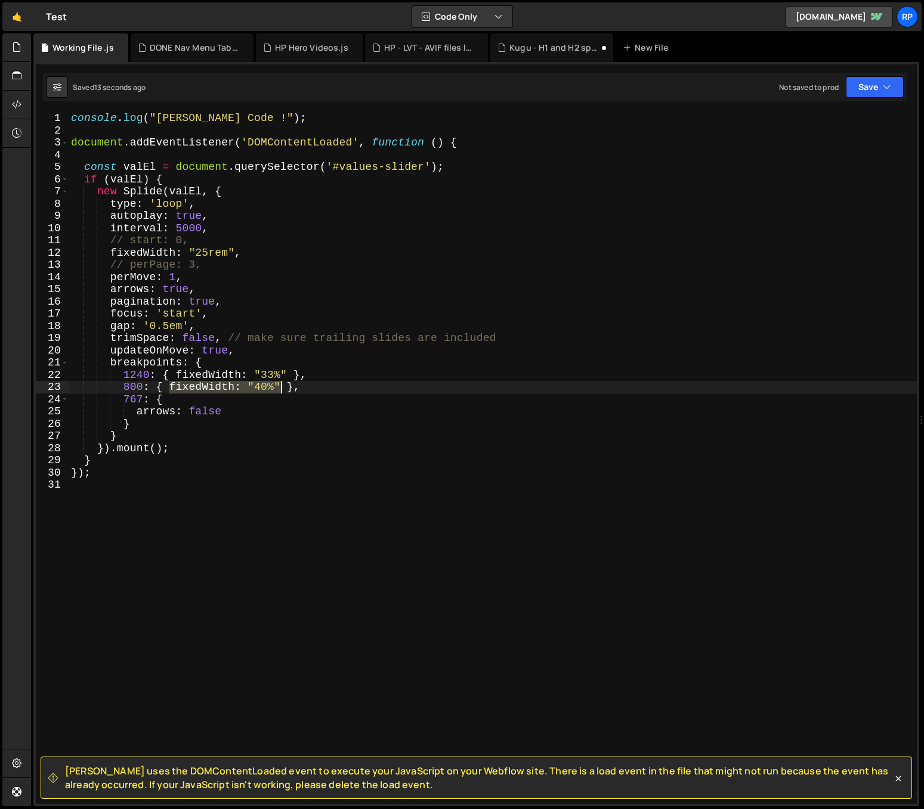
drag, startPoint x: 172, startPoint y: 386, endPoint x: 280, endPoint y: 388, distance: 108.0
click at [280, 388] on div "console . log ( "[PERSON_NAME] Code !" ) ; document . addEventListener ( 'DOMCo…" at bounding box center [493, 470] width 848 height 716
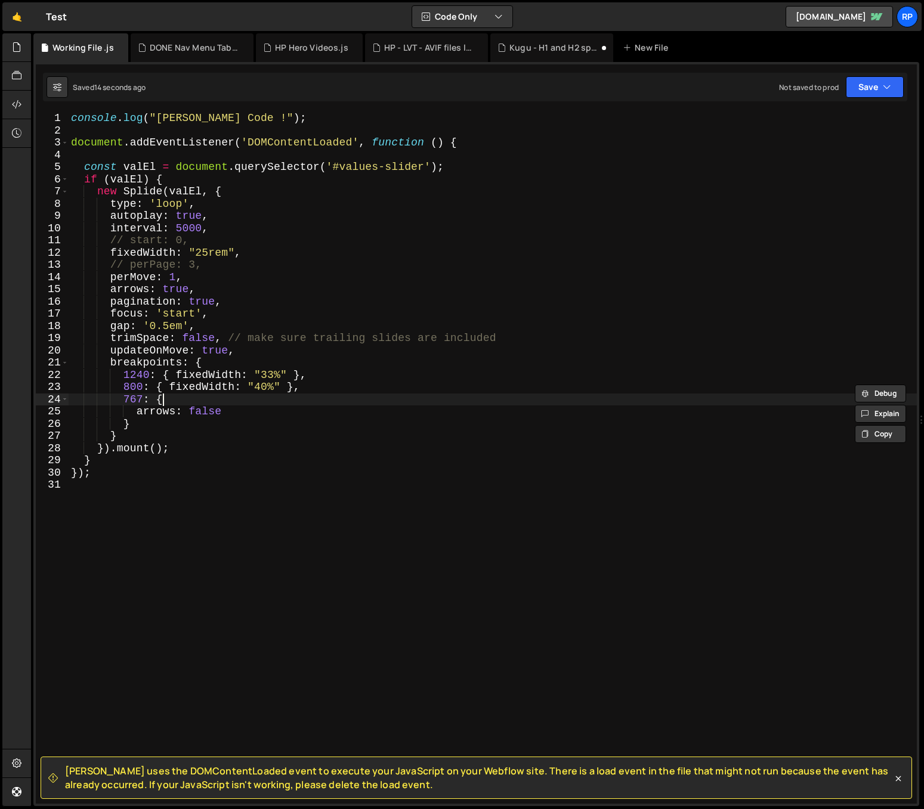
click at [171, 400] on div "console . log ( "[PERSON_NAME] Code !" ) ; document . addEventListener ( 'DOMCo…" at bounding box center [493, 470] width 848 height 716
paste textarea "fixedWidth: "40%""
drag, startPoint x: 249, startPoint y: 401, endPoint x: 262, endPoint y: 401, distance: 13.1
click at [262, 401] on div "console . log ( "[PERSON_NAME] Code !" ) ; document . addEventListener ( 'DOMCo…" at bounding box center [493, 470] width 848 height 716
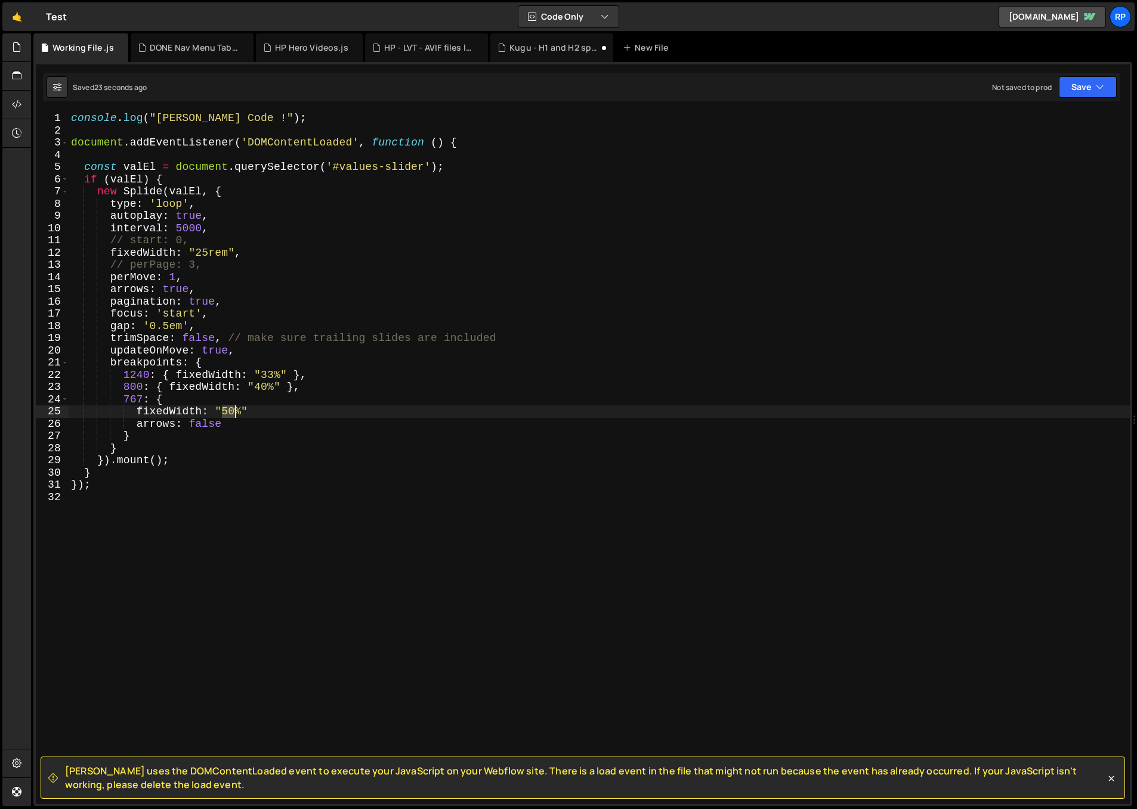
drag, startPoint x: 222, startPoint y: 411, endPoint x: 233, endPoint y: 410, distance: 10.2
click at [233, 410] on div "console . log ( "[PERSON_NAME] Code !" ) ; document . addEventListener ( 'DOMCo…" at bounding box center [599, 470] width 1061 height 716
click at [265, 413] on div "console . log ( "[PERSON_NAME] Code !" ) ; document . addEventListener ( 'DOMCo…" at bounding box center [599, 470] width 1061 height 716
drag, startPoint x: 223, startPoint y: 410, endPoint x: 233, endPoint y: 411, distance: 10.2
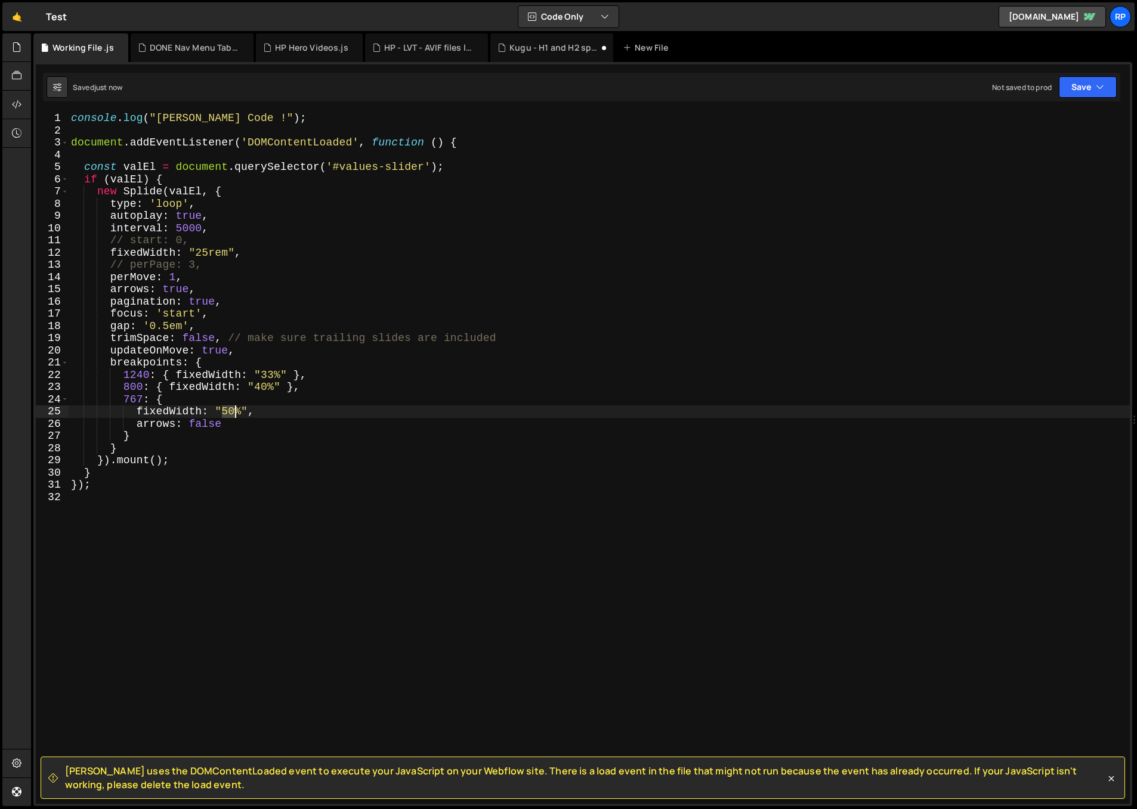
click at [233, 411] on div "console . log ( "[PERSON_NAME] Code !" ) ; document . addEventListener ( 'DOMCo…" at bounding box center [599, 470] width 1061 height 716
drag, startPoint x: 224, startPoint y: 412, endPoint x: 234, endPoint y: 411, distance: 10.8
click at [234, 411] on div "console . log ( "[PERSON_NAME] Code !" ) ; document . addEventListener ( 'DOMCo…" at bounding box center [599, 470] width 1061 height 716
click at [180, 311] on div "console . log ( "[PERSON_NAME] Code !" ) ; document . addEventListener ( 'DOMCo…" at bounding box center [599, 470] width 1061 height 716
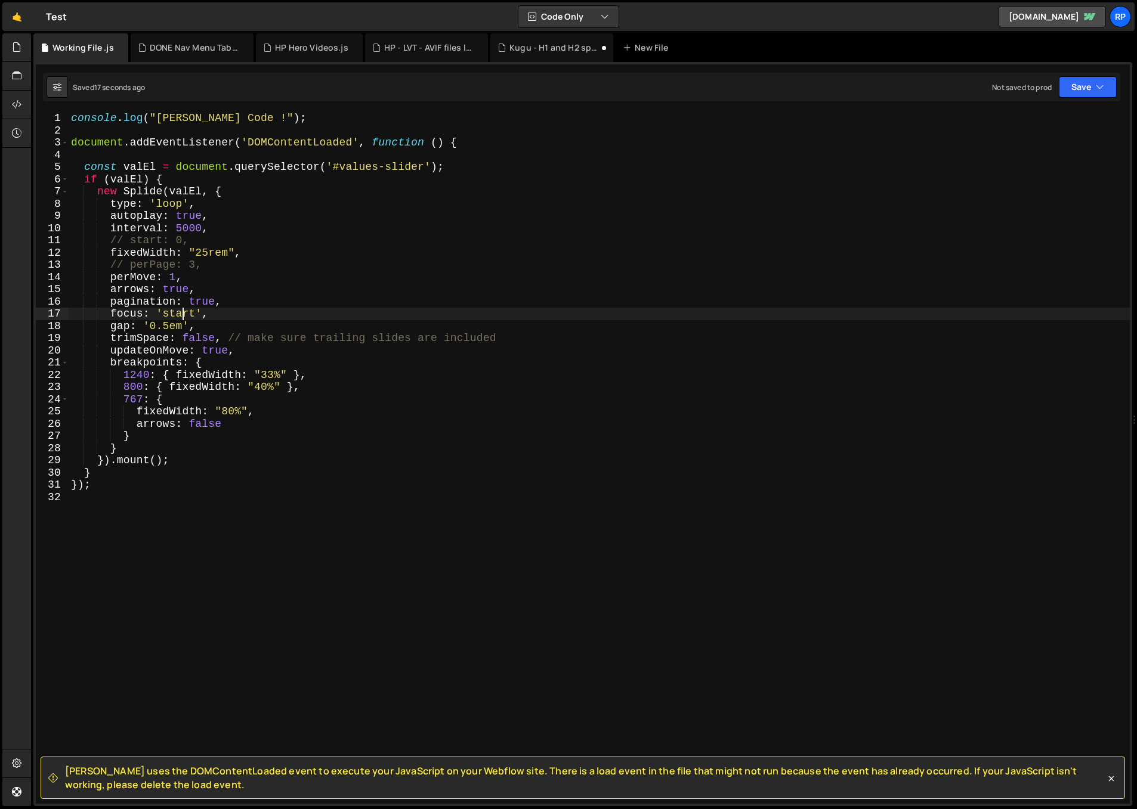
click at [180, 311] on div "console . log ( "[PERSON_NAME] Code !" ) ; document . addEventListener ( 'DOMCo…" at bounding box center [599, 470] width 1061 height 716
click at [217, 413] on div "console . log ( "[PERSON_NAME] Code !" ) ; document . addEventListener ( 'DOMCo…" at bounding box center [599, 470] width 1061 height 716
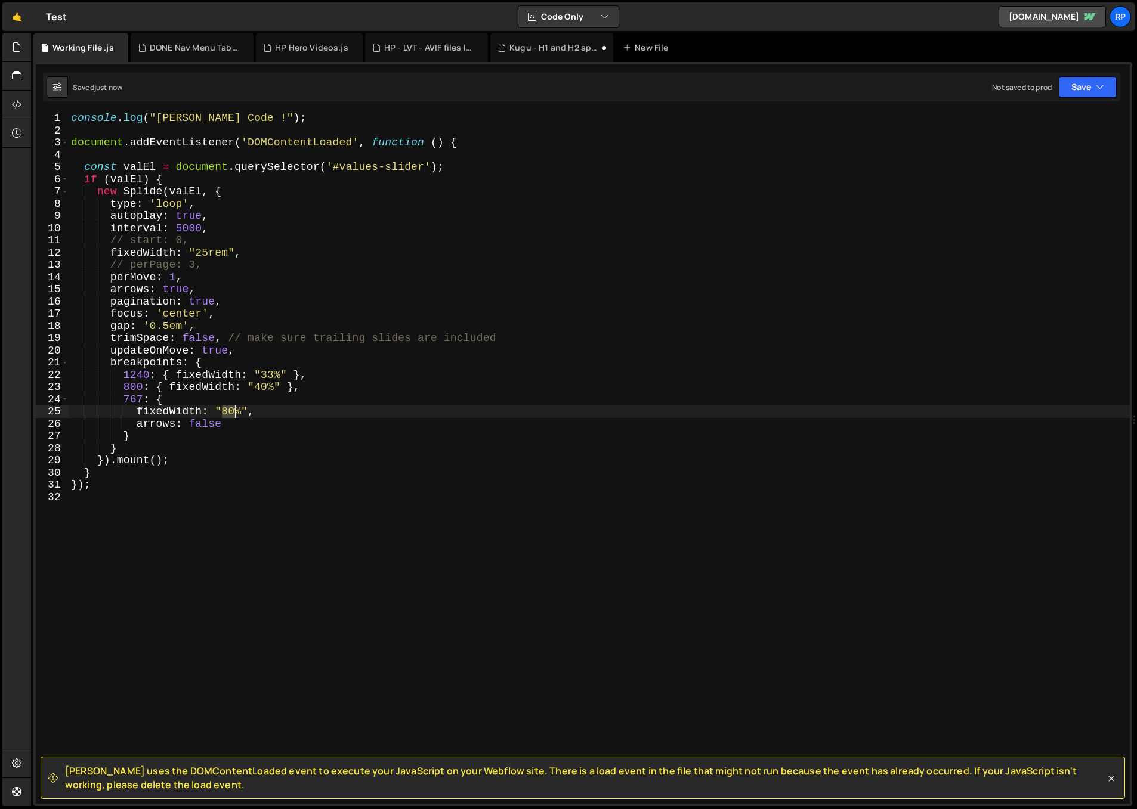
drag, startPoint x: 223, startPoint y: 414, endPoint x: 234, endPoint y: 415, distance: 10.8
click at [234, 415] on div "console . log ( "[PERSON_NAME] Code !" ) ; document . addEventListener ( 'DOMCo…" at bounding box center [599, 470] width 1061 height 716
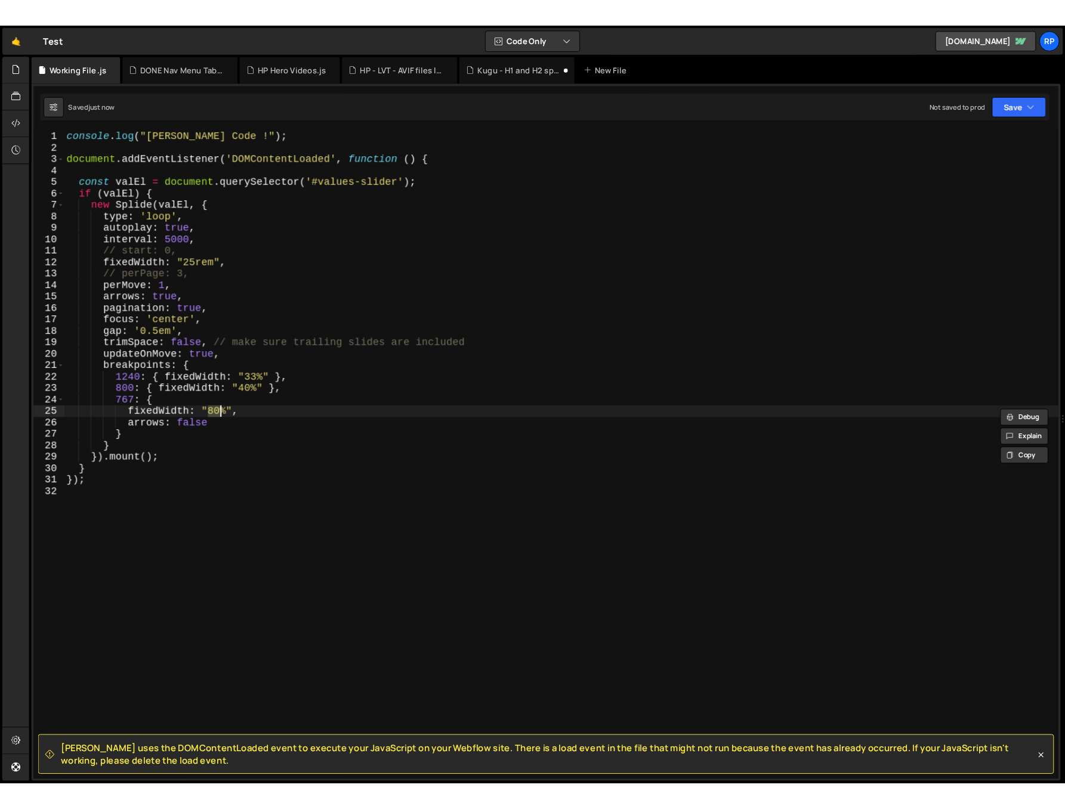
scroll to position [0, 8]
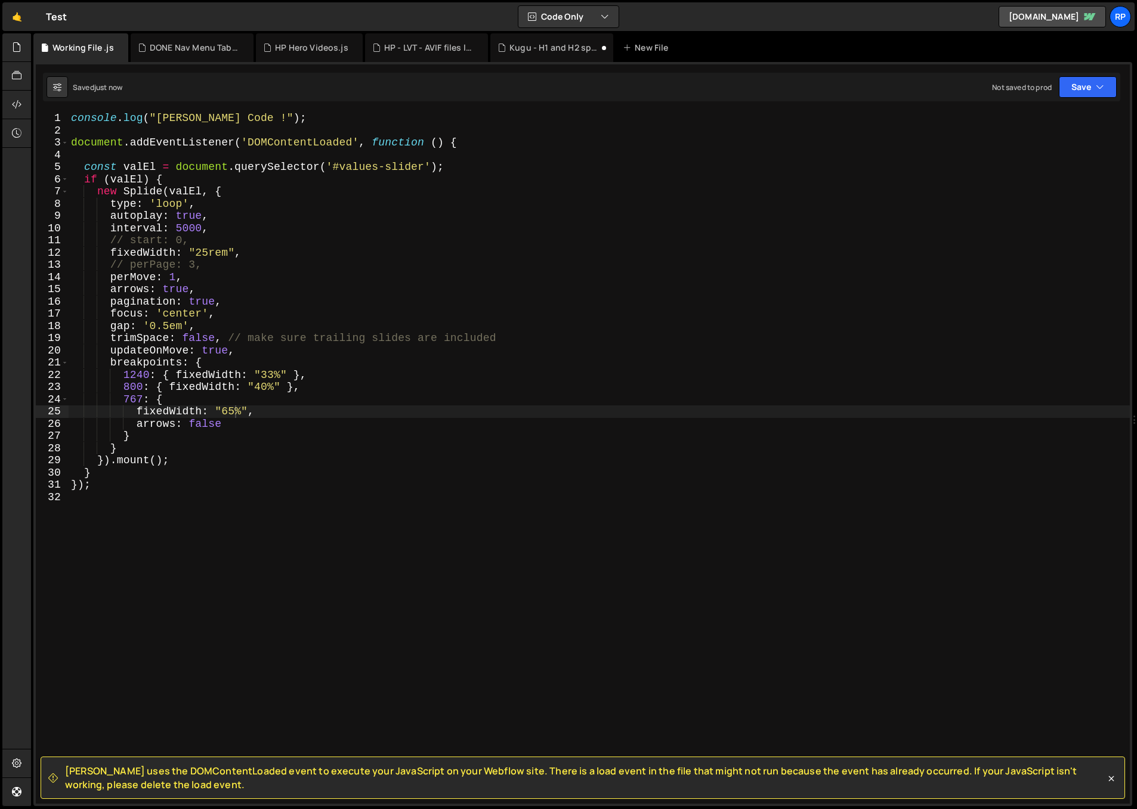
click at [224, 414] on div "console . log ( "[PERSON_NAME] Code !" ) ; document . addEventListener ( 'DOMCo…" at bounding box center [599, 470] width 1061 height 716
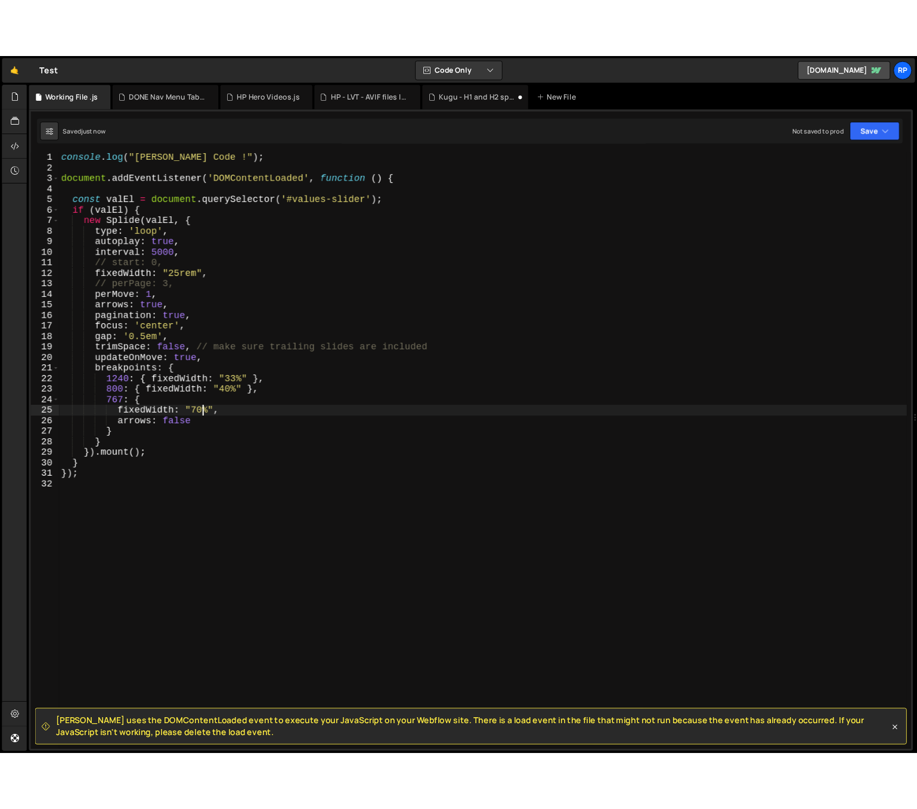
scroll to position [0, 0]
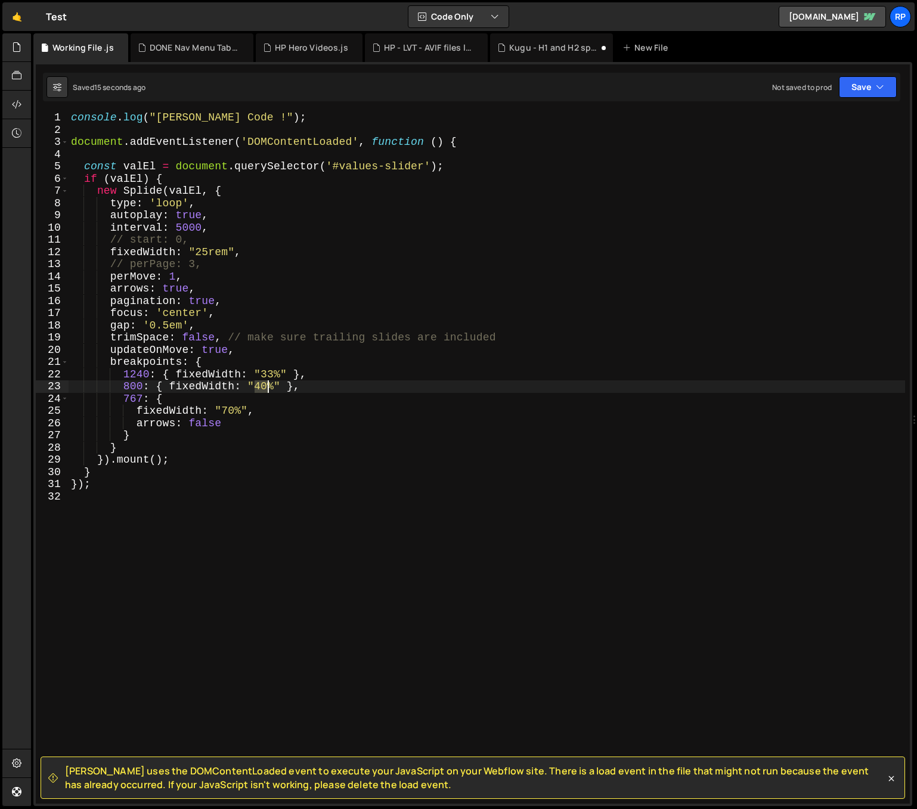
drag, startPoint x: 256, startPoint y: 388, endPoint x: 266, endPoint y: 386, distance: 9.7
click at [266, 386] on div "console . log ( "[PERSON_NAME] Code !" ) ; document . addEventListener ( 'DOMCo…" at bounding box center [487, 470] width 837 height 716
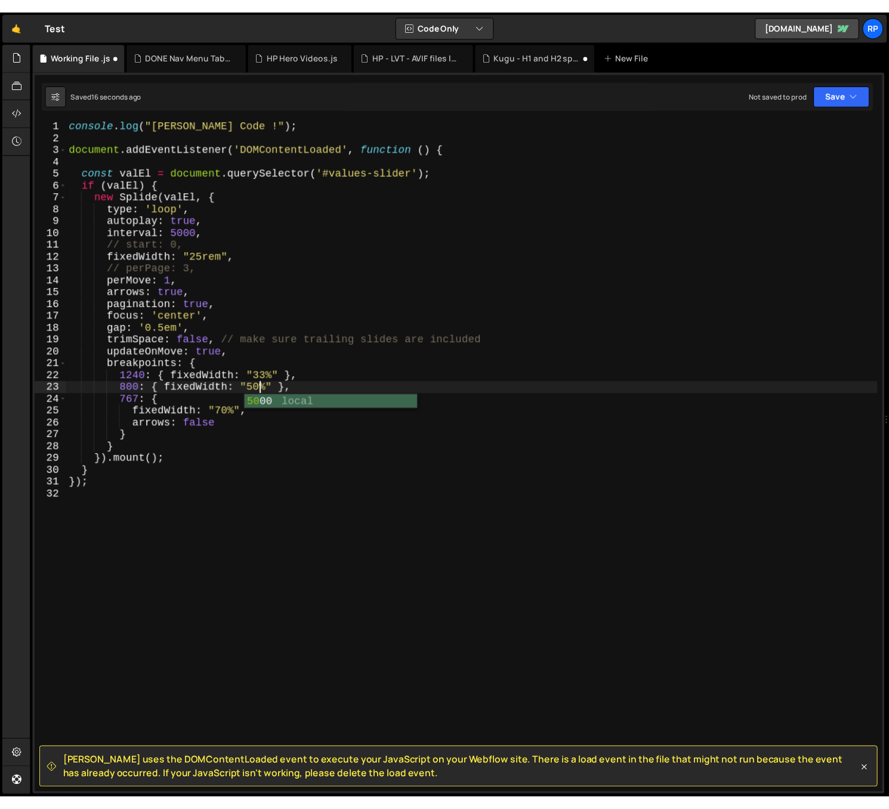
scroll to position [0, 10]
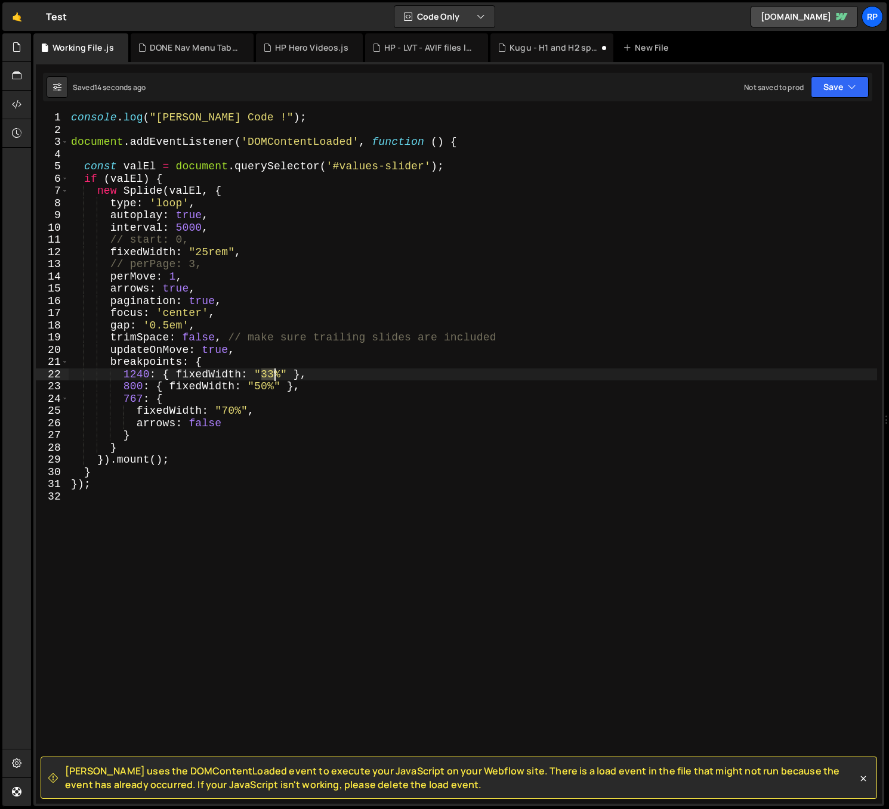
drag, startPoint x: 265, startPoint y: 373, endPoint x: 273, endPoint y: 372, distance: 7.8
click at [273, 372] on div "console . log ( "[PERSON_NAME] Code !" ) ; document . addEventListener ( 'DOMCo…" at bounding box center [473, 470] width 808 height 716
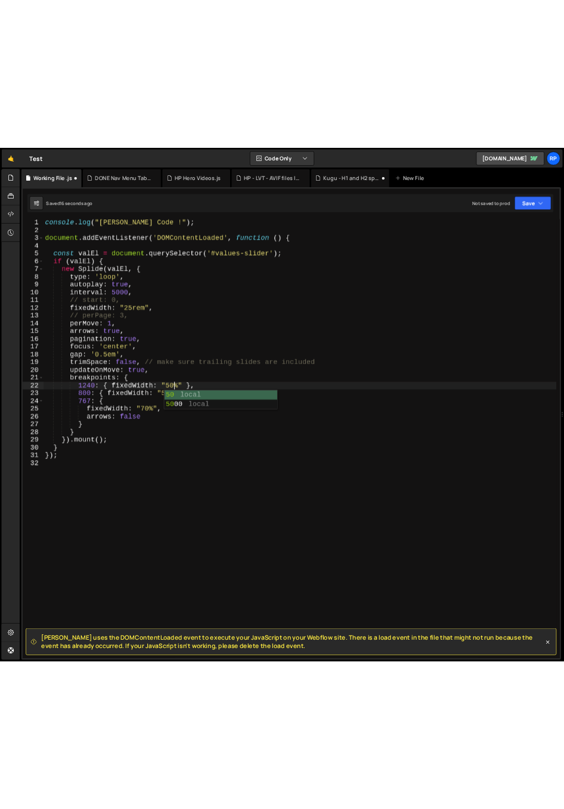
scroll to position [0, 11]
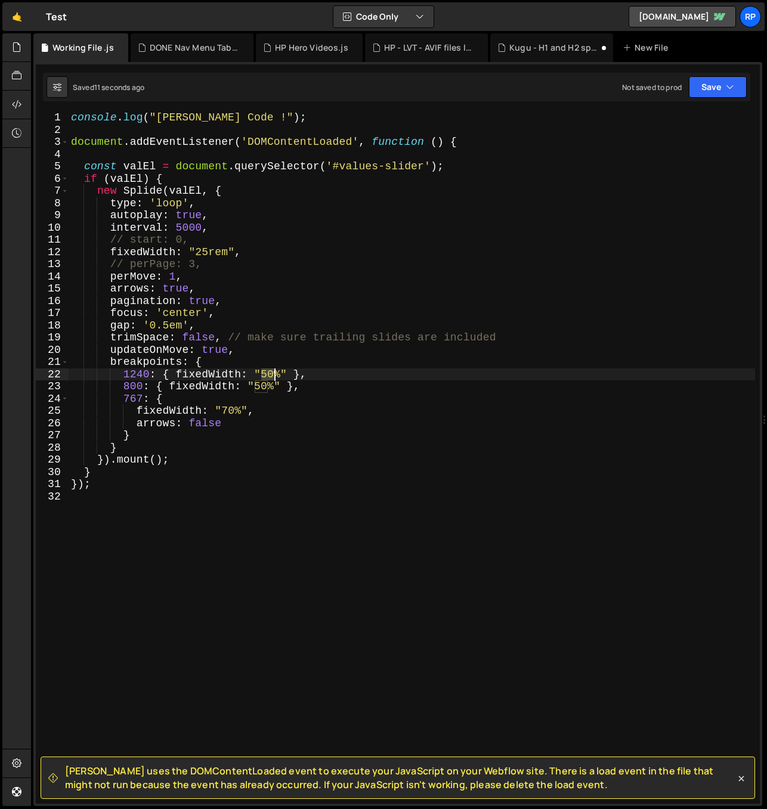
drag, startPoint x: 262, startPoint y: 374, endPoint x: 272, endPoint y: 371, distance: 10.0
click at [272, 371] on div "console . log ( "[PERSON_NAME] Code !" ) ; document . addEventListener ( 'DOMCo…" at bounding box center [412, 470] width 686 height 716
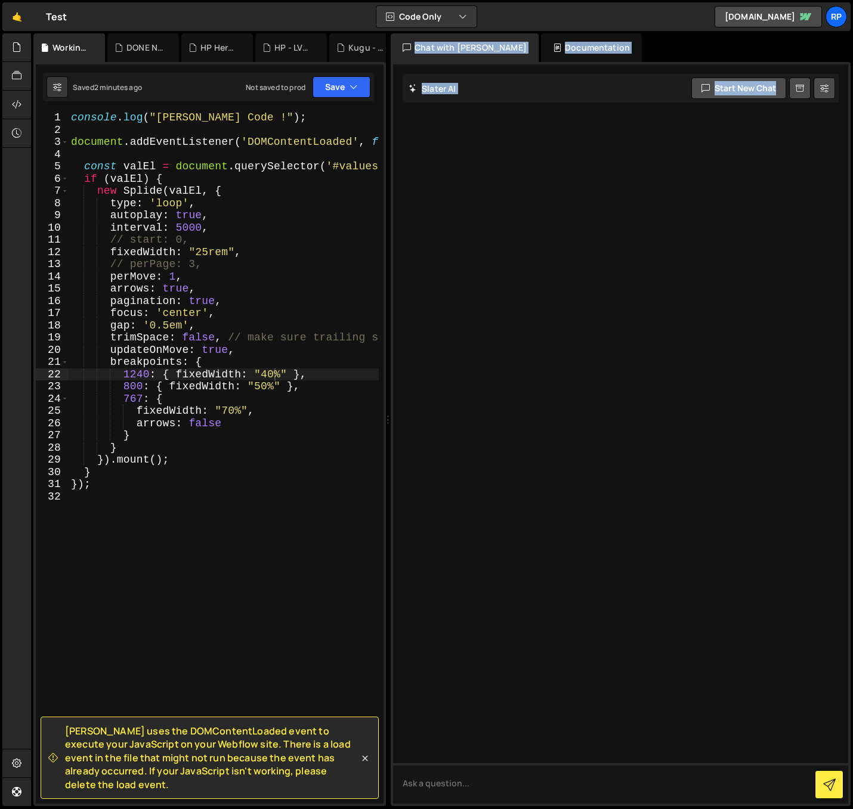
drag, startPoint x: 850, startPoint y: 412, endPoint x: 558, endPoint y: 392, distance: 292.9
click at [558, 392] on div "Files New File Javascript files 0 HP - LVT - AVIF files lazy load.js 0 0 HP Her…" at bounding box center [442, 420] width 822 height 774
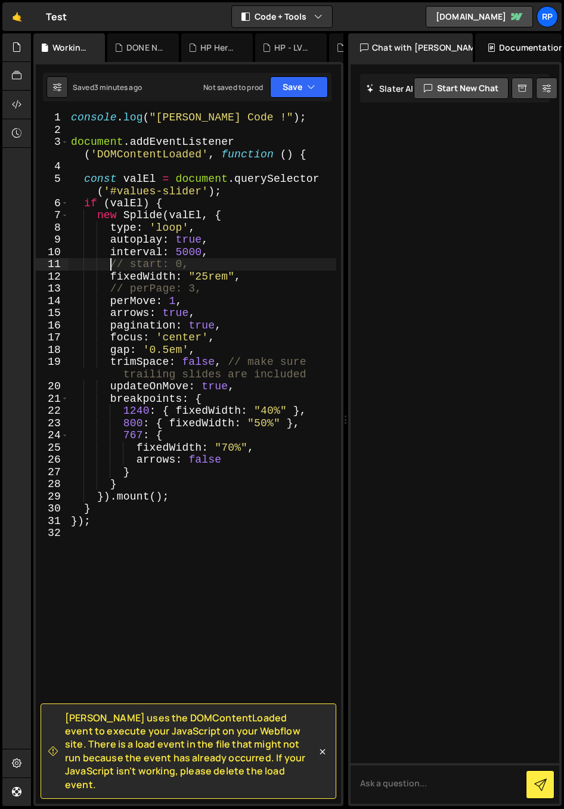
scroll to position [0, 6]
drag, startPoint x: 107, startPoint y: 262, endPoint x: 187, endPoint y: 266, distance: 80.0
click at [187, 266] on div "console . log ( "[PERSON_NAME] Code !" ) ; document . addEventListener ( 'DOMCo…" at bounding box center [203, 470] width 268 height 716
type textarea "start: 0,"
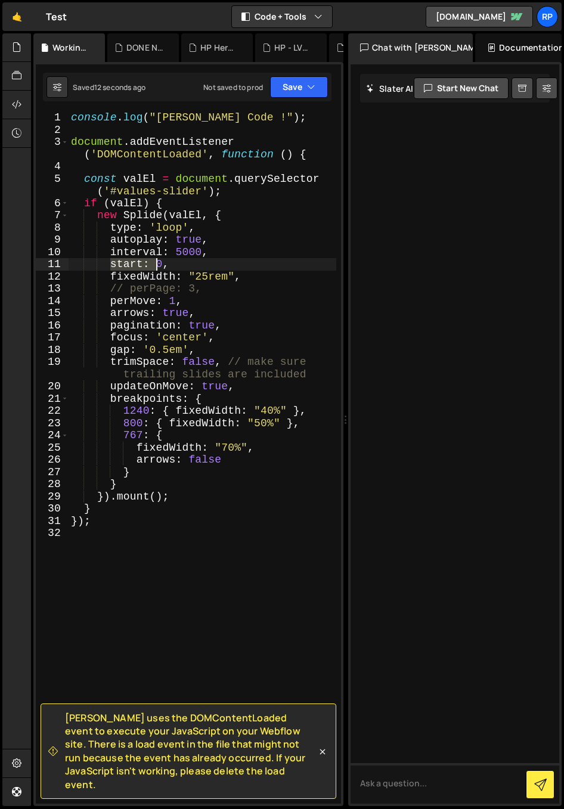
drag, startPoint x: 112, startPoint y: 264, endPoint x: 170, endPoint y: 264, distance: 57.9
click at [170, 264] on div "console . log ( "[PERSON_NAME] Code !" ) ; document . addEventListener ( 'DOMCo…" at bounding box center [203, 470] width 268 height 716
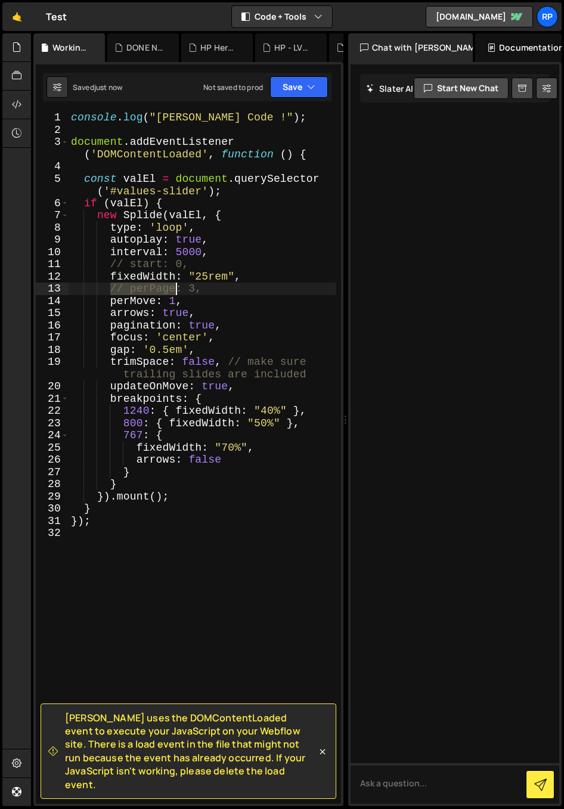
drag, startPoint x: 145, startPoint y: 290, endPoint x: 204, endPoint y: 290, distance: 59.0
click at [204, 290] on div "console . log ( "[PERSON_NAME] Code !" ) ; document . addEventListener ( 'DOMCo…" at bounding box center [203, 470] width 268 height 716
type textarea "// perPage: 3,"
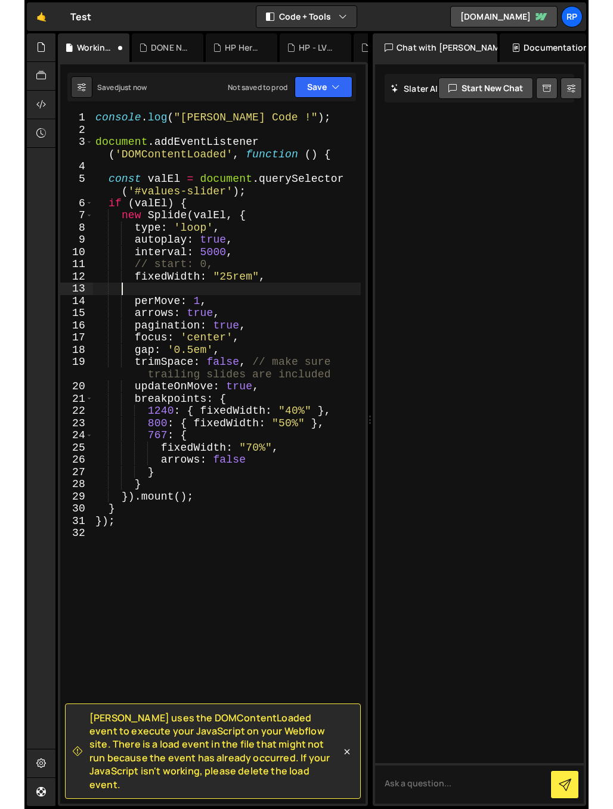
scroll to position [0, 0]
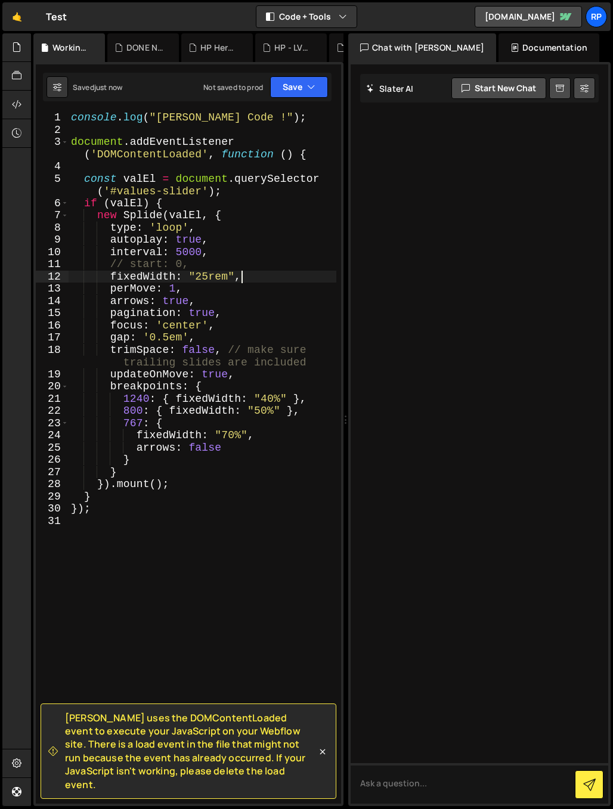
click at [191, 326] on div "console . log ( "[PERSON_NAME] Code !" ) ; document . addEventListener ( 'DOMCo…" at bounding box center [203, 470] width 268 height 716
click at [279, 324] on div "console . log ( "[PERSON_NAME] Code !" ) ; document . addEventListener ( 'DOMCo…" at bounding box center [203, 470] width 268 height 716
click at [224, 435] on div "console . log ( "[PERSON_NAME] Code !" ) ; document . addEventListener ( 'DOMCo…" at bounding box center [203, 470] width 268 height 716
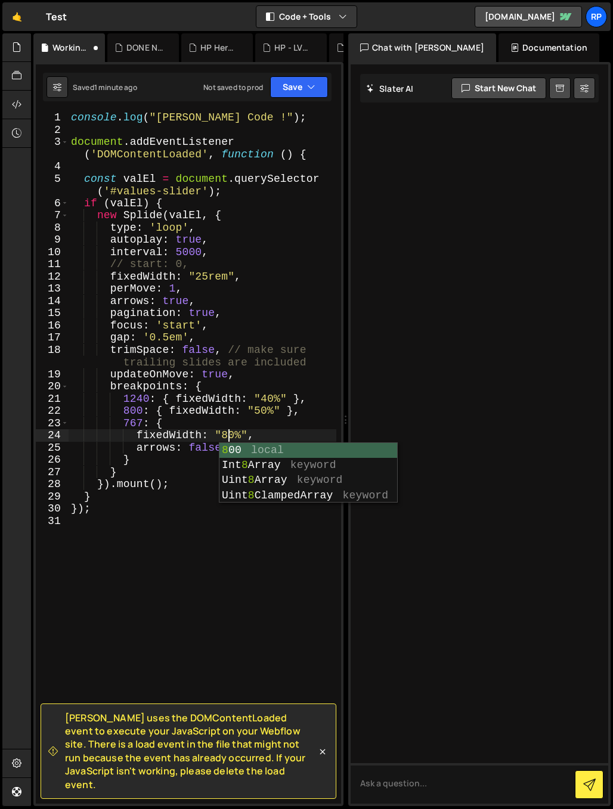
scroll to position [0, 8]
click at [222, 431] on div "console . log ( "[PERSON_NAME] Code !" ) ; document . addEventListener ( 'DOMCo…" at bounding box center [203, 470] width 268 height 716
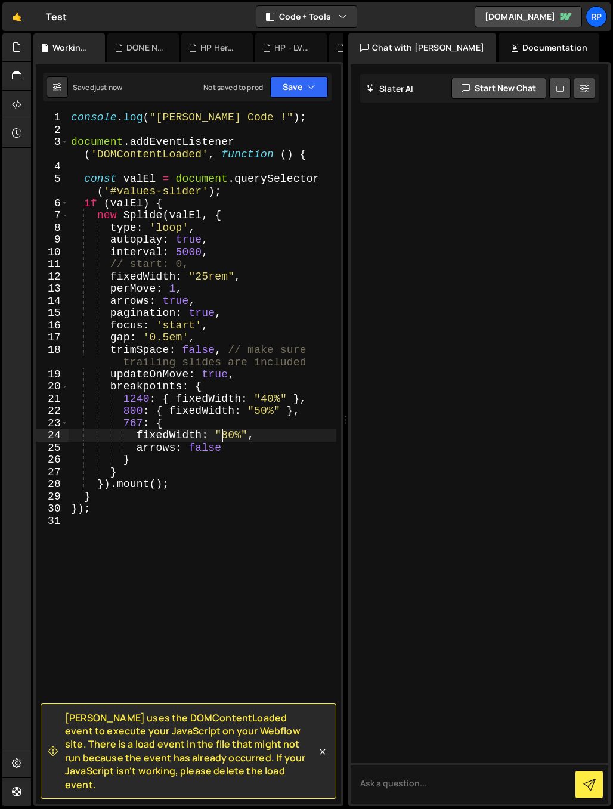
click at [225, 435] on div "console . log ( "[PERSON_NAME] Code !" ) ; document . addEventListener ( 'DOMCo…" at bounding box center [203, 470] width 268 height 716
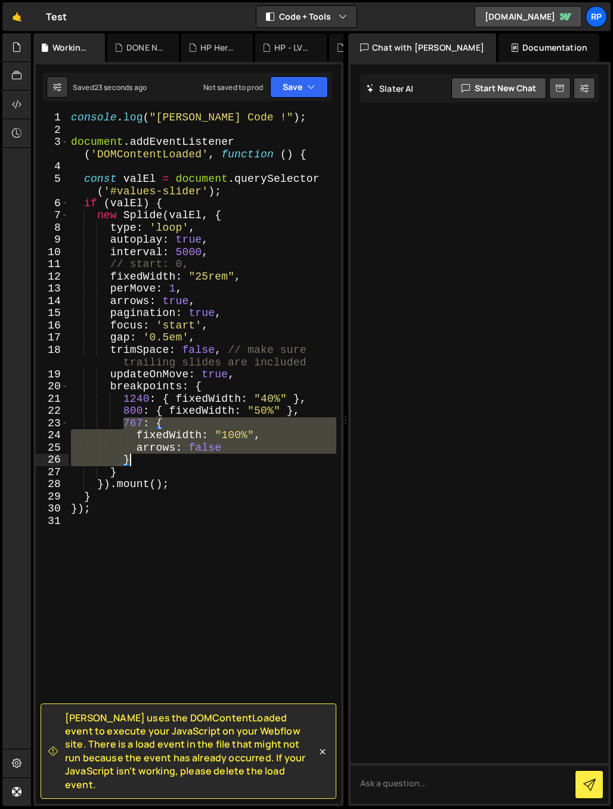
drag, startPoint x: 124, startPoint y: 422, endPoint x: 143, endPoint y: 463, distance: 45.7
click at [143, 463] on div "console . log ( "[PERSON_NAME] Code !" ) ; document . addEventListener ( 'DOMCo…" at bounding box center [203, 470] width 268 height 716
click at [145, 459] on div "console . log ( "[PERSON_NAME] Code !" ) ; document . addEventListener ( 'DOMCo…" at bounding box center [203, 458] width 268 height 692
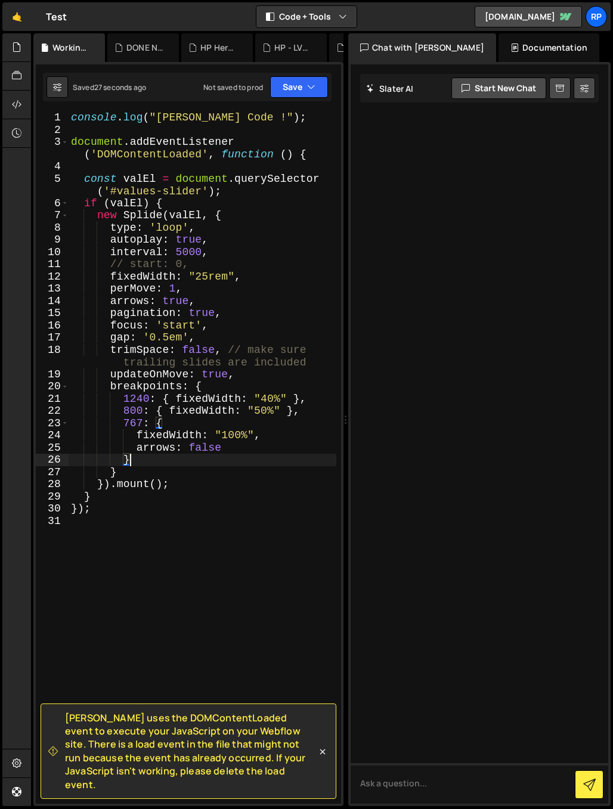
type textarea "},"
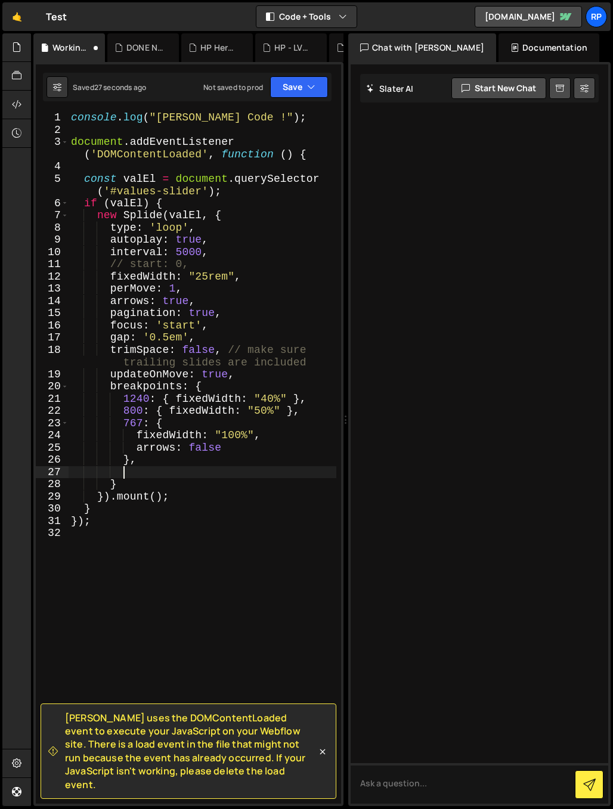
paste textarea "}"
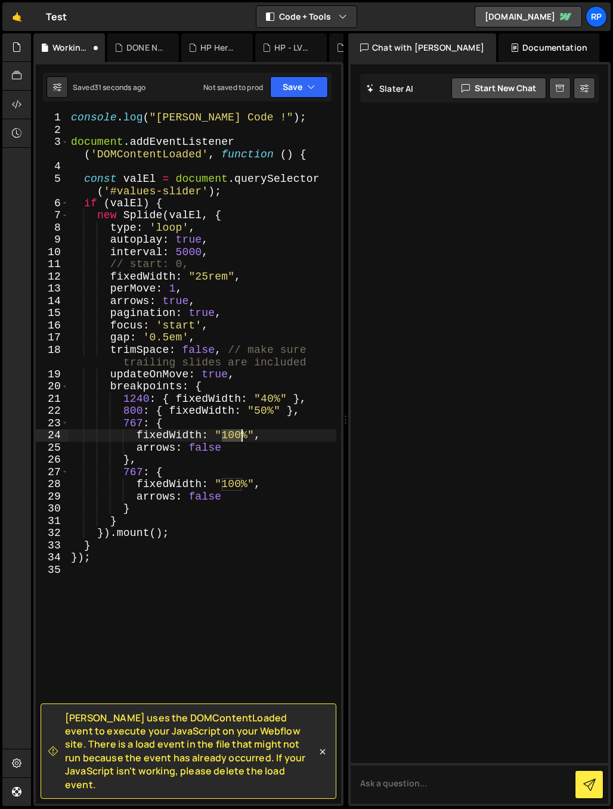
drag, startPoint x: 220, startPoint y: 434, endPoint x: 239, endPoint y: 434, distance: 19.1
click at [239, 434] on div "console . log ( "[PERSON_NAME] Code !" ) ; document . addEventListener ( 'DOMCo…" at bounding box center [203, 470] width 268 height 716
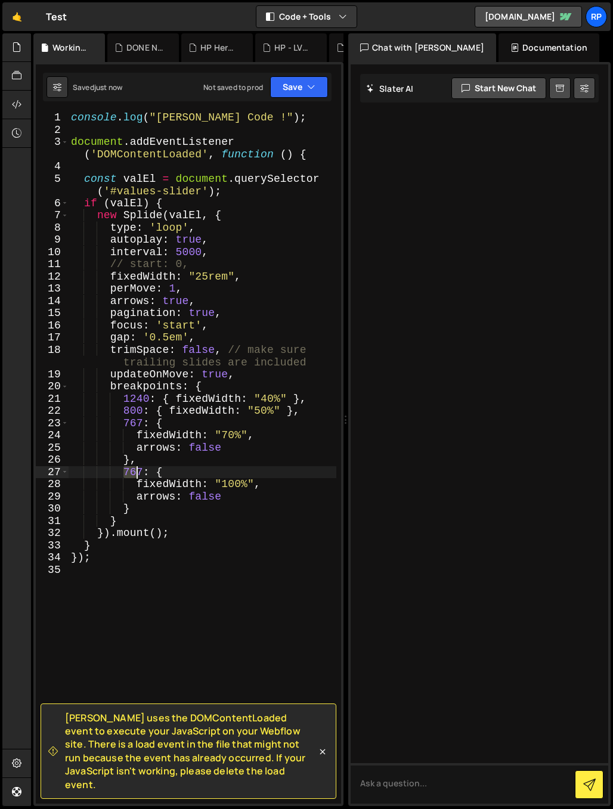
drag, startPoint x: 124, startPoint y: 471, endPoint x: 143, endPoint y: 471, distance: 19.1
click at [143, 471] on div "console . log ( "[PERSON_NAME] Code !" ) ; document . addEventListener ( 'DOMCo…" at bounding box center [203, 470] width 268 height 716
click at [135, 472] on div "console . log ( "[PERSON_NAME] Code !" ) ; document . addEventListener ( 'DOMCo…" at bounding box center [203, 458] width 268 height 692
click at [135, 472] on div "console . log ( "[PERSON_NAME] Code !" ) ; document . addEventListener ( 'DOMCo…" at bounding box center [203, 470] width 268 height 716
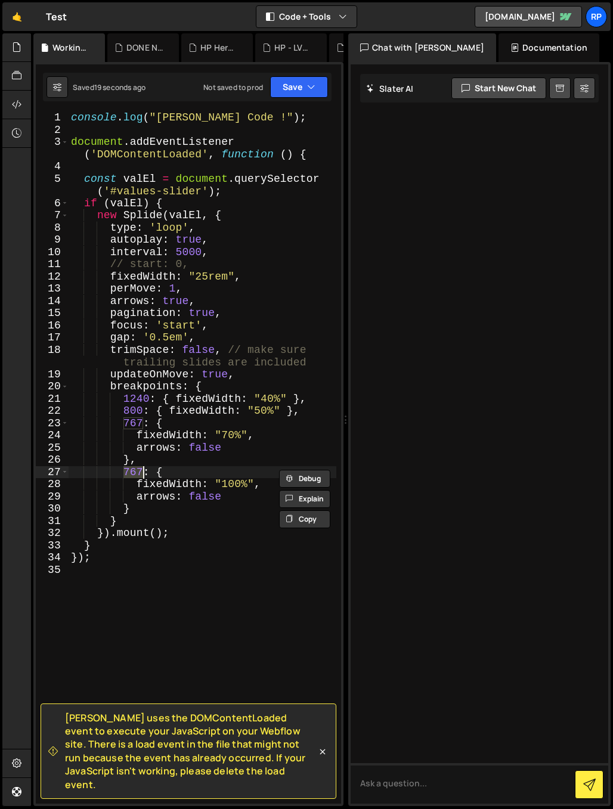
scroll to position [0, 4]
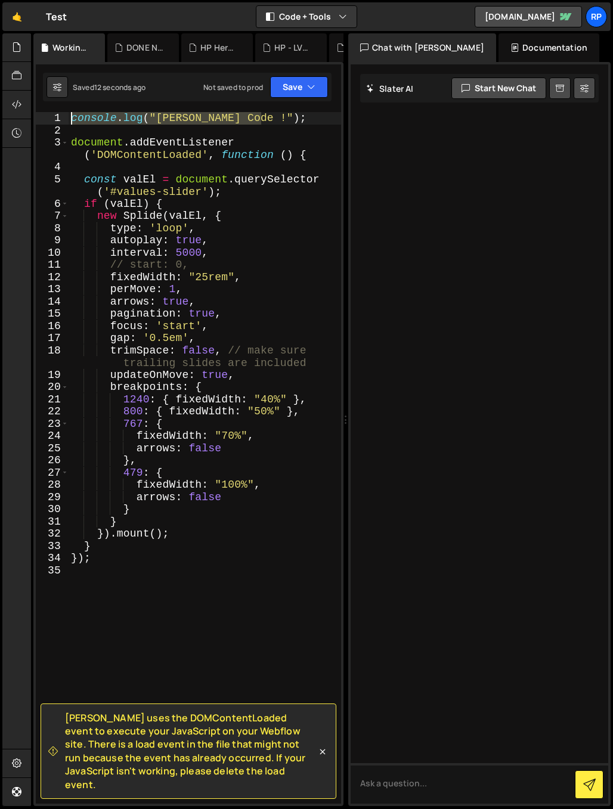
drag, startPoint x: 284, startPoint y: 122, endPoint x: 70, endPoint y: 111, distance: 214.4
click at [70, 111] on div "[PERSON_NAME] uses the DOMContentLoaded event to execute your JavaScript on you…" at bounding box center [188, 434] width 310 height 744
type textarea "console.log("[PERSON_NAME] Code !");"
type textarea "document.addEventListener('DOMContentLoaded', function () {"
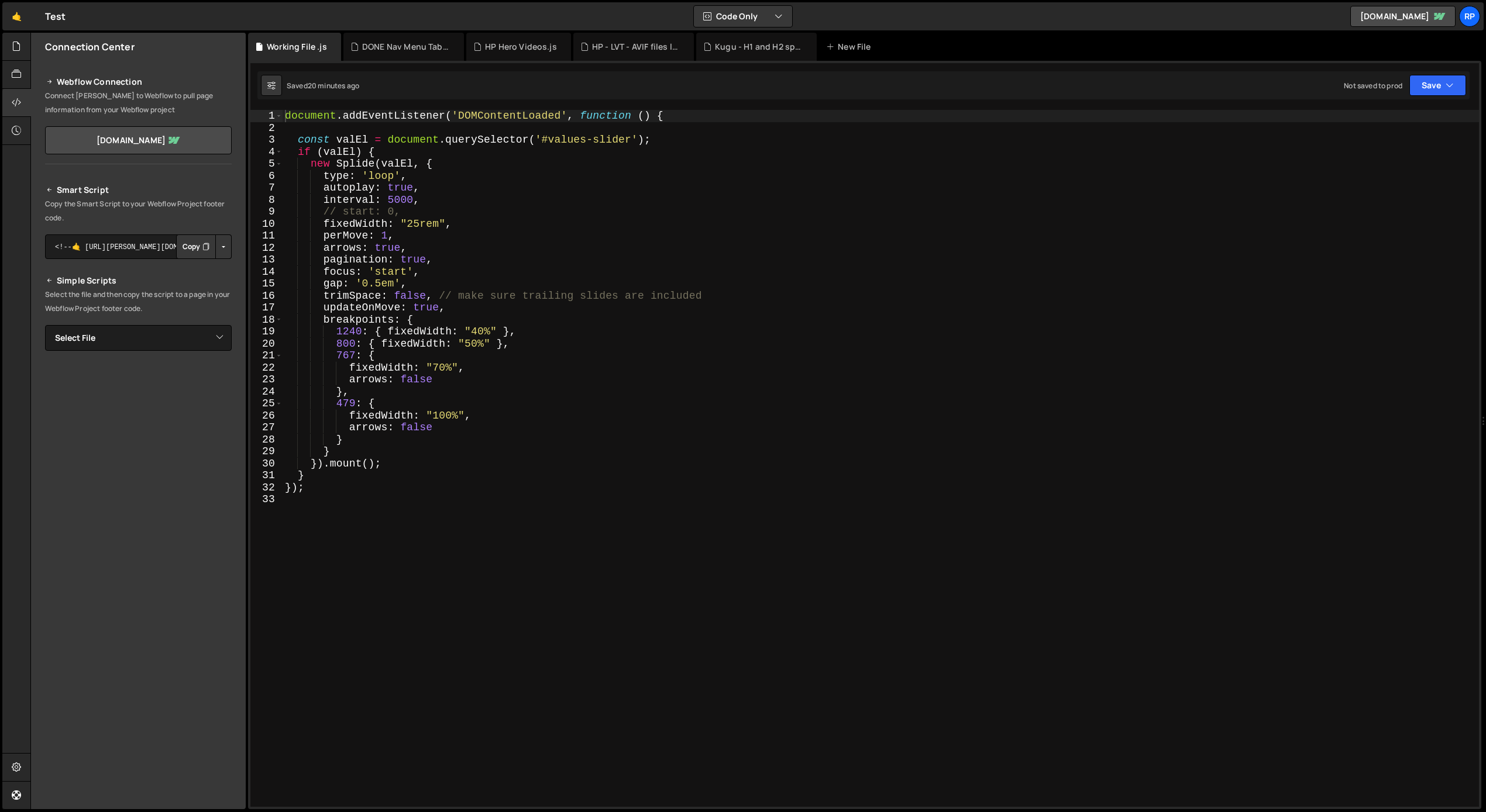
click at [545, 184] on div "document . addEventListener ( 'DOMContentLoaded' , function ( ) { const valEl =…" at bounding box center [881, 470] width 1197 height 721
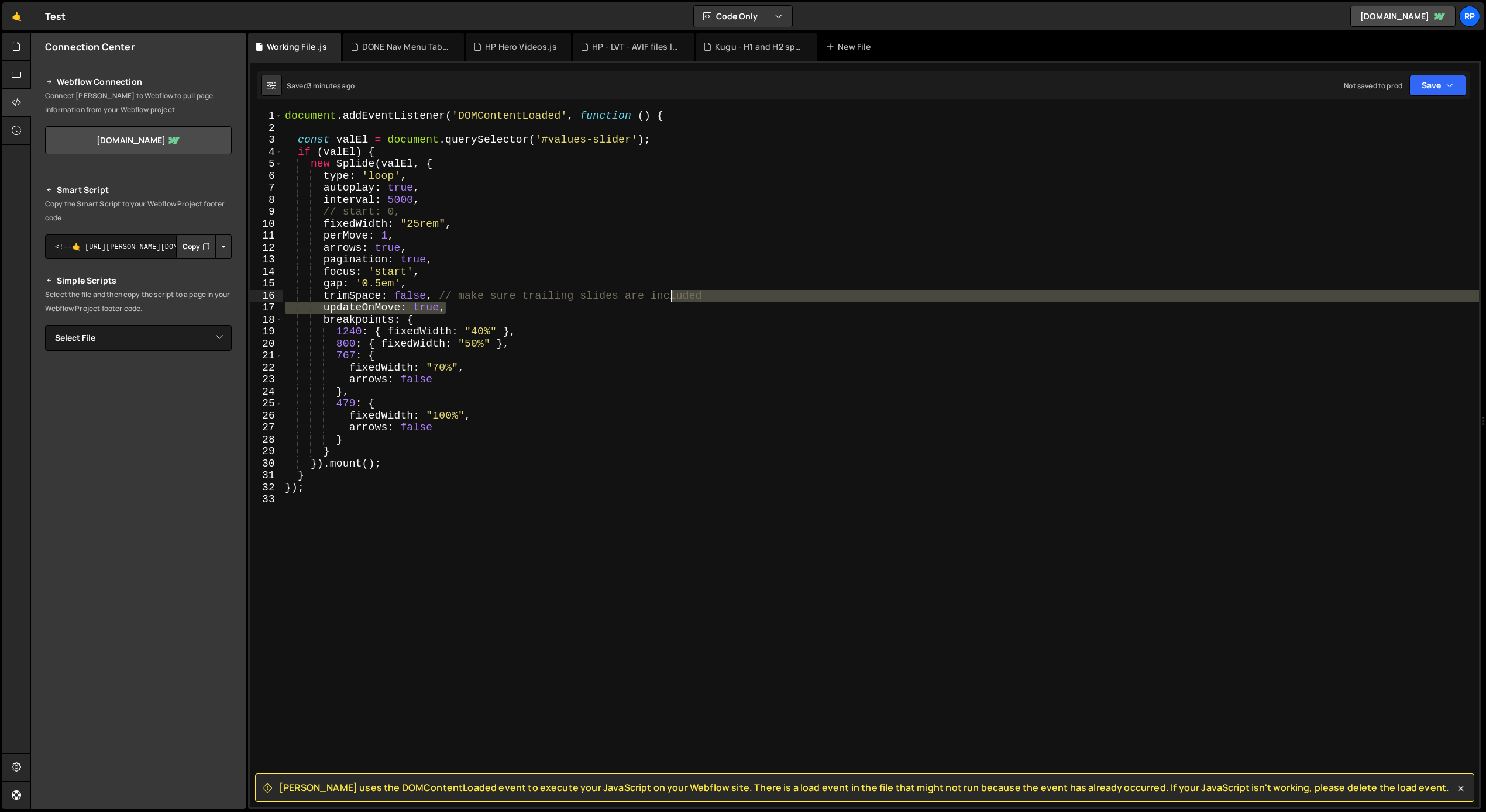
drag, startPoint x: 565, startPoint y: 297, endPoint x: 671, endPoint y: 297, distance: 106.0
click at [670, 298] on div "document . addEventListener ( 'DOMContentLoaded' , function ( ) { const valEl =…" at bounding box center [881, 470] width 1197 height 721
click at [674, 297] on div "document . addEventListener ( 'DOMContentLoaded' , function ( ) { const valEl =…" at bounding box center [881, 458] width 1197 height 697
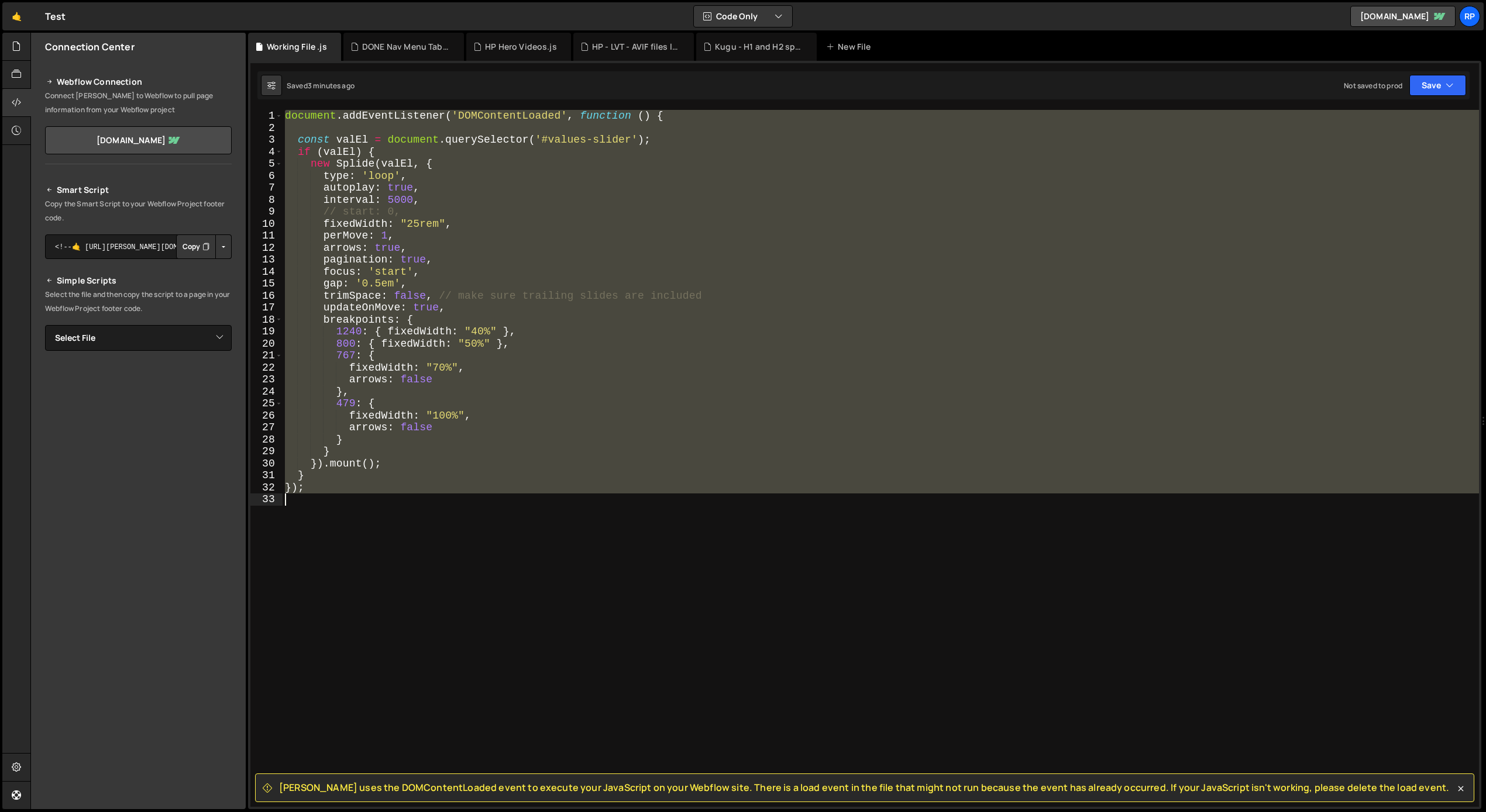
drag, startPoint x: 285, startPoint y: 114, endPoint x: 369, endPoint y: 496, distance: 391.1
click at [369, 496] on div "document . addEventListener ( 'DOMContentLoaded' , function ( ) { const valEl =…" at bounding box center [881, 470] width 1197 height 721
type textarea "});"
